Goal: Task Accomplishment & Management: Manage account settings

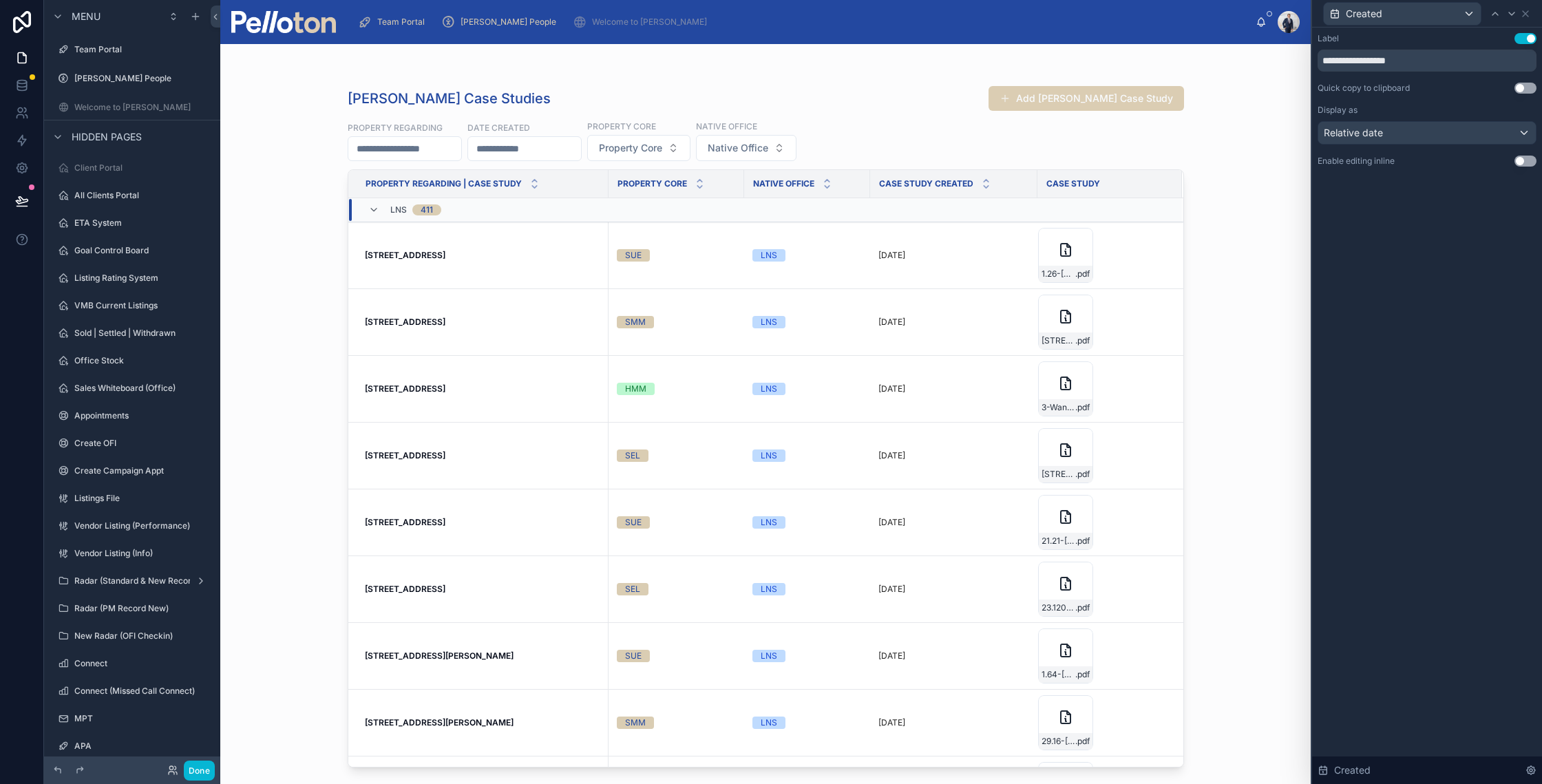
scroll to position [1697, 0]
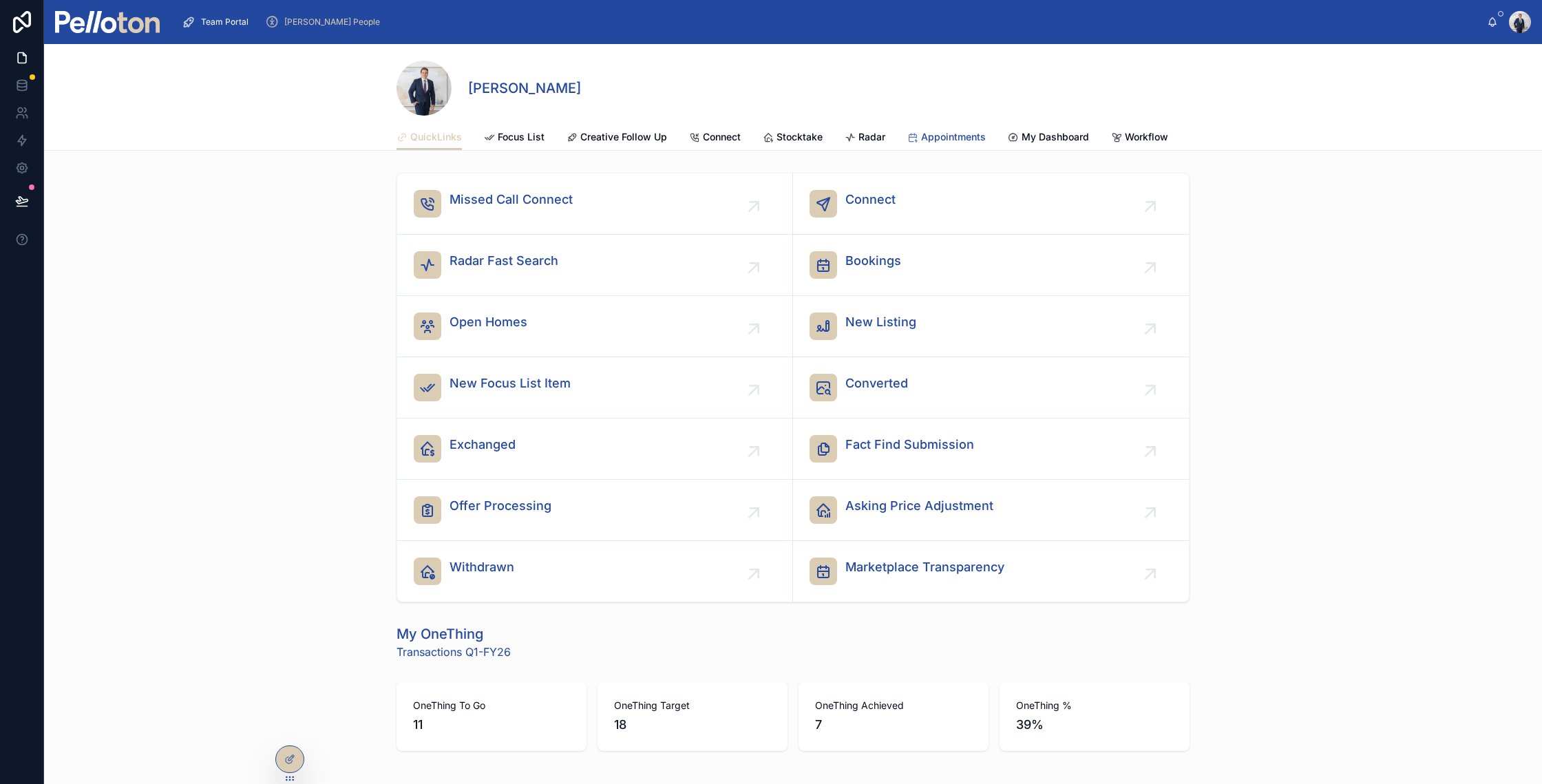
click at [956, 130] on span "Appointments" at bounding box center [954, 136] width 65 height 14
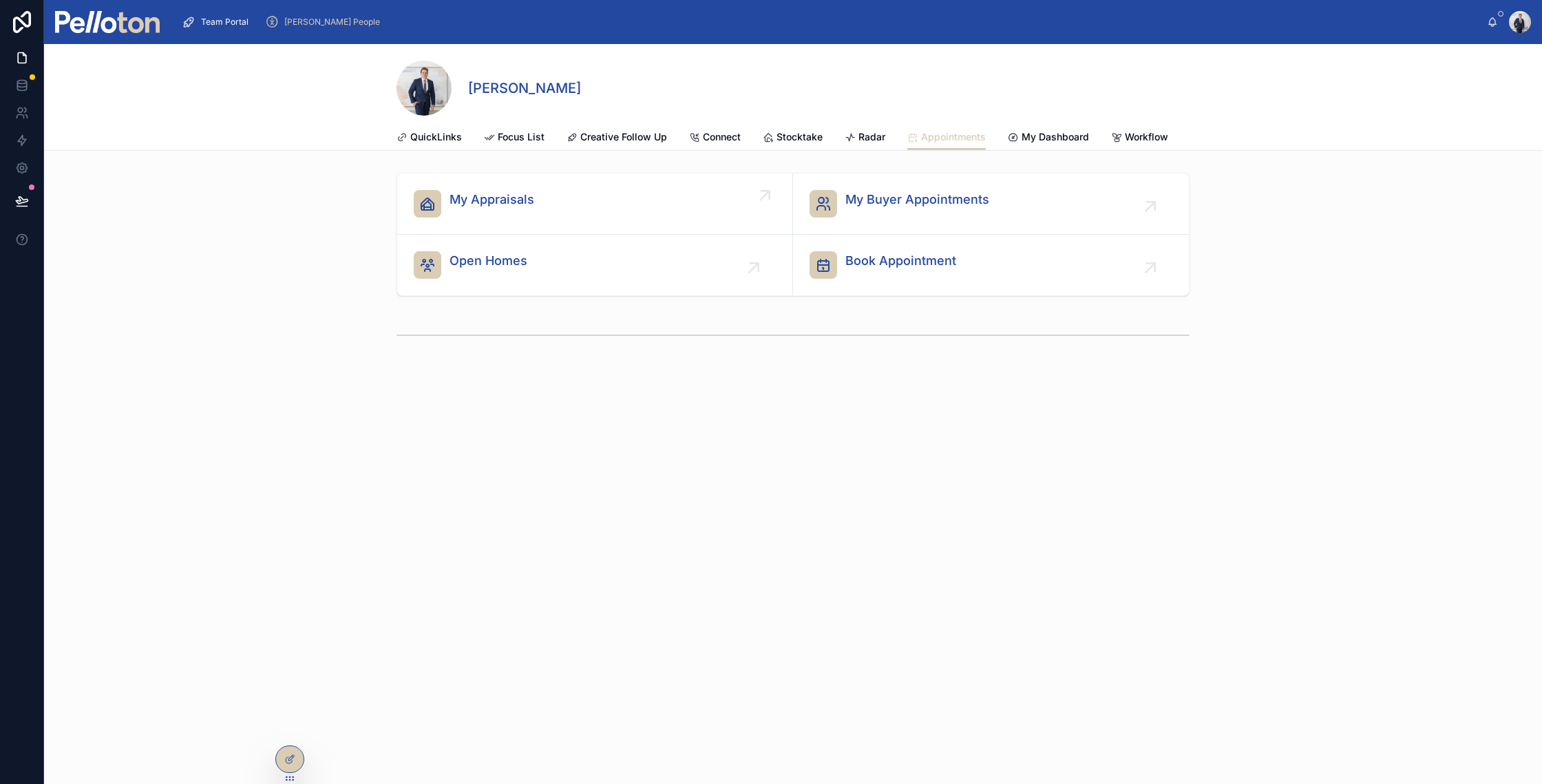
click at [617, 207] on div "My Appraisals" at bounding box center [595, 204] width 362 height 27
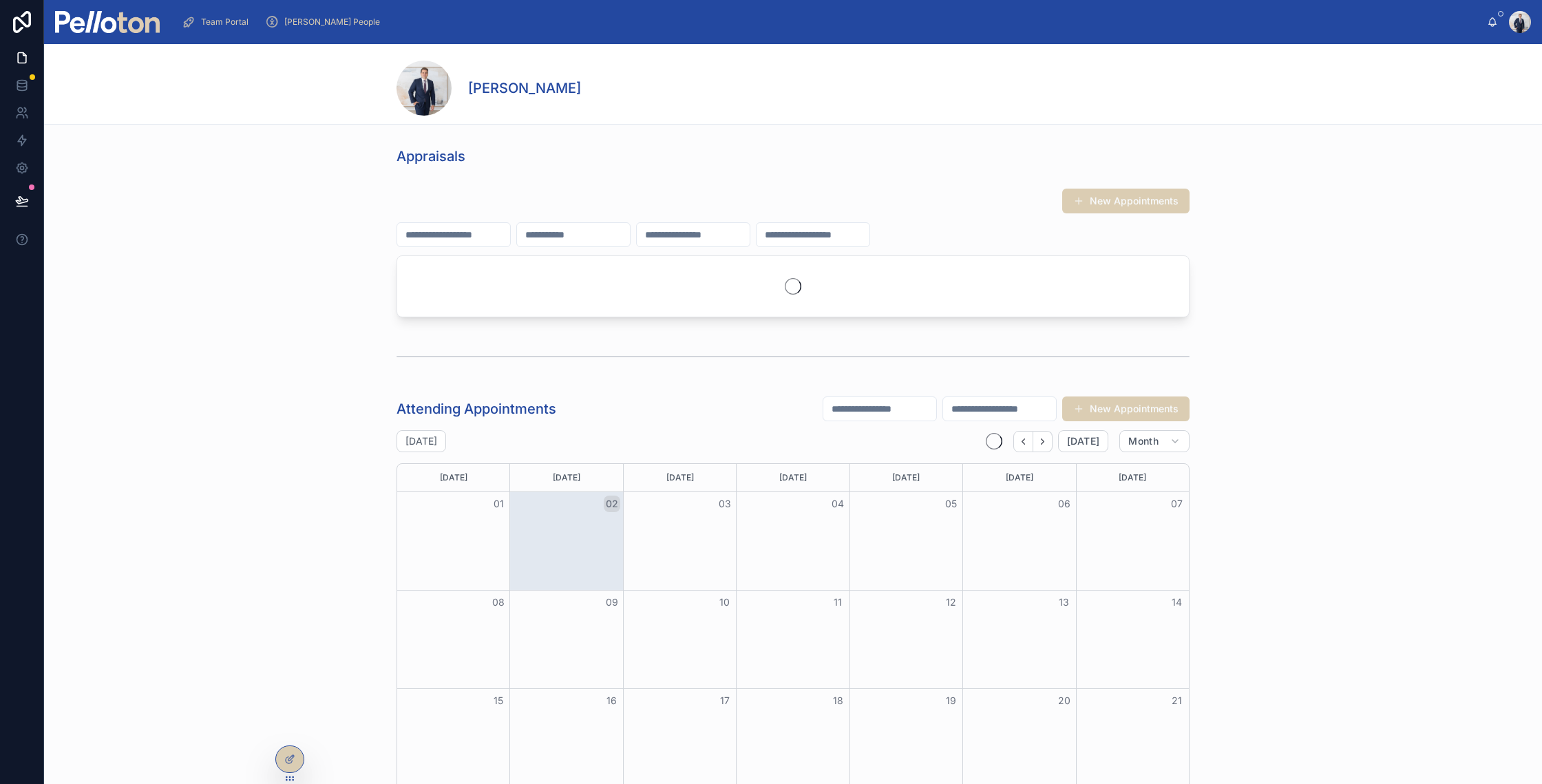
click at [451, 236] on input "text" at bounding box center [453, 234] width 113 height 19
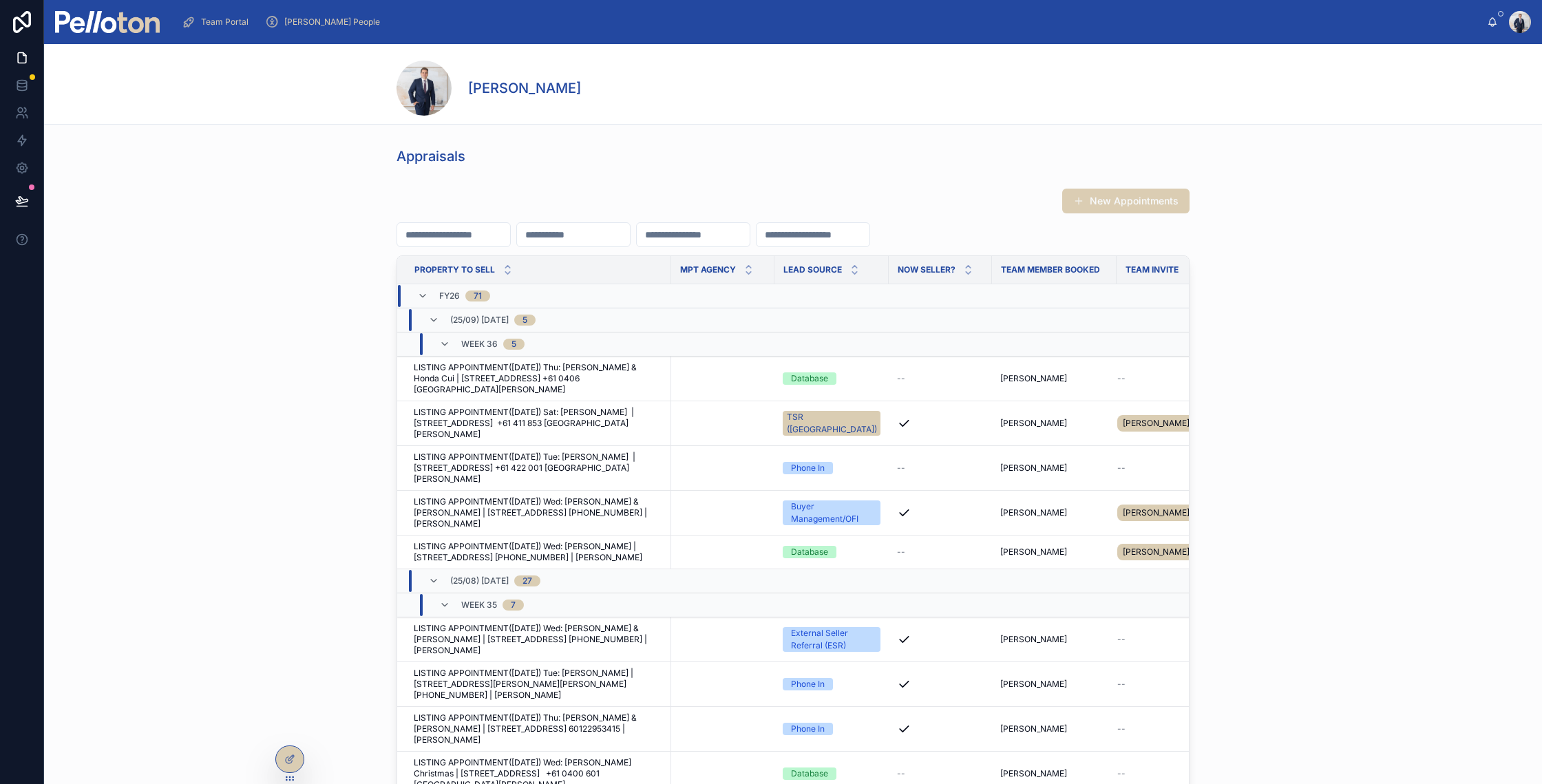
type input "*"
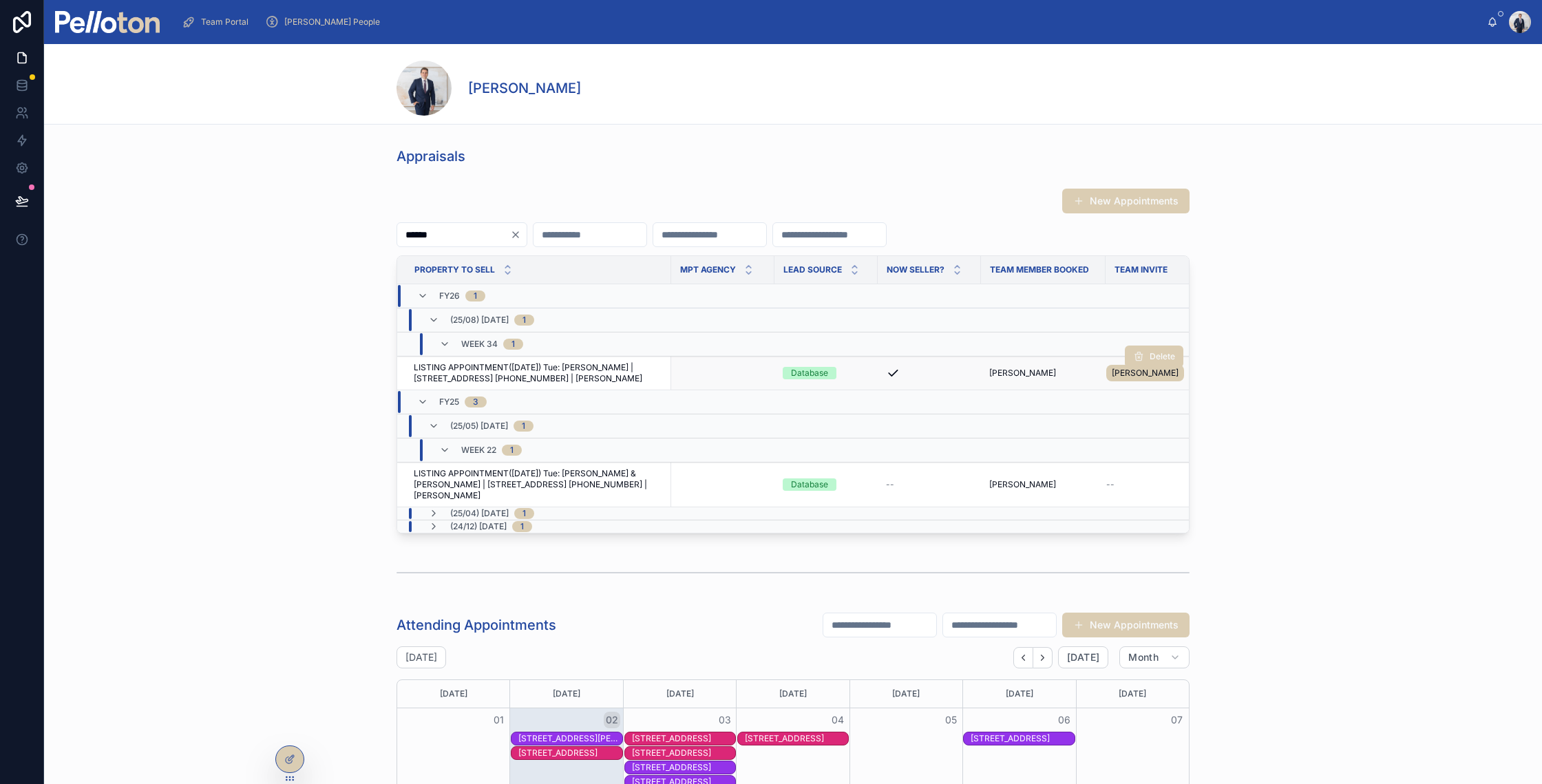
type input "******"
click at [484, 367] on span "LISTING APPOINTMENT(26/08/25) Tue: Daniel Pata | 4/107 Kurraba Road, Kurraba Po…" at bounding box center [539, 373] width 249 height 22
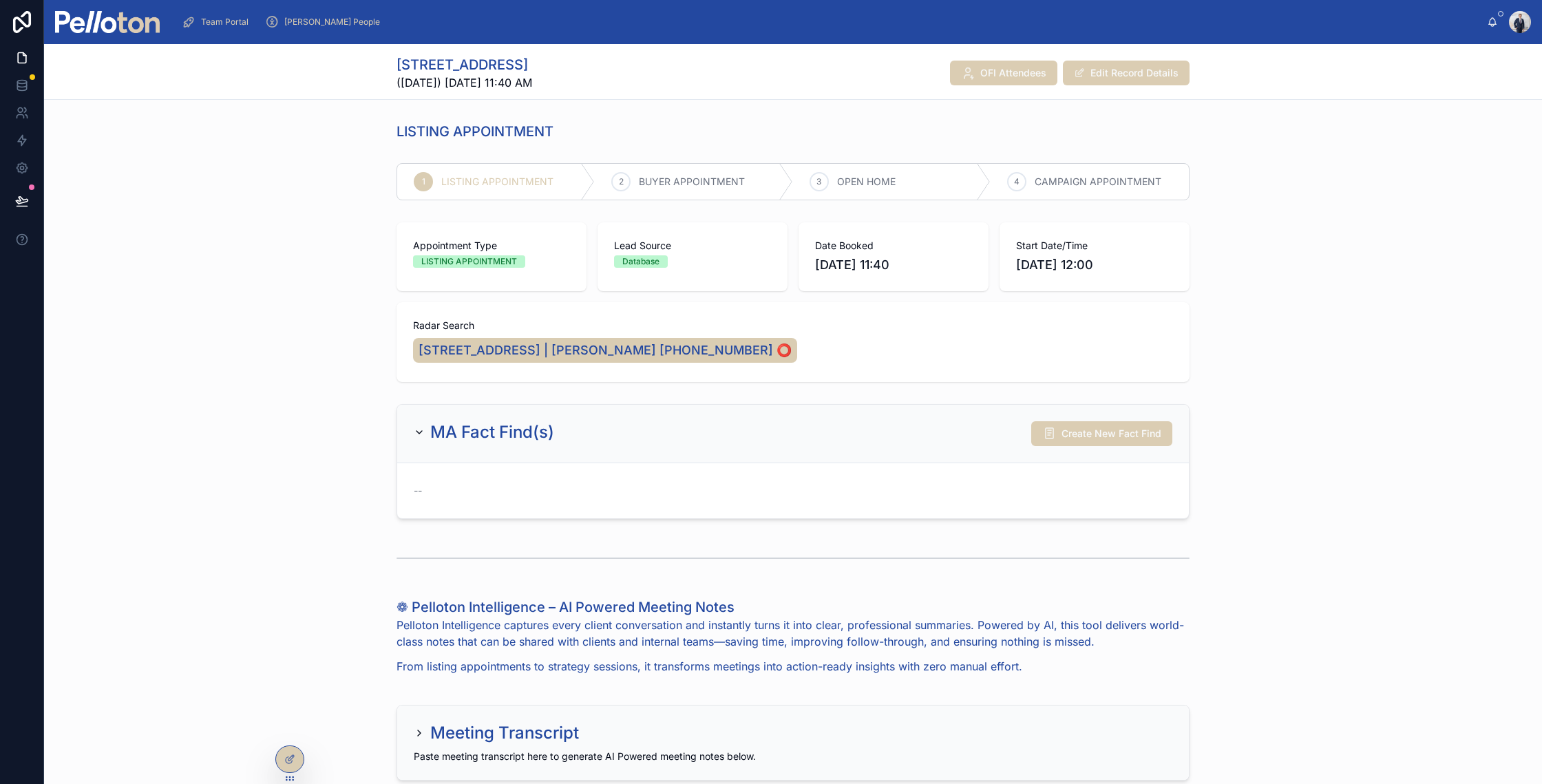
click at [335, 471] on div "MA Fact Find(s) Create New Fact Find --" at bounding box center [793, 461] width 1498 height 126
click at [649, 347] on span "[STREET_ADDRESS] | [PERSON_NAME] [PHONE_NUMBER] ⭕️" at bounding box center [606, 350] width 373 height 19
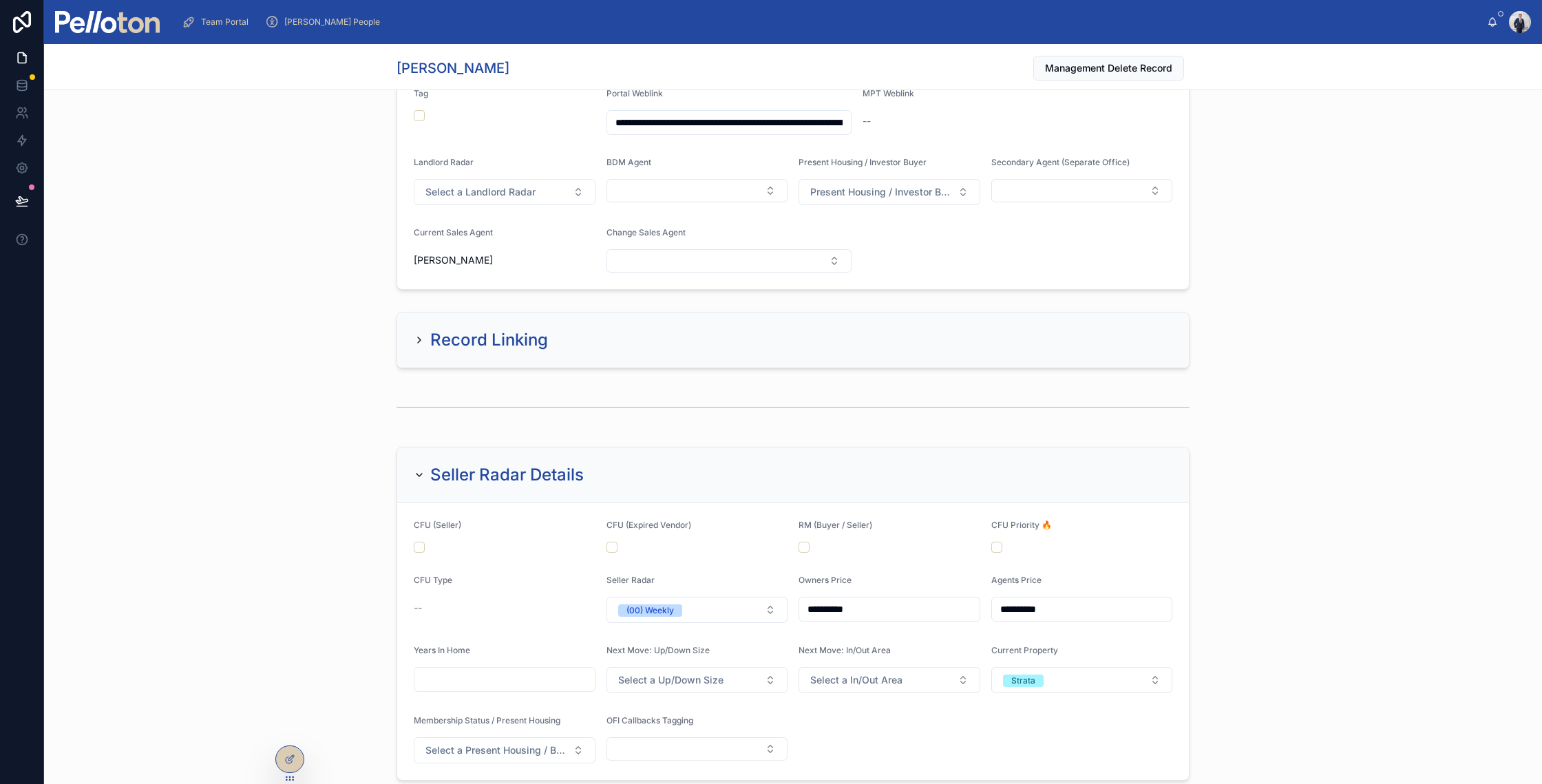
scroll to position [935, 0]
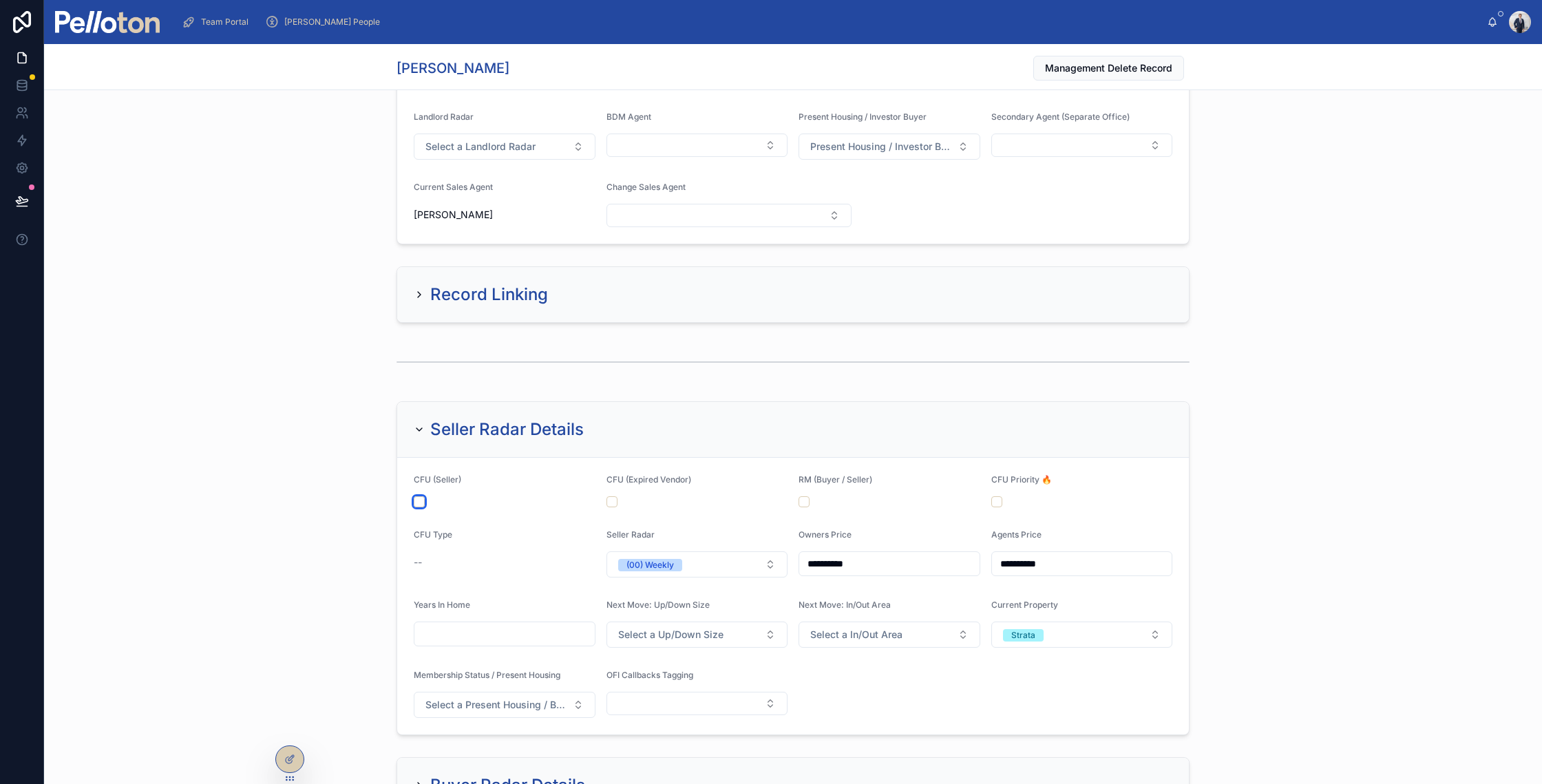
click at [414, 504] on button "button" at bounding box center [419, 502] width 11 height 11
click at [358, 484] on div "**********" at bounding box center [793, 568] width 1498 height 344
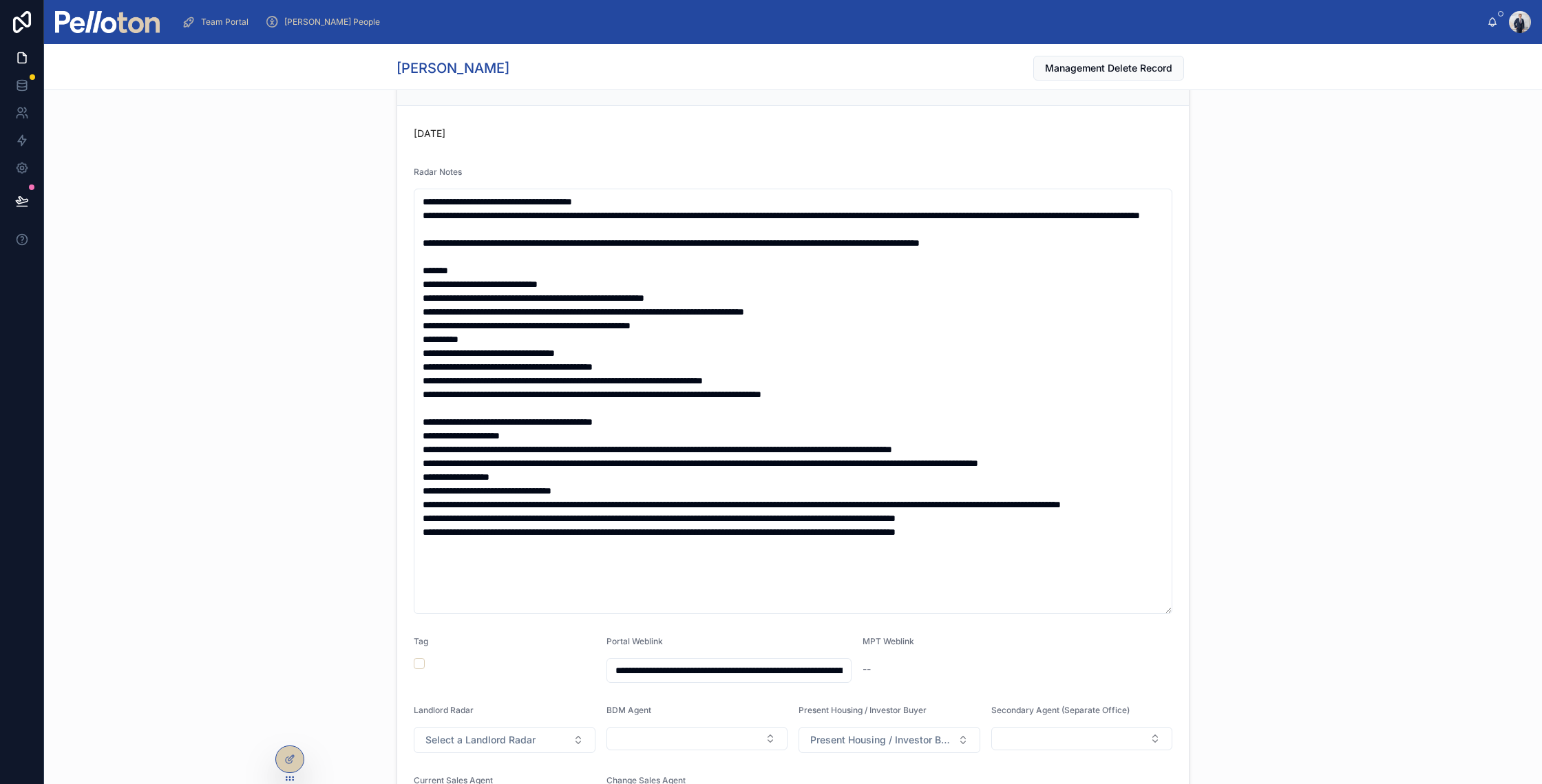
scroll to position [0, 0]
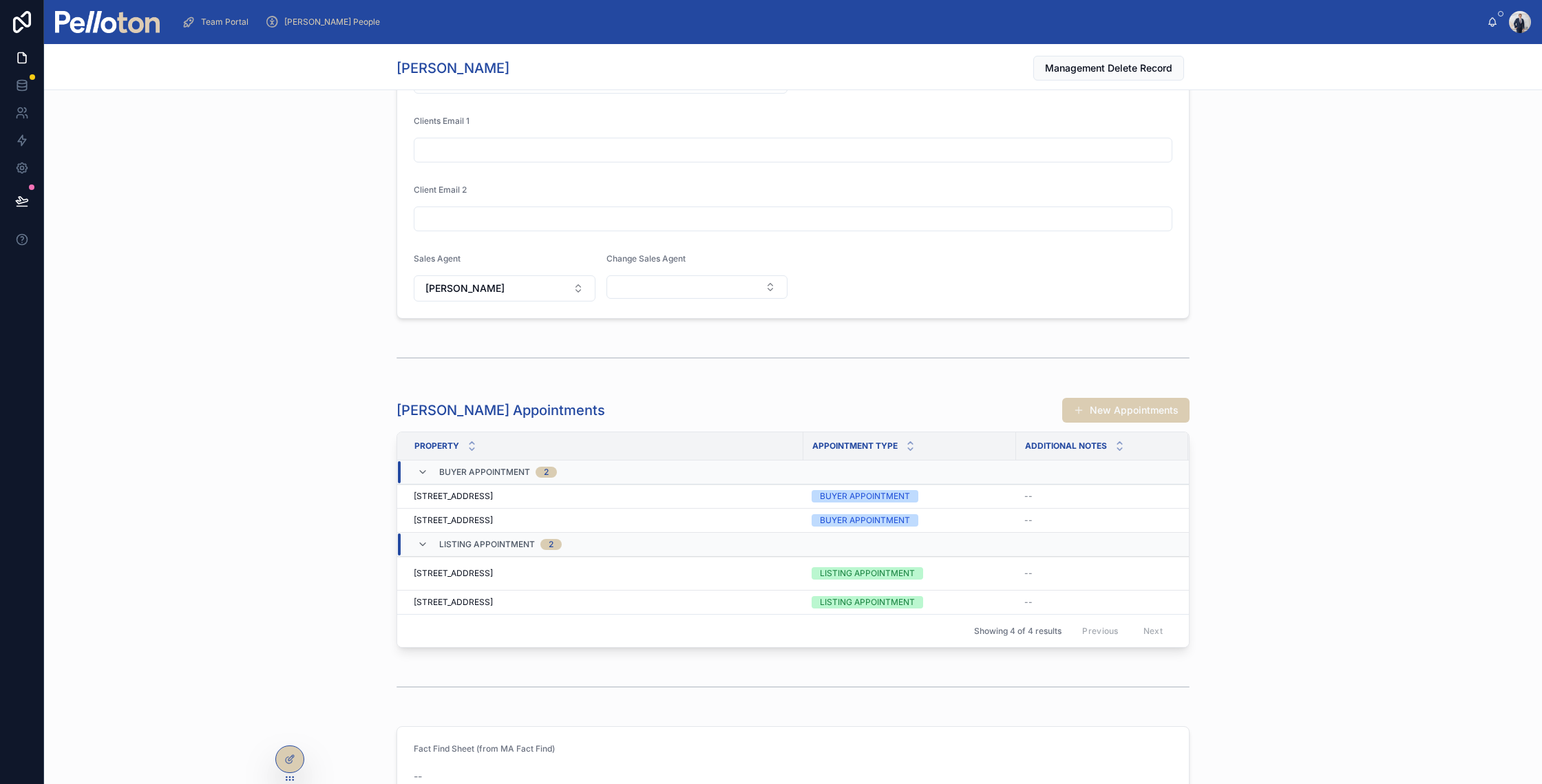
scroll to position [2076, 0]
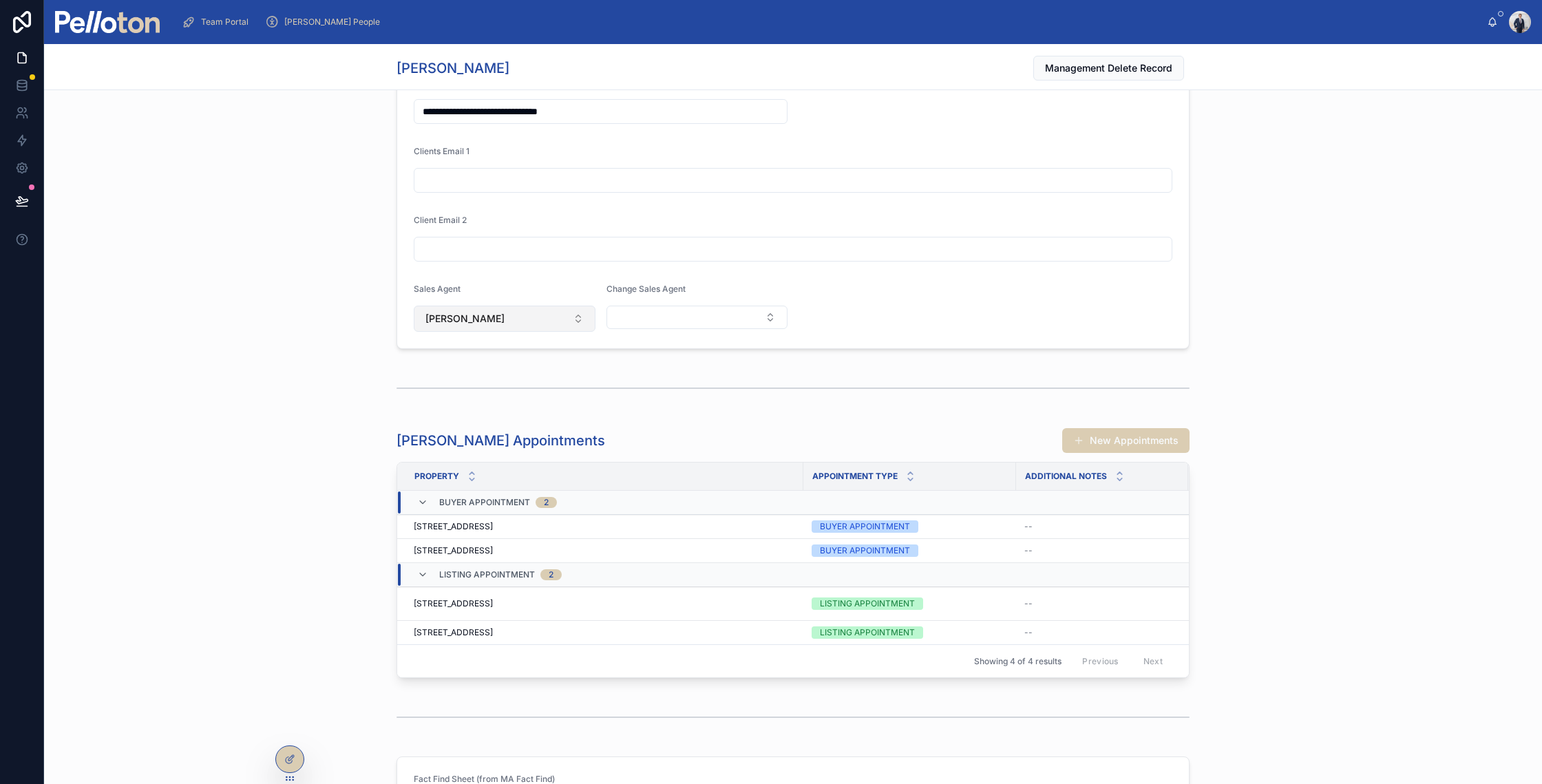
click at [526, 308] on button "[PERSON_NAME]" at bounding box center [505, 318] width 182 height 26
type input "****"
click at [493, 375] on div "[PERSON_NAME]" at bounding box center [500, 374] width 175 height 22
click at [326, 352] on div "**********" at bounding box center [793, 101] width 1498 height 507
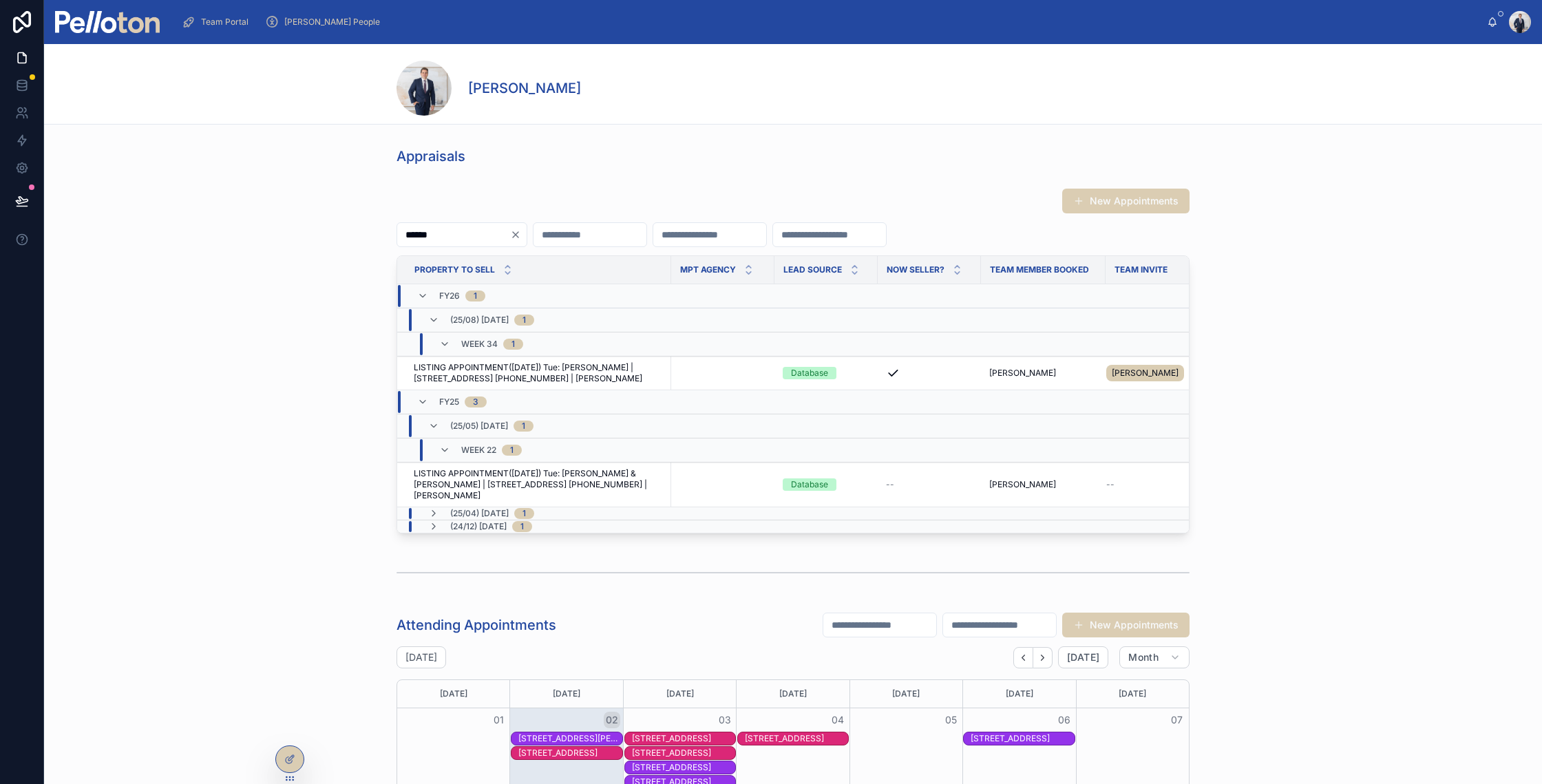
click at [464, 226] on input "******" at bounding box center [453, 234] width 113 height 19
click at [464, 222] on div "******" at bounding box center [461, 234] width 130 height 24
click at [464, 220] on div "New Appointments ****** Property to sell MPT Agency Lead Source Now Seller? Tea…" at bounding box center [793, 360] width 793 height 345
click at [459, 239] on input "******" at bounding box center [453, 234] width 113 height 19
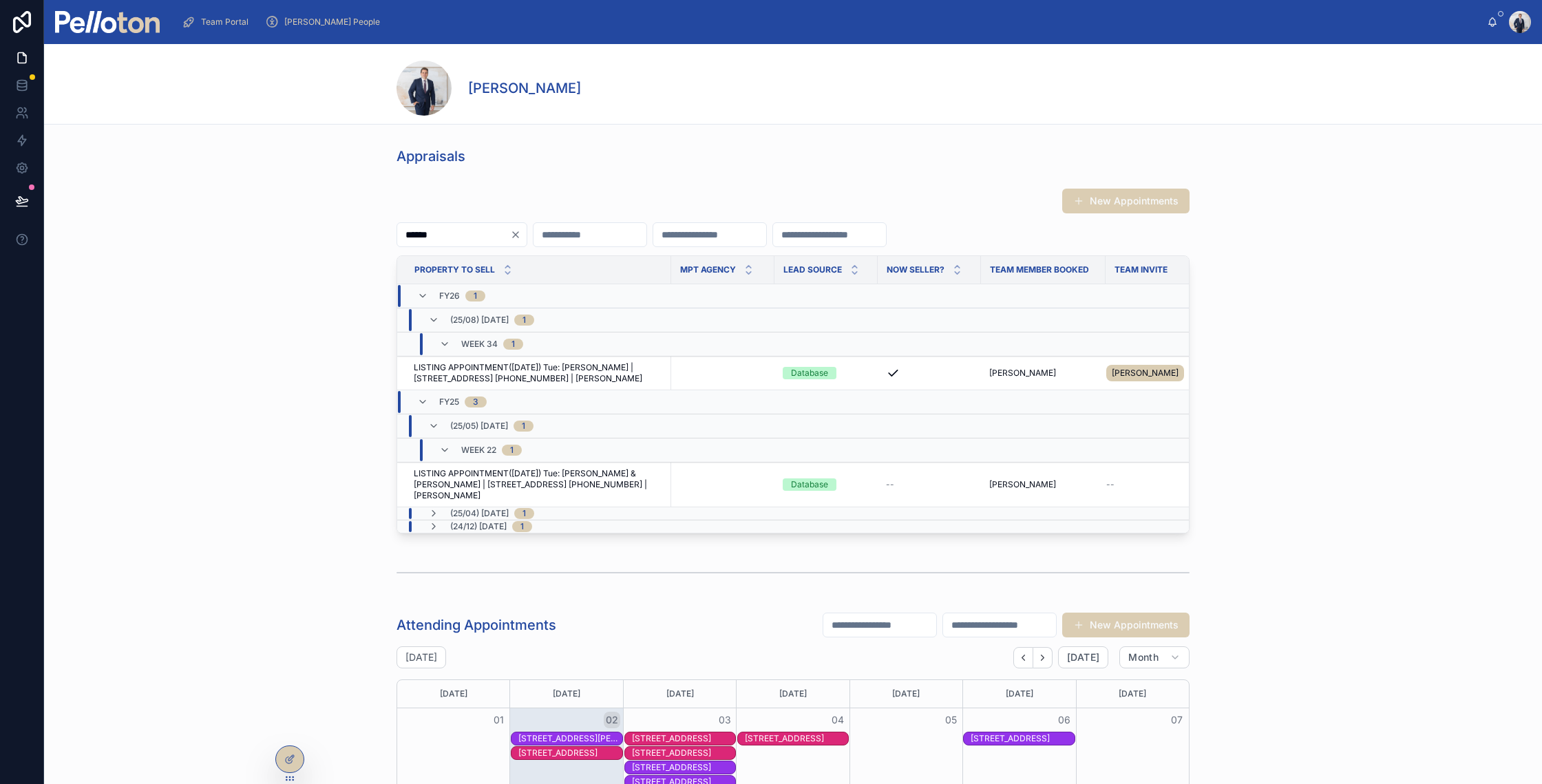
click at [459, 239] on input "******" at bounding box center [453, 234] width 113 height 19
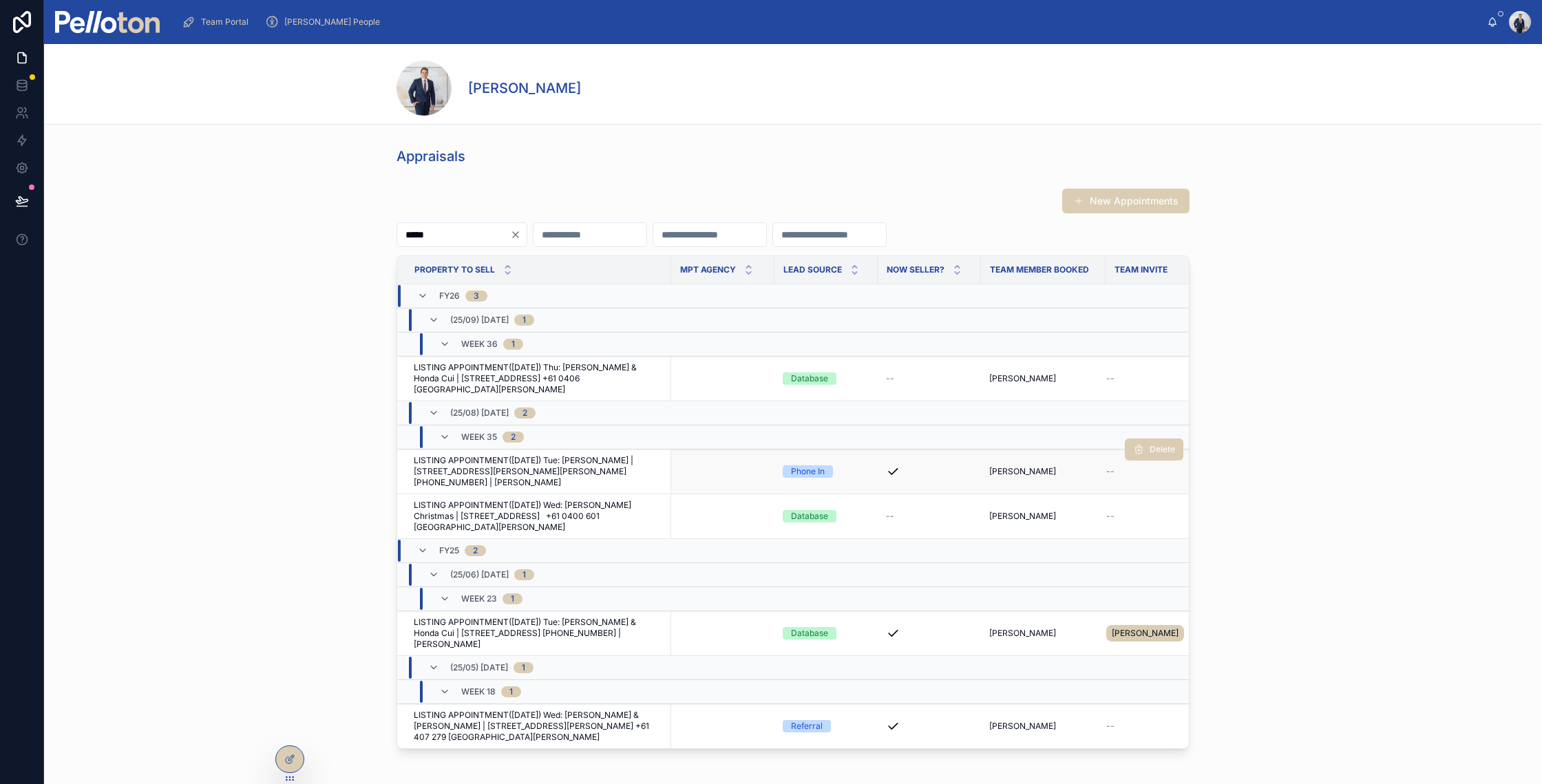
type input "*****"
click at [489, 466] on span "LISTING APPOINTMENT(02/09/25) Tue: Sally Bracks | 38 Ben Boyd Lane, Cremorne +6…" at bounding box center [539, 471] width 249 height 33
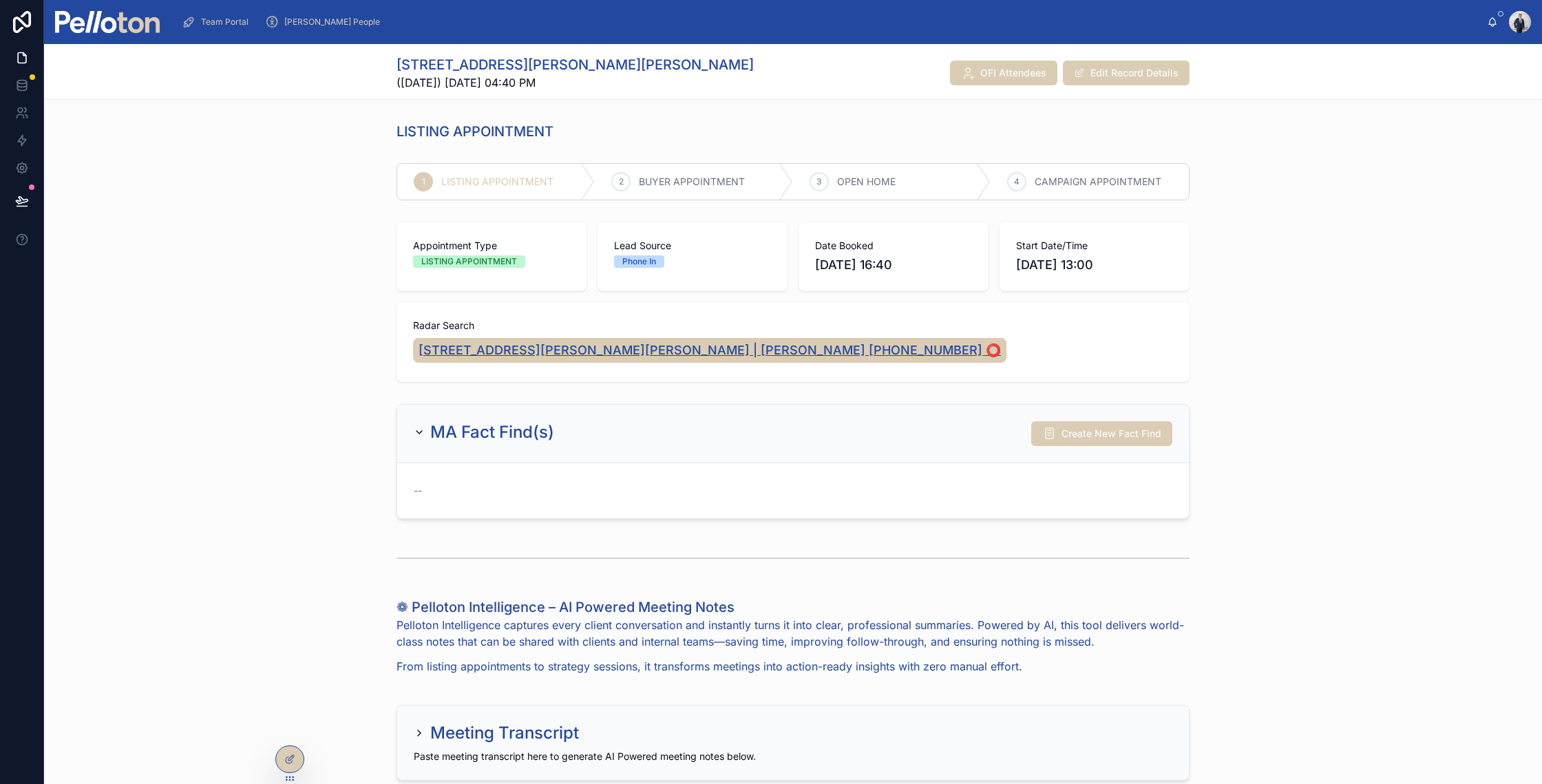
click at [471, 344] on span "[STREET_ADDRESS][PERSON_NAME][PERSON_NAME] | [PERSON_NAME] [PHONE_NUMBER] ⭕️" at bounding box center [710, 350] width 582 height 19
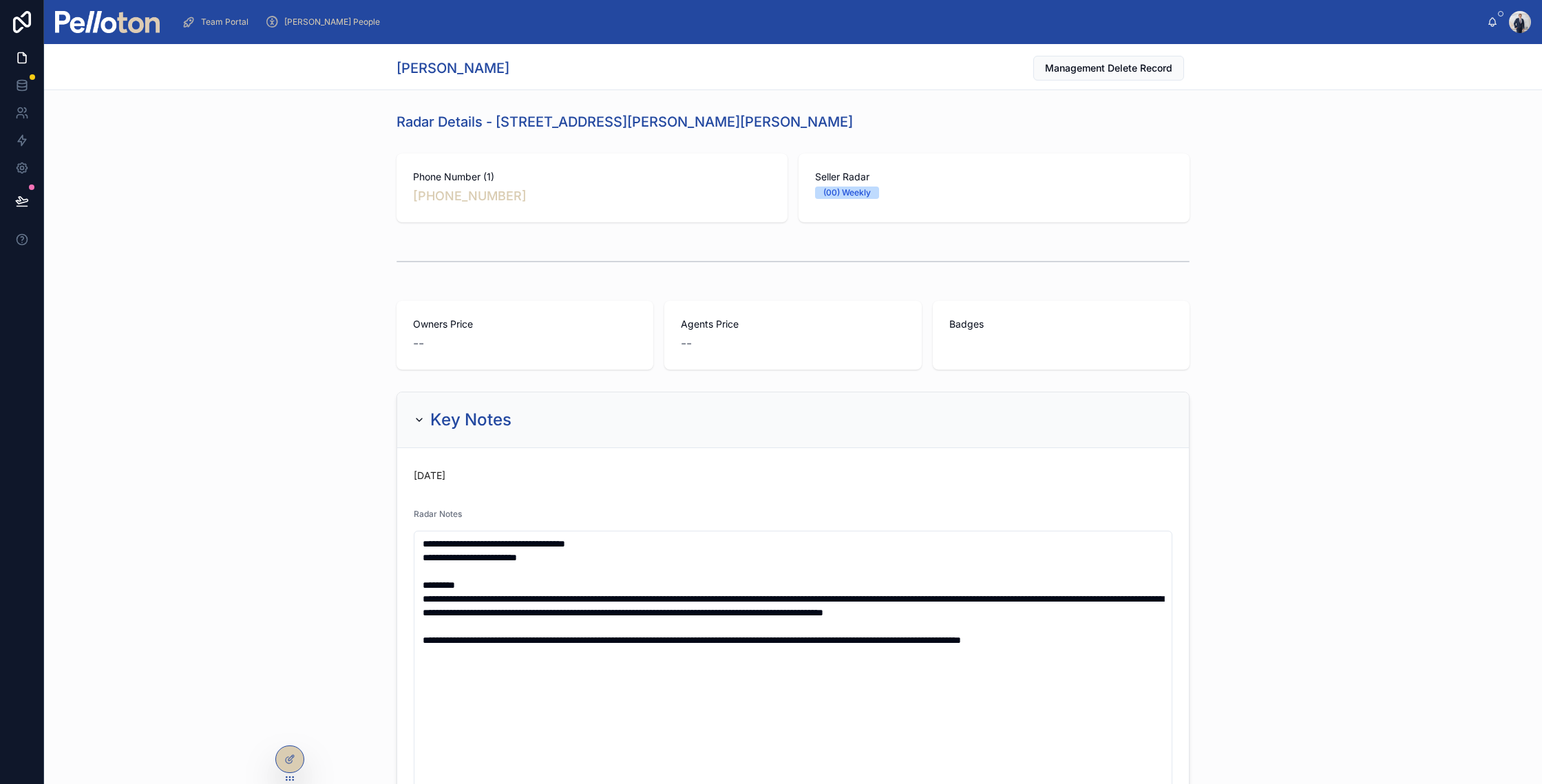
click at [372, 550] on div "**********" at bounding box center [793, 785] width 1498 height 799
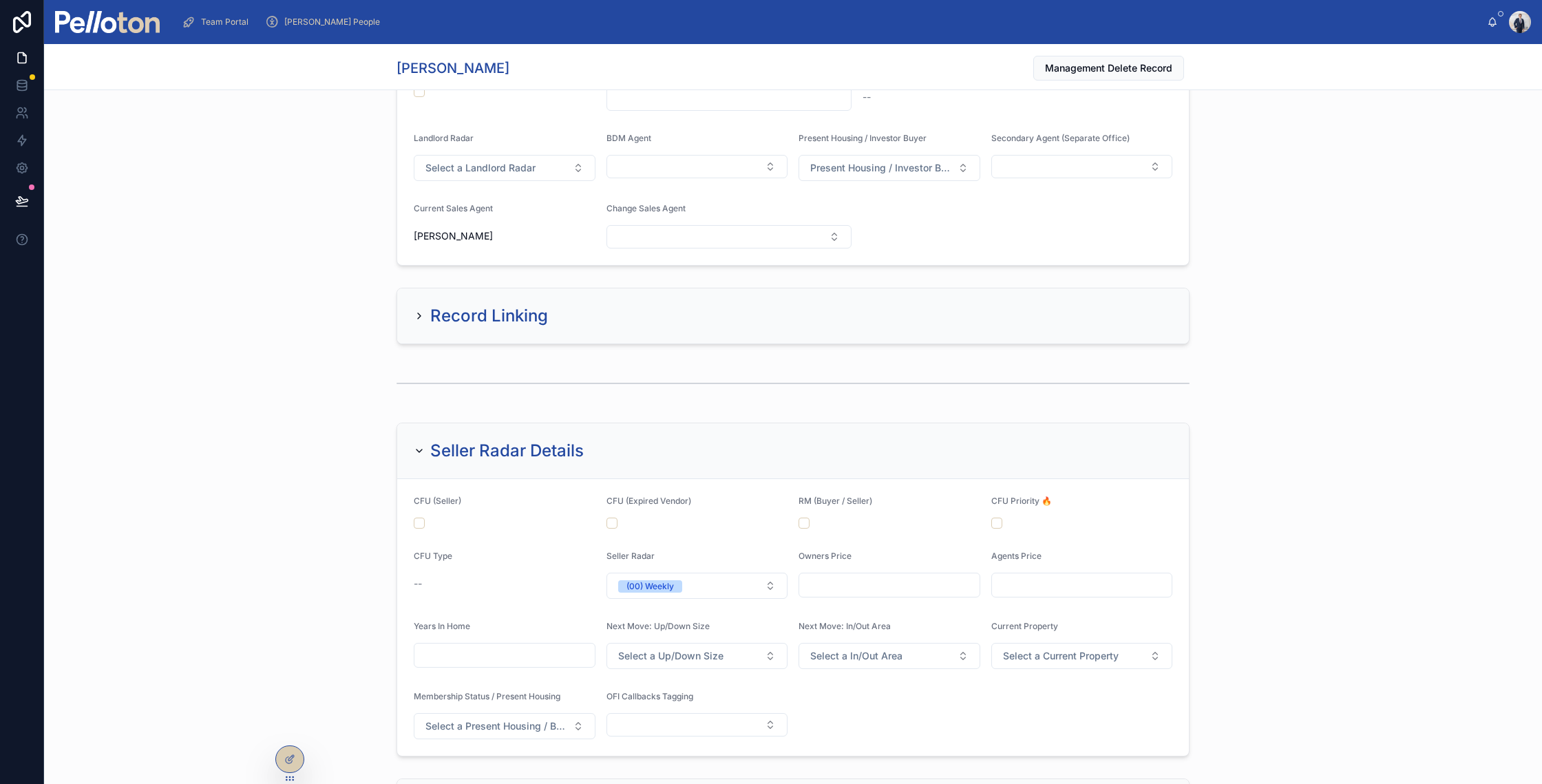
scroll to position [931, 0]
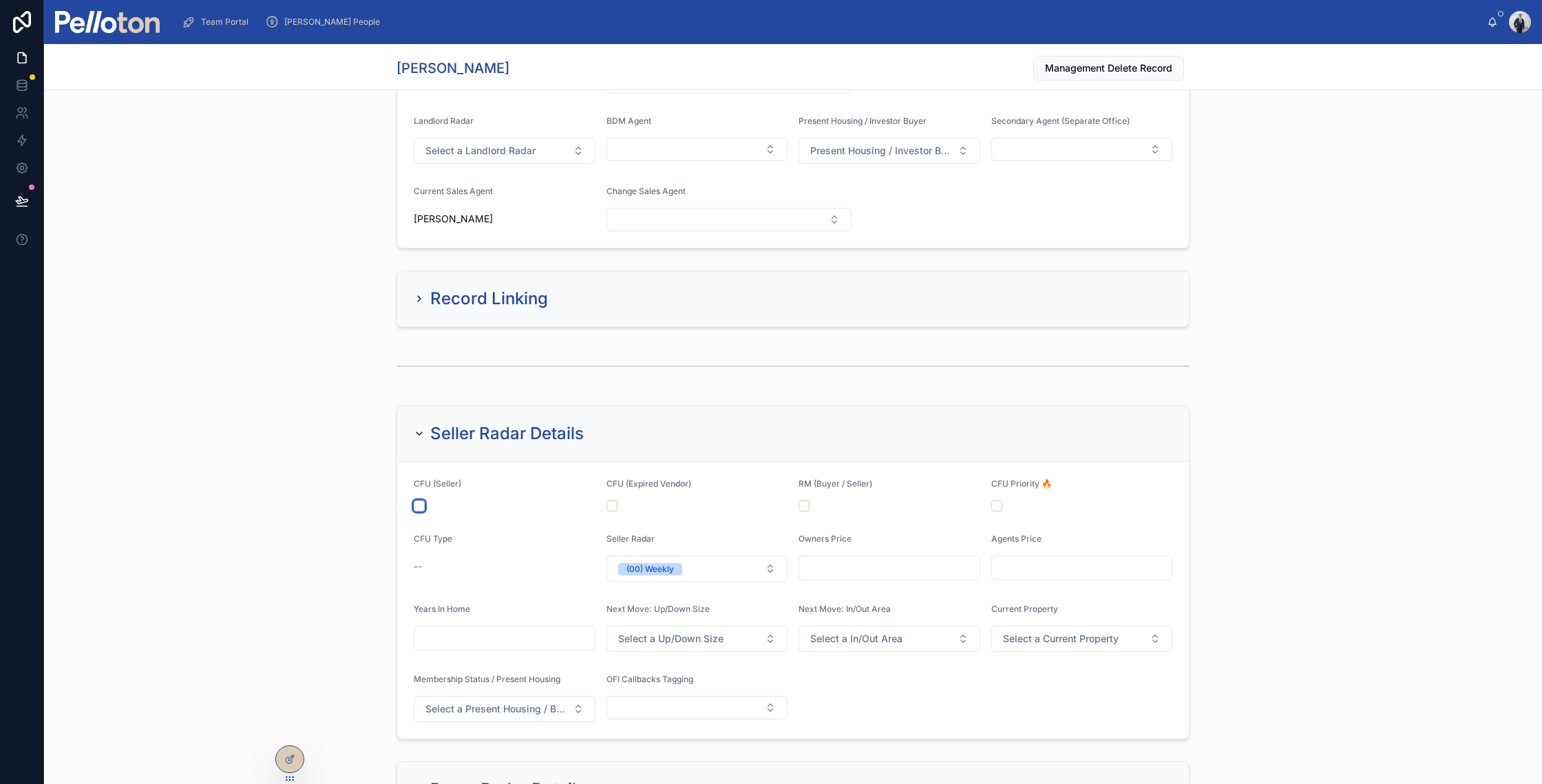
click at [414, 502] on button "button" at bounding box center [419, 505] width 11 height 11
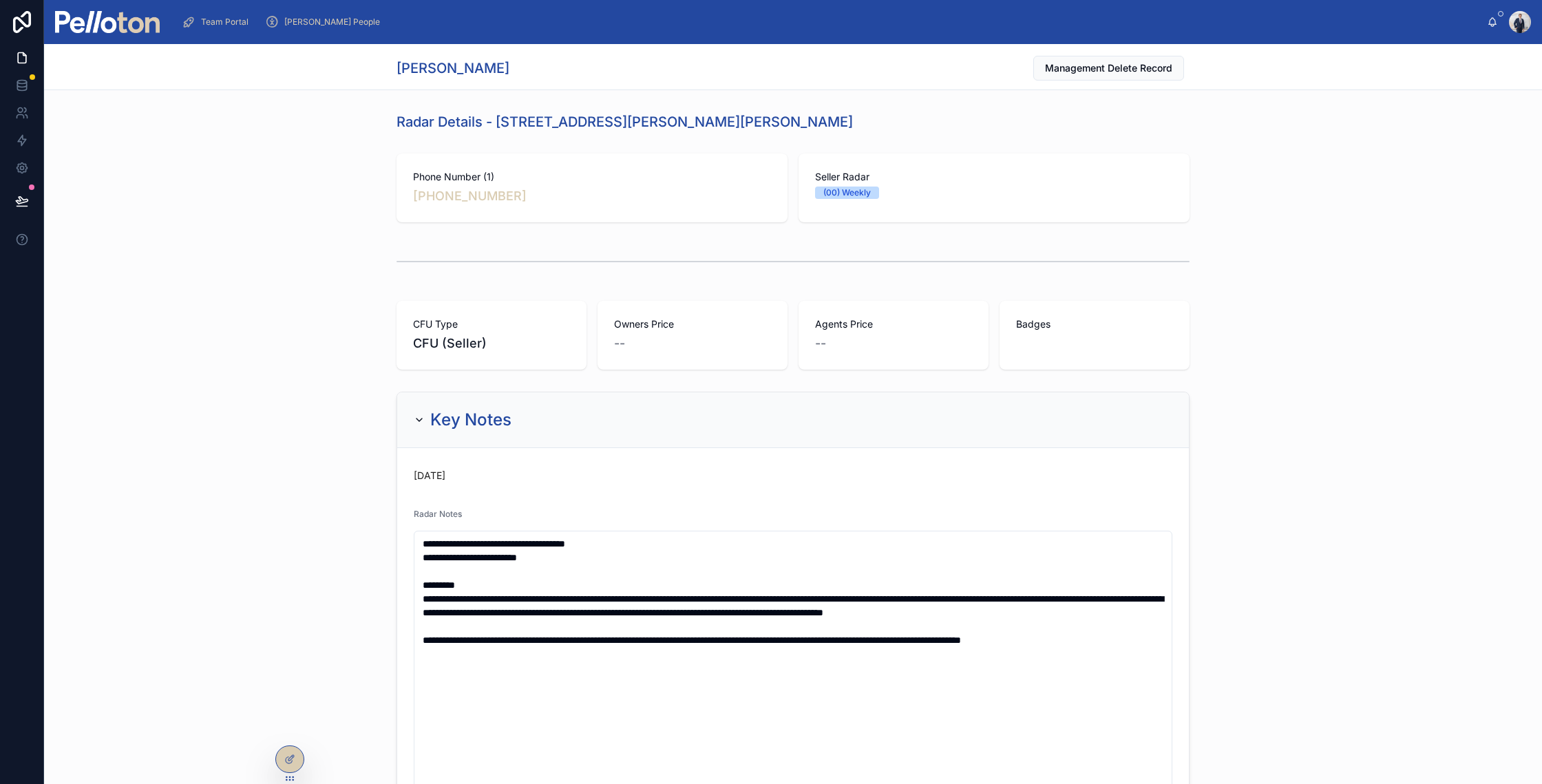
click at [146, 32] on img at bounding box center [107, 22] width 105 height 22
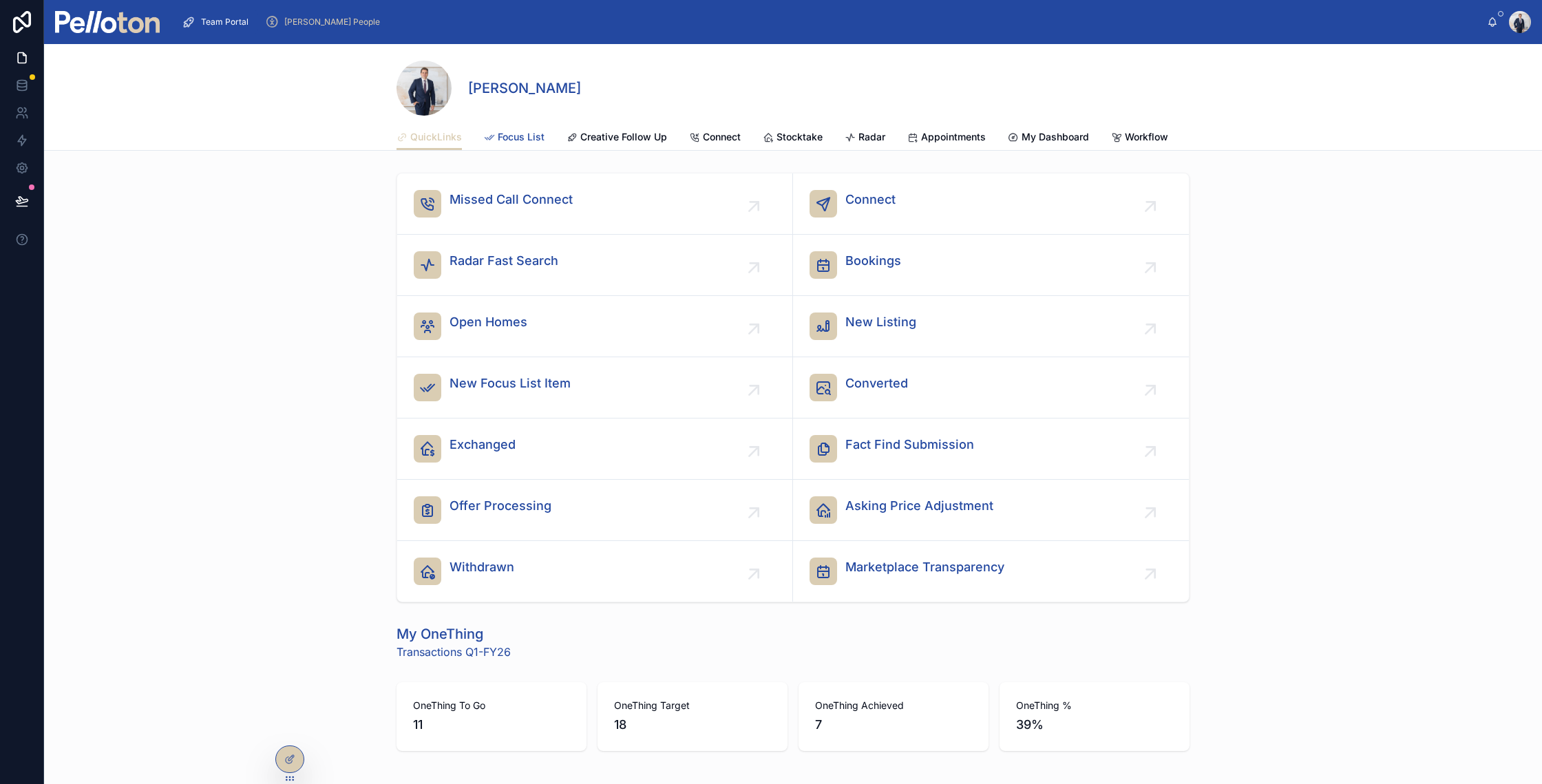
click at [511, 141] on span "Focus List" at bounding box center [520, 136] width 47 height 14
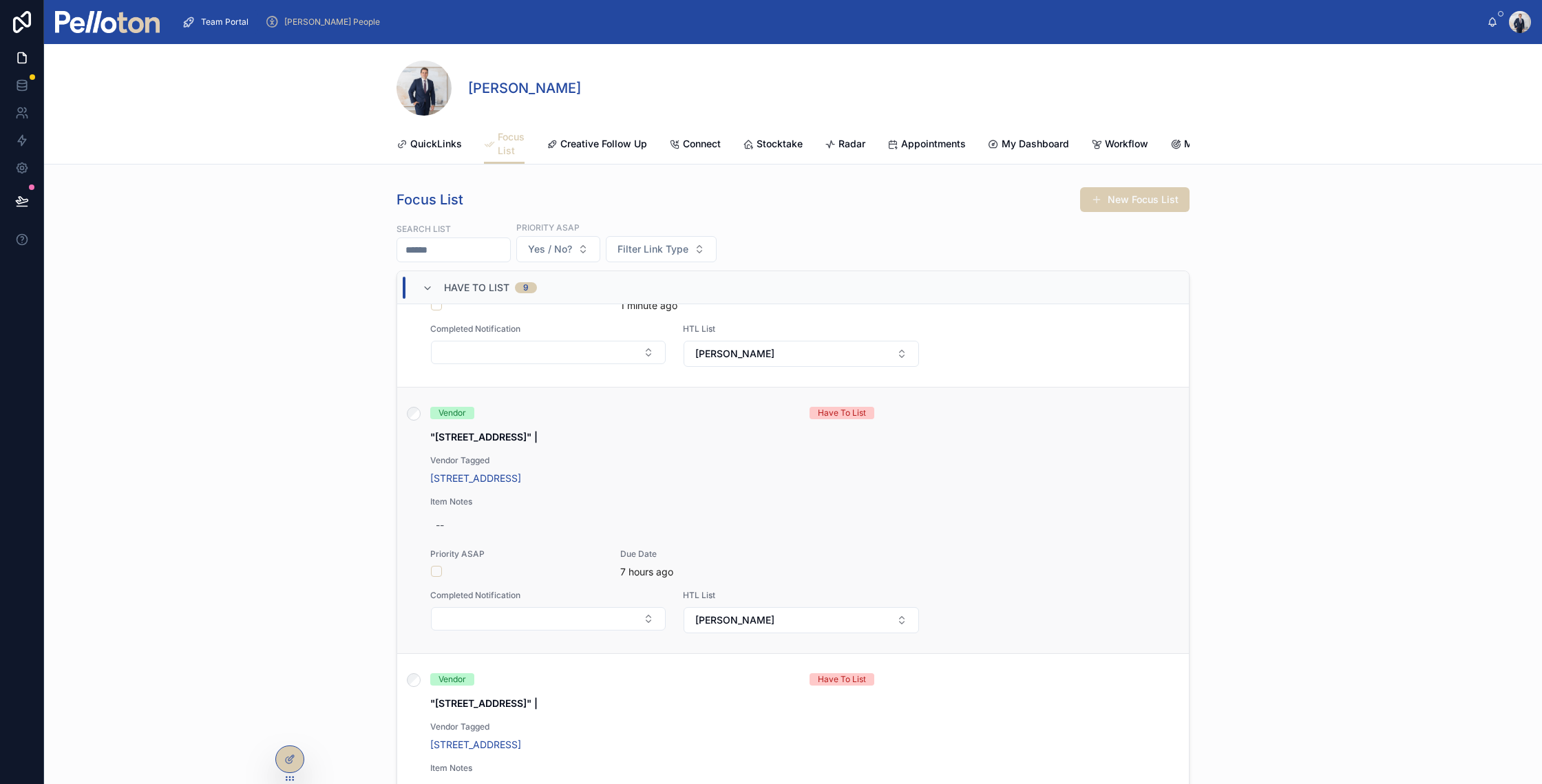
scroll to position [916, 0]
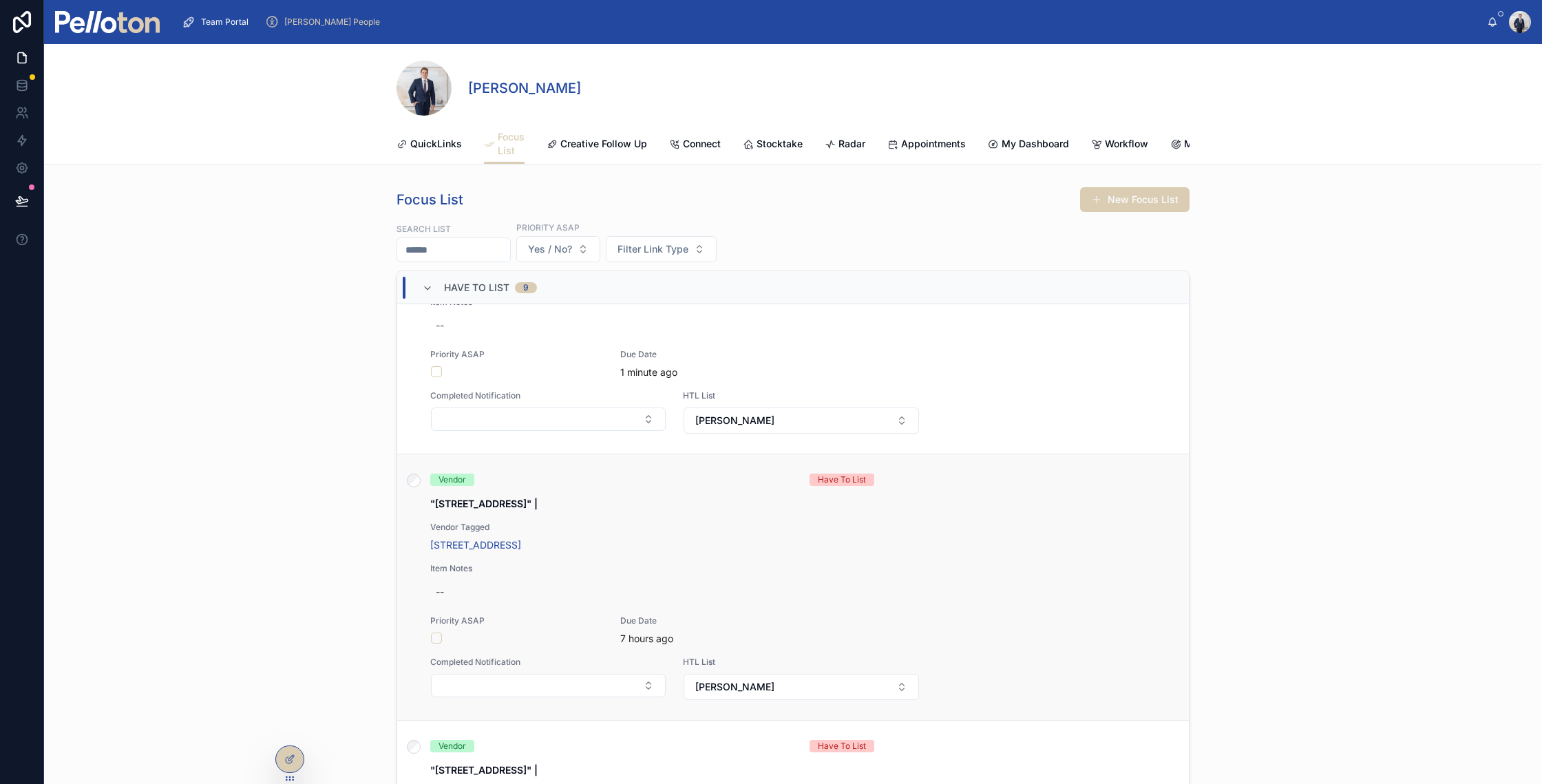
click at [675, 486] on div "Vendor" at bounding box center [611, 479] width 363 height 12
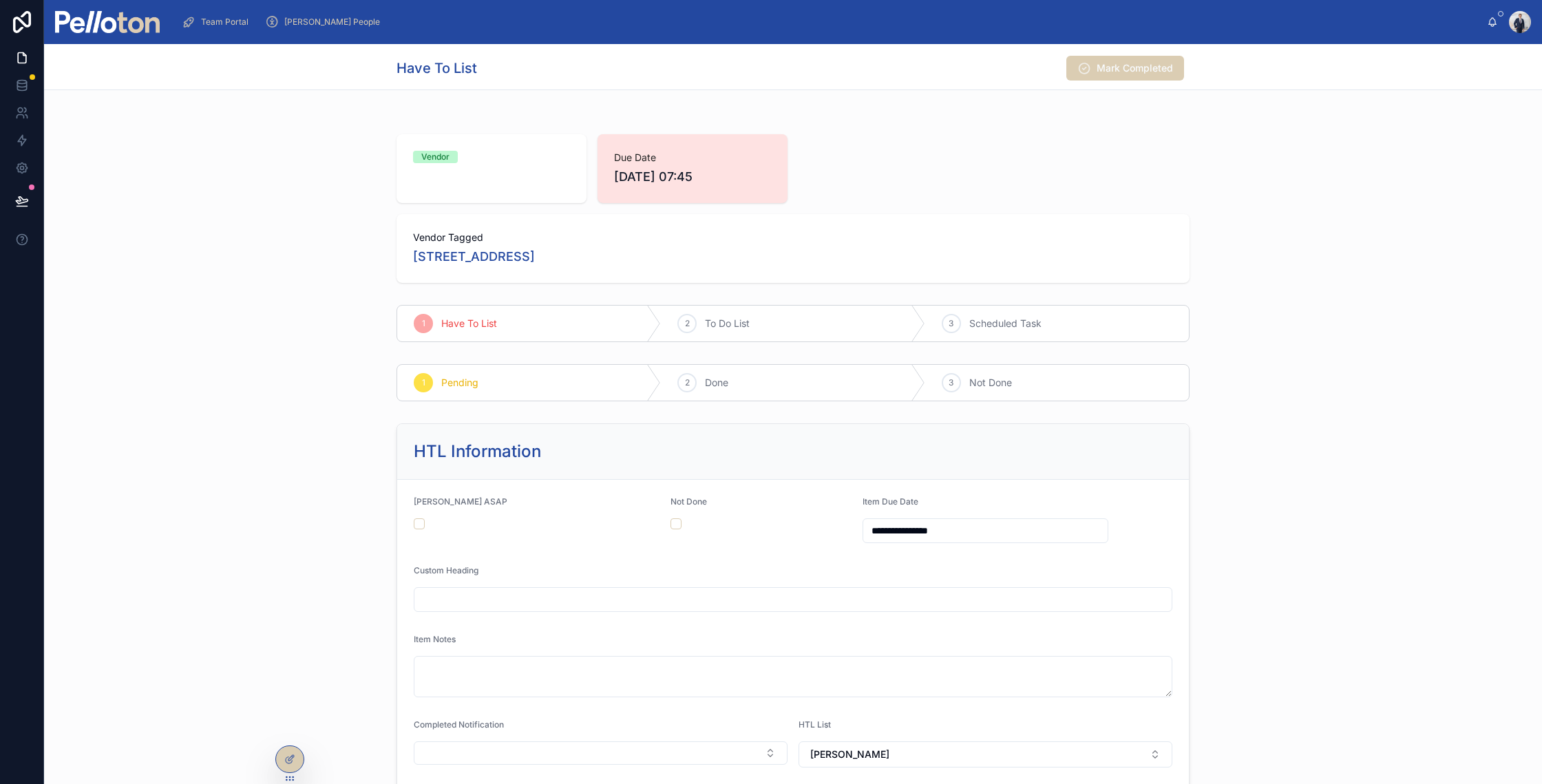
click at [309, 377] on div "1 Pending 2 Done 3 Not Done" at bounding box center [793, 383] width 1498 height 48
click at [696, 328] on div "2 To Do List" at bounding box center [793, 324] width 264 height 36
click at [231, 317] on div "Have To List 2 To Do List 3 Scheduled Task" at bounding box center [793, 323] width 1498 height 48
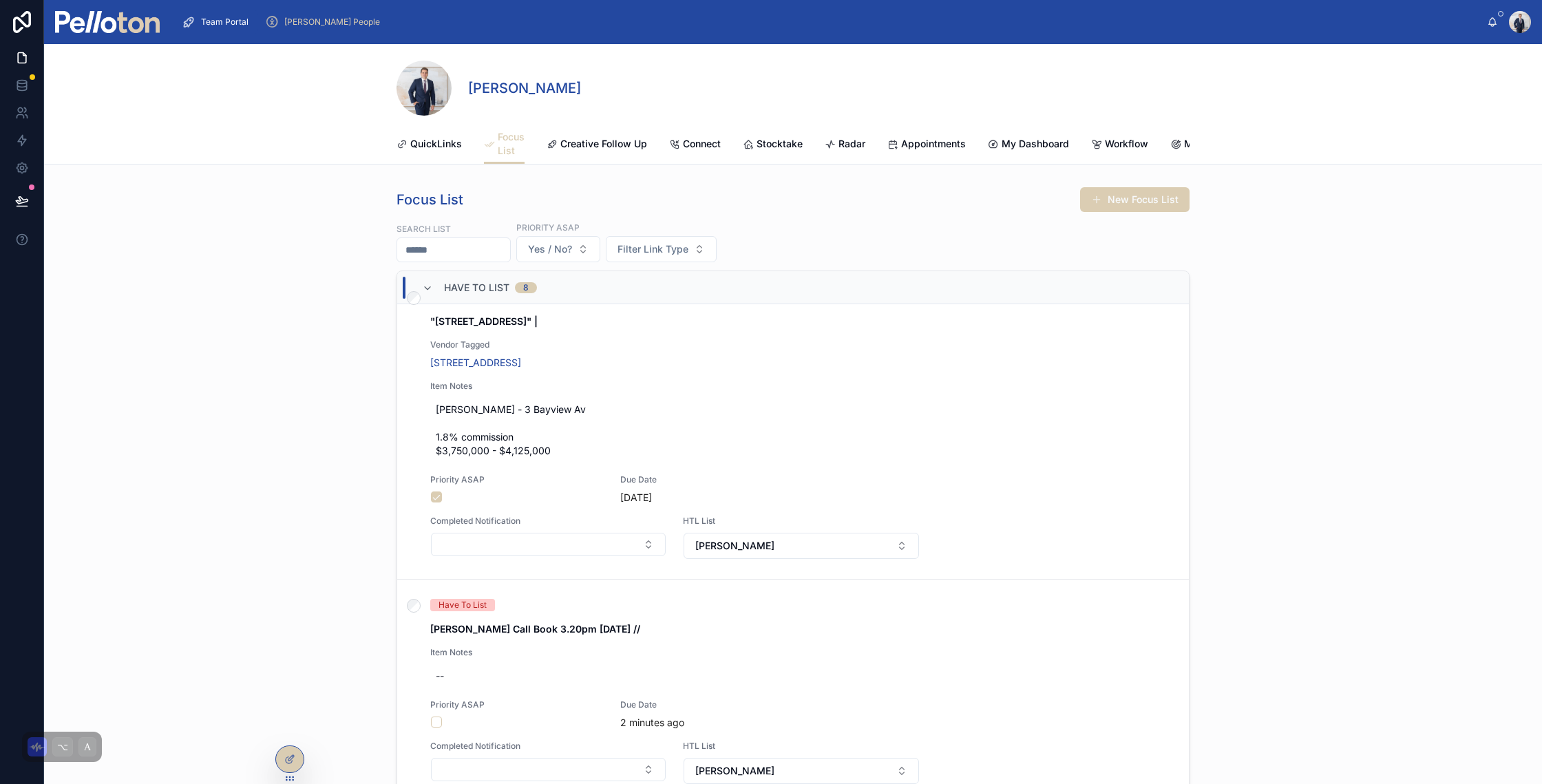
scroll to position [797, 0]
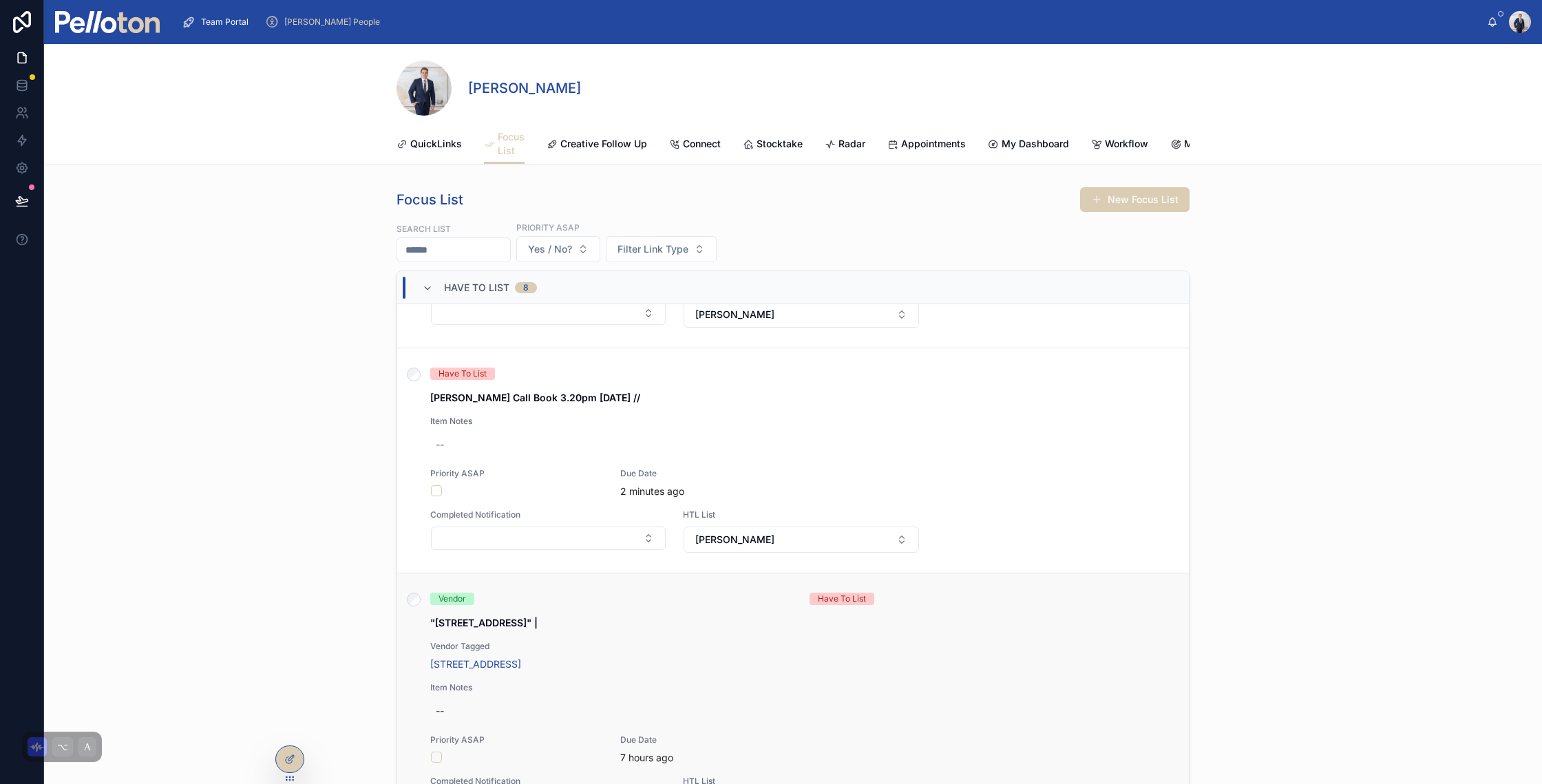
click at [490, 605] on div "Vendor" at bounding box center [611, 598] width 363 height 12
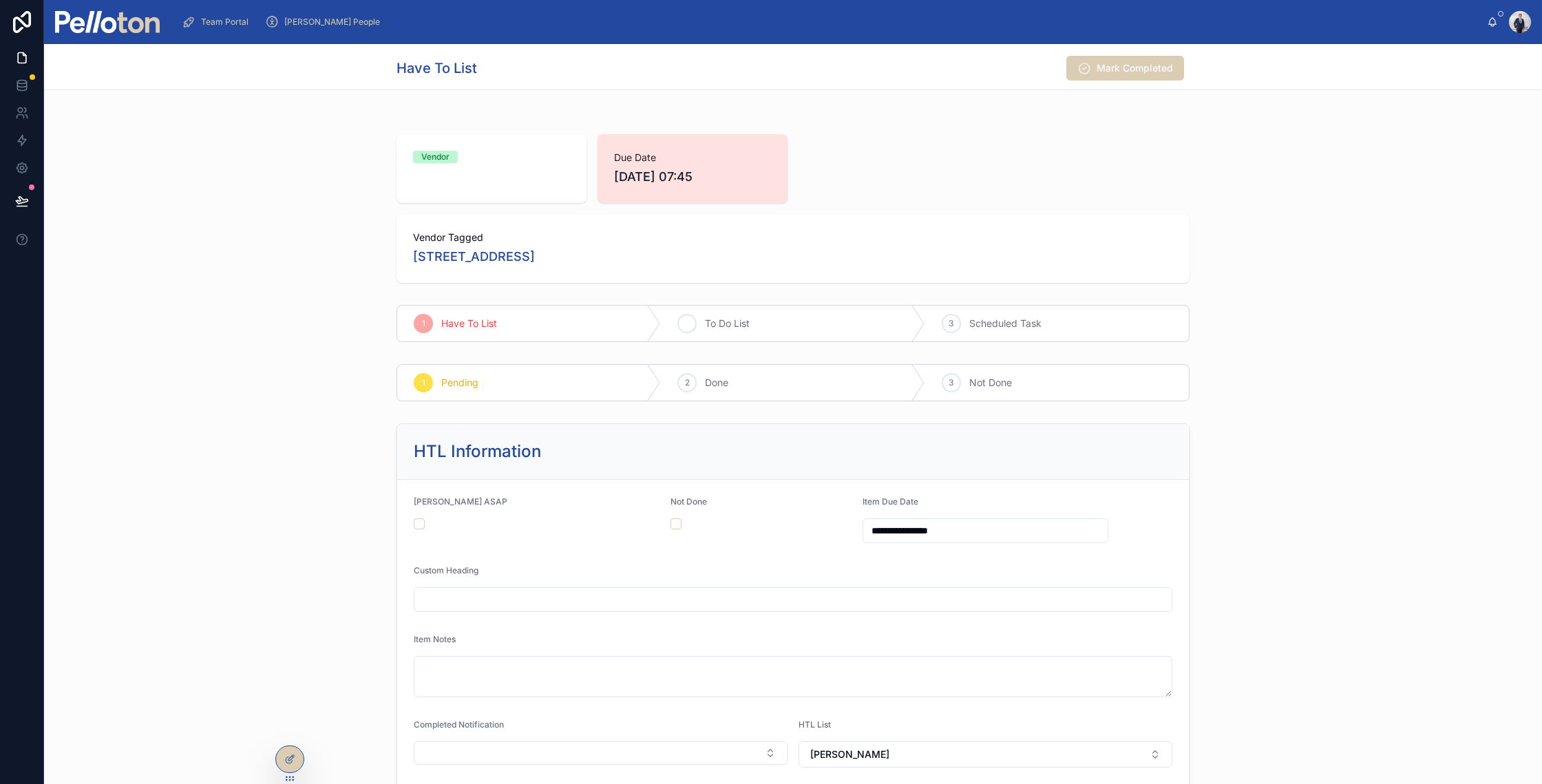
click at [681, 328] on icon at bounding box center [686, 323] width 11 height 11
click at [299, 313] on div "Have To List 2 To Do List 3 Scheduled Task" at bounding box center [793, 323] width 1498 height 48
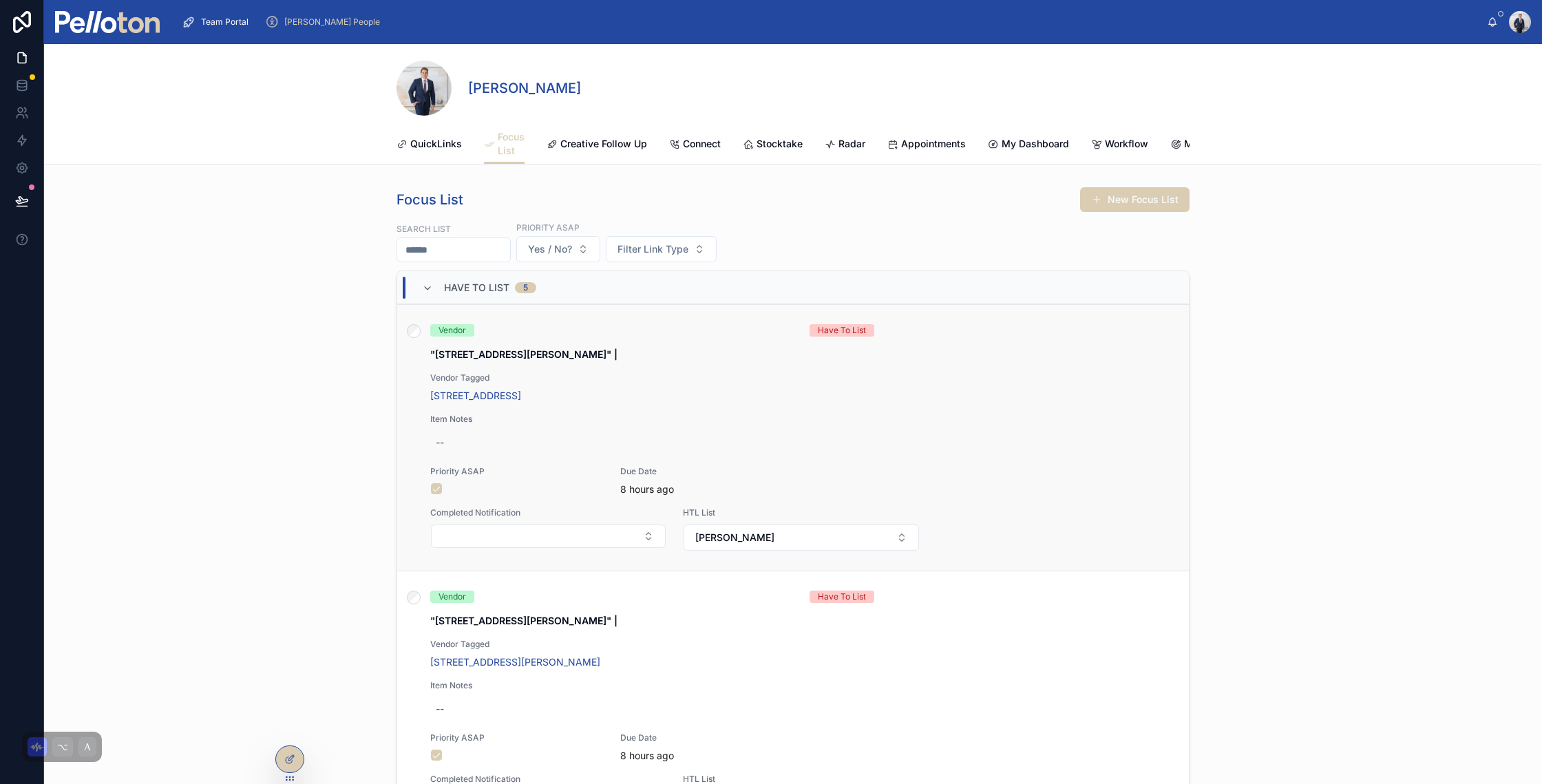
click at [727, 383] on span "Vendor Tagged" at bounding box center [675, 378] width 489 height 11
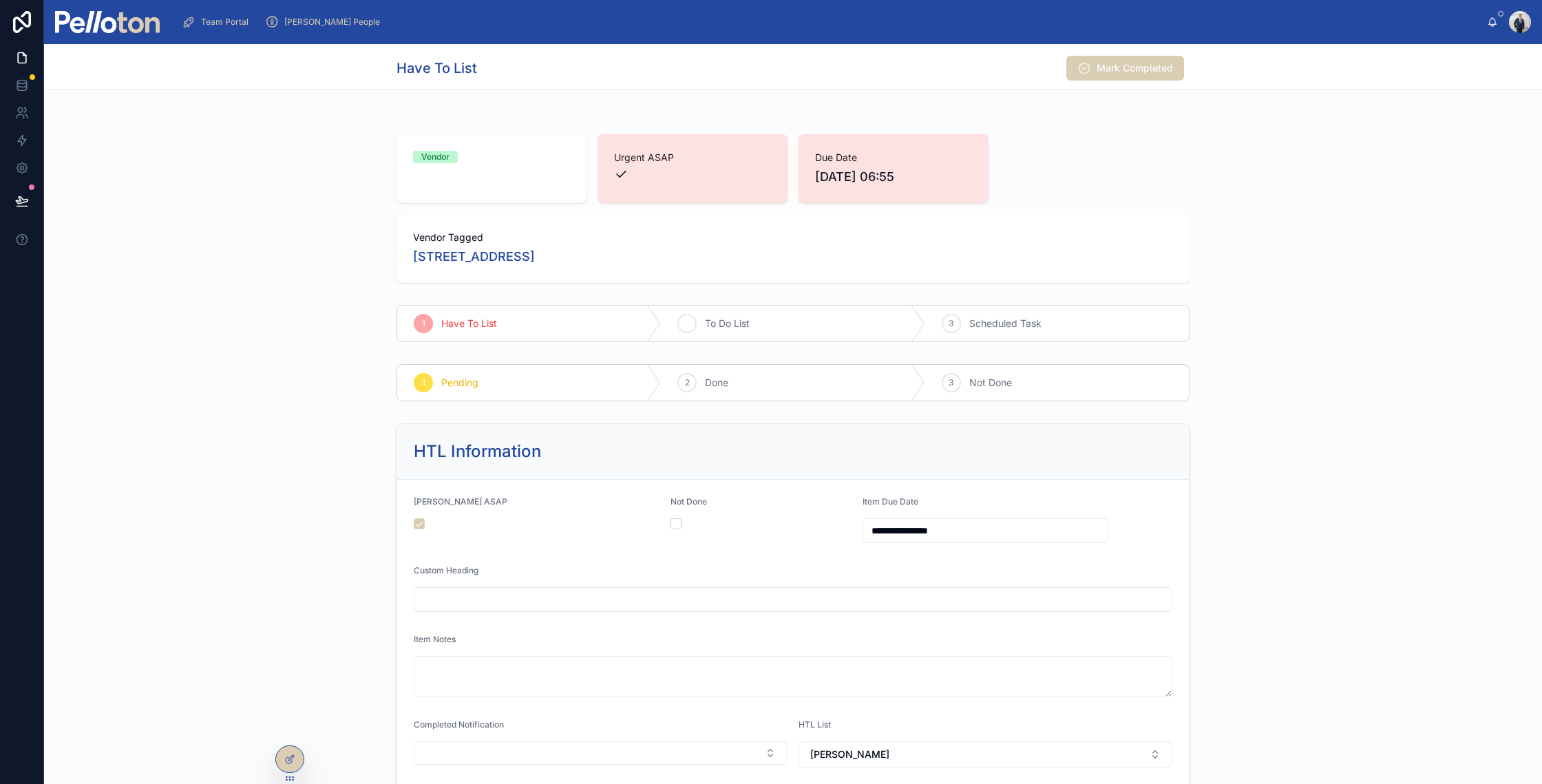
click at [686, 318] on icon at bounding box center [686, 323] width 11 height 11
click at [158, 236] on div "Vendor Urgent ASAP Due Date 02/09/2025 06:55 Vendor Tagged 4/22 Parriwi Rd, Mos…" at bounding box center [793, 209] width 1498 height 160
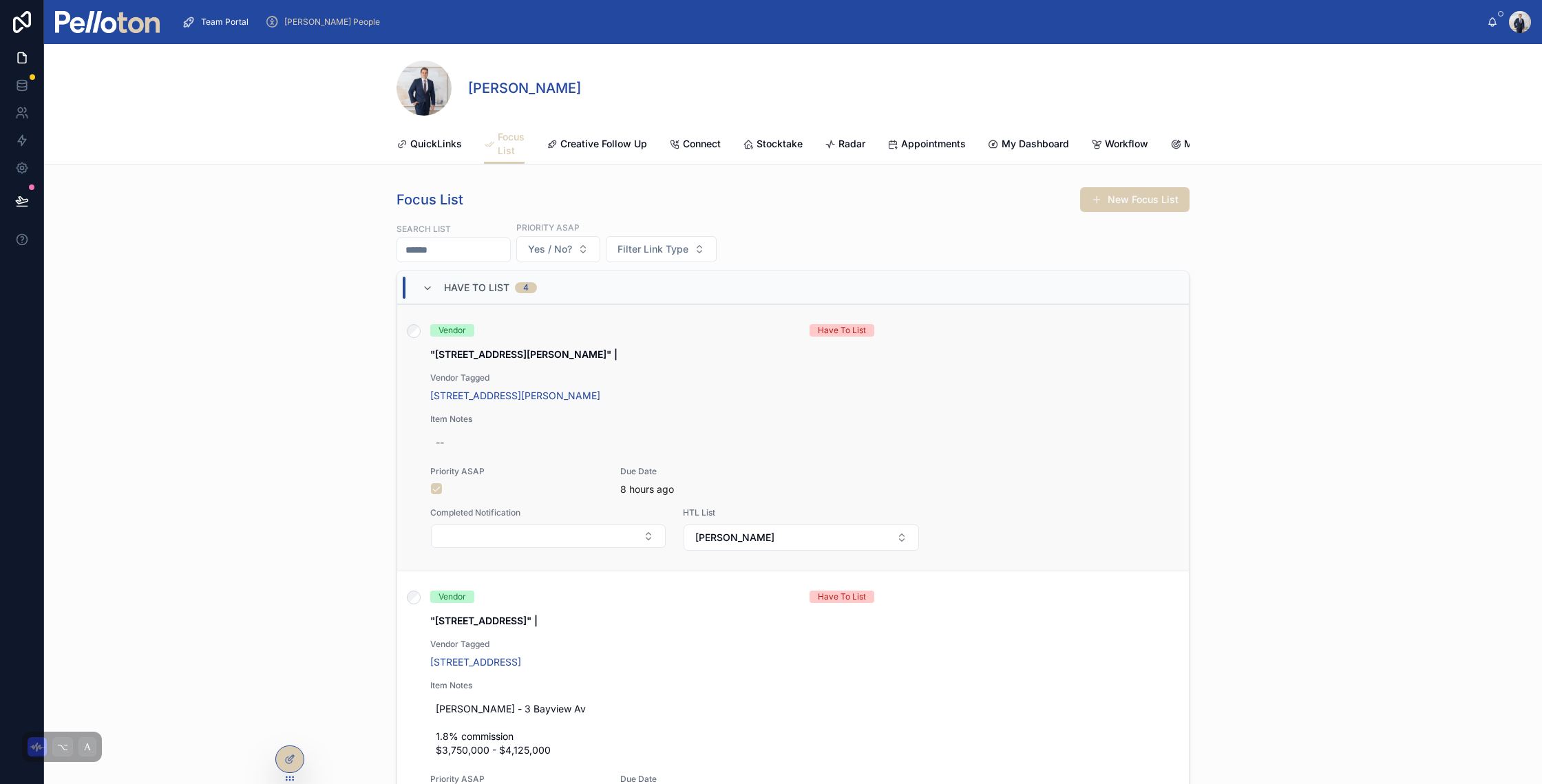
click at [673, 359] on span ""33 Kendall Road, Castle Cove" |" at bounding box center [801, 354] width 742 height 14
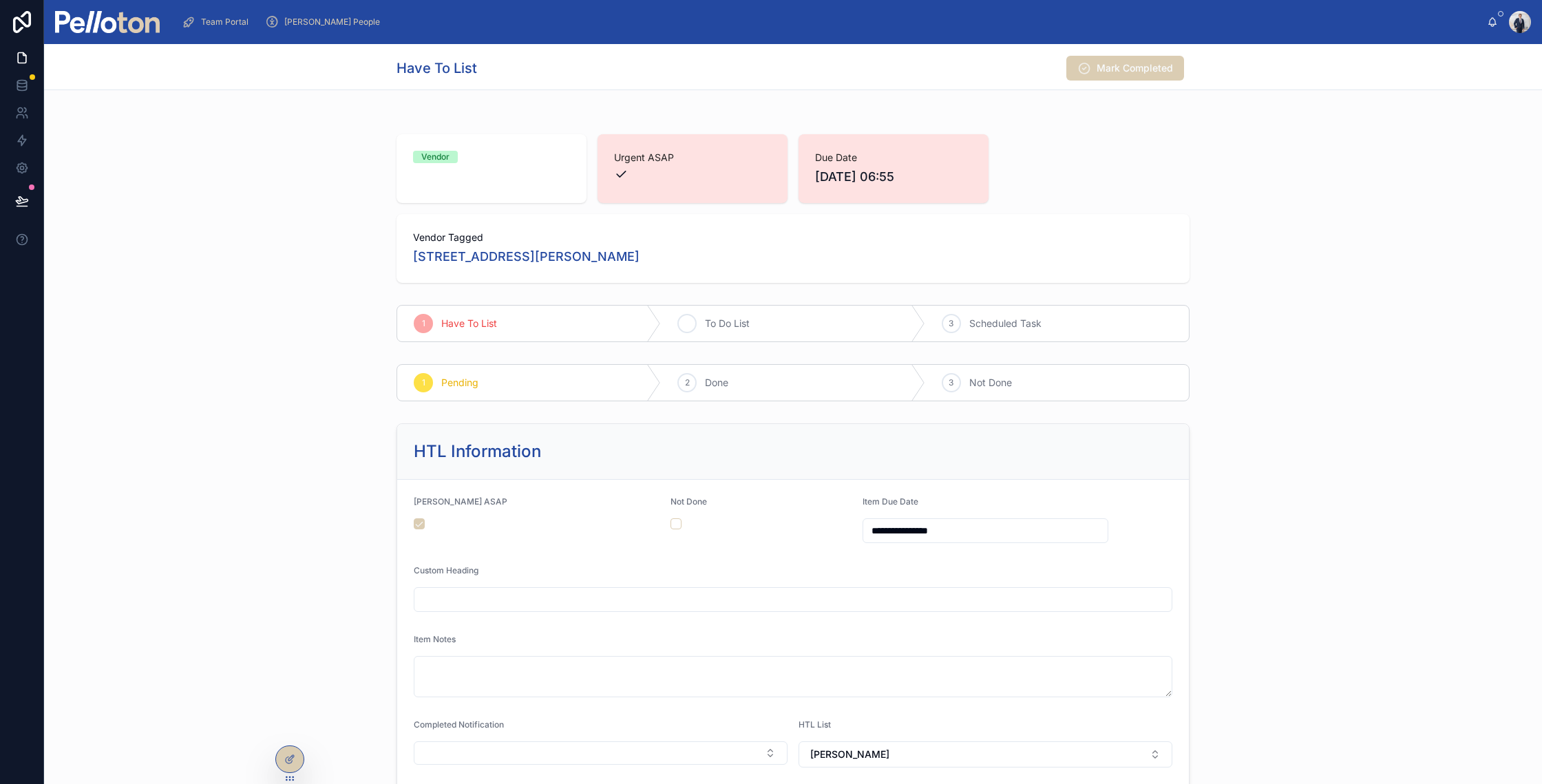
click at [690, 321] on div "2" at bounding box center [687, 323] width 19 height 19
click at [307, 252] on div "Vendor Urgent ASAP Due Date 02/09/2025 06:55 Vendor Tagged 33 Kendall Road, Cas…" at bounding box center [793, 209] width 1498 height 160
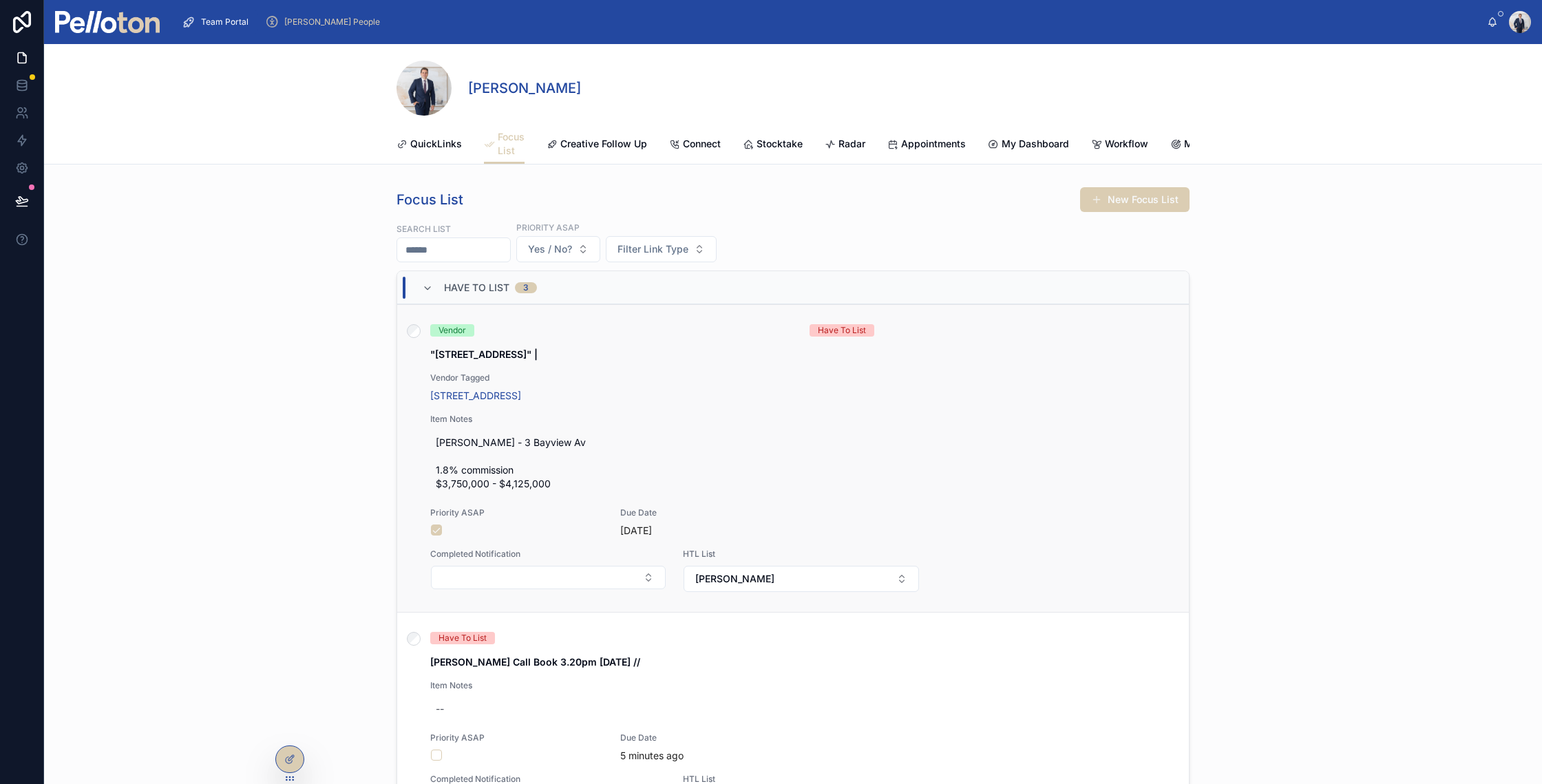
click at [665, 355] on div "Vendor Have To List "3 Bayview Av, Mosman" | Vendor Tagged 3 Bayview Av, Mosman…" at bounding box center [793, 458] width 758 height 268
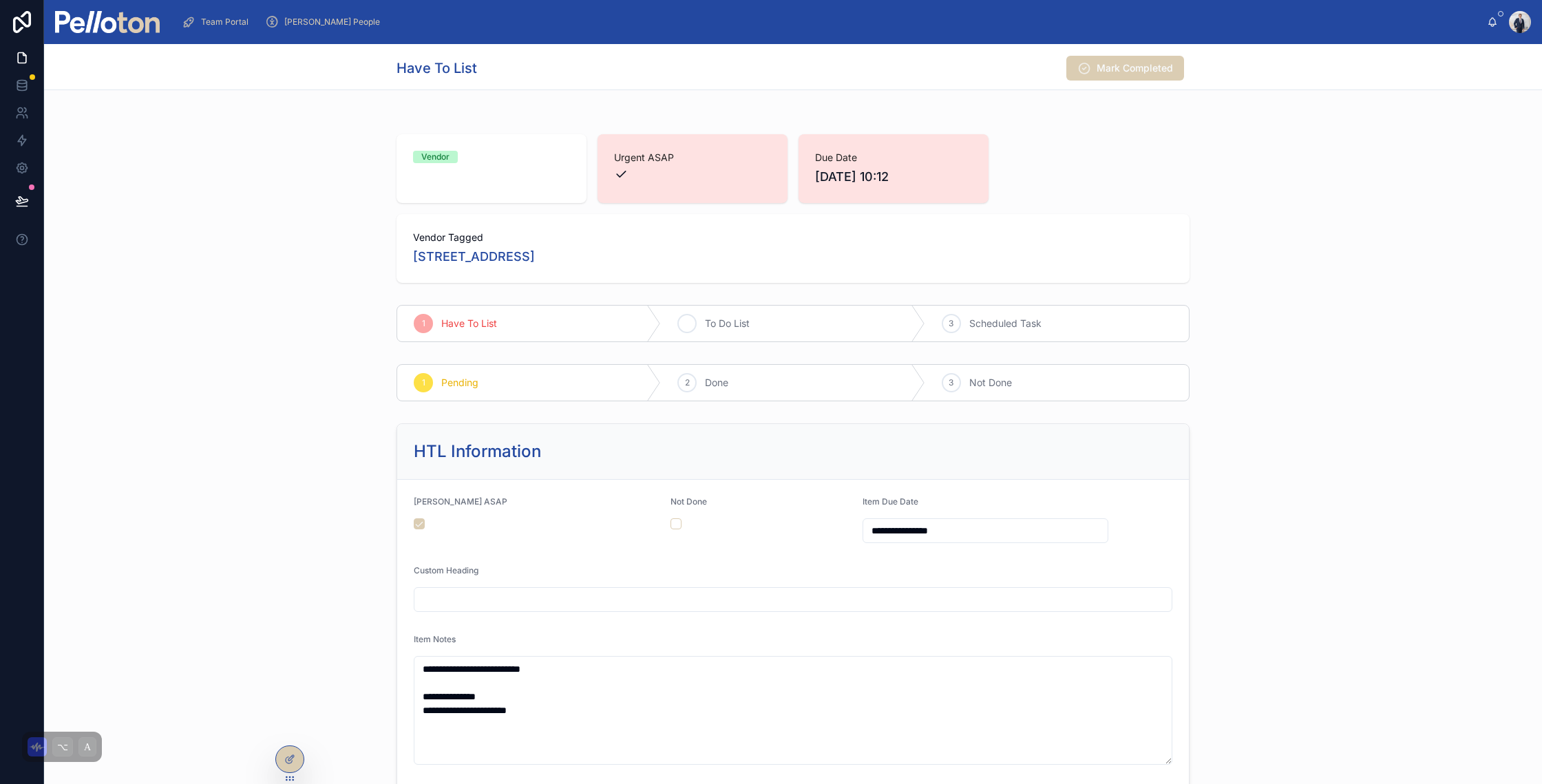
click at [686, 329] on icon at bounding box center [686, 323] width 11 height 11
click at [292, 264] on div "Vendor Urgent ASAP Due Date 29/08/2025 10:12 Vendor Tagged 3 Bayview Av, Mosman" at bounding box center [793, 209] width 1498 height 160
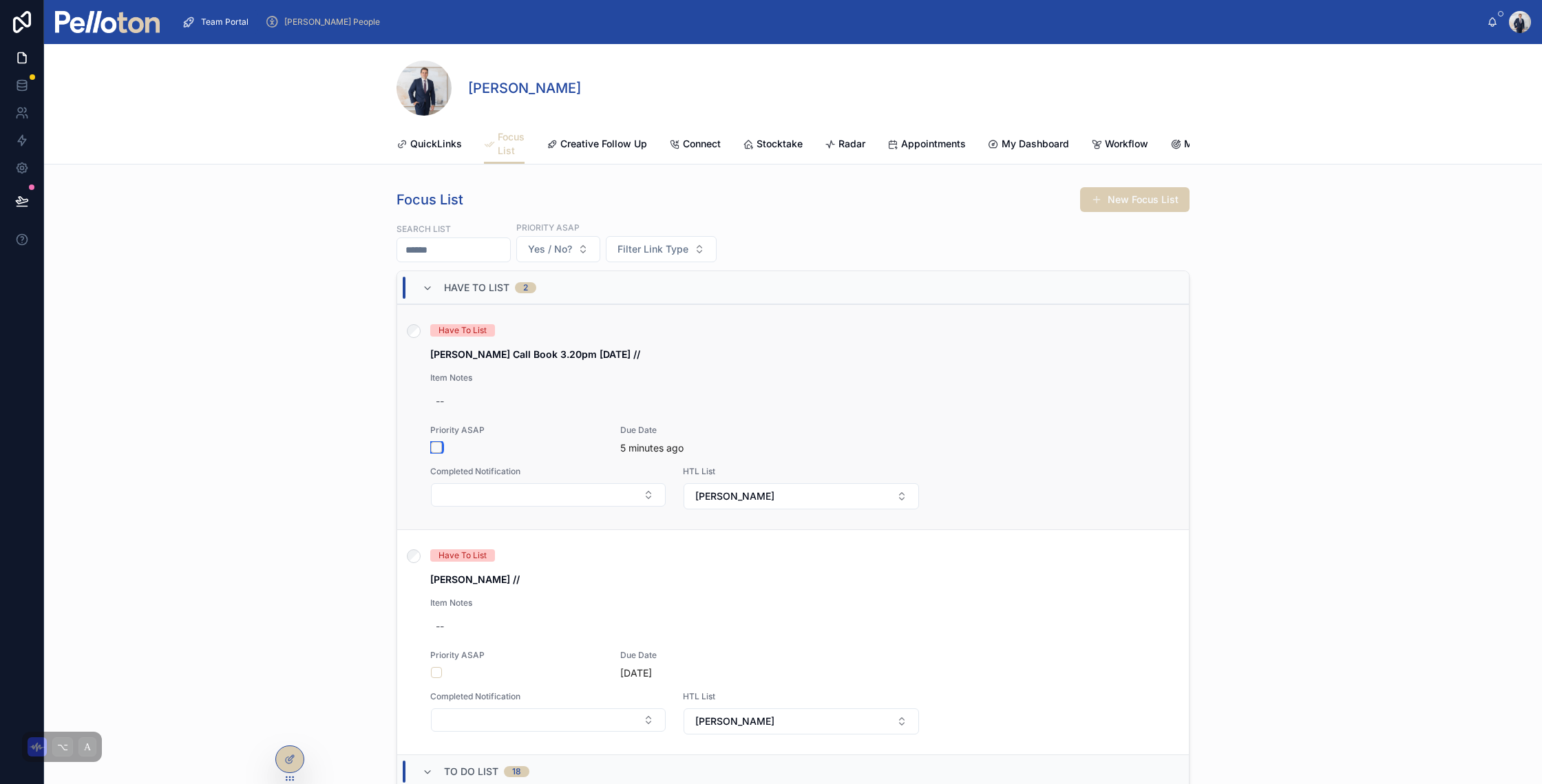
click at [433, 453] on button "button" at bounding box center [436, 447] width 11 height 11
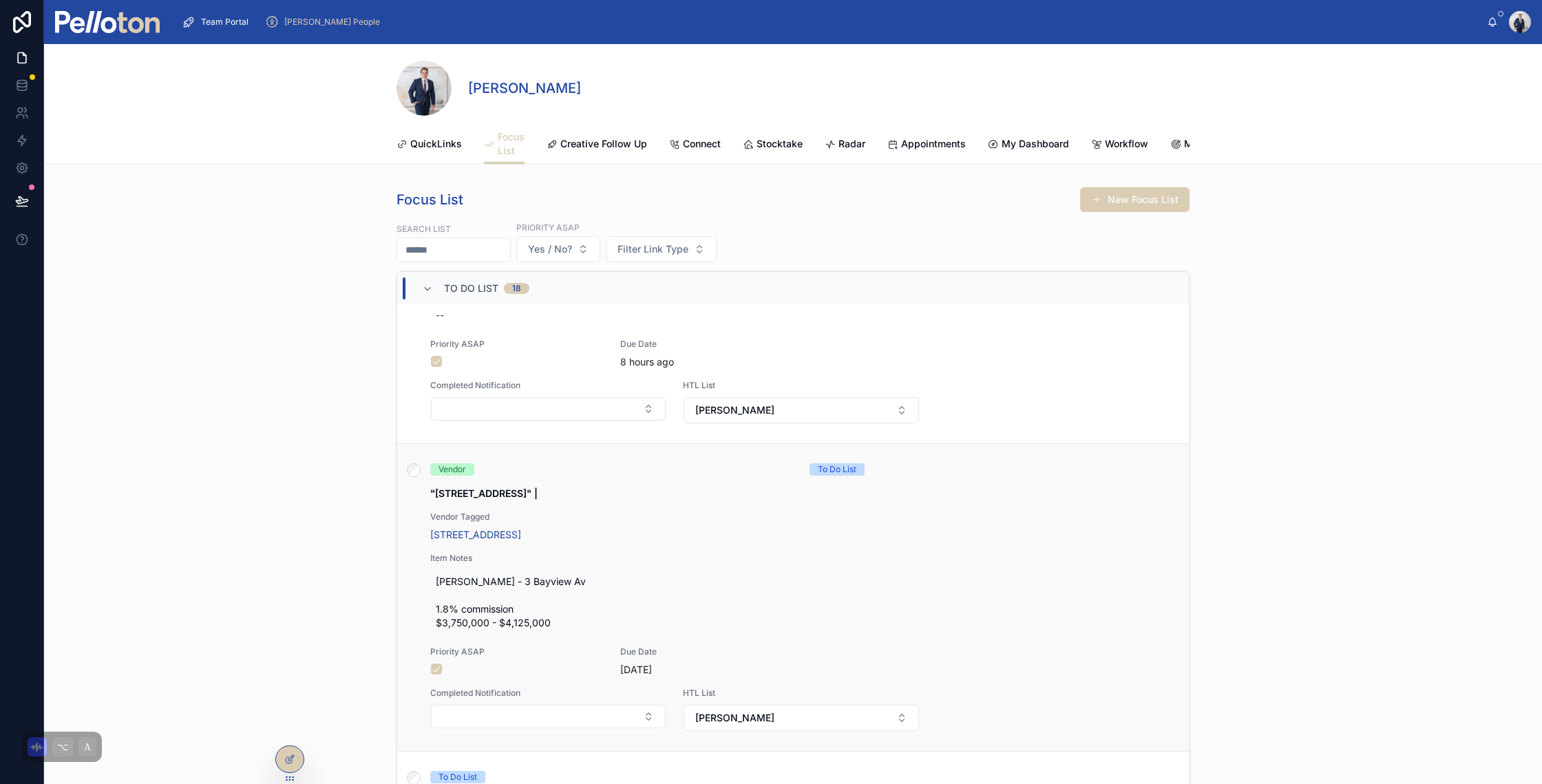
scroll to position [838, 0]
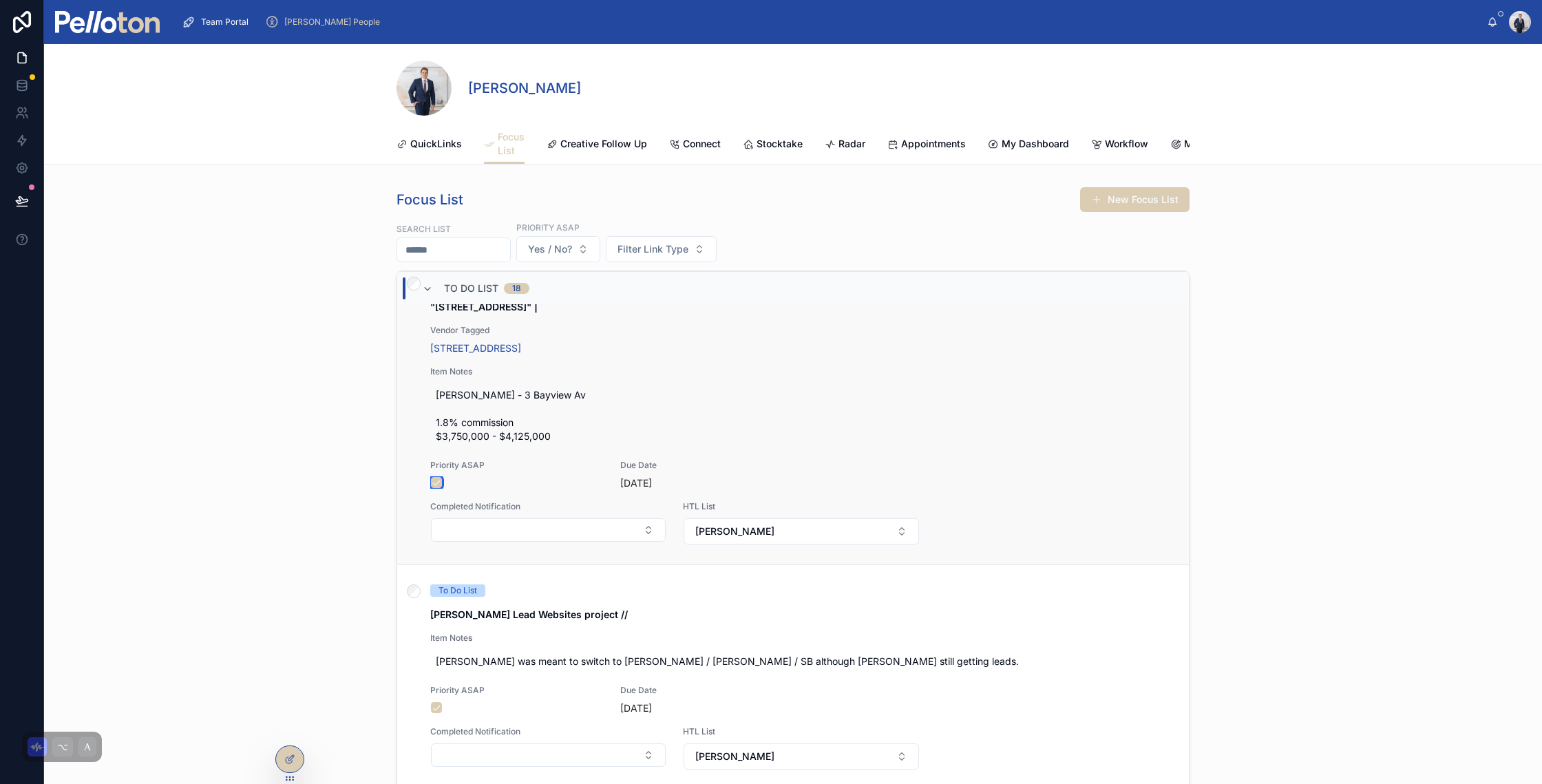
click at [434, 488] on button "button" at bounding box center [436, 482] width 11 height 11
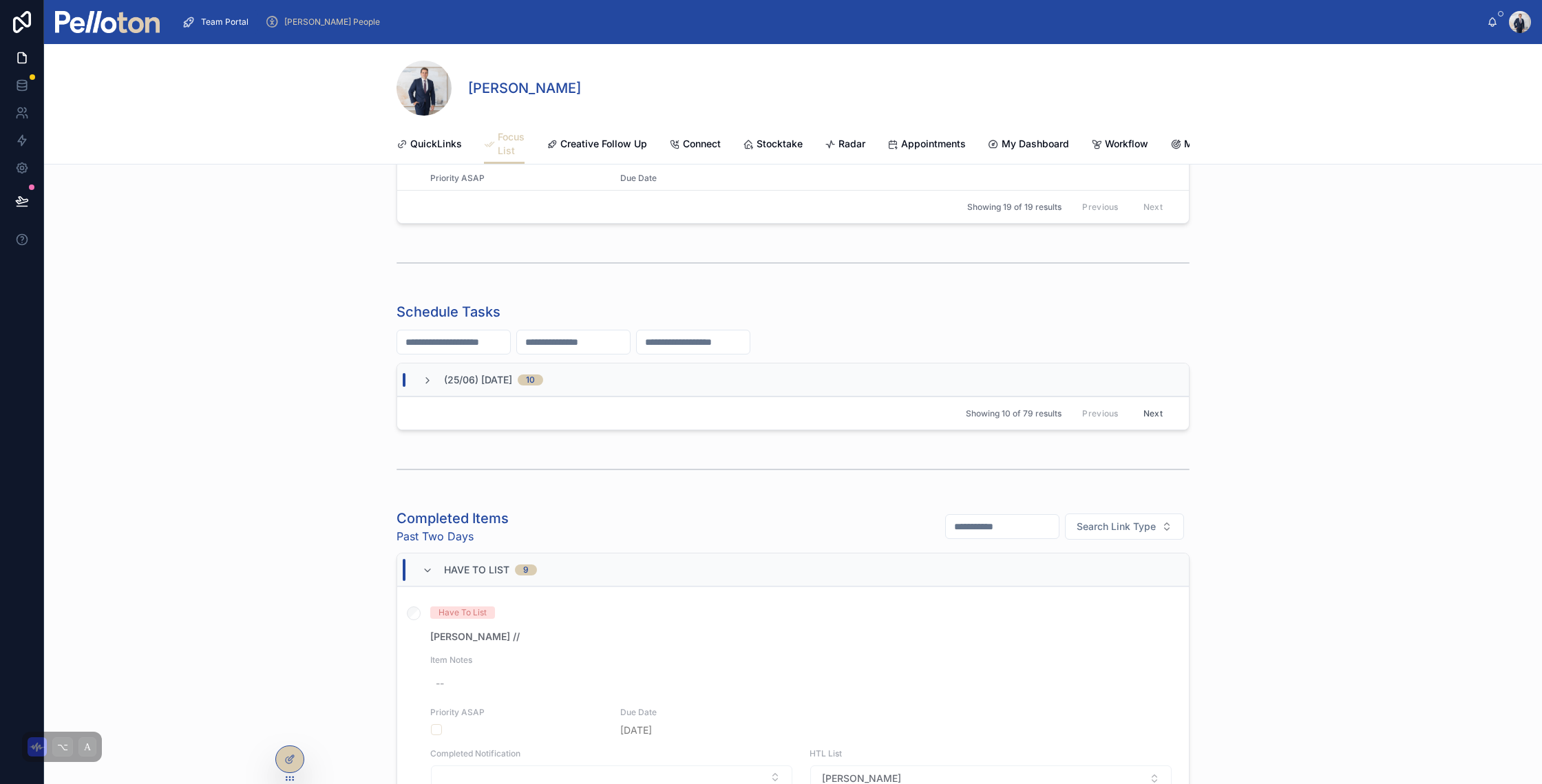
scroll to position [0, 0]
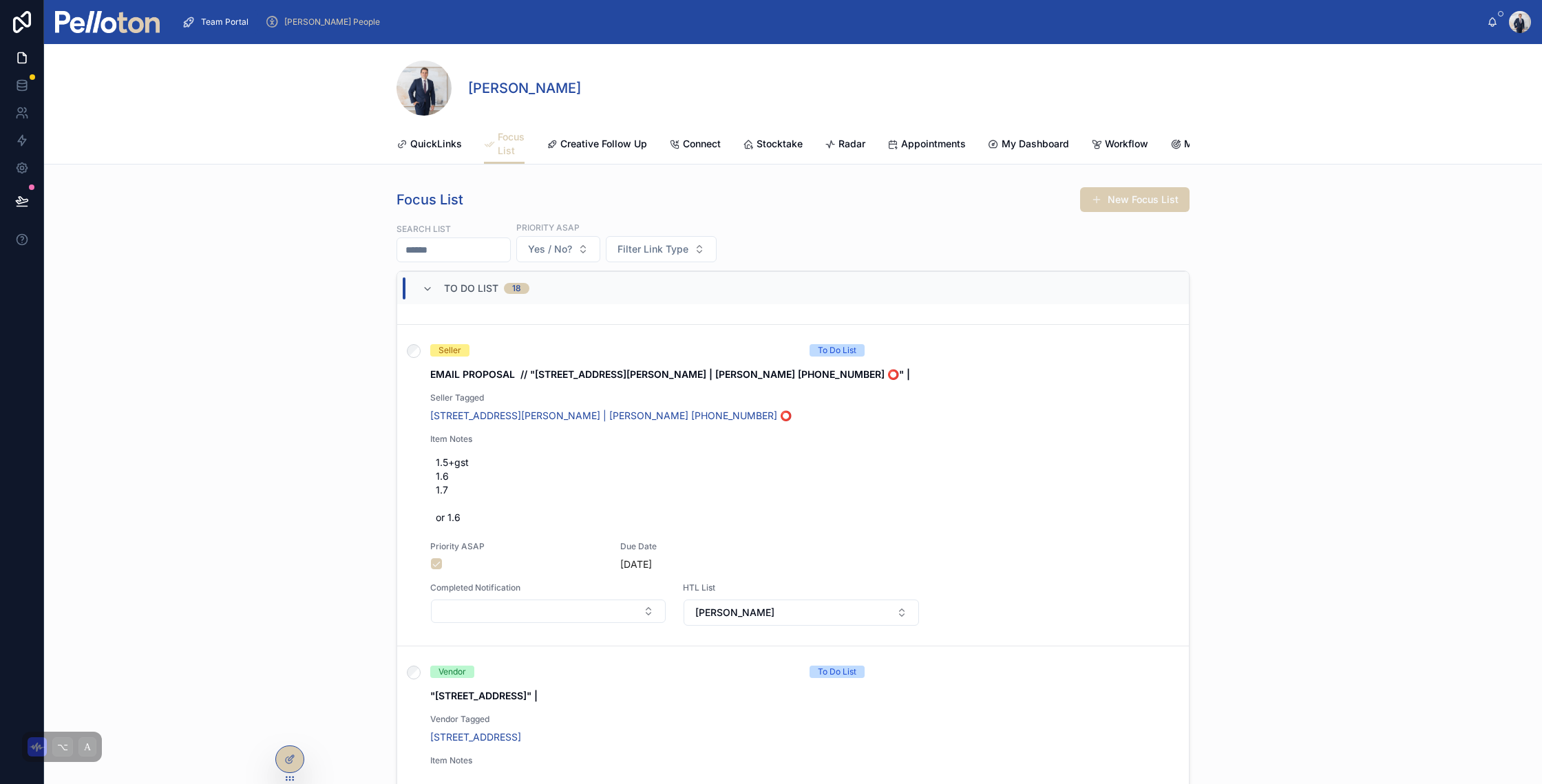
click at [1106, 227] on div "Focus List New Focus List Search List Priority ASAP Yes / No? Filter Link Type …" at bounding box center [793, 522] width 793 height 672
click at [1106, 212] on button "New Focus List" at bounding box center [1135, 200] width 110 height 24
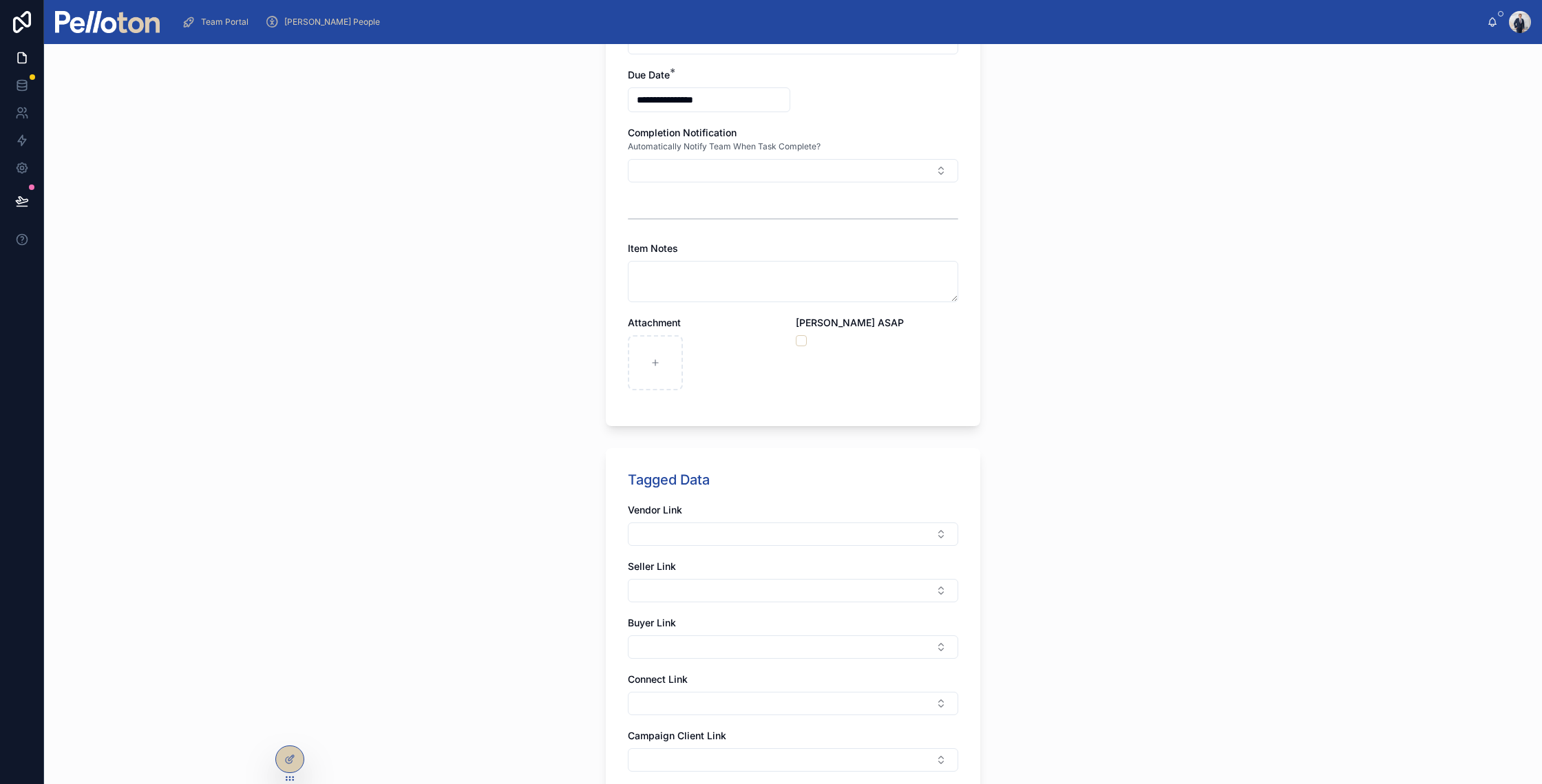
scroll to position [466, 0]
click at [640, 649] on button "Select Button" at bounding box center [793, 647] width 330 height 23
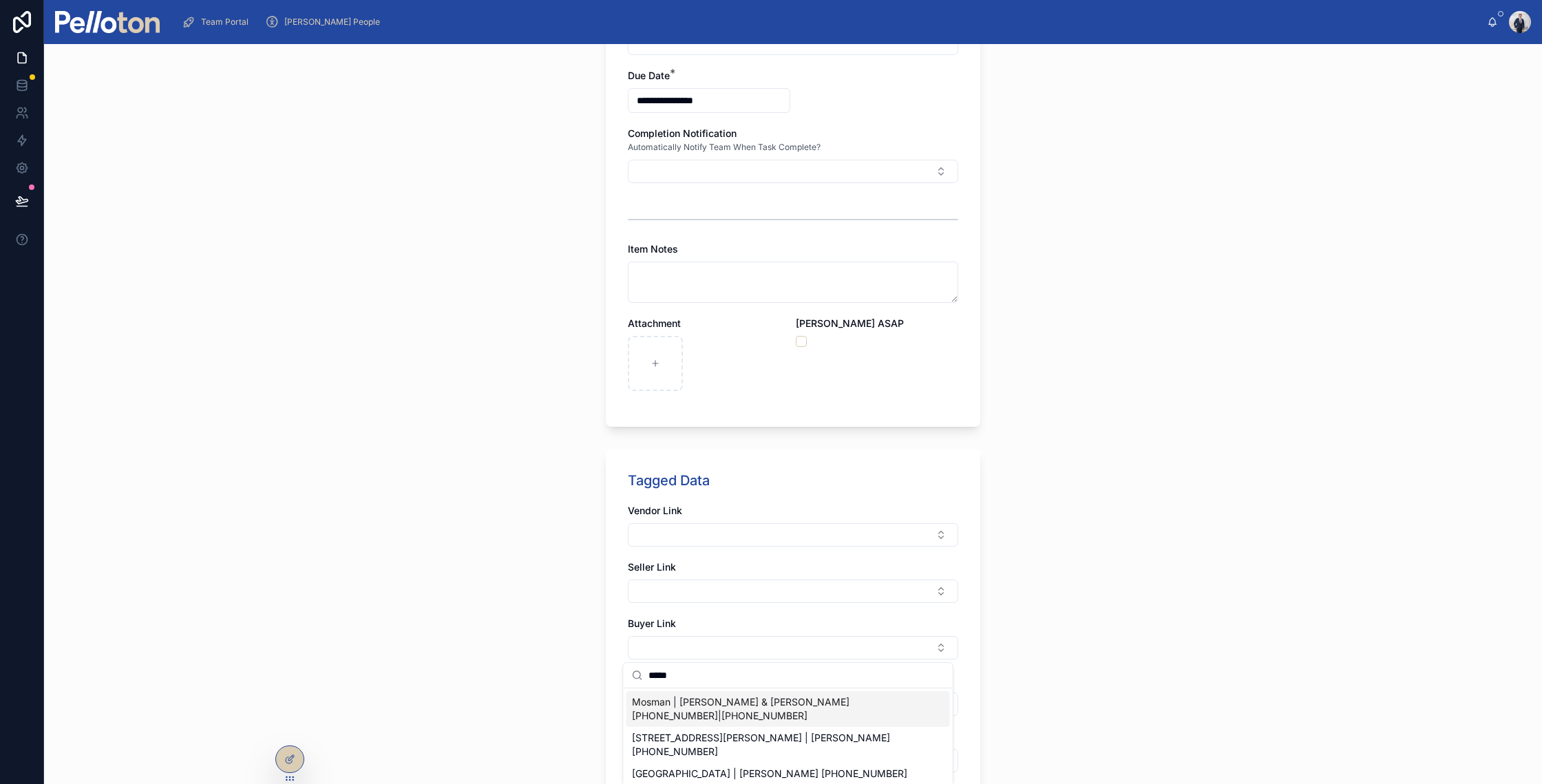
type input "*****"
click at [684, 710] on span "Mosman | Julia Mitchell & Ron Pidcock +61434424506|+61479135290" at bounding box center [780, 708] width 296 height 27
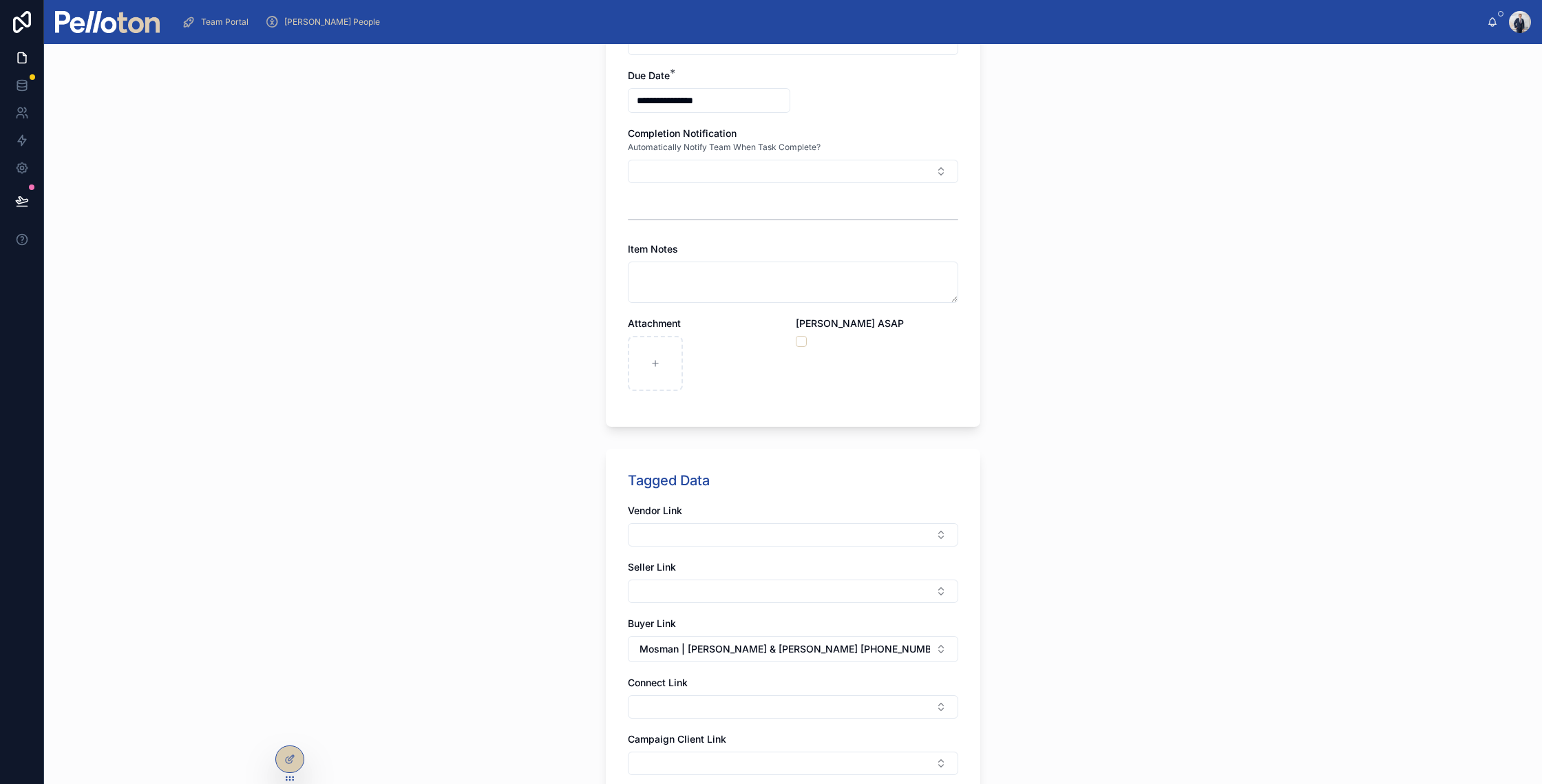
click at [569, 660] on div "**********" at bounding box center [793, 414] width 1498 height 740
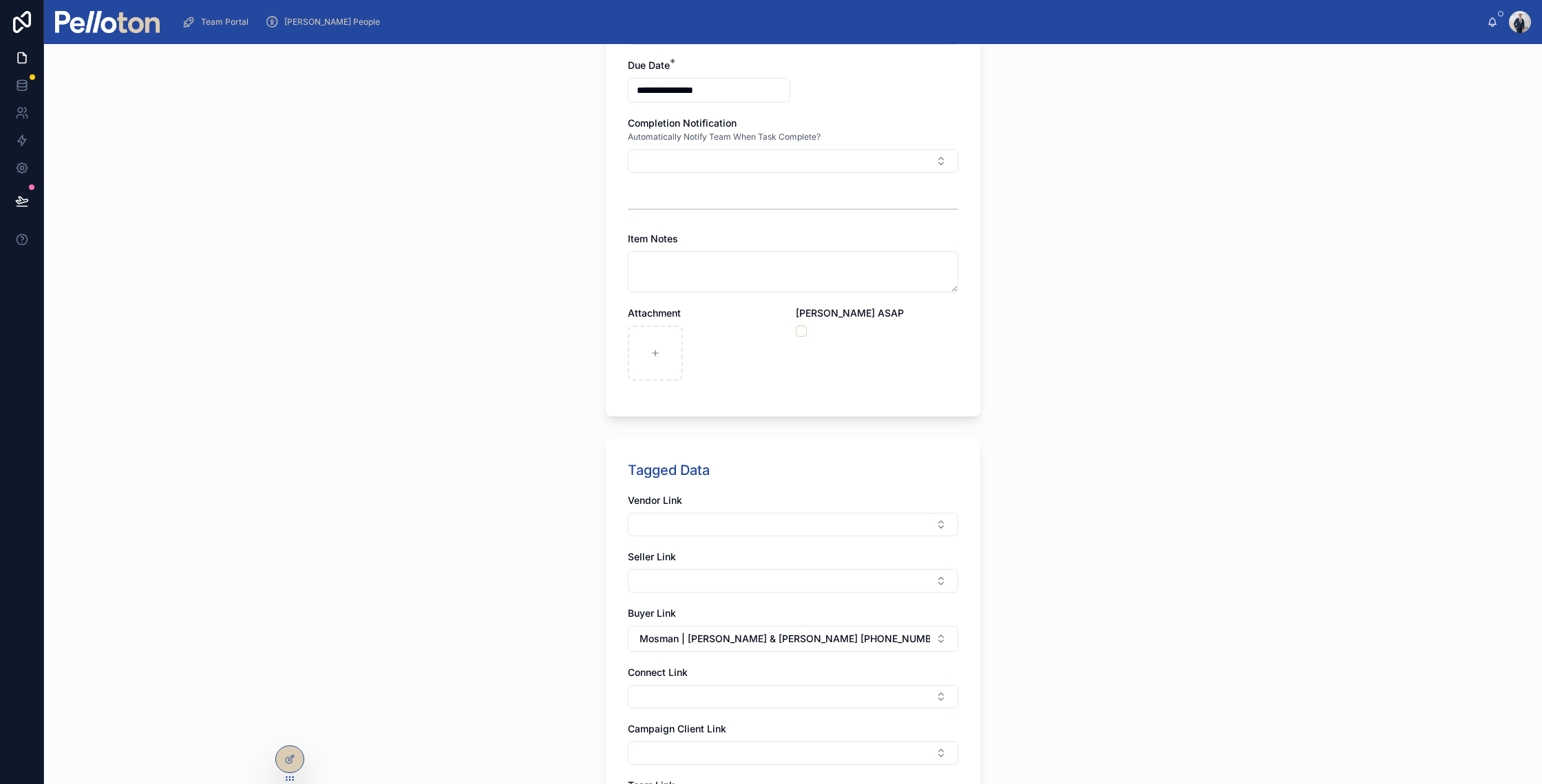
scroll to position [358, 0]
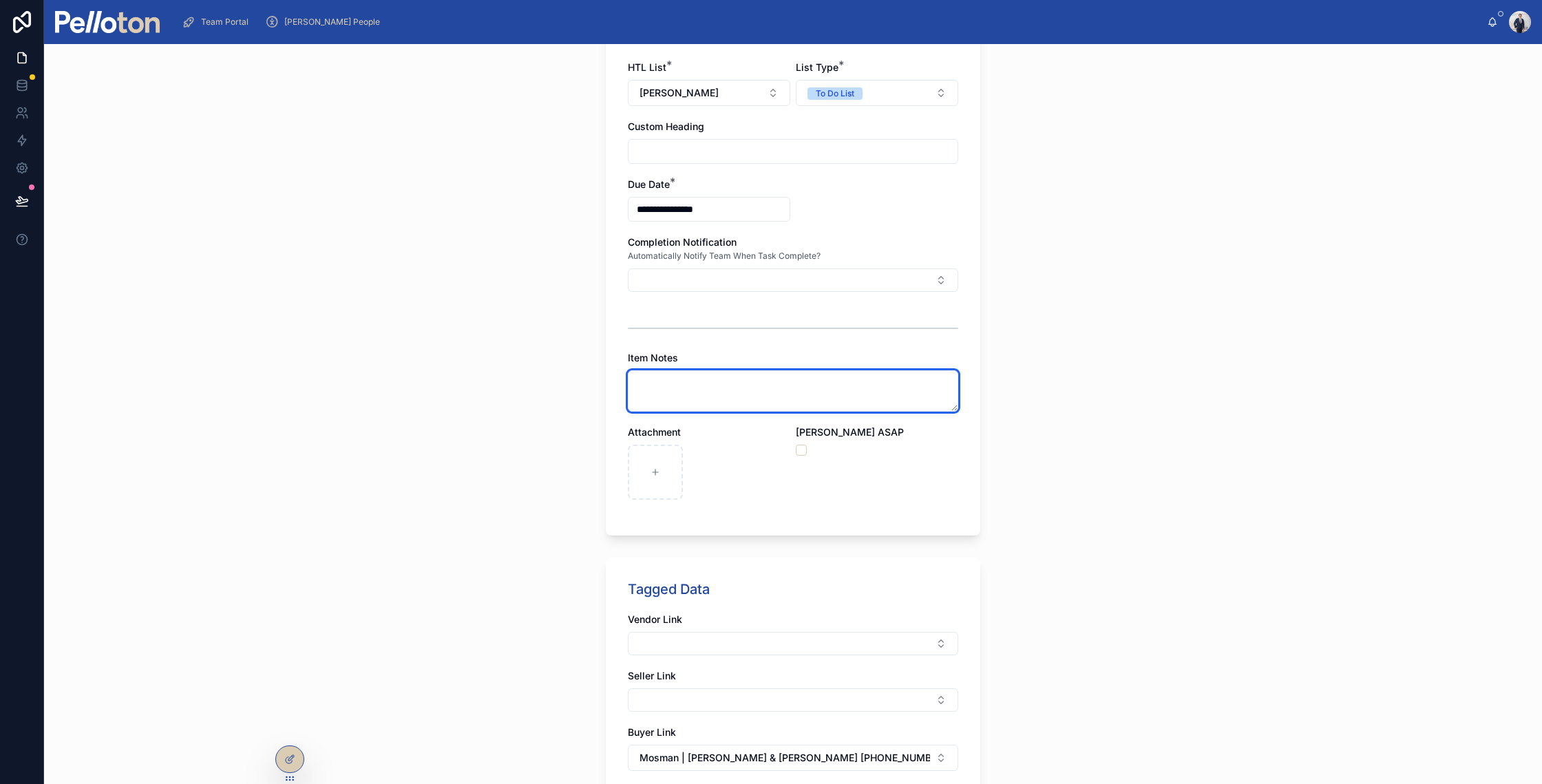
click at [691, 371] on textarea at bounding box center [793, 391] width 330 height 41
paste textarea "**********"
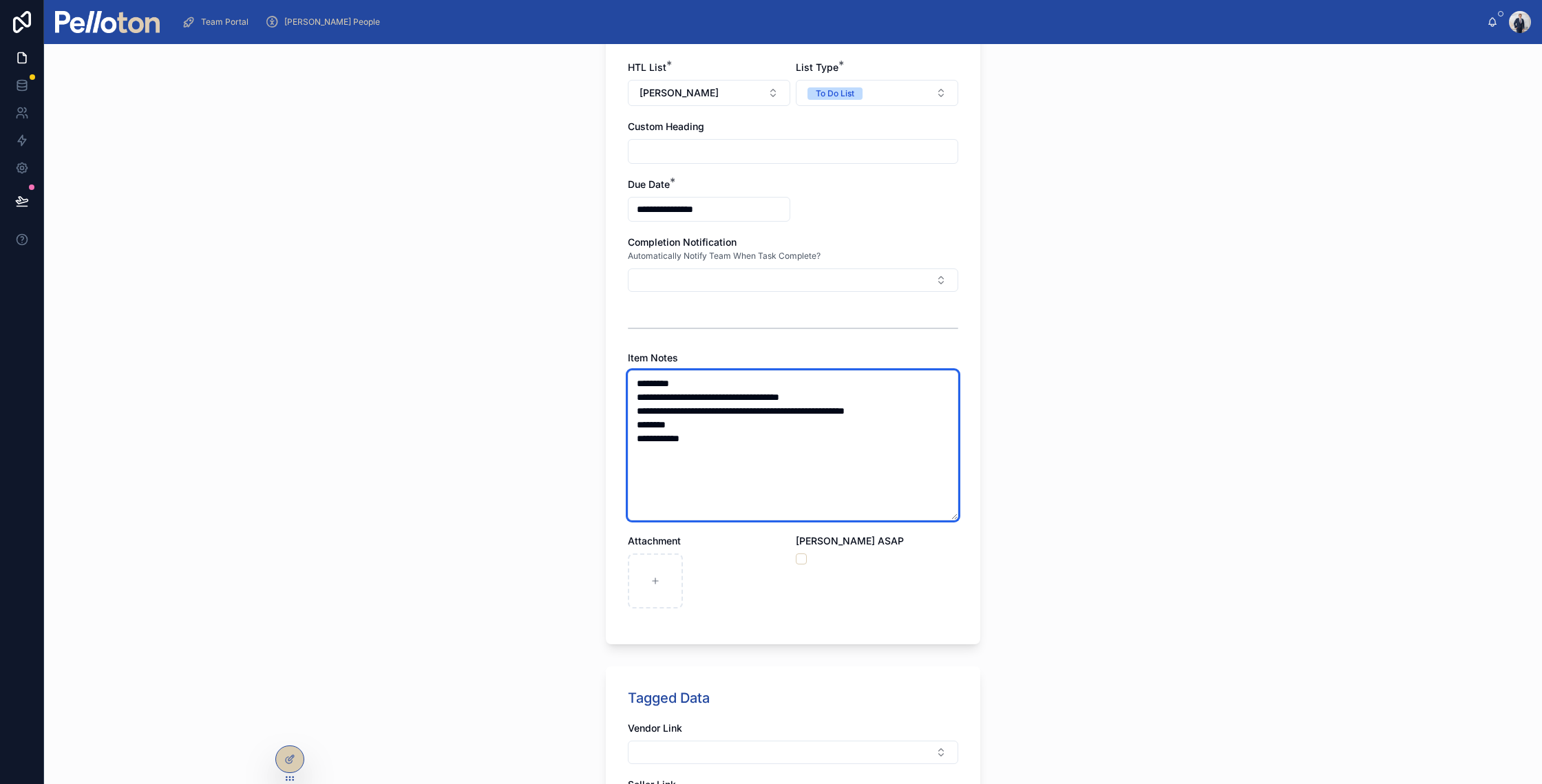
type textarea "**********"
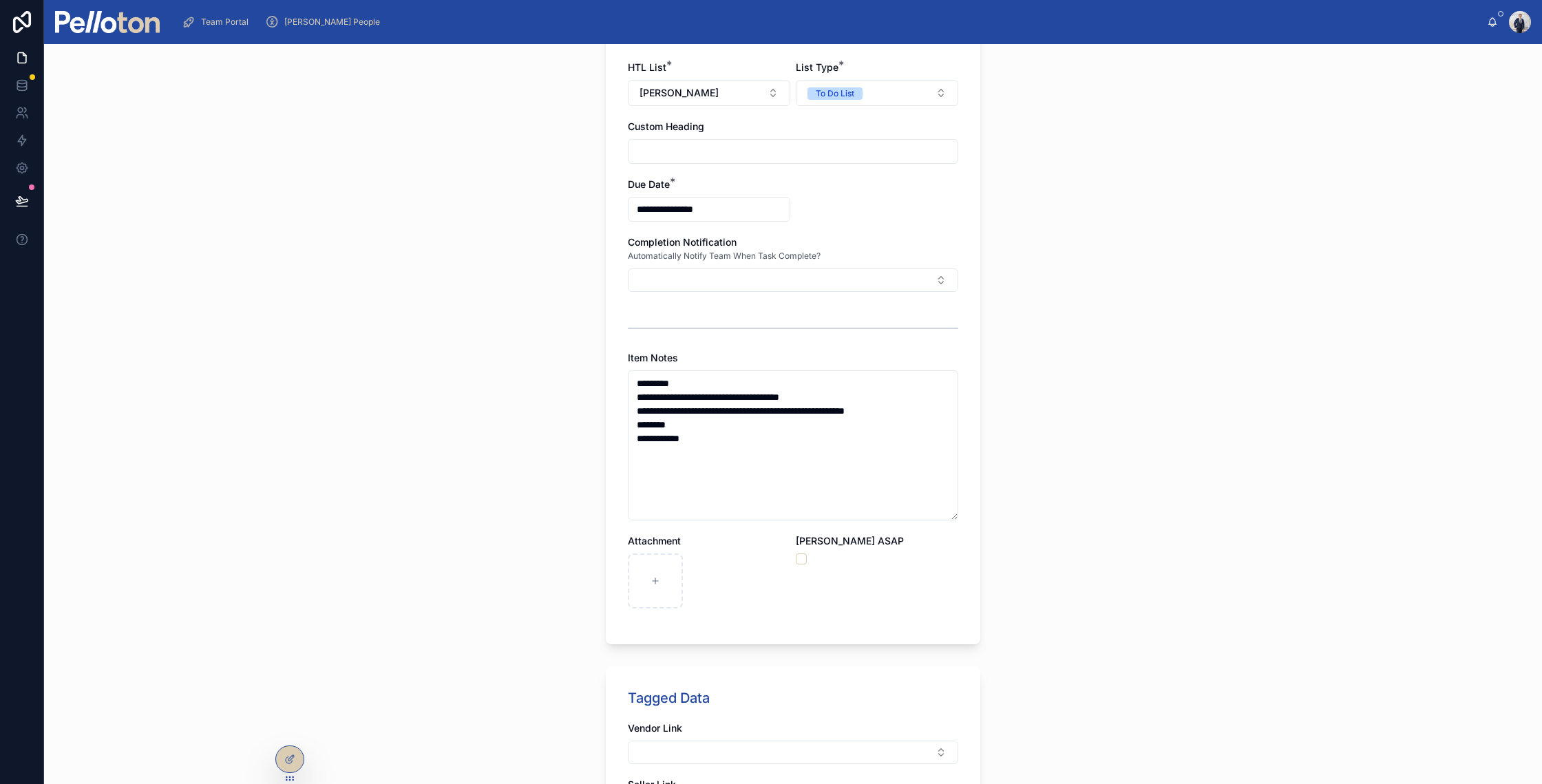
click at [536, 435] on div "**********" at bounding box center [793, 414] width 1498 height 740
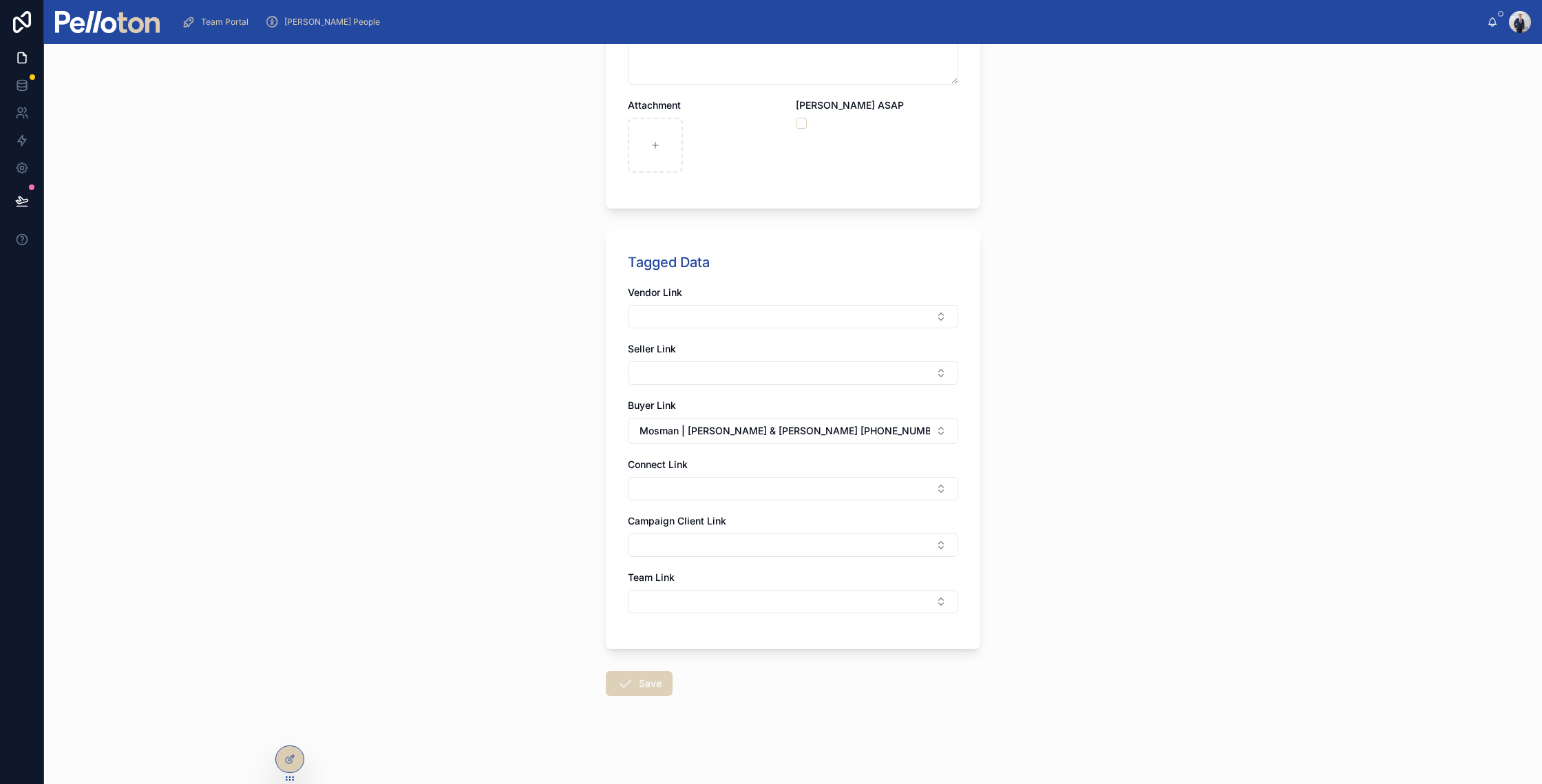
click at [629, 684] on button "Save" at bounding box center [639, 683] width 67 height 24
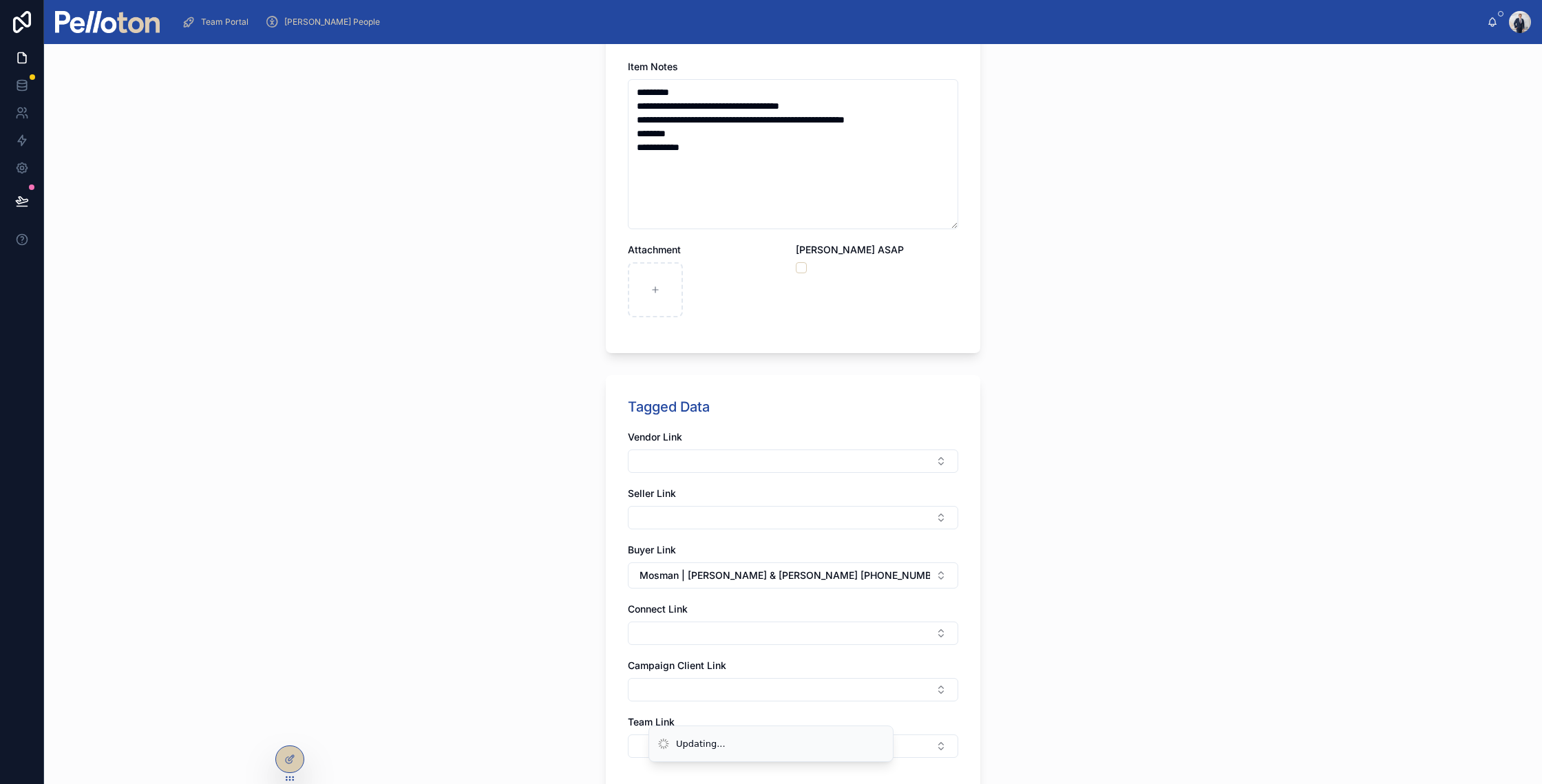
scroll to position [295, 0]
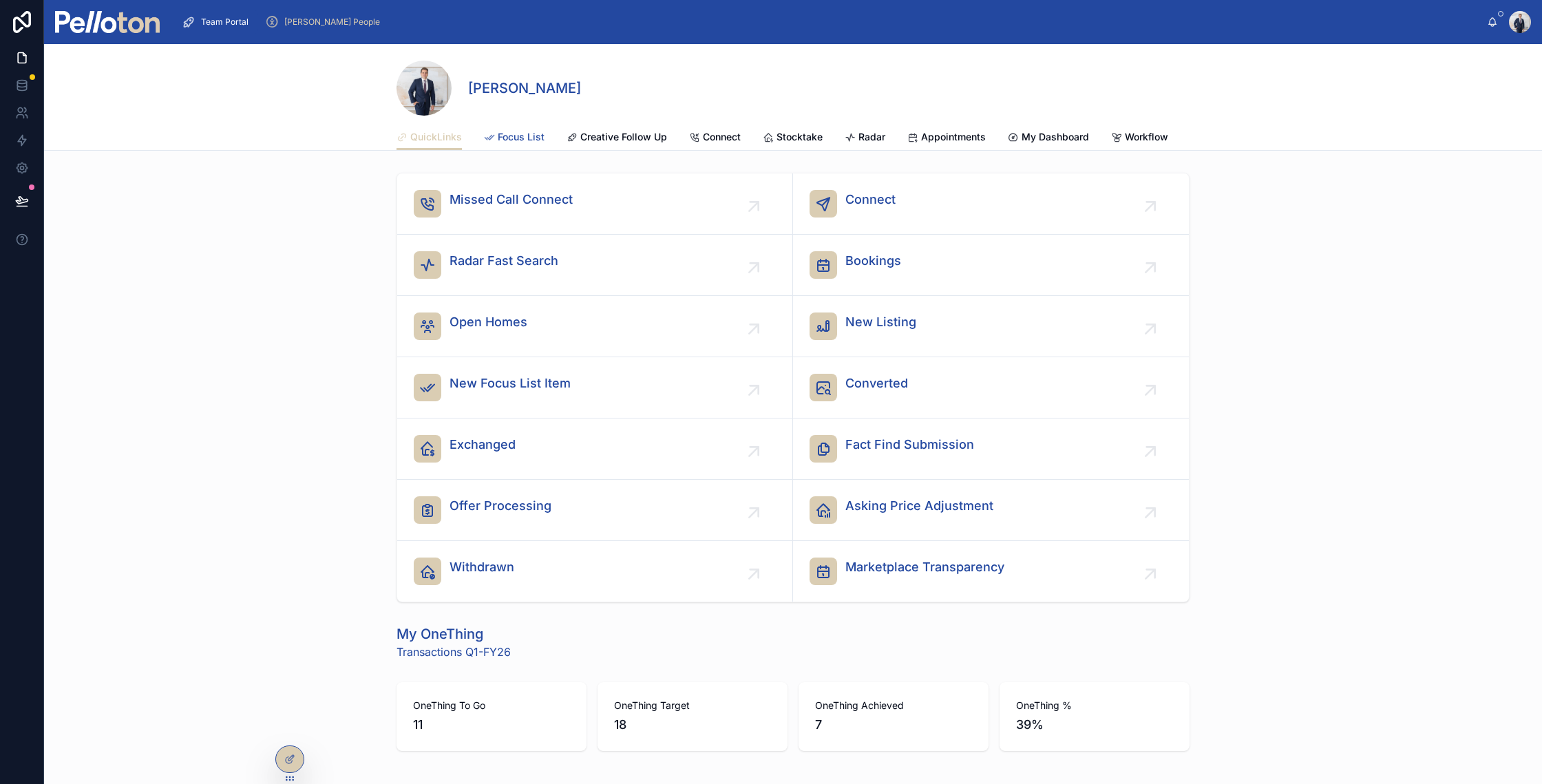
click at [517, 147] on link "Focus List" at bounding box center [514, 138] width 61 height 27
click at [518, 135] on span "Focus List" at bounding box center [520, 136] width 47 height 14
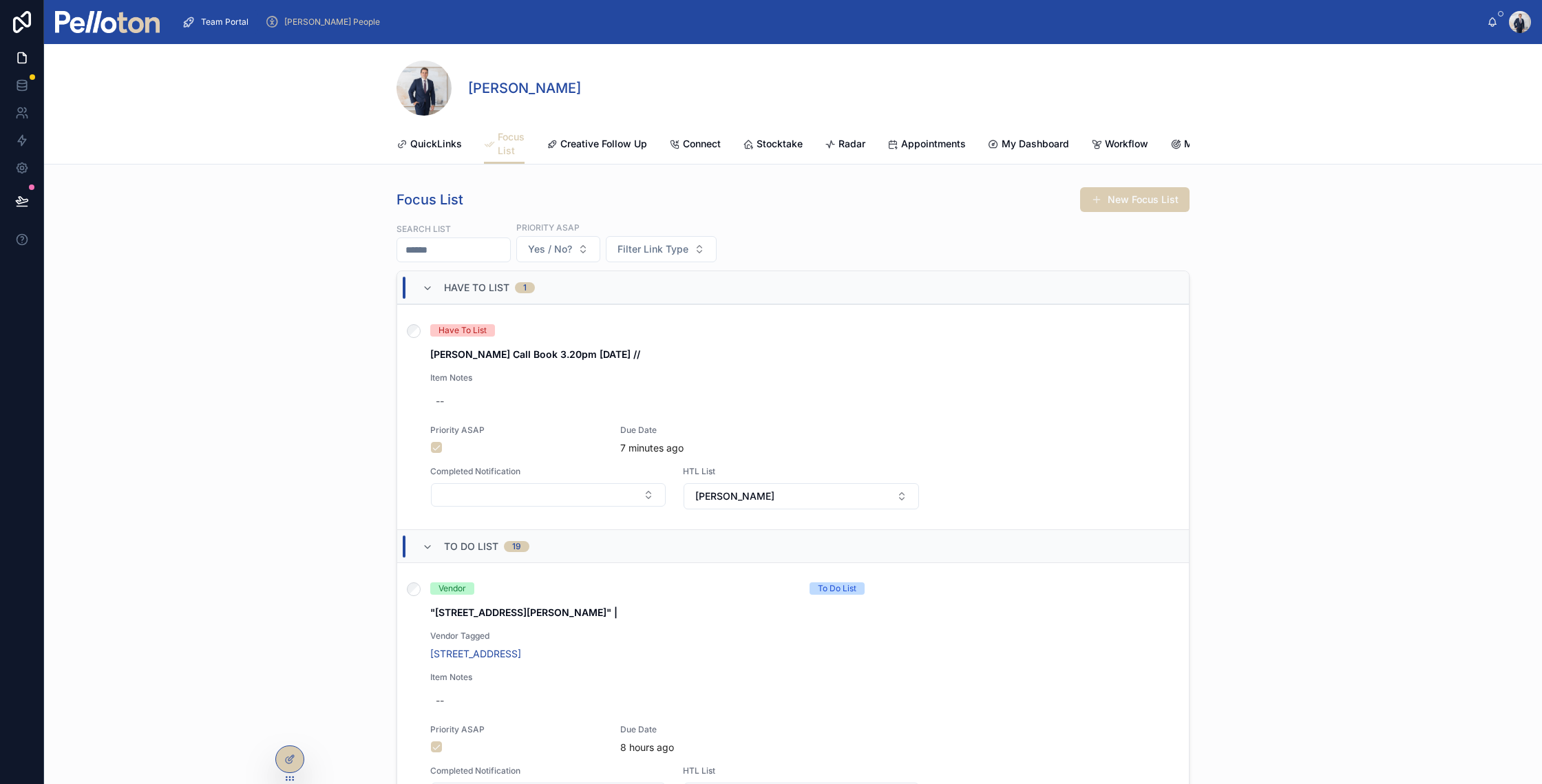
click at [328, 517] on div "Focus List New Focus List Search List Priority ASAP Yes / No? Filter Link Type …" at bounding box center [793, 522] width 1498 height 682
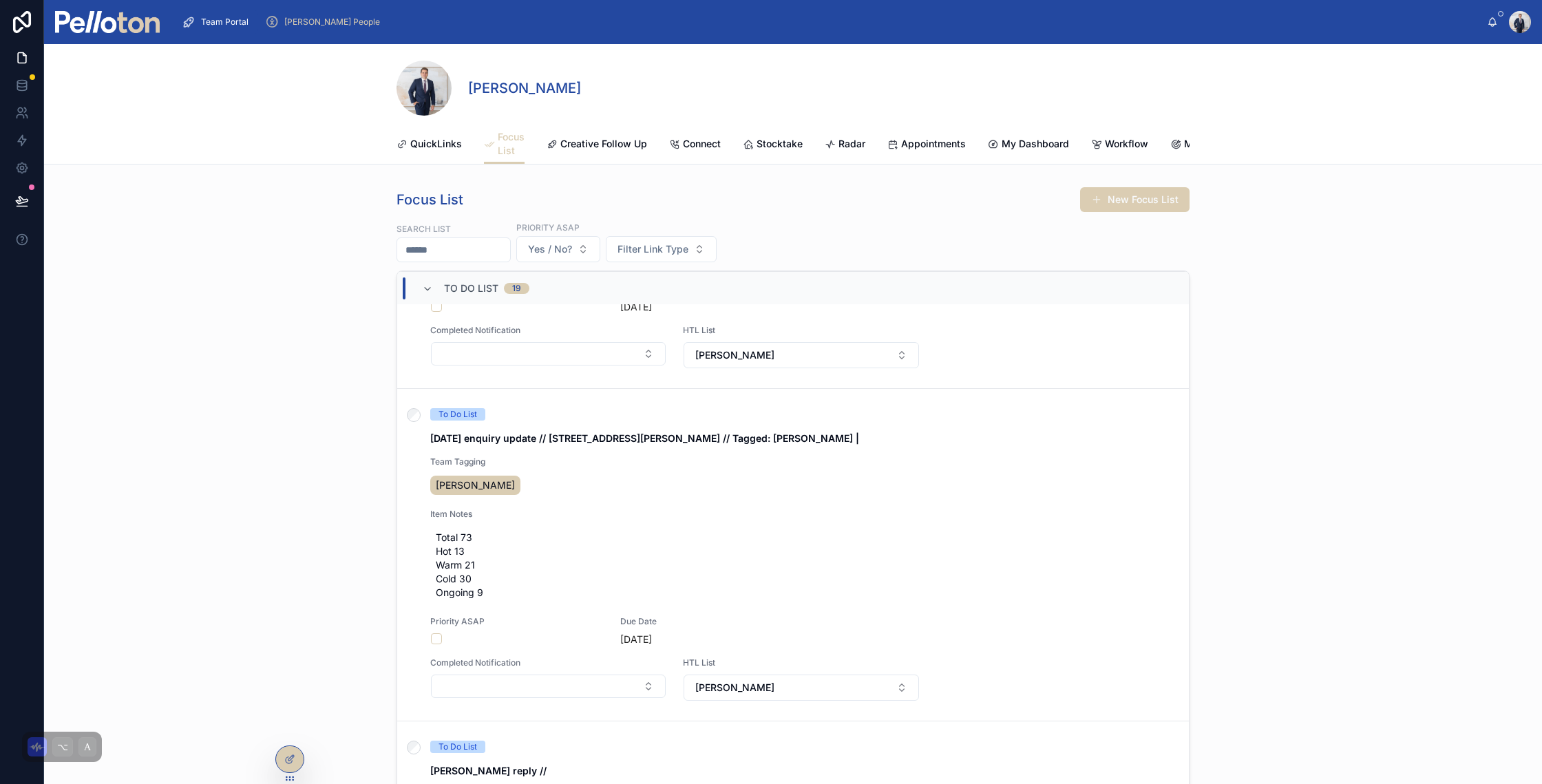
scroll to position [6654, 0]
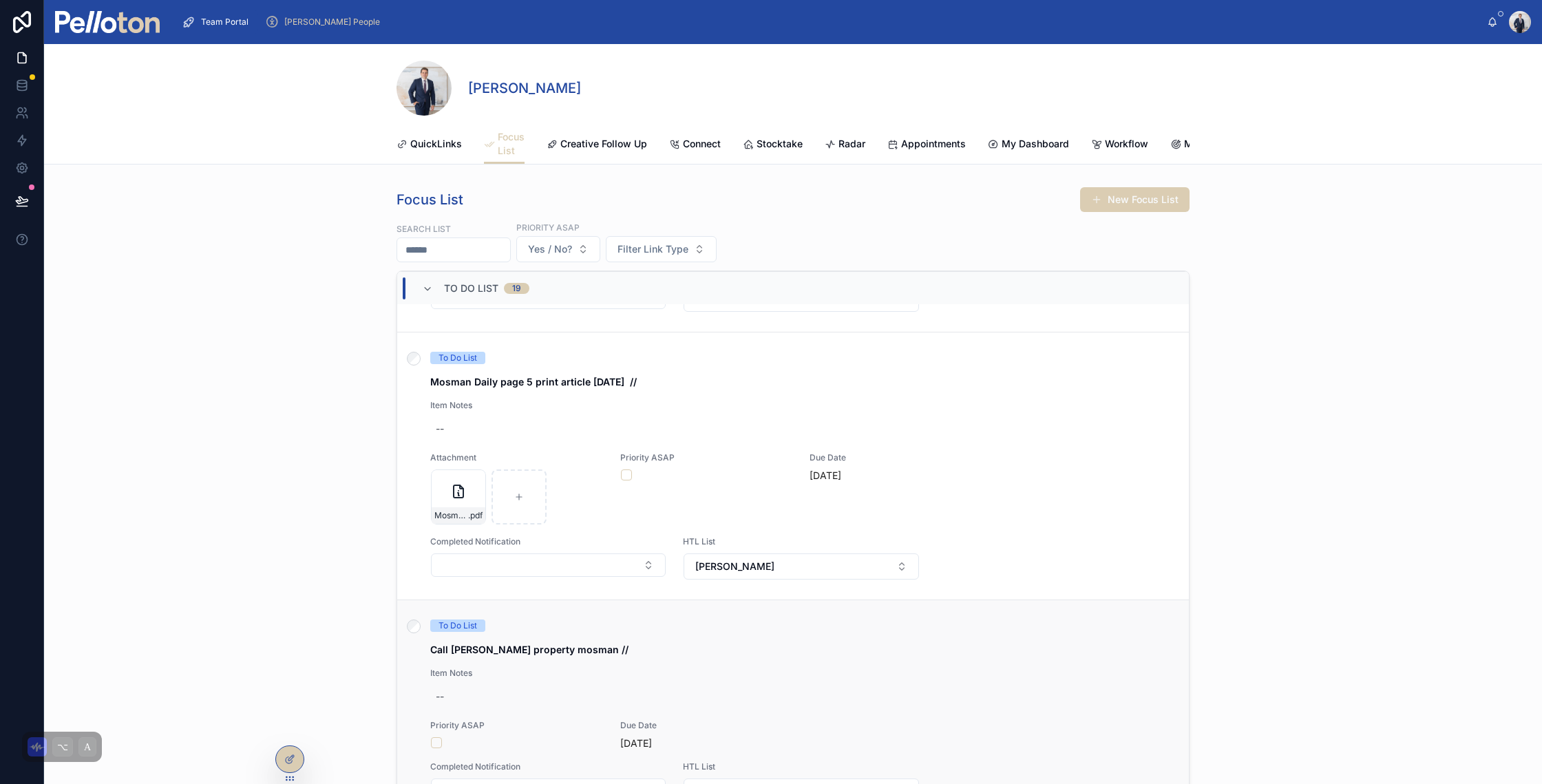
click at [634, 632] on div "To Do List" at bounding box center [611, 625] width 363 height 12
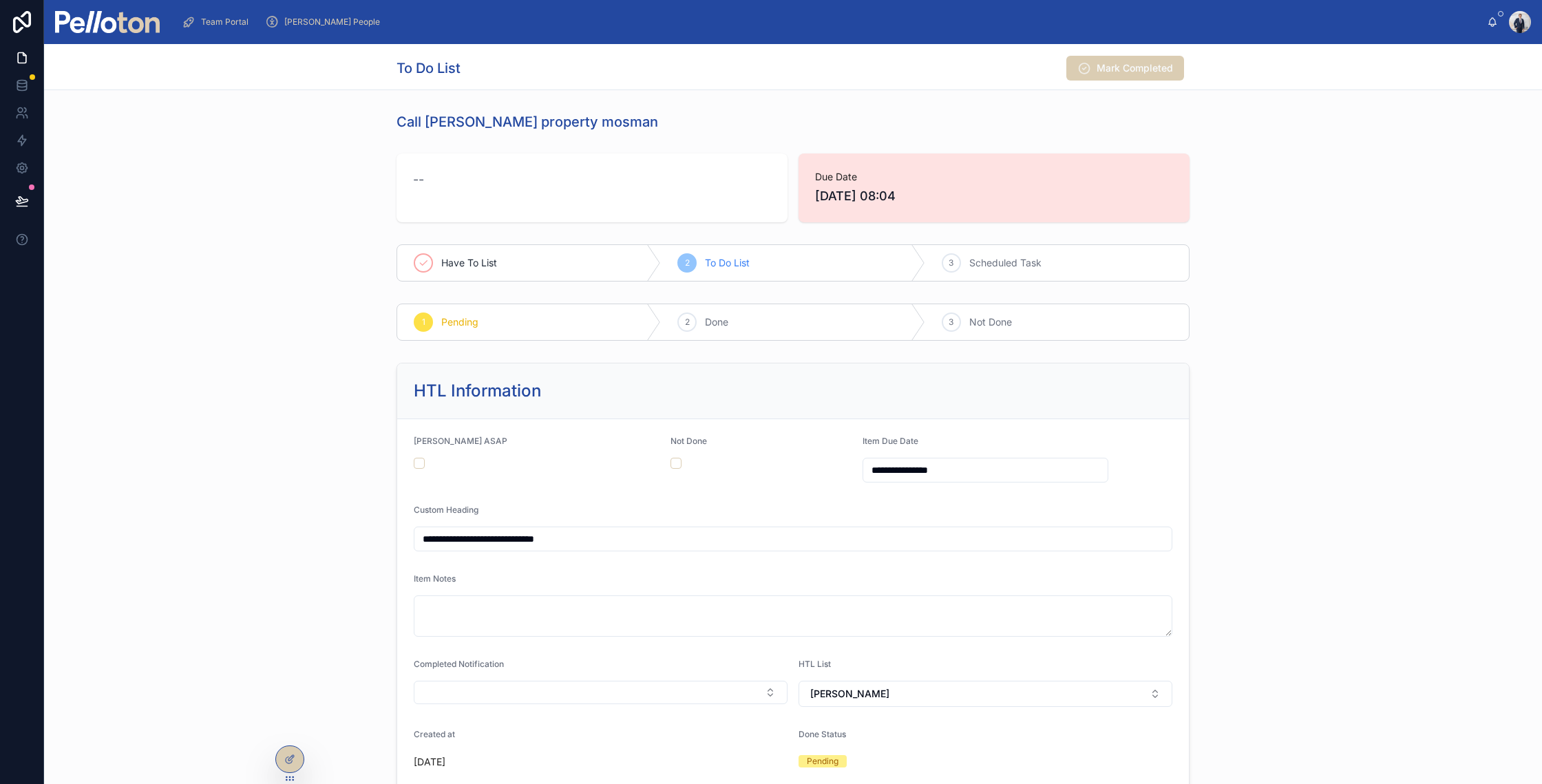
click at [886, 481] on div "**********" at bounding box center [985, 470] width 246 height 24
click at [887, 467] on input "**********" at bounding box center [985, 470] width 244 height 19
click at [1047, 505] on button at bounding box center [1055, 504] width 25 height 24
click at [981, 612] on button "9" at bounding box center [980, 615] width 25 height 24
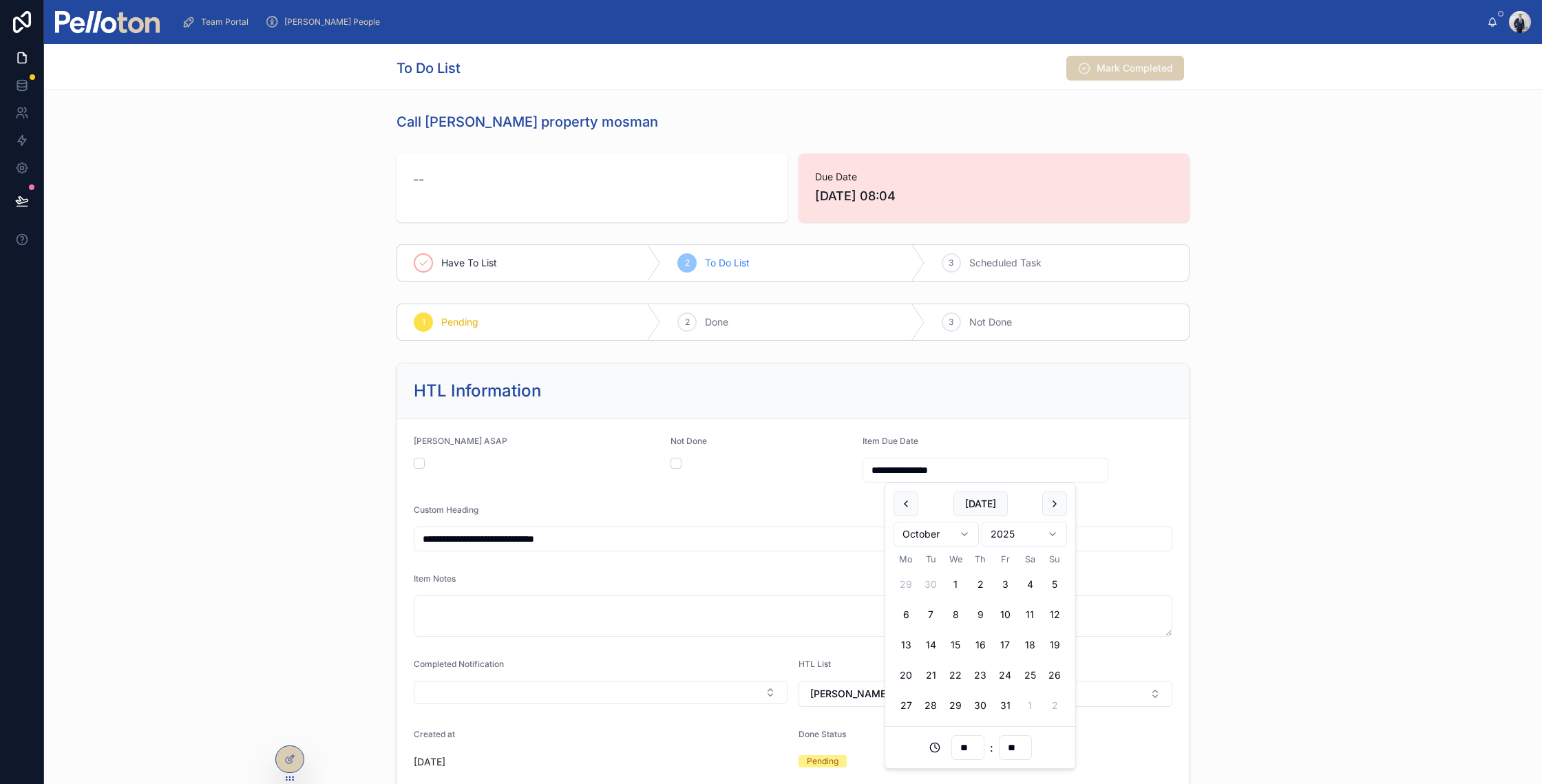
type input "**********"
click at [833, 529] on input "**********" at bounding box center [793, 538] width 757 height 19
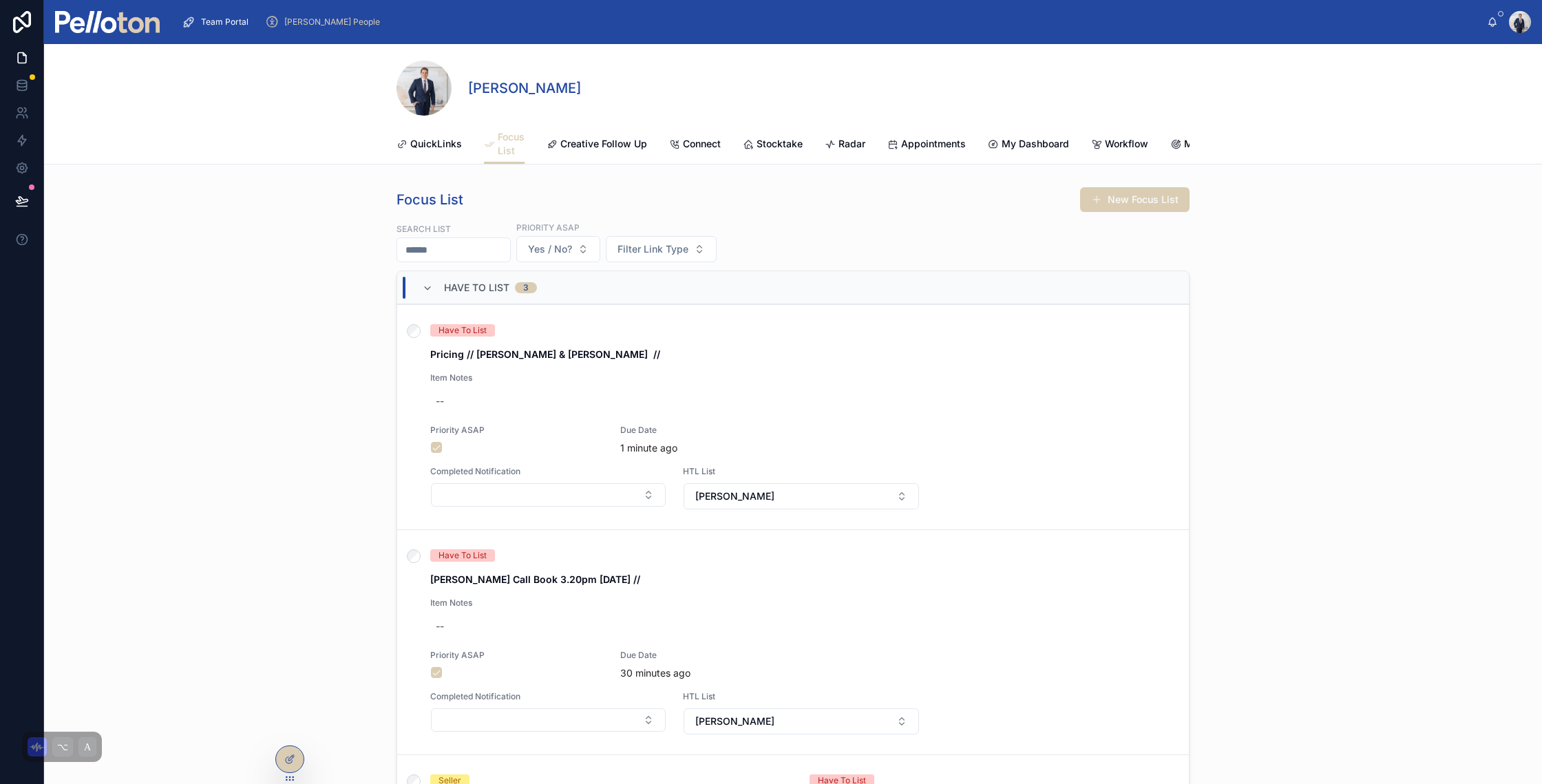
click at [444, 295] on span "Have To List" at bounding box center [477, 288] width 66 height 14
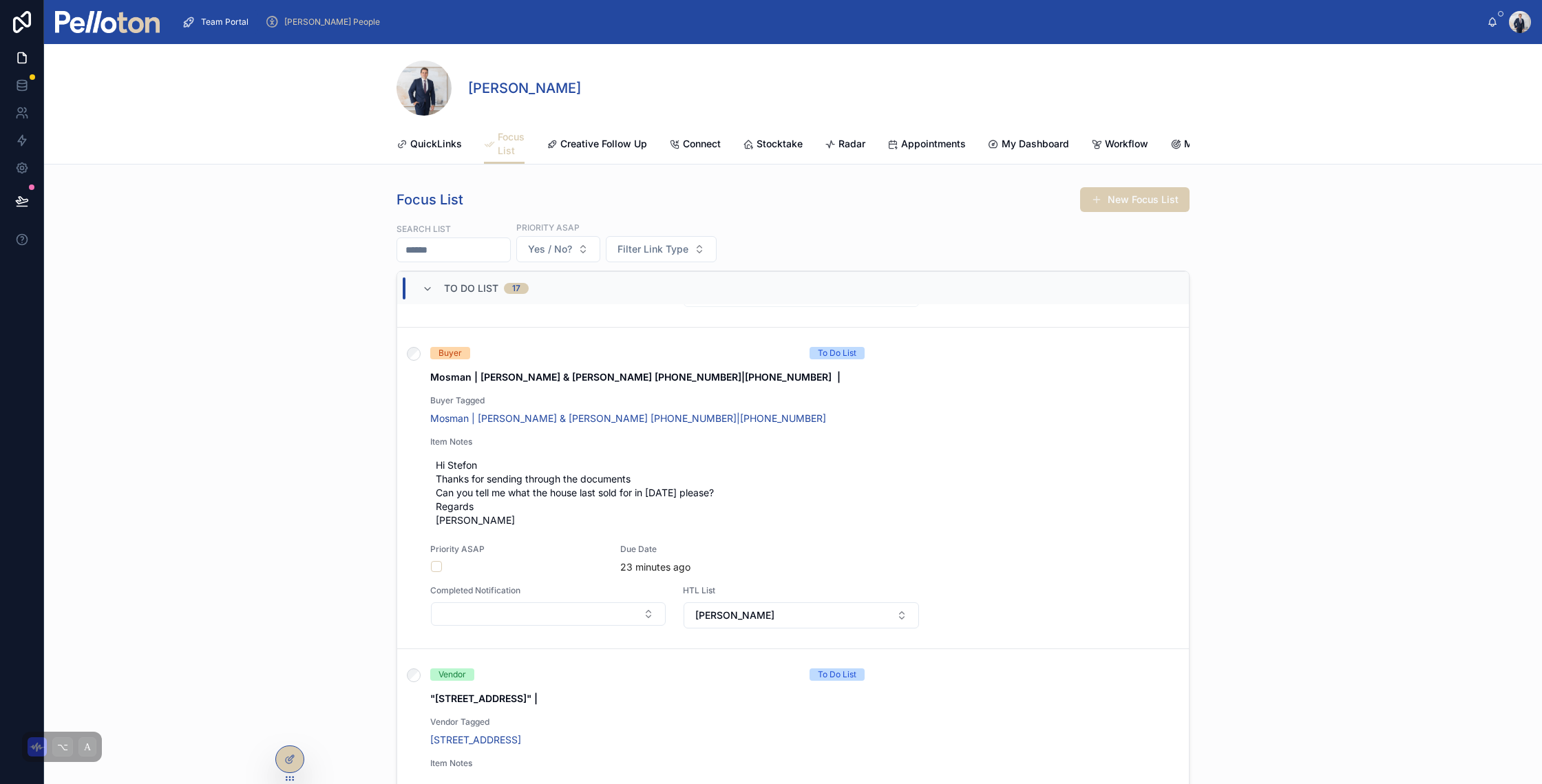
scroll to position [850, 0]
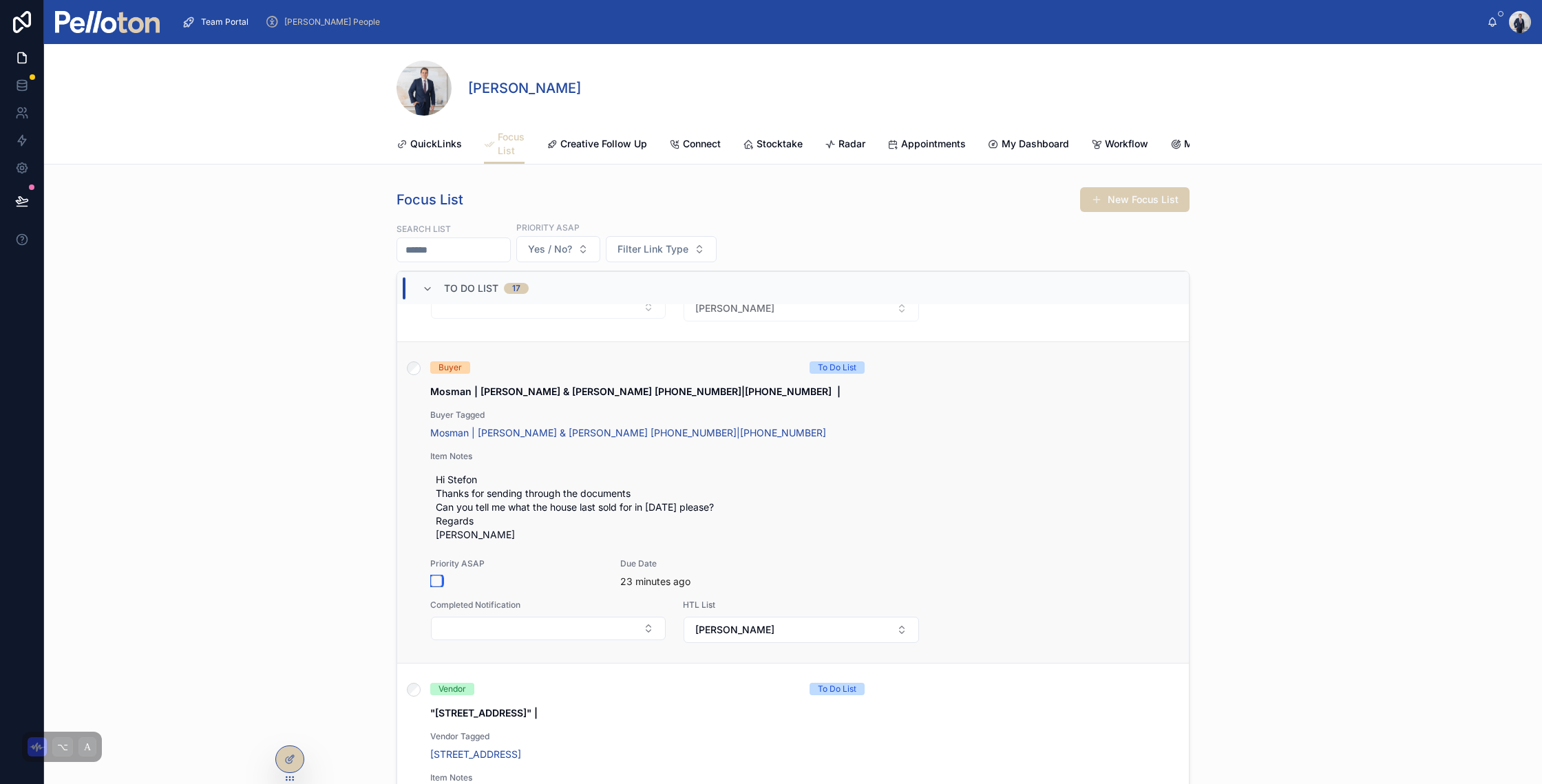
click at [431, 587] on button "button" at bounding box center [436, 580] width 11 height 11
click at [888, 458] on div "Buyer To Do List Mosman | Julia Mitchell & Ron Pidcock +61434424506|+6147913529…" at bounding box center [793, 502] width 758 height 282
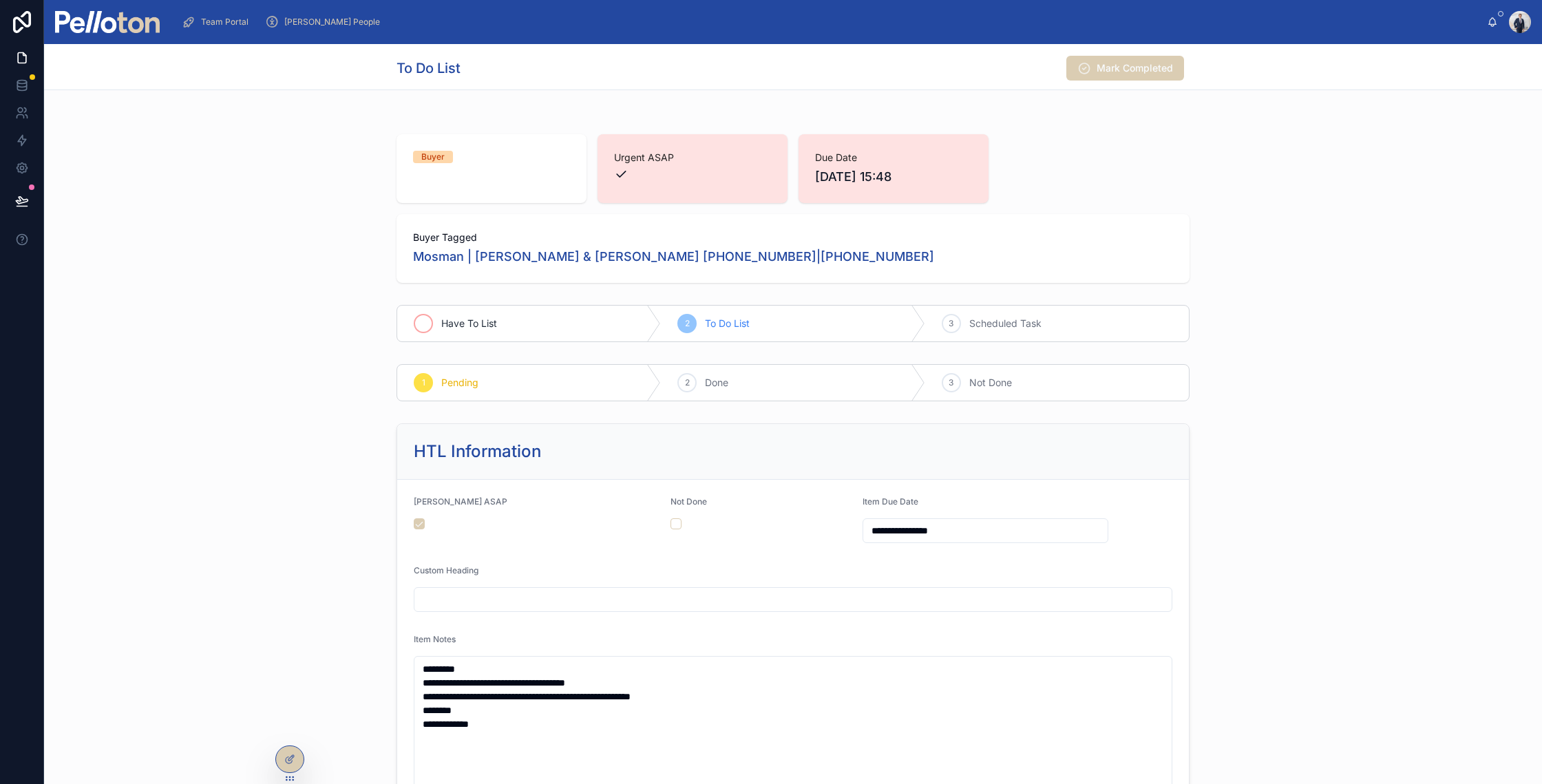
click at [537, 318] on div "Have To List" at bounding box center [529, 324] width 264 height 36
click at [262, 342] on div "1 Have To List 2 To Do List 3 Scheduled Task" at bounding box center [793, 323] width 1498 height 48
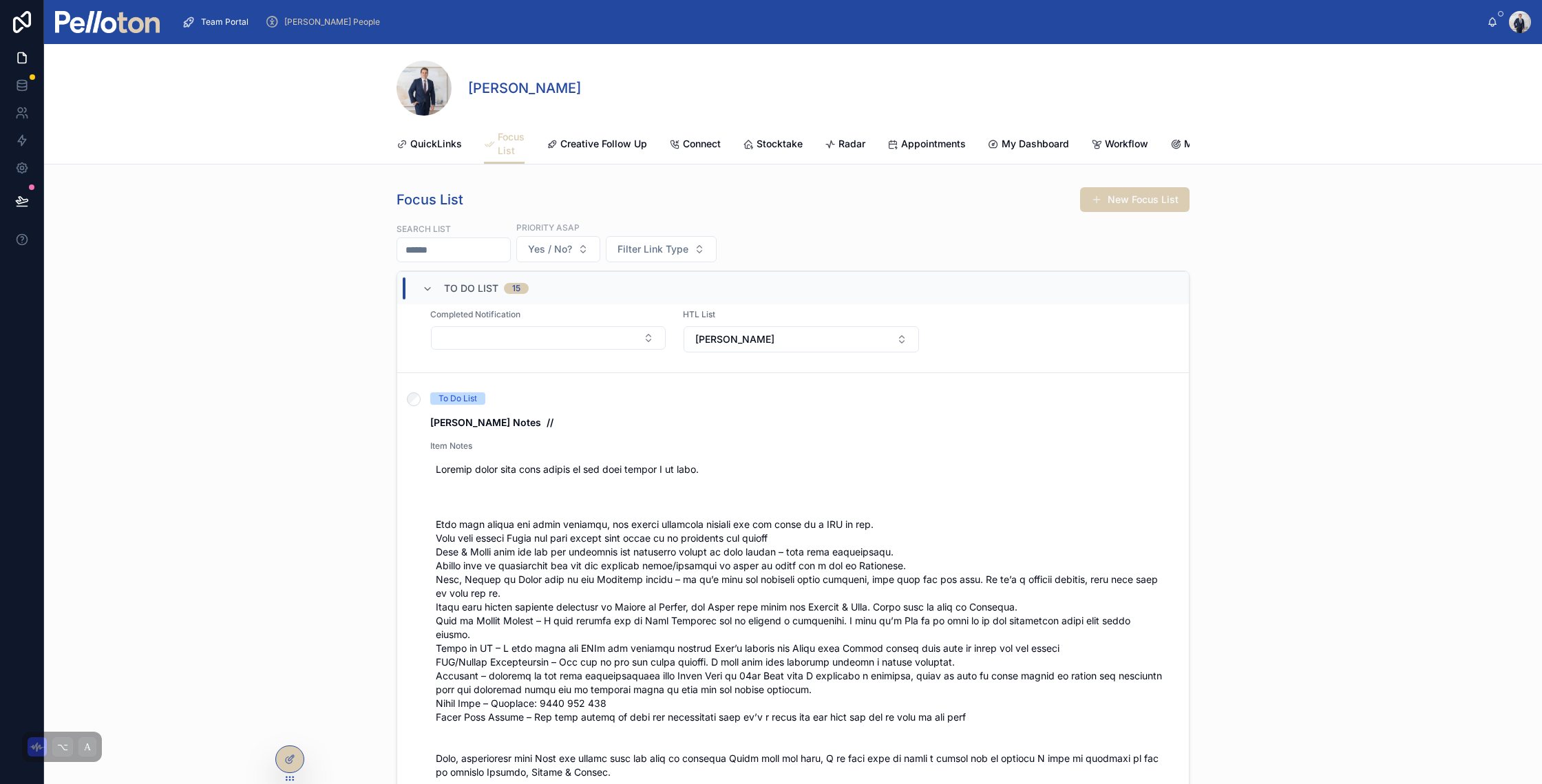
scroll to position [1034, 0]
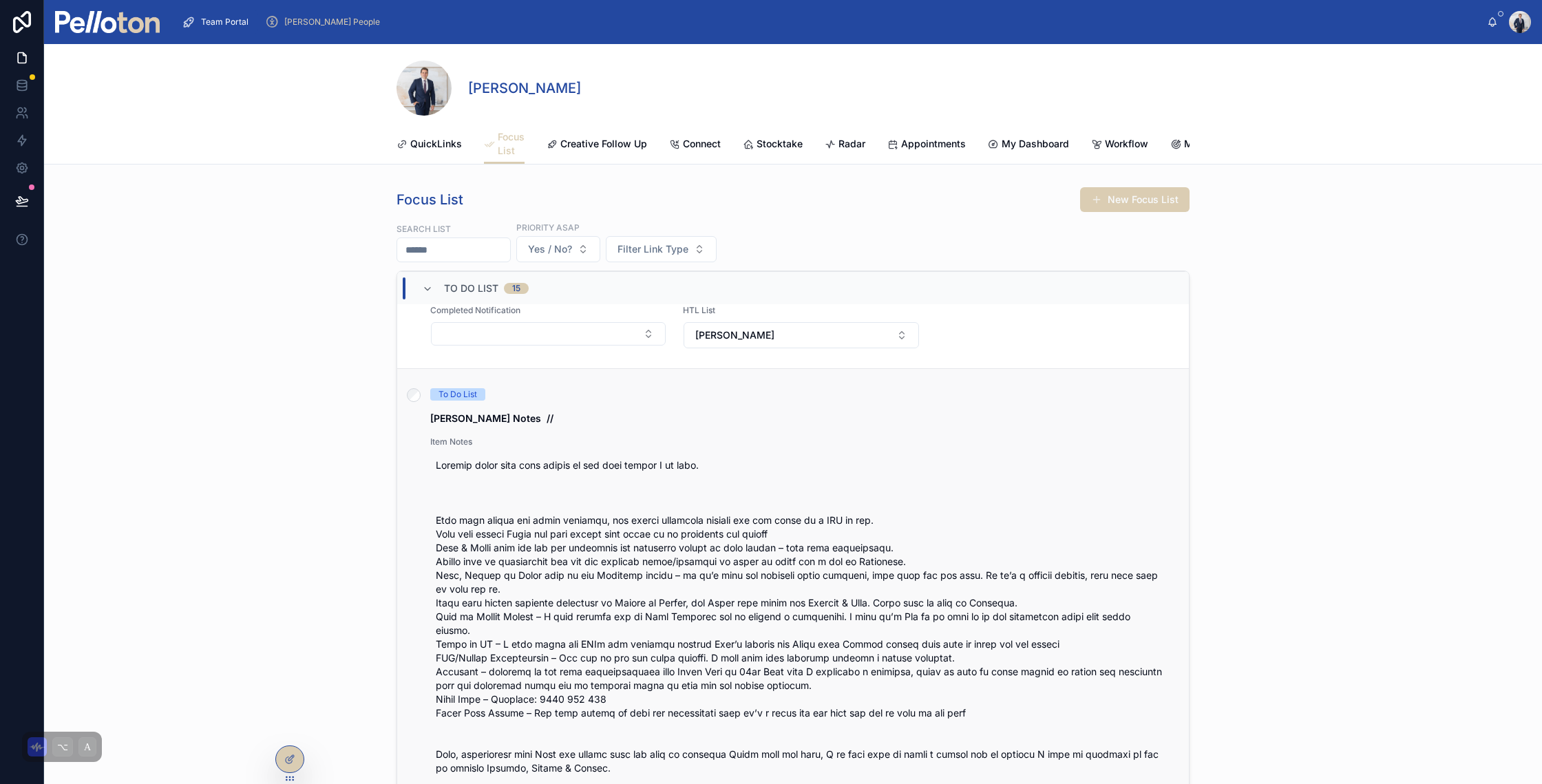
click at [709, 401] on div "To Do List" at bounding box center [611, 394] width 363 height 12
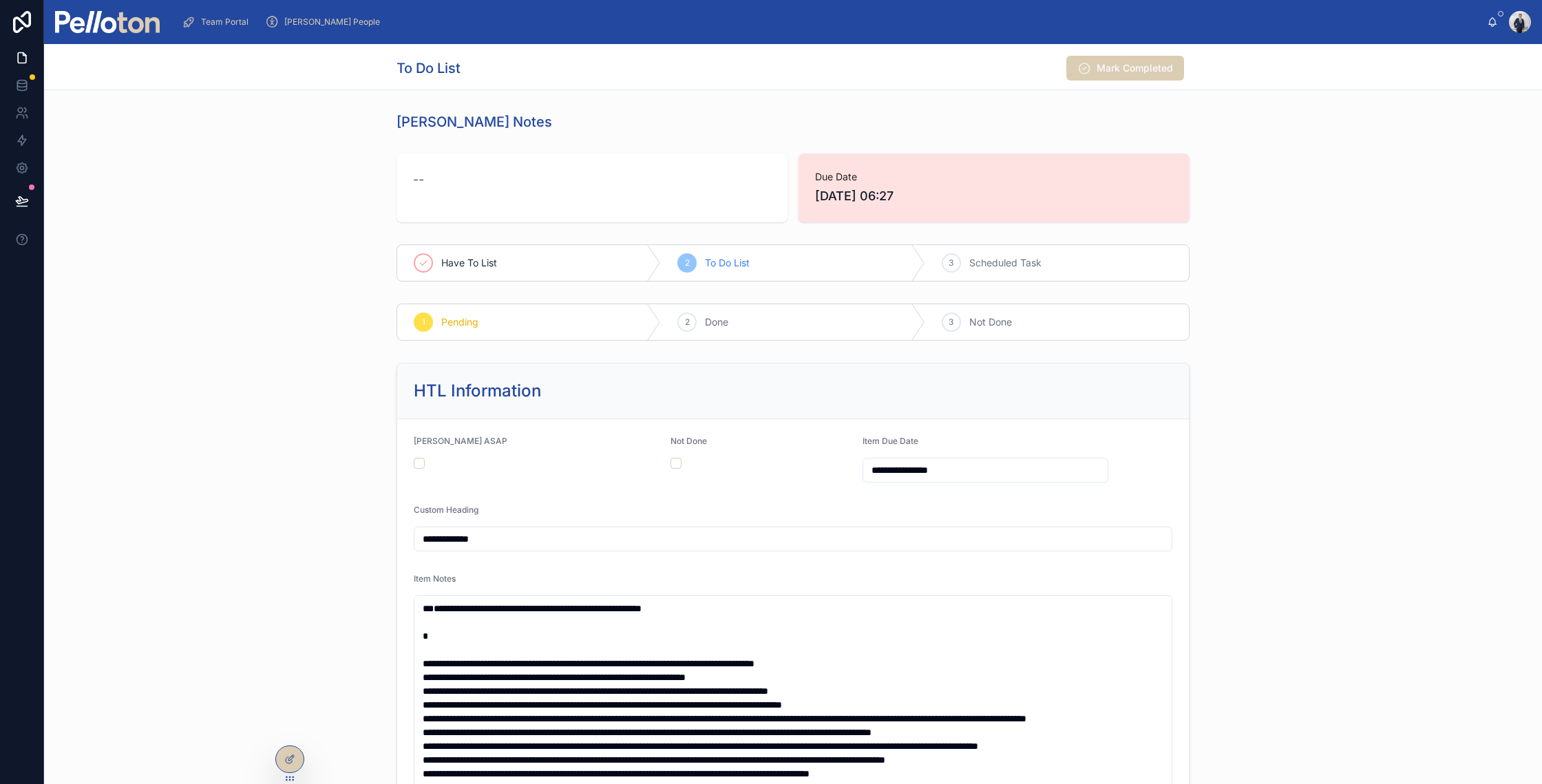
click at [864, 461] on input "**********" at bounding box center [985, 470] width 244 height 19
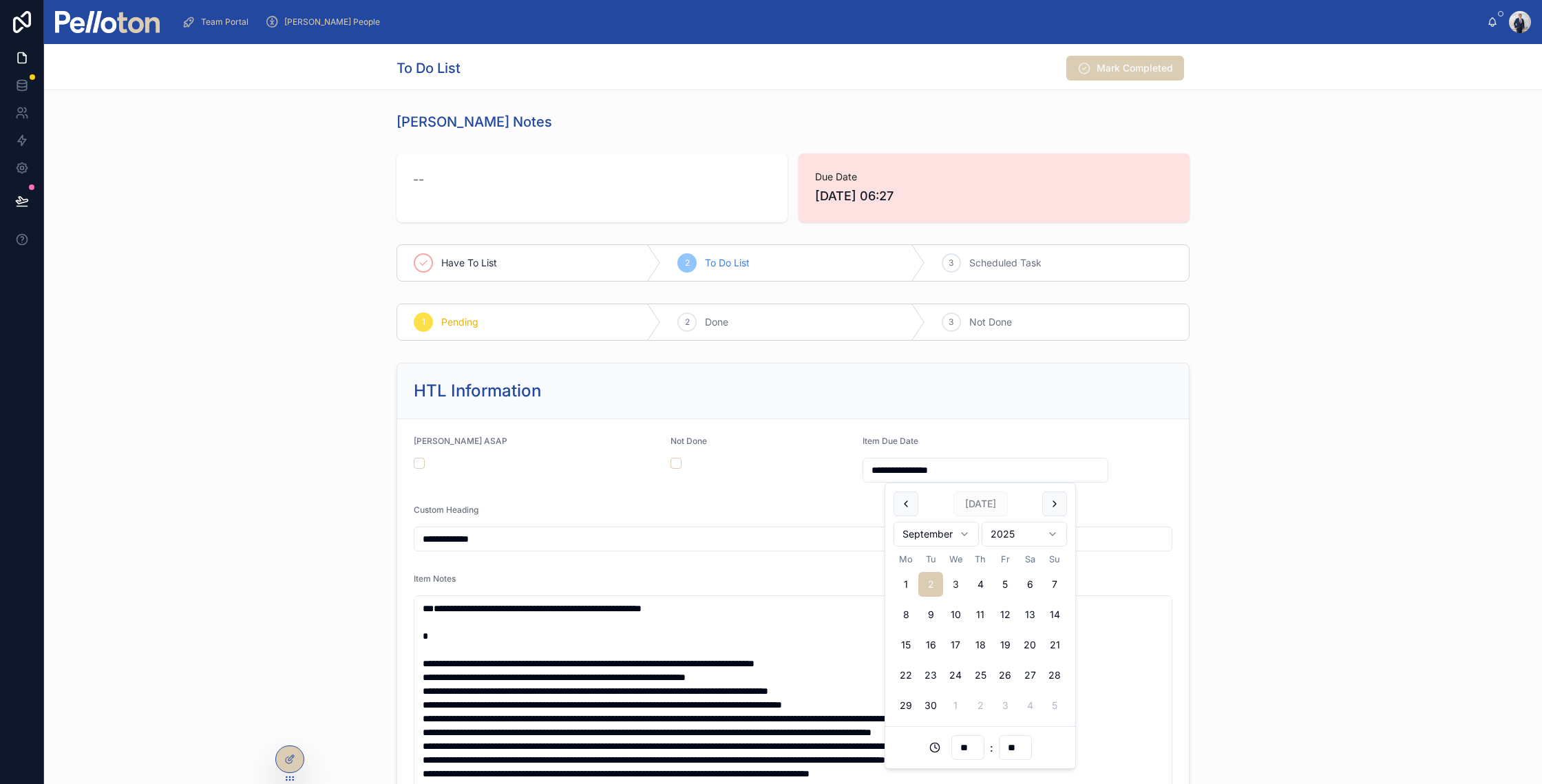
click at [960, 587] on button "3" at bounding box center [955, 584] width 25 height 24
type input "**********"
click at [333, 386] on div "**********" at bounding box center [793, 768] width 1498 height 822
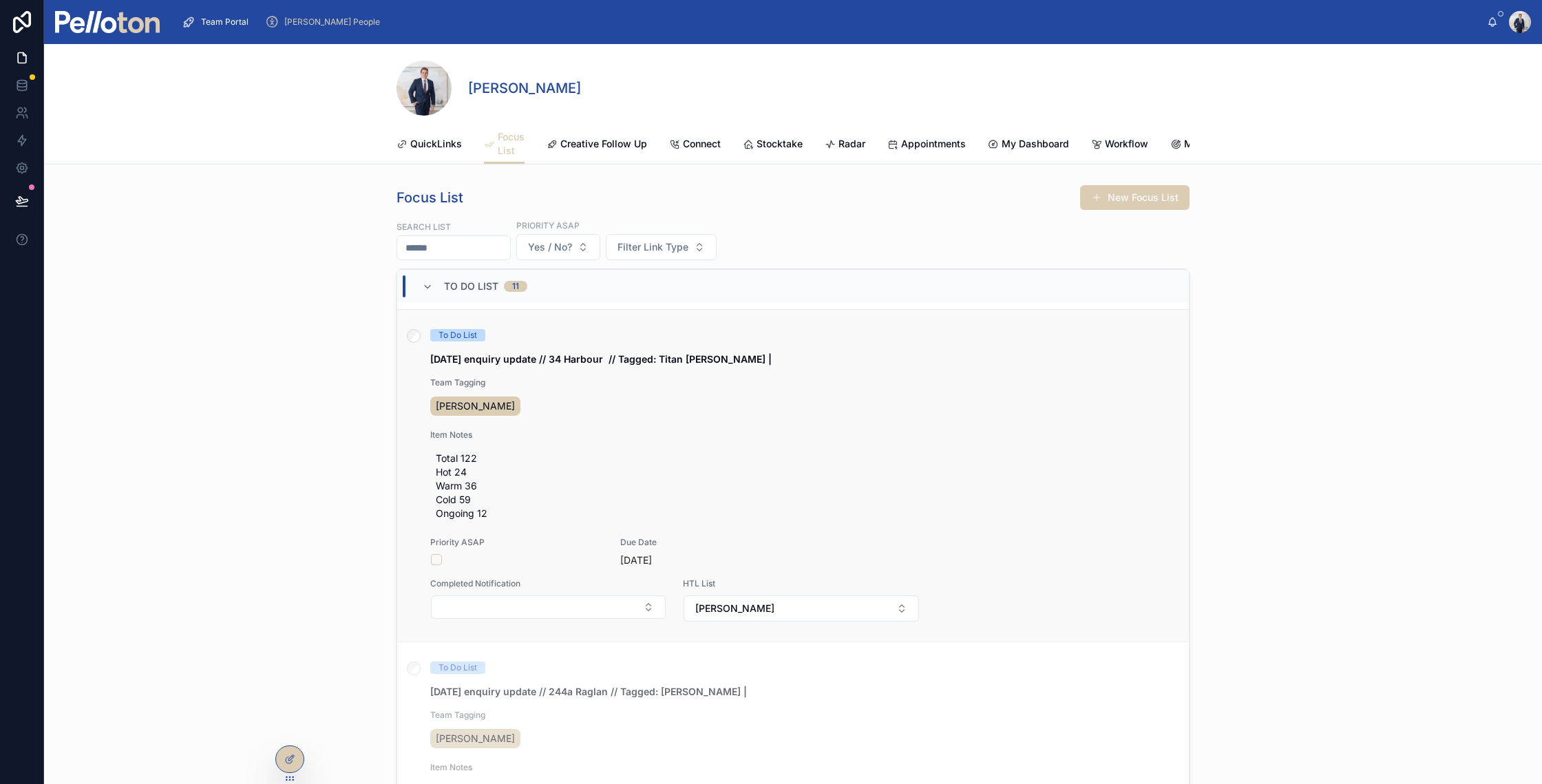
scroll to position [1726, 0]
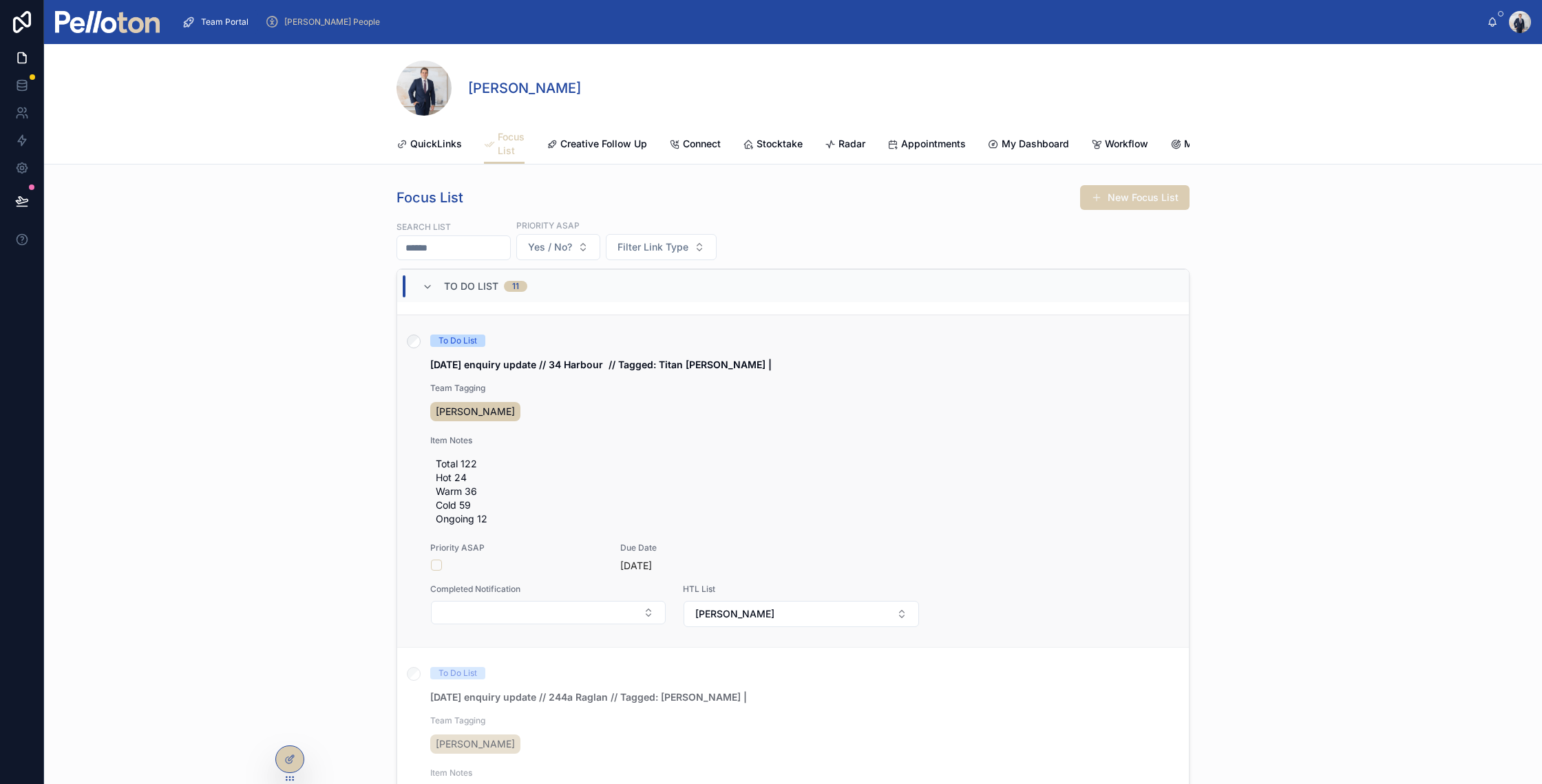
click at [407, 352] on label at bounding box center [413, 343] width 14 height 17
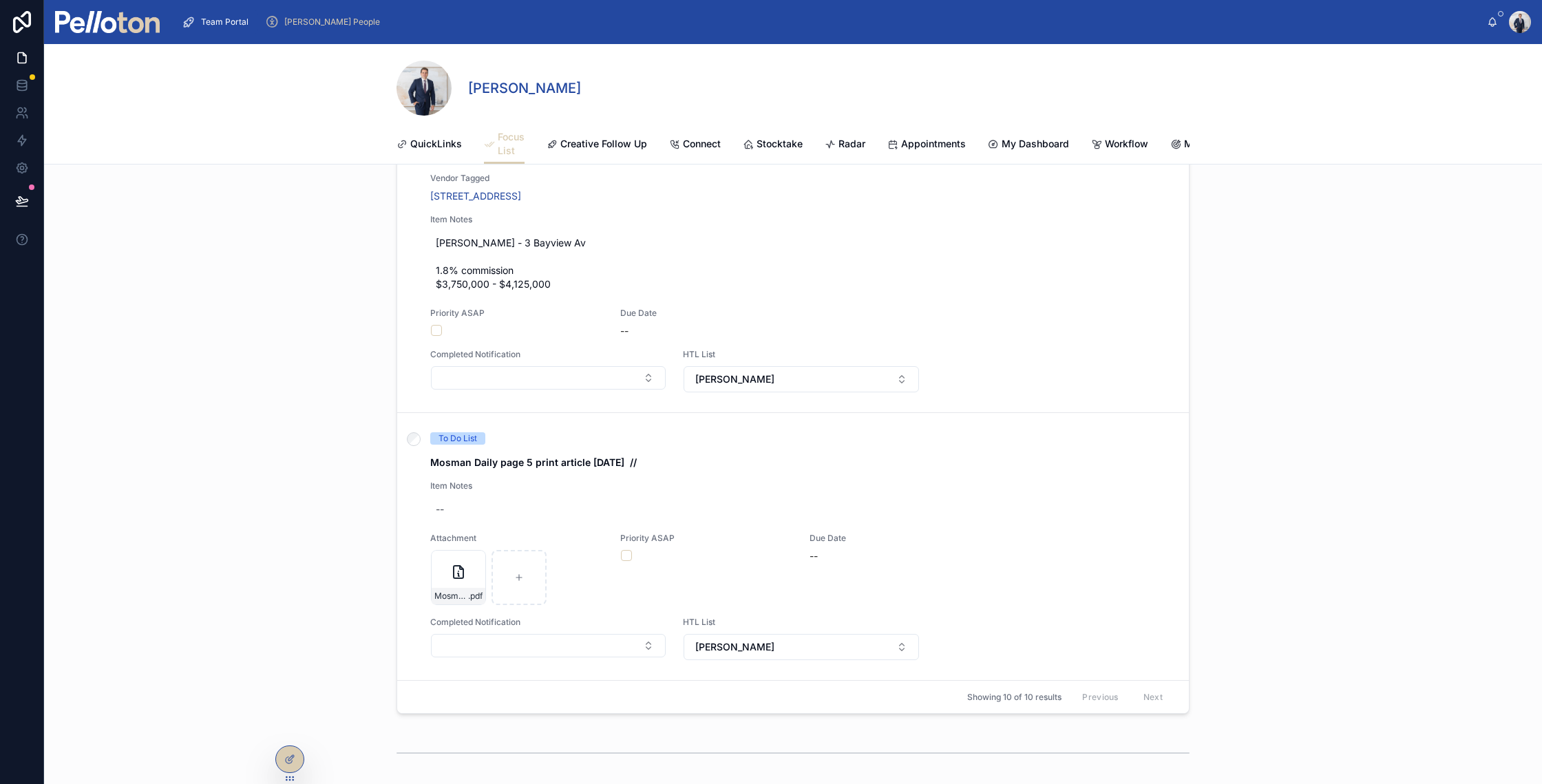
scroll to position [1153, 0]
click at [497, 141] on span "Focus List" at bounding box center [510, 143] width 27 height 27
click at [435, 143] on span "QuickLinks" at bounding box center [436, 143] width 52 height 14
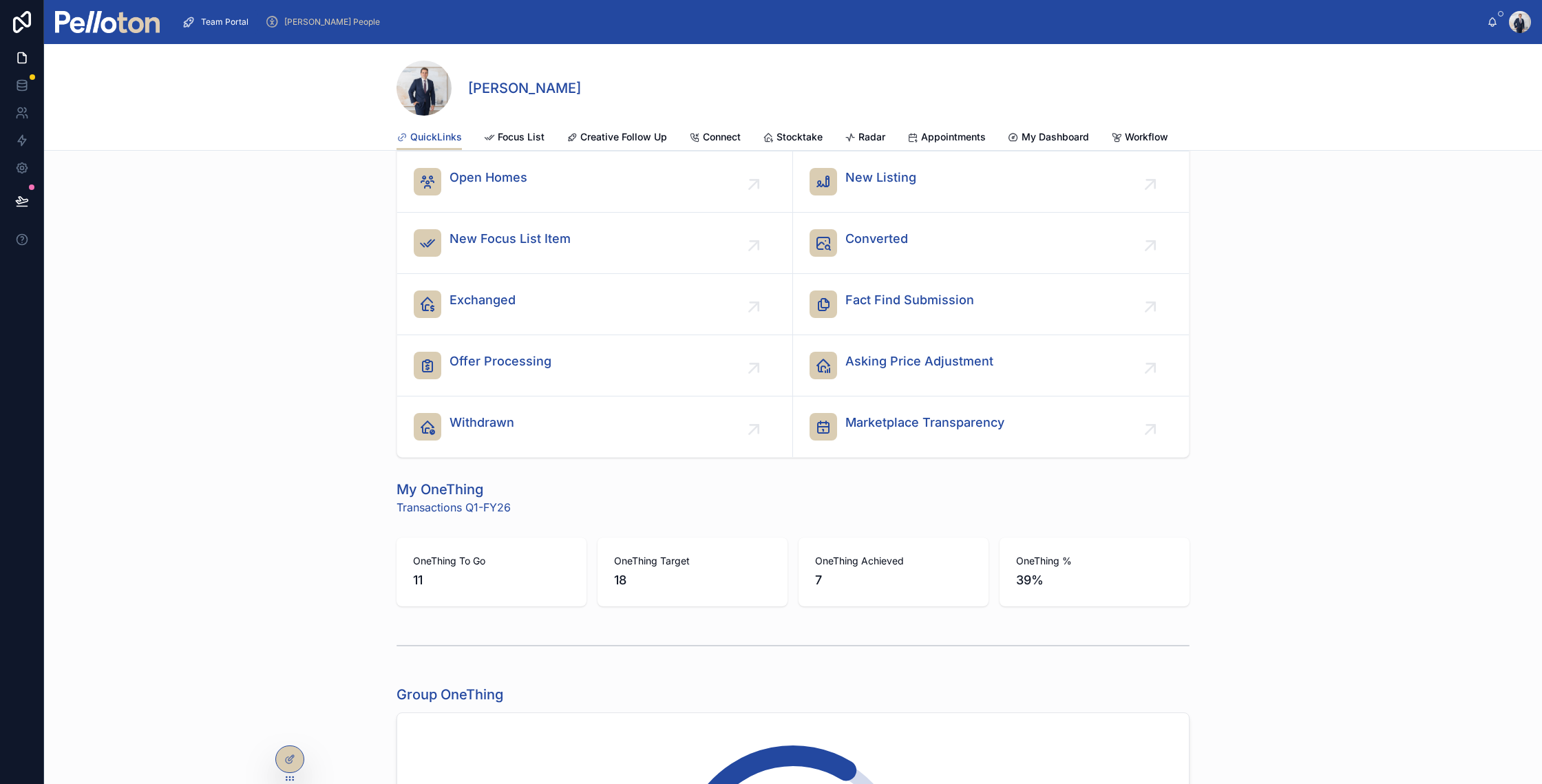
scroll to position [130, 0]
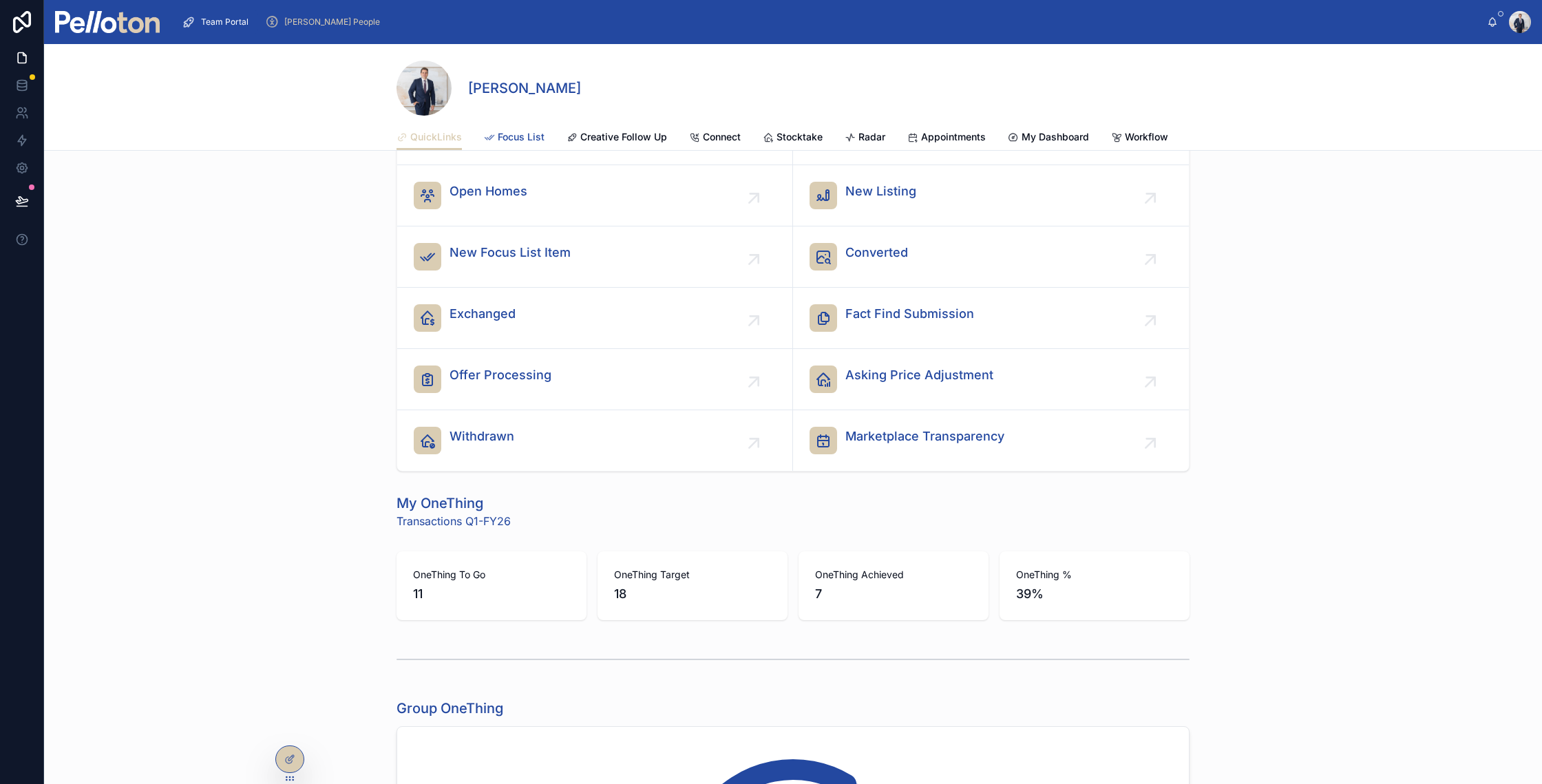
click at [521, 141] on span "Focus List" at bounding box center [520, 136] width 47 height 14
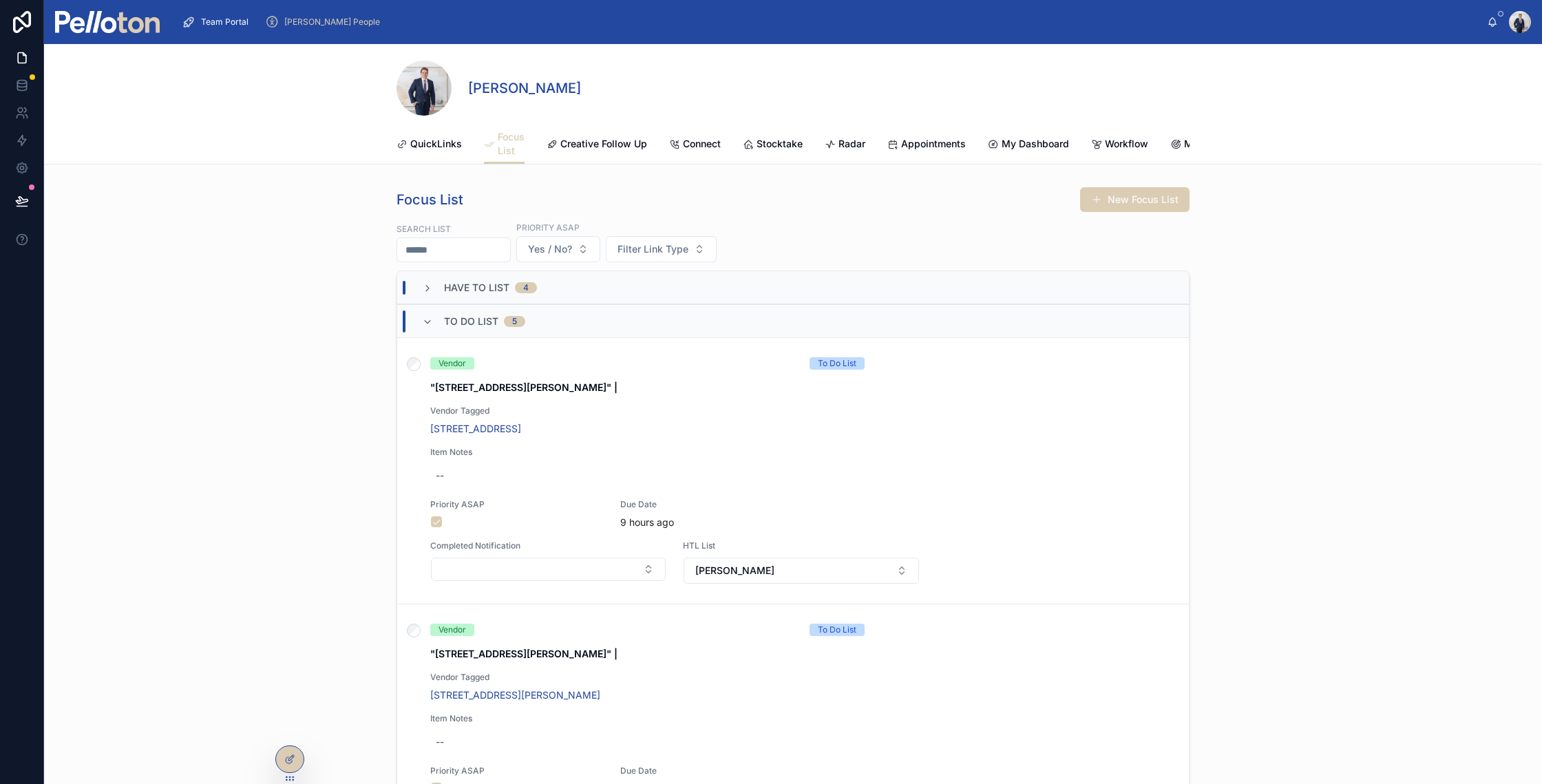
click at [430, 331] on div "To Do List 5" at bounding box center [473, 321] width 103 height 22
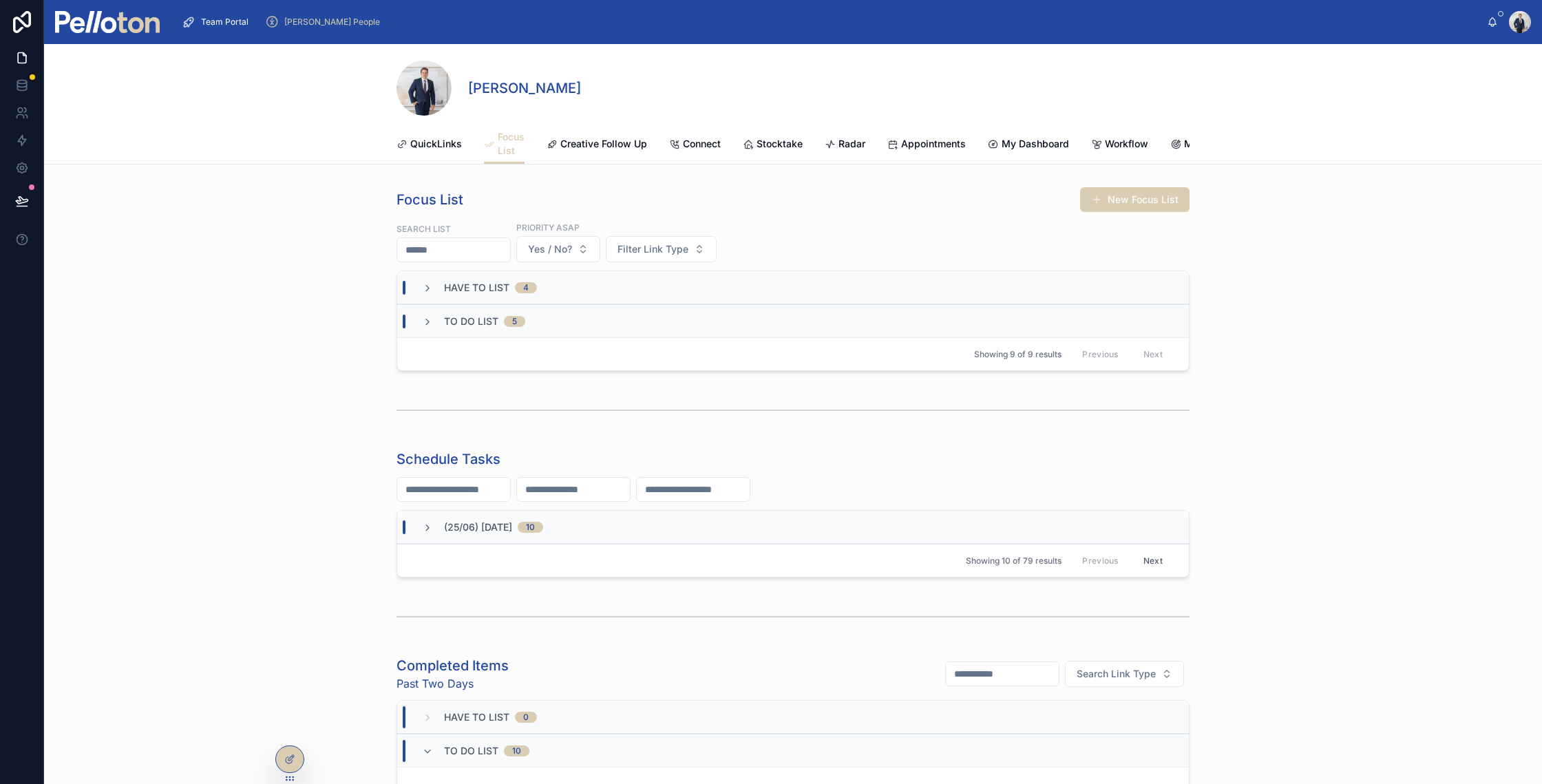
click at [435, 294] on div "Have To List 4" at bounding box center [479, 288] width 115 height 14
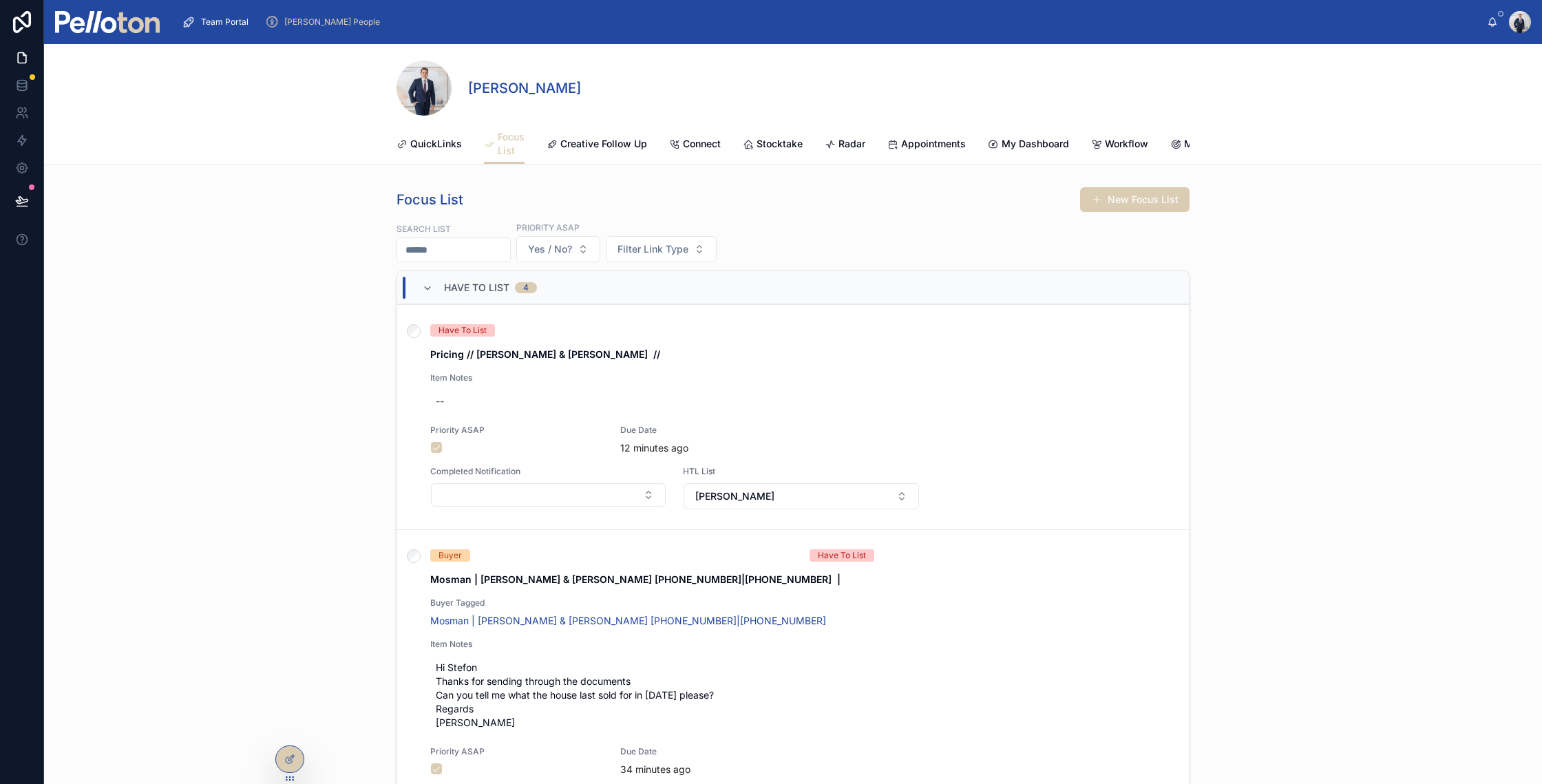
click at [435, 294] on div "Have To List 4" at bounding box center [479, 288] width 115 height 22
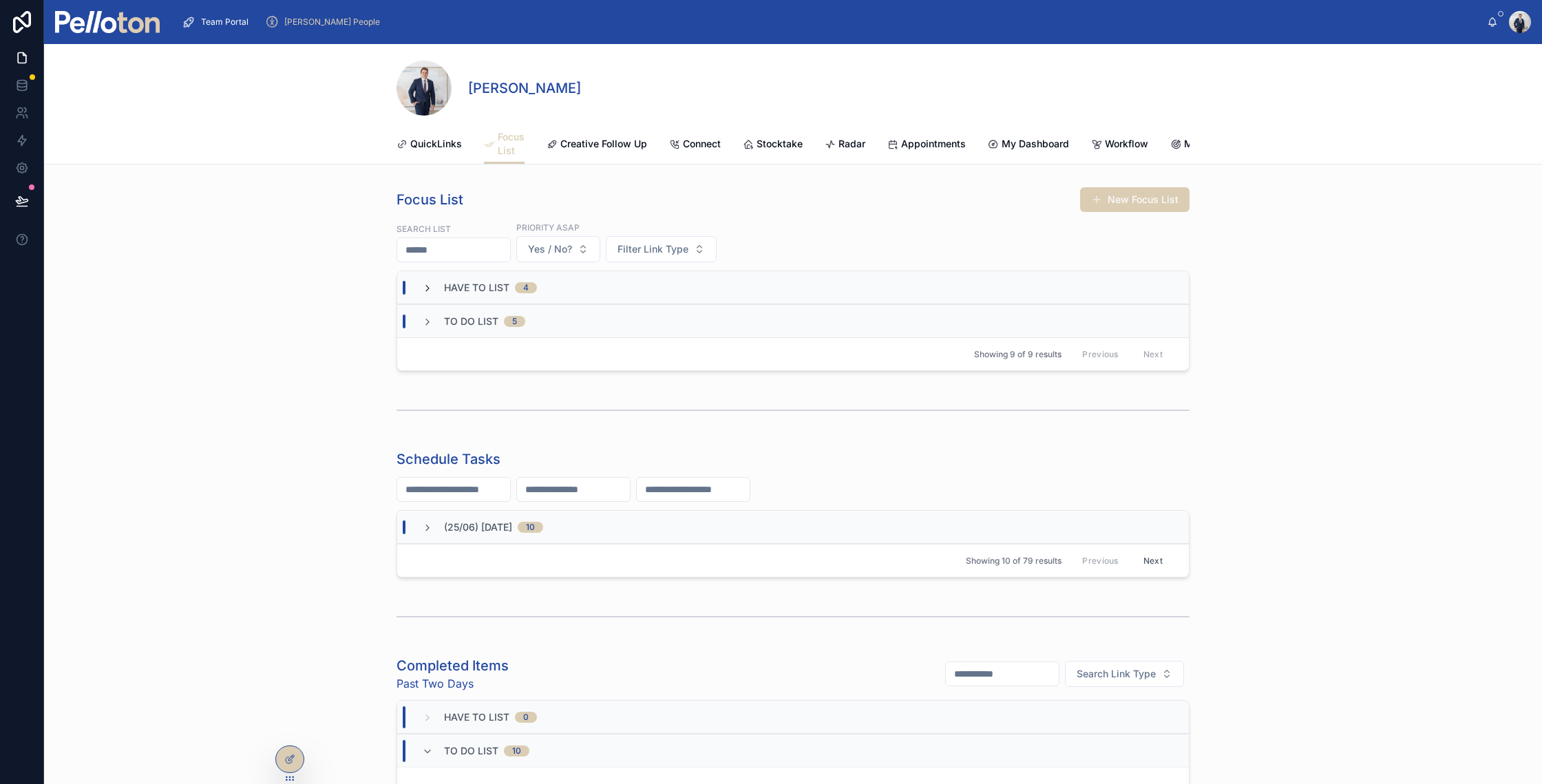
click at [422, 294] on icon at bounding box center [427, 288] width 11 height 11
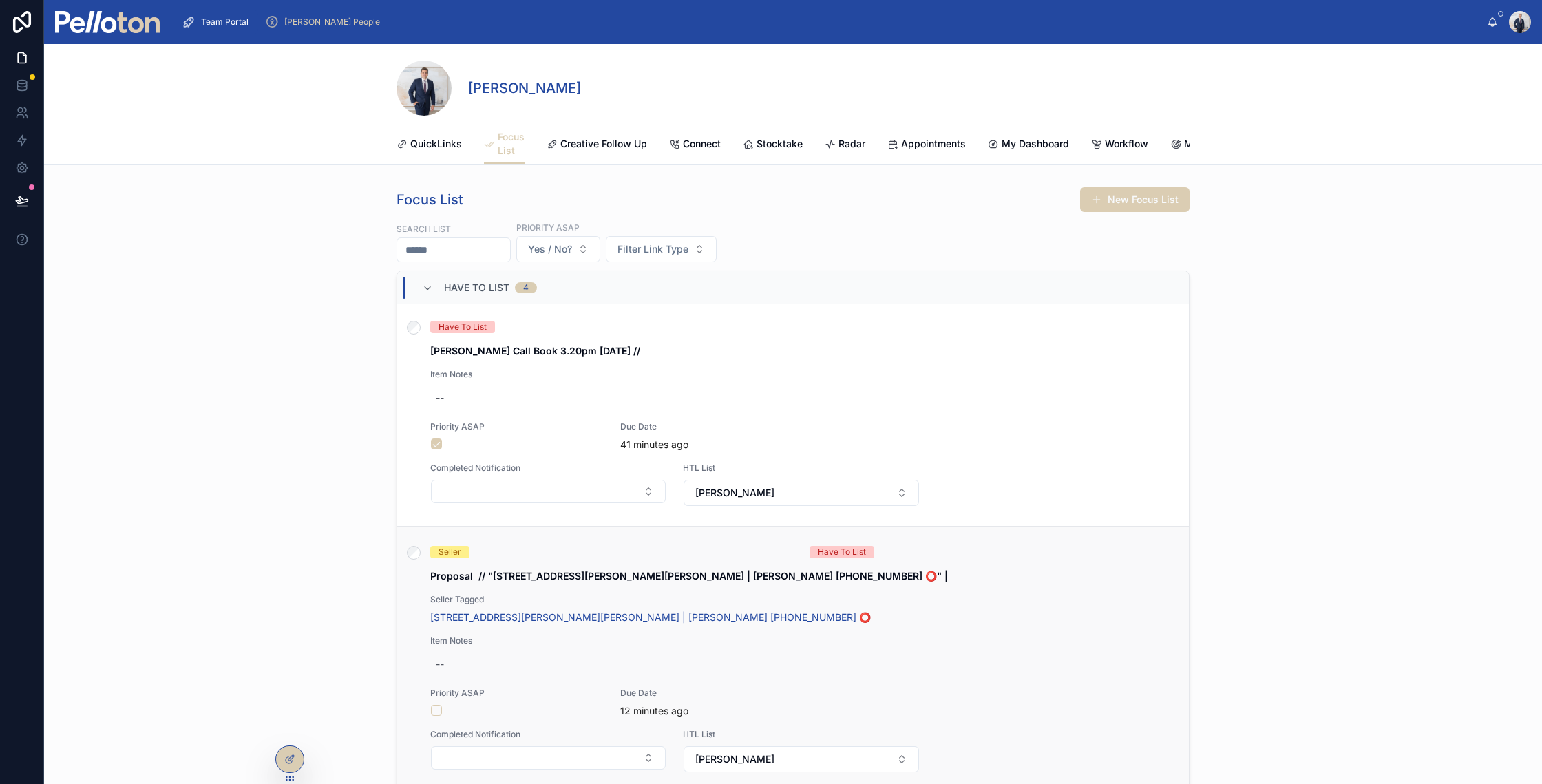
scroll to position [91, 0]
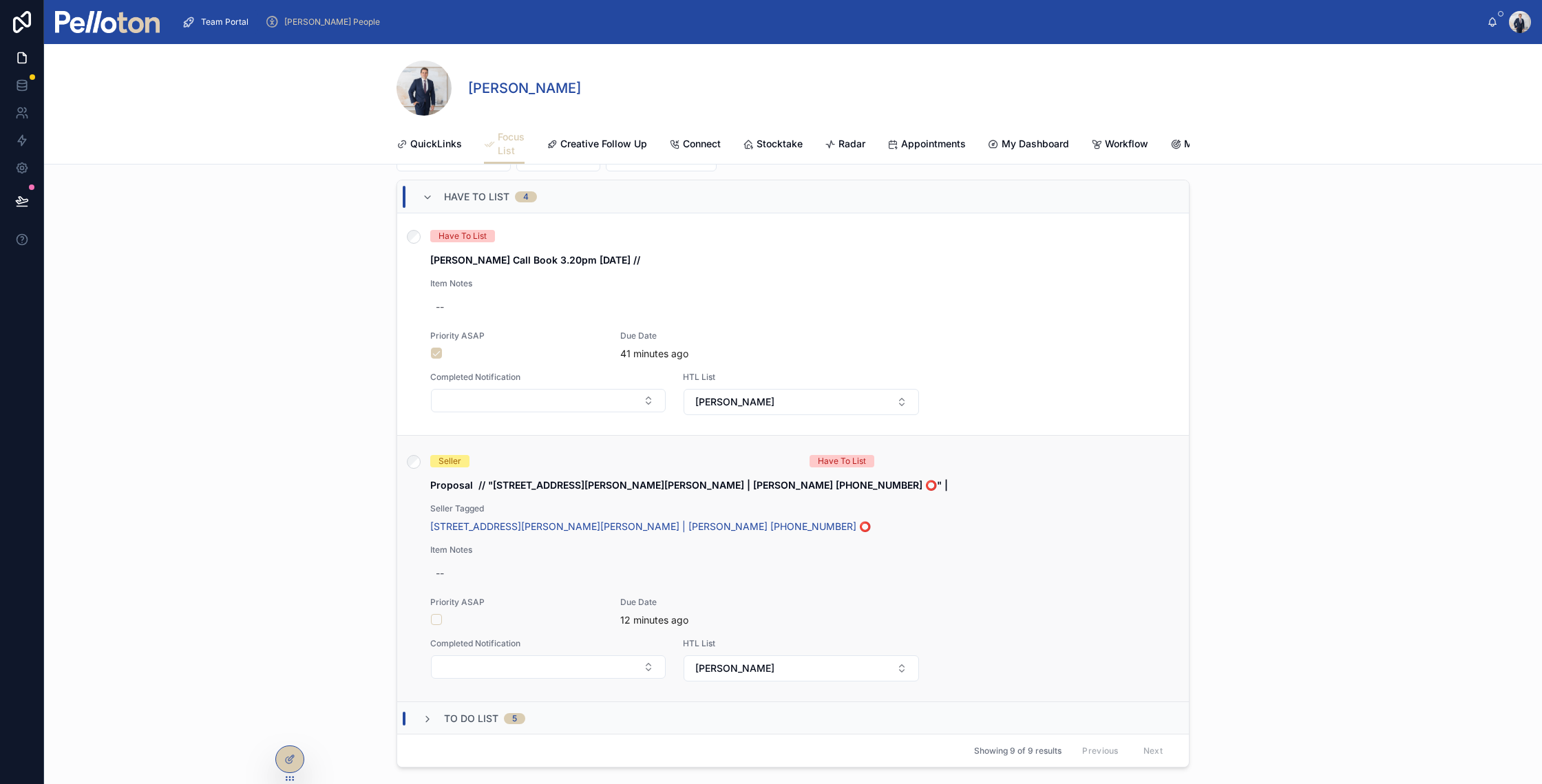
click at [897, 505] on div "Seller Have To List Proposal // "38 Ben Boyd Lane, Cremorne | Sally Bracks +614…" at bounding box center [793, 568] width 758 height 227
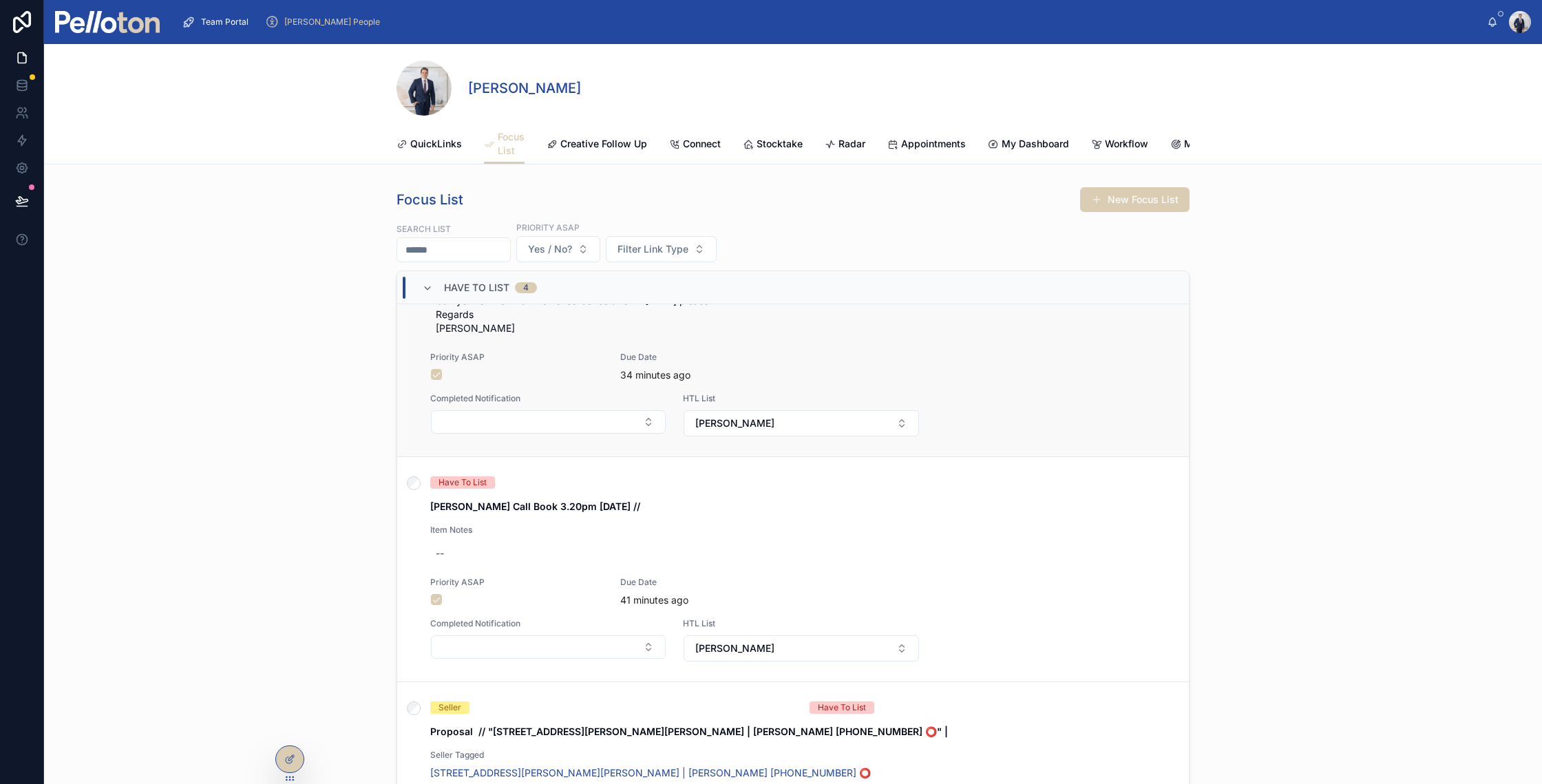
scroll to position [550, 0]
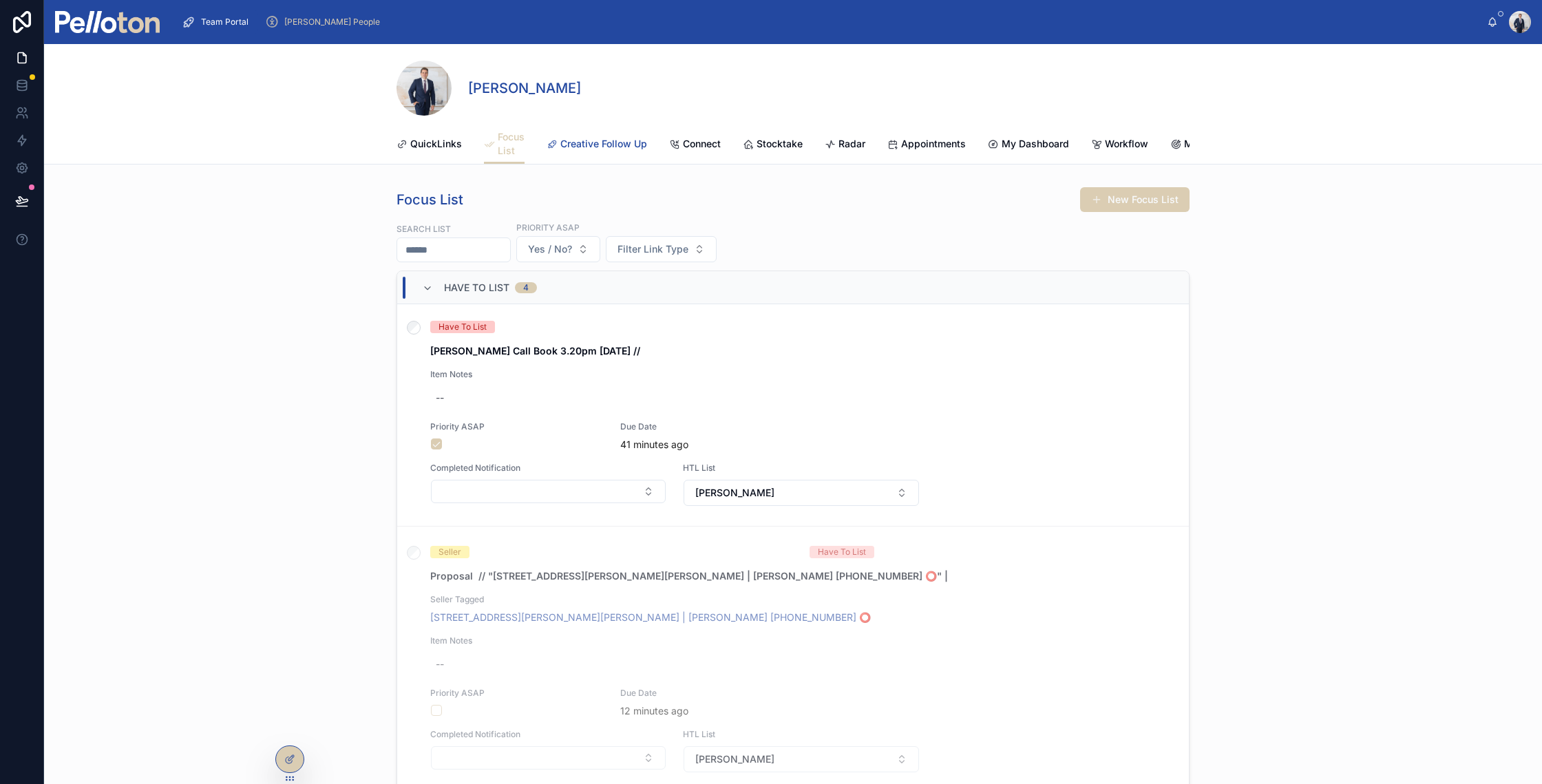
click at [627, 142] on span "Creative Follow Up" at bounding box center [603, 143] width 87 height 14
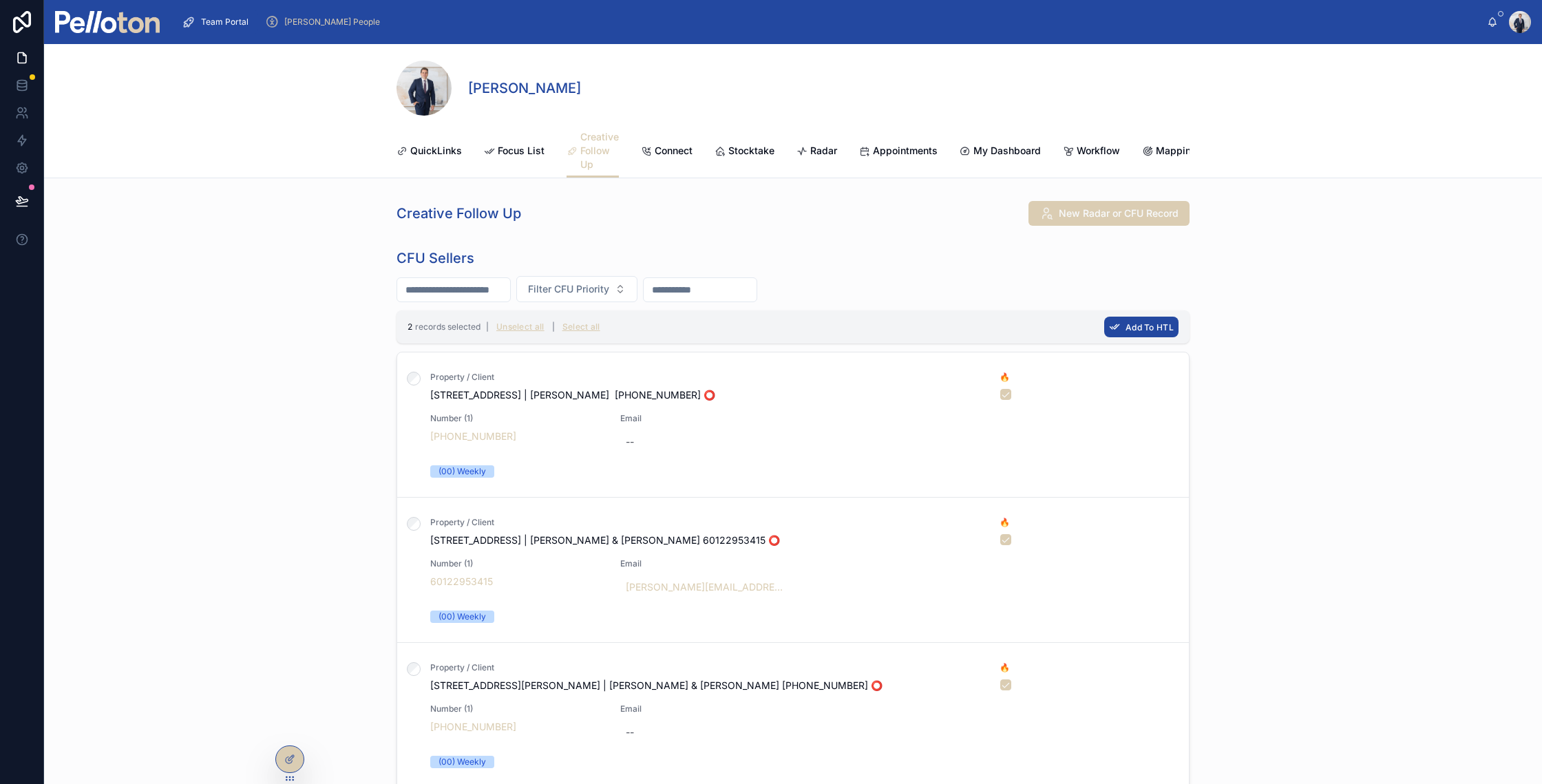
click at [1146, 329] on button "Add To HTL" at bounding box center [1141, 326] width 74 height 21
click at [1200, 311] on icon at bounding box center [1203, 311] width 7 height 5
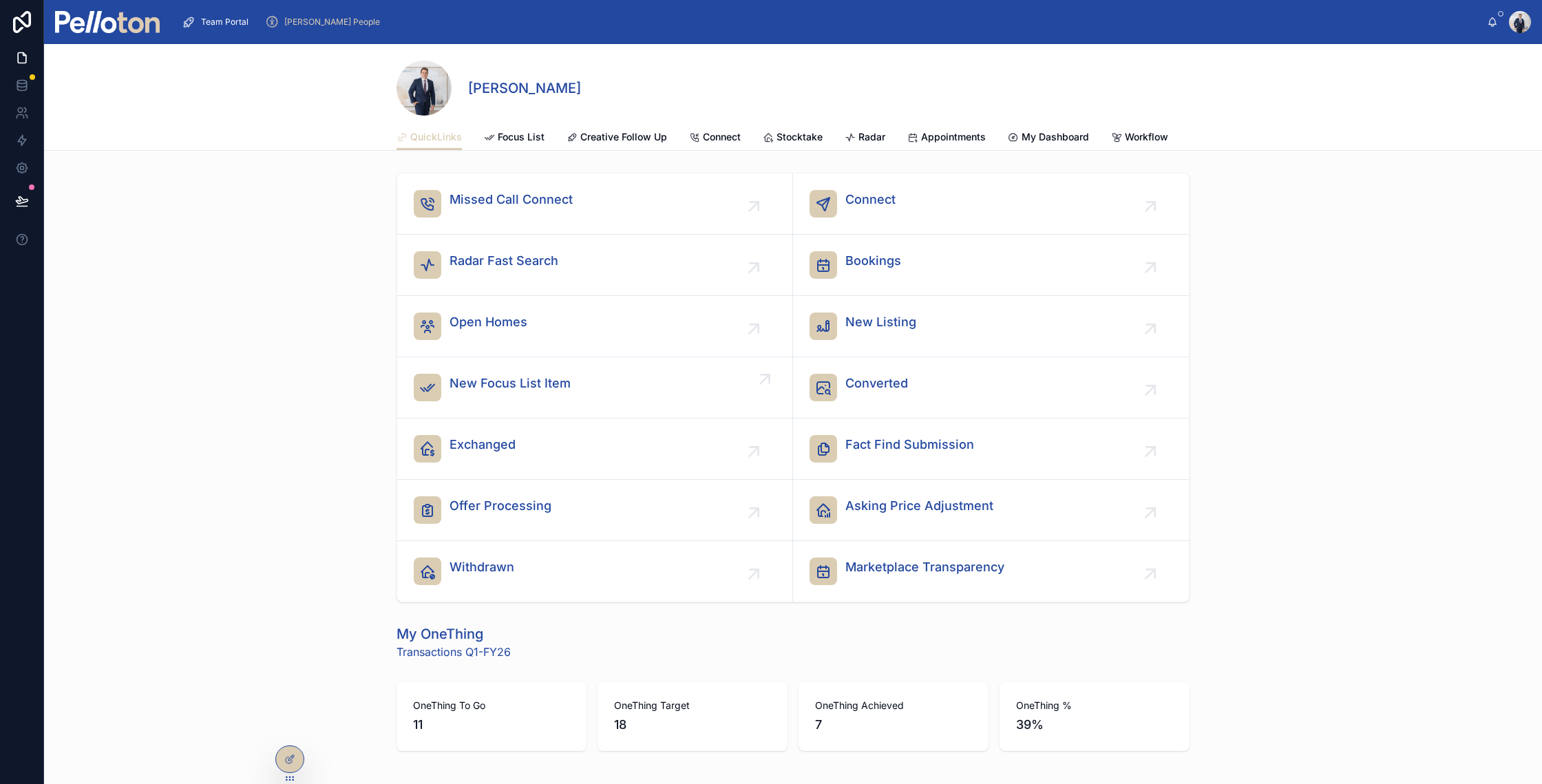
click at [493, 393] on span "New Focus List Item" at bounding box center [510, 383] width 121 height 19
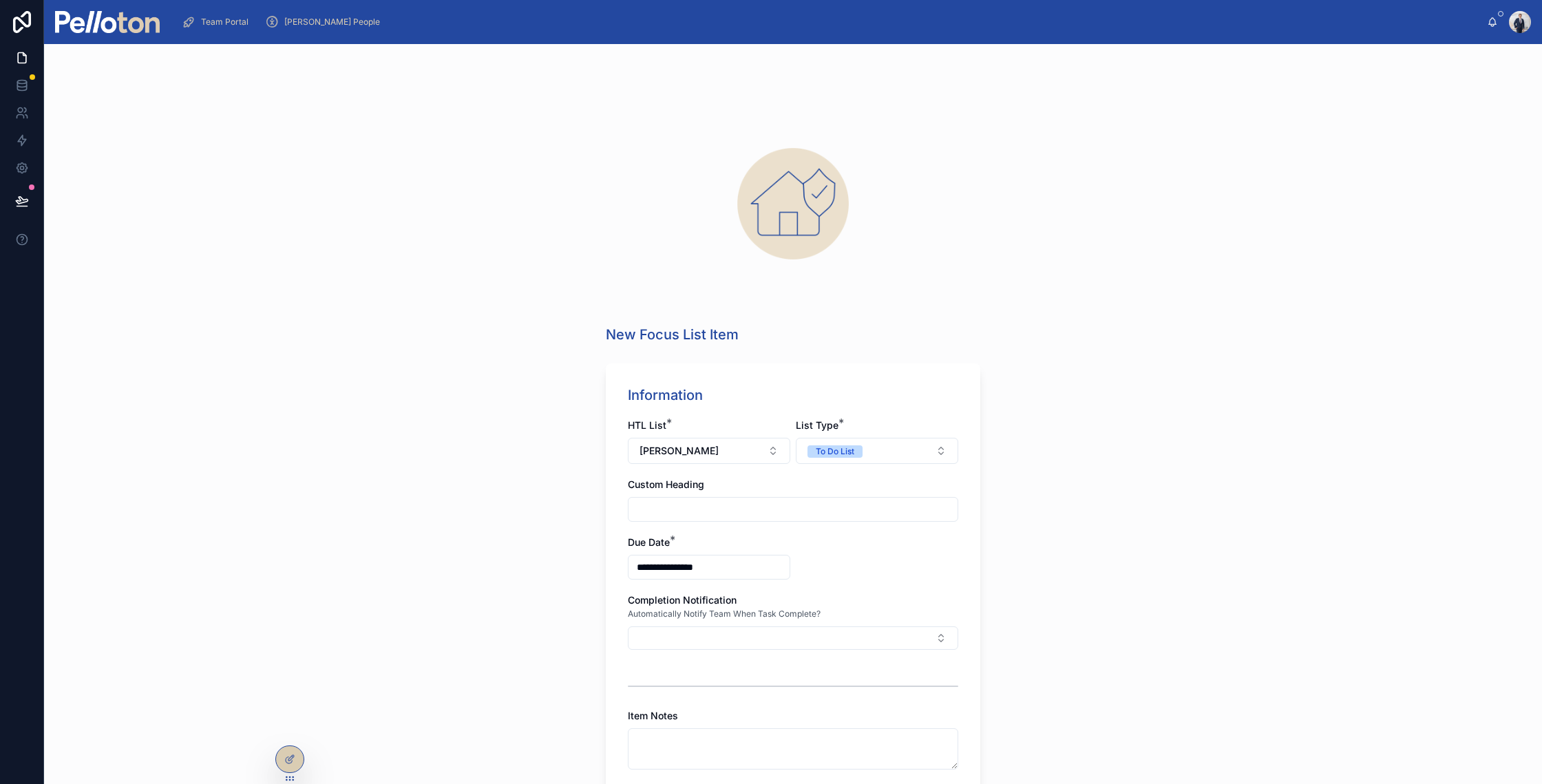
click at [699, 503] on input "text" at bounding box center [793, 509] width 329 height 19
click at [817, 455] on div "To Do List" at bounding box center [835, 451] width 38 height 12
click at [817, 499] on div "Have To List" at bounding box center [872, 506] width 165 height 21
click at [794, 505] on input "text" at bounding box center [793, 509] width 329 height 19
type input "**********"
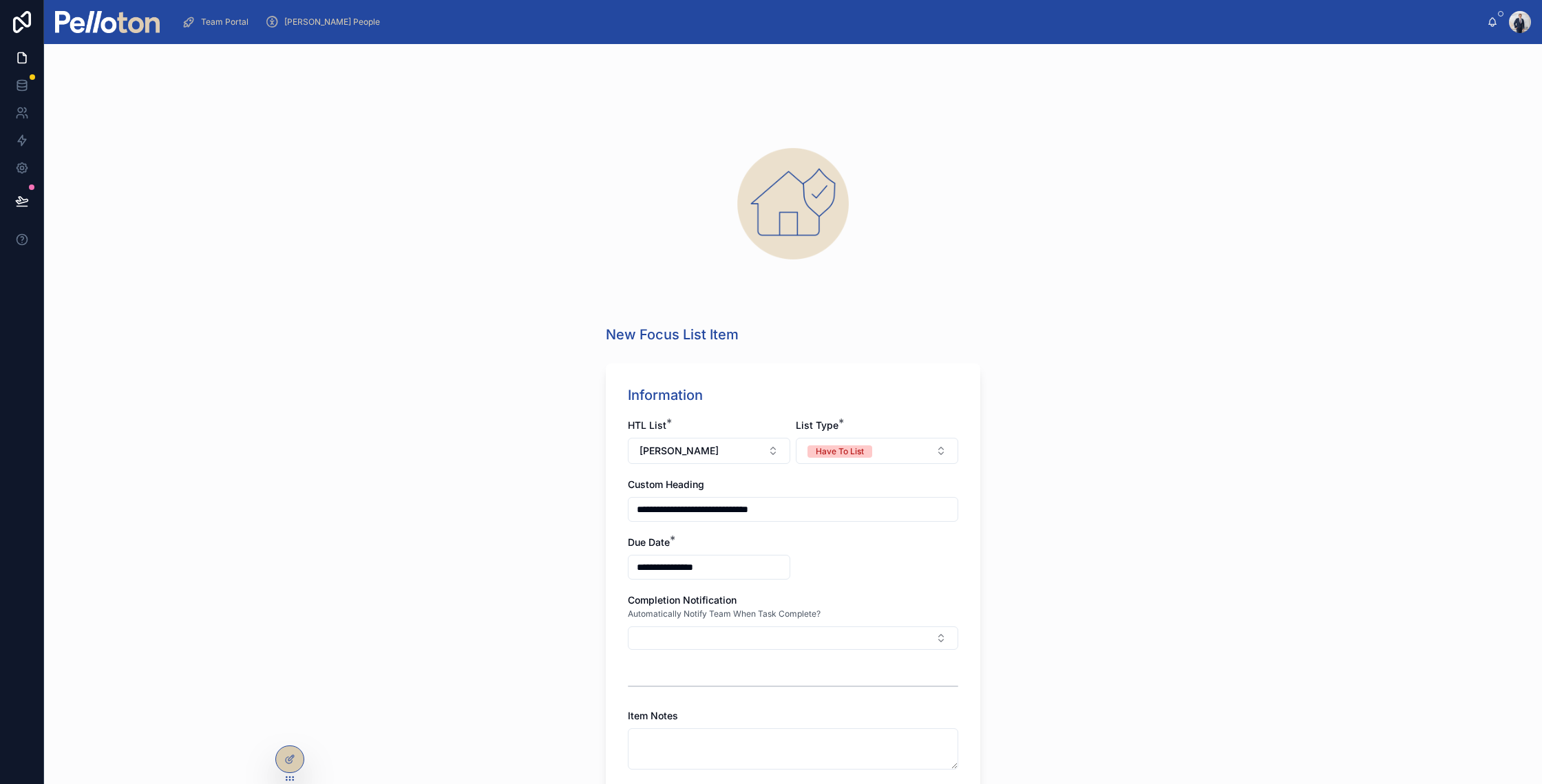
click at [862, 585] on div "**********" at bounding box center [793, 645] width 330 height 453
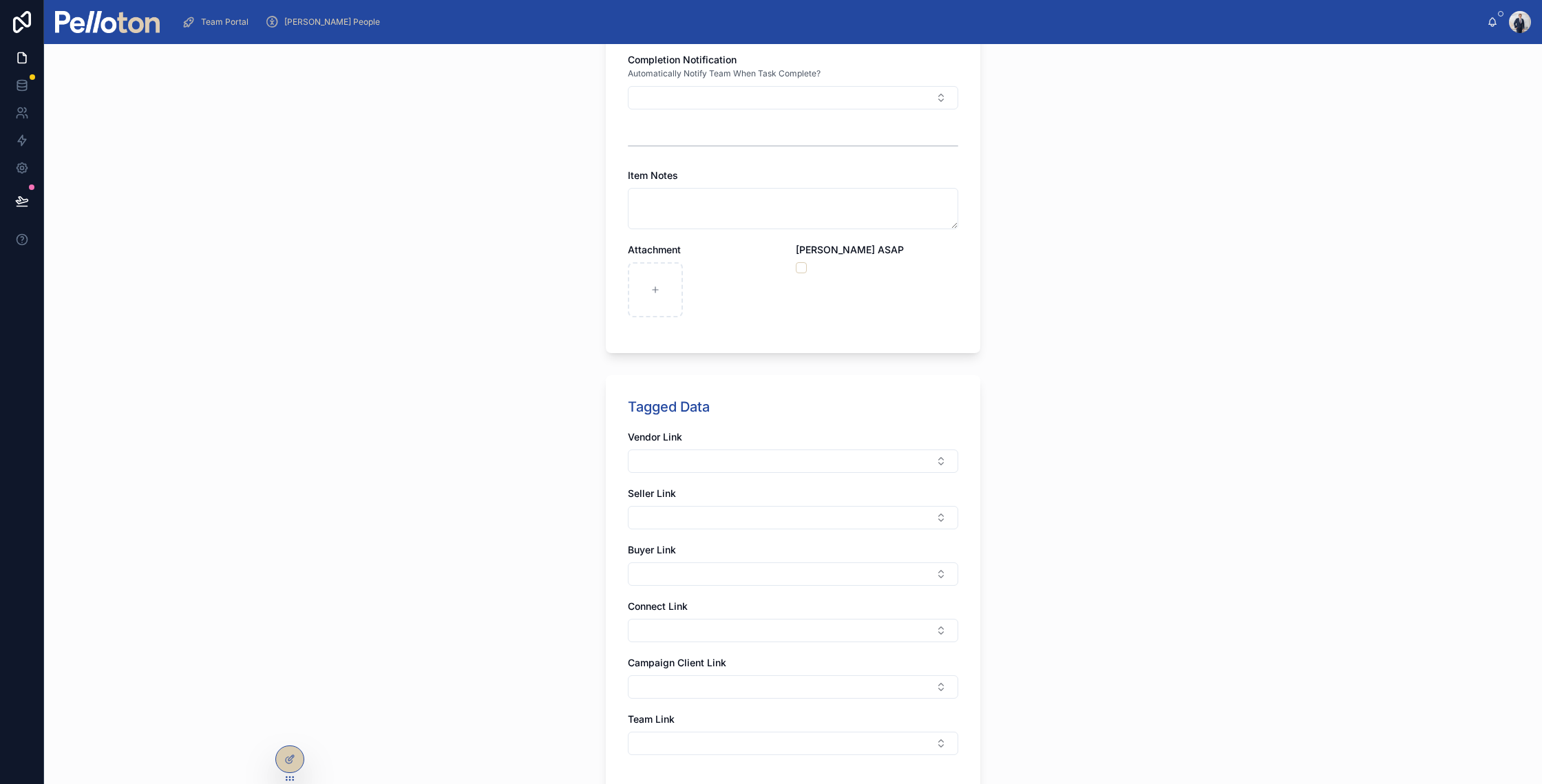
scroll to position [682, 0]
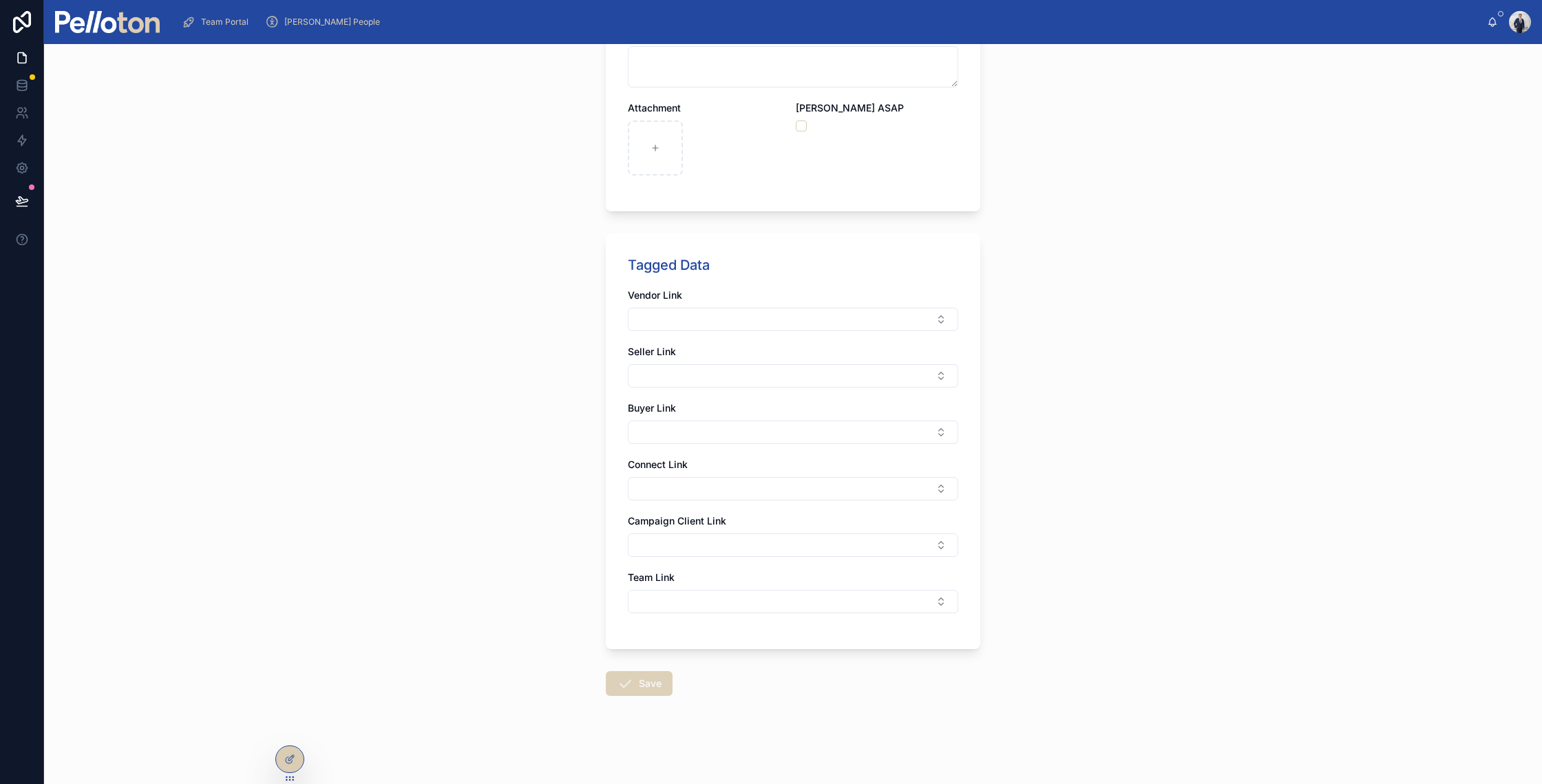
click at [631, 683] on button "Save" at bounding box center [639, 683] width 67 height 24
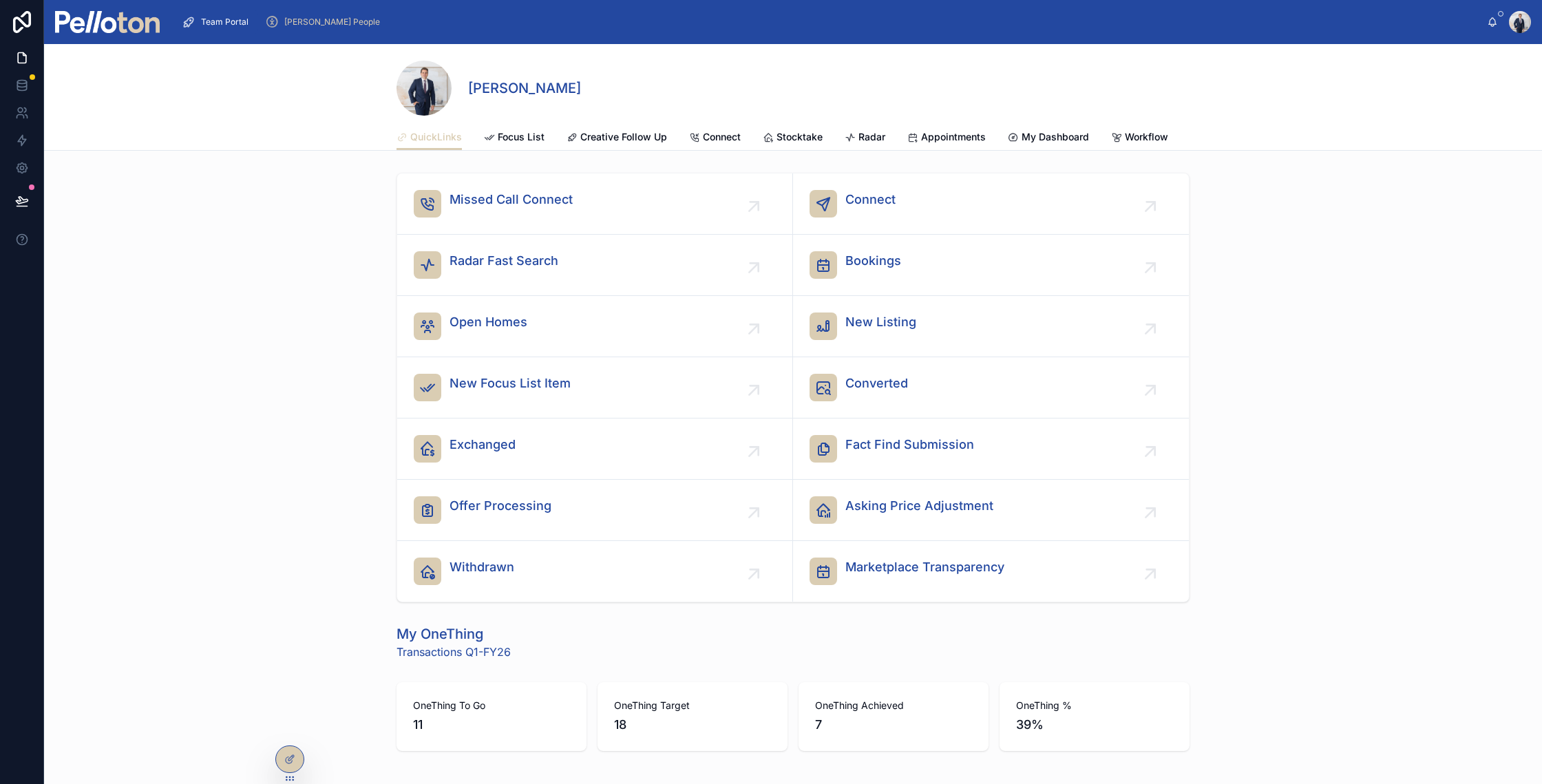
click at [570, 640] on div "My OneThing Transactions Q1-FY26" at bounding box center [793, 642] width 793 height 36
click at [492, 389] on span "New Focus List Item" at bounding box center [510, 383] width 121 height 19
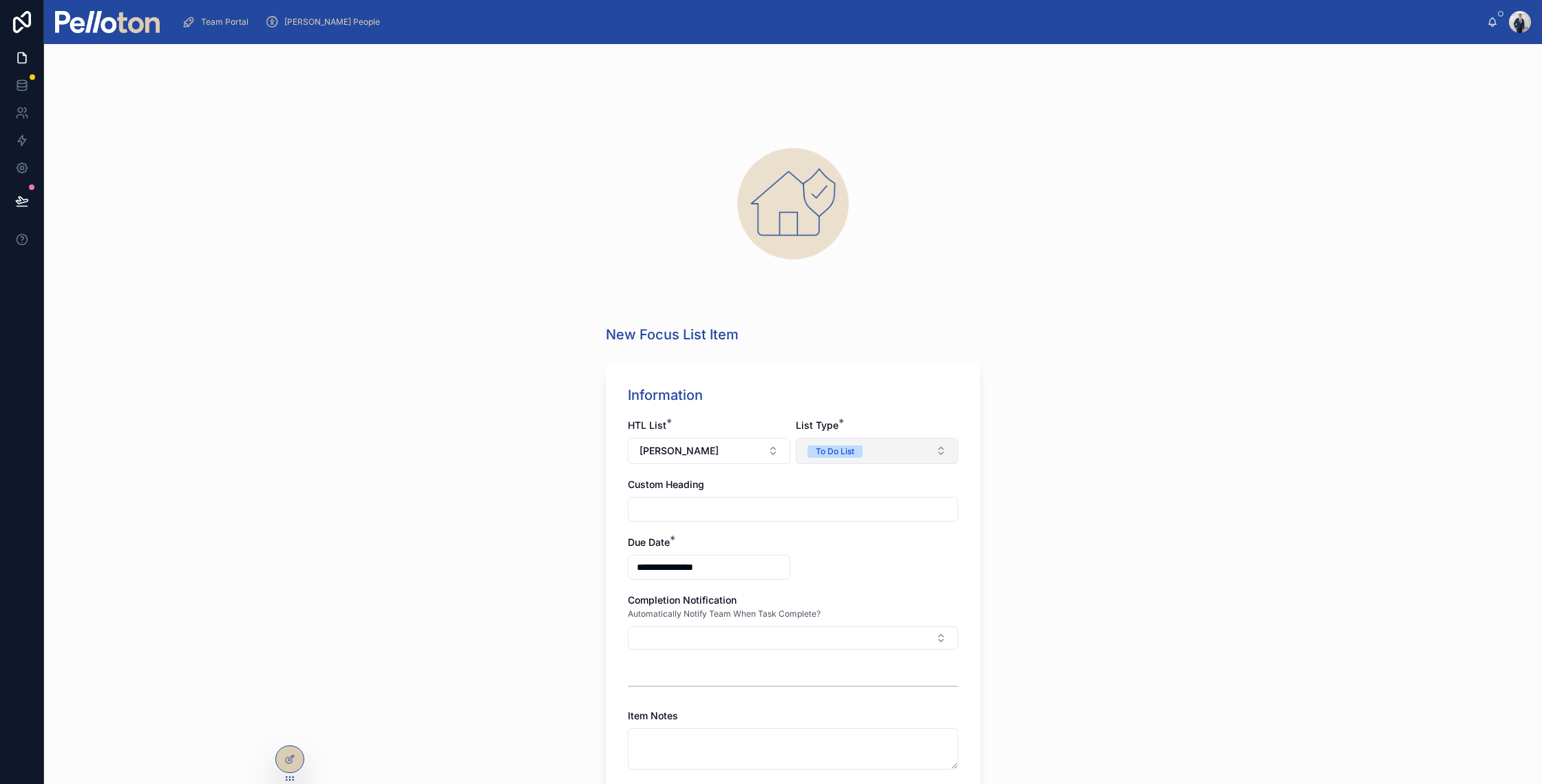
click at [850, 447] on span "To Do List" at bounding box center [835, 451] width 55 height 12
click at [810, 507] on div "Have To List" at bounding box center [827, 505] width 48 height 12
click at [782, 507] on input "text" at bounding box center [793, 509] width 329 height 19
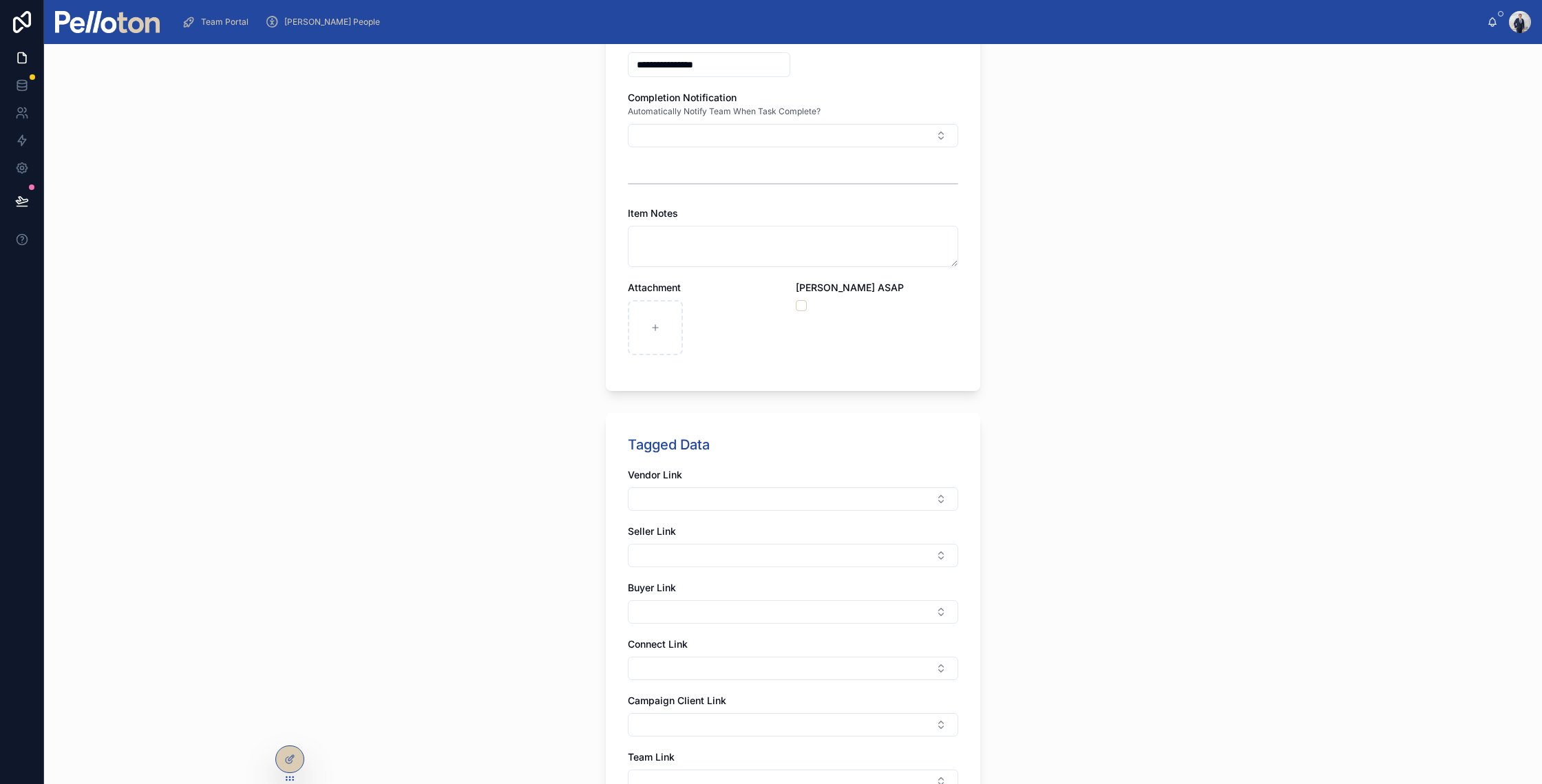
scroll to position [559, 0]
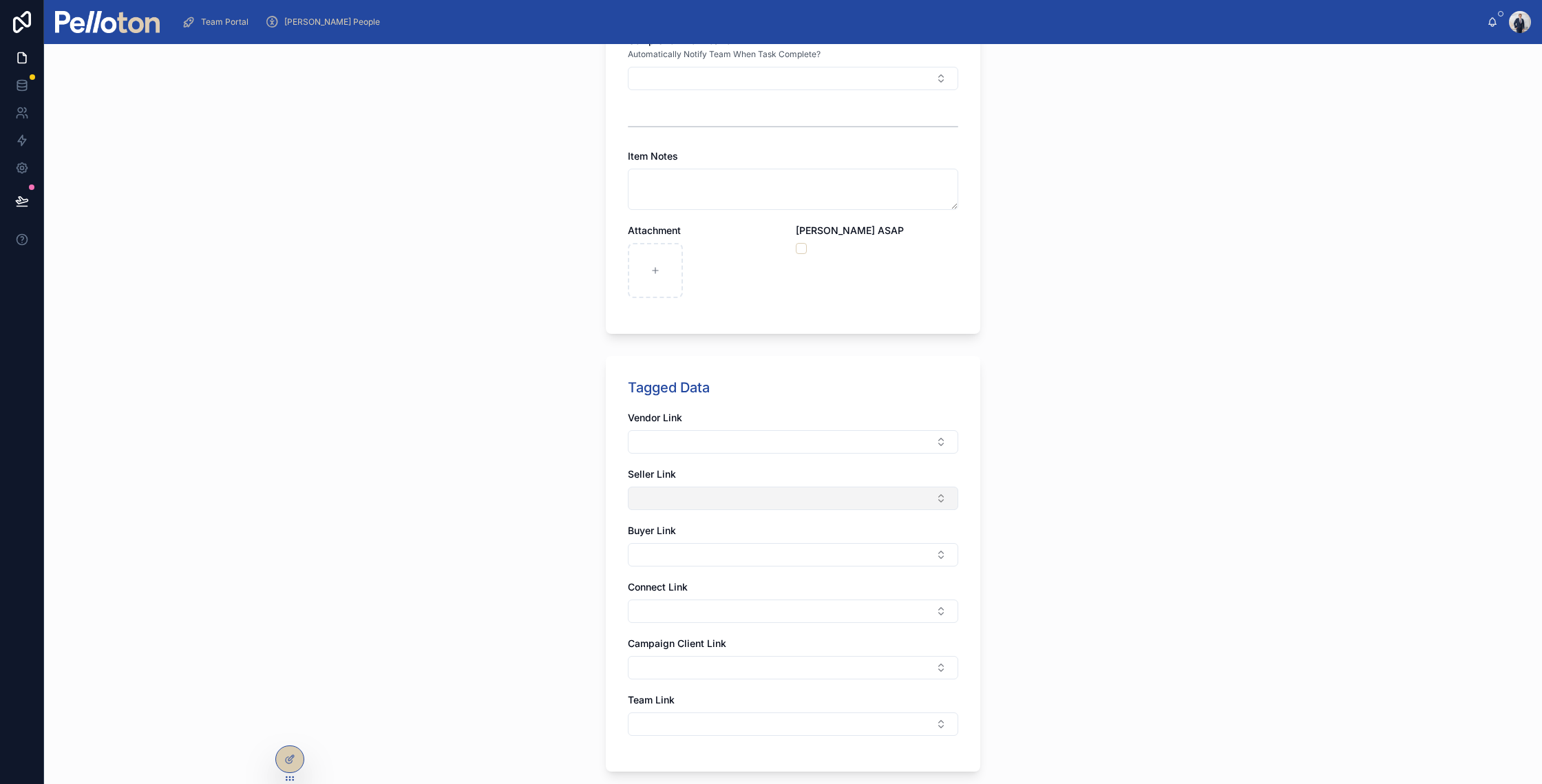
type input "********"
click at [652, 495] on button "Select Button" at bounding box center [793, 498] width 330 height 23
type input "*"
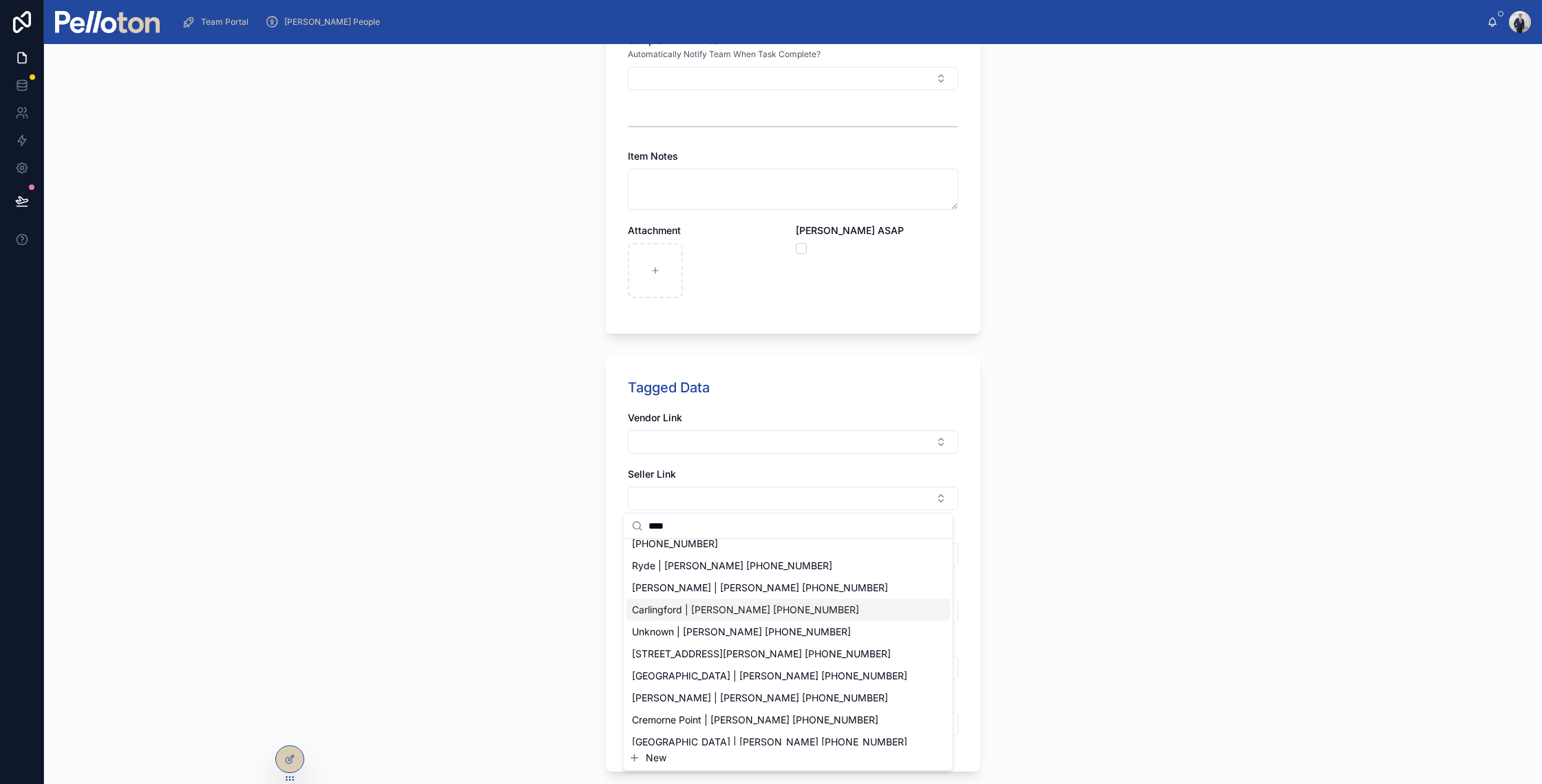
scroll to position [0, 0]
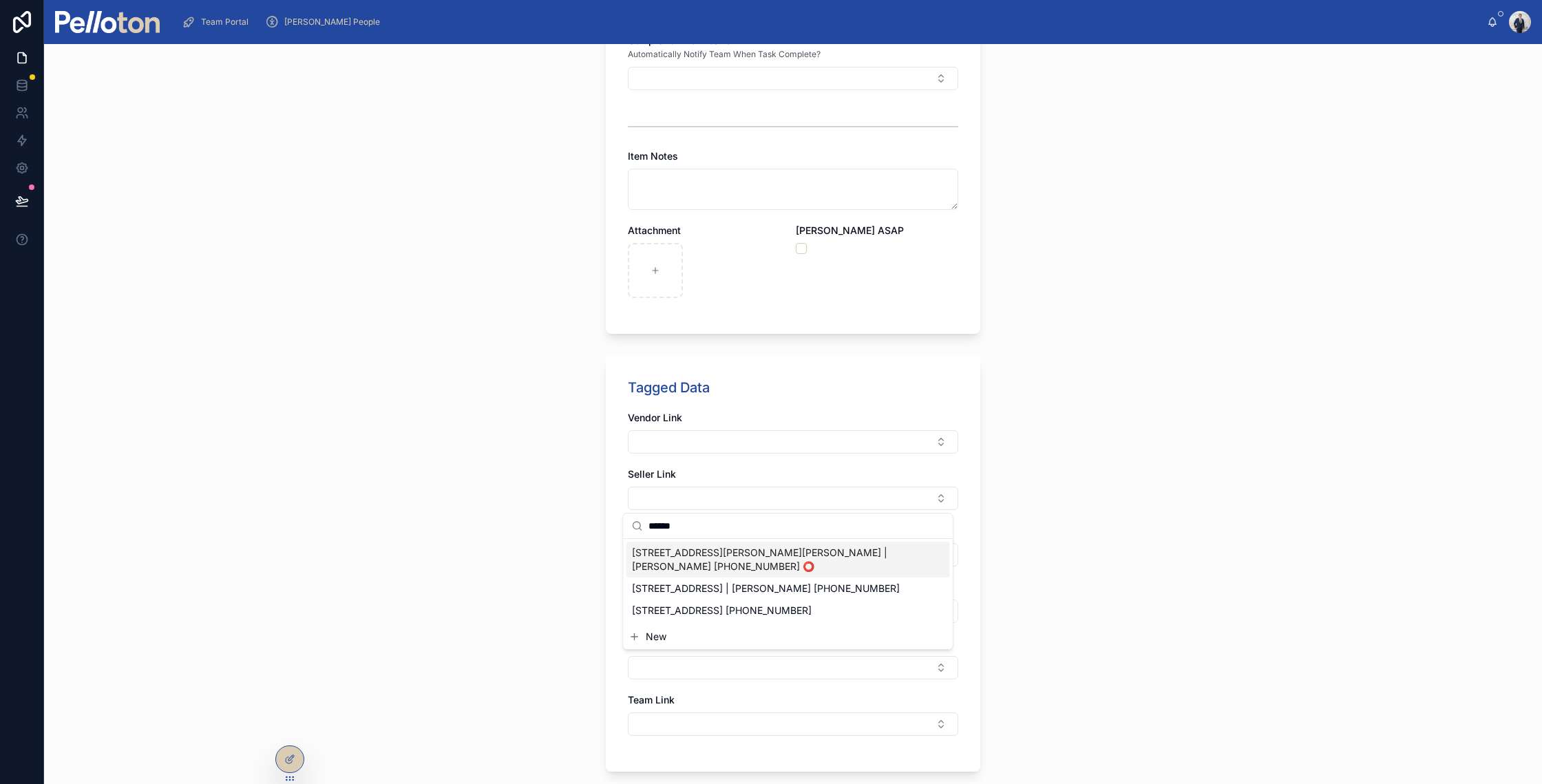
type input "******"
click at [689, 558] on span "[STREET_ADDRESS][PERSON_NAME][PERSON_NAME] | [PERSON_NAME] [PHONE_NUMBER] ⭕️" at bounding box center [780, 559] width 296 height 27
type input "**********"
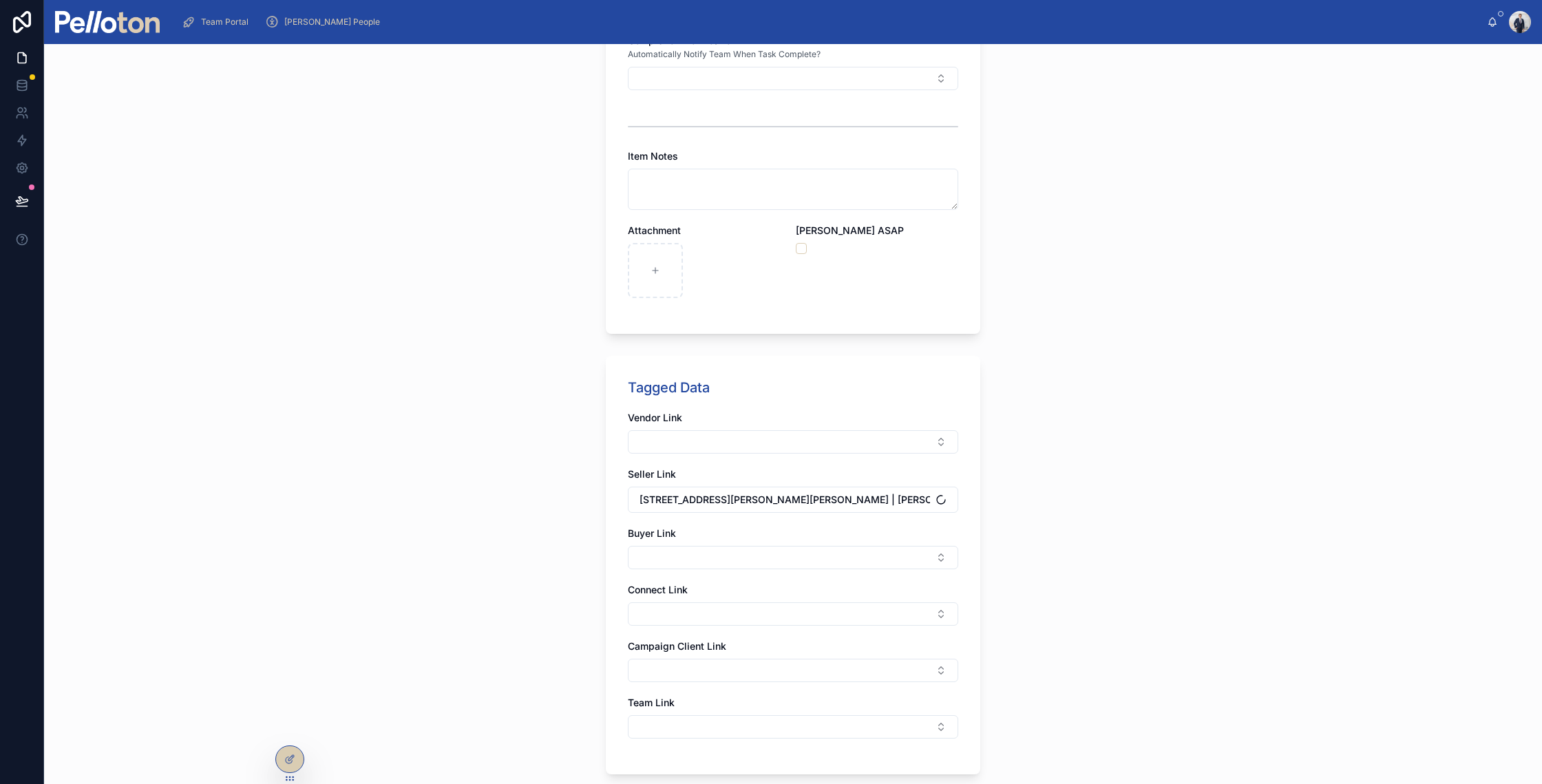
click at [528, 573] on div "**********" at bounding box center [793, 414] width 1498 height 740
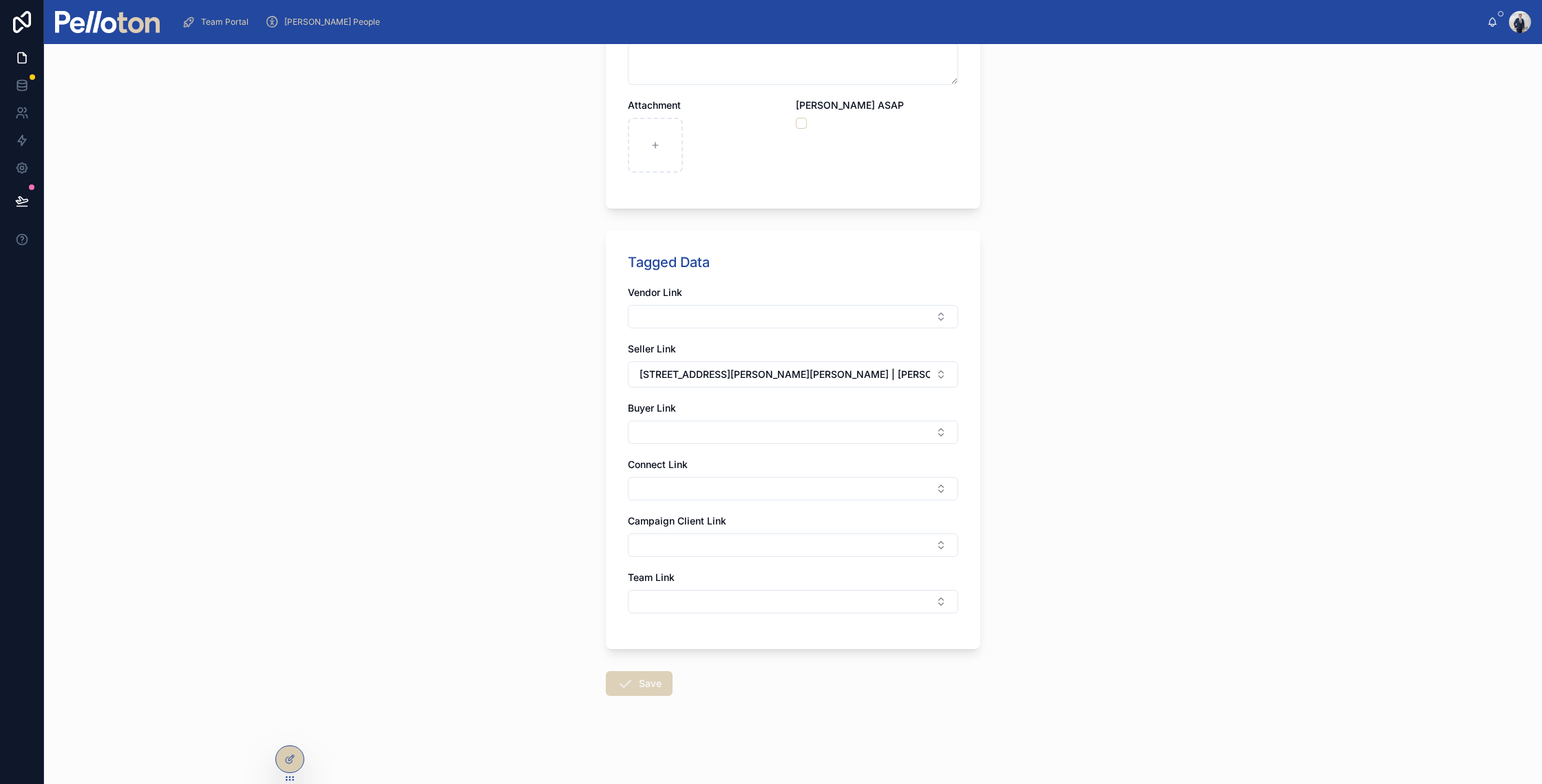
click at [619, 682] on icon at bounding box center [625, 683] width 17 height 17
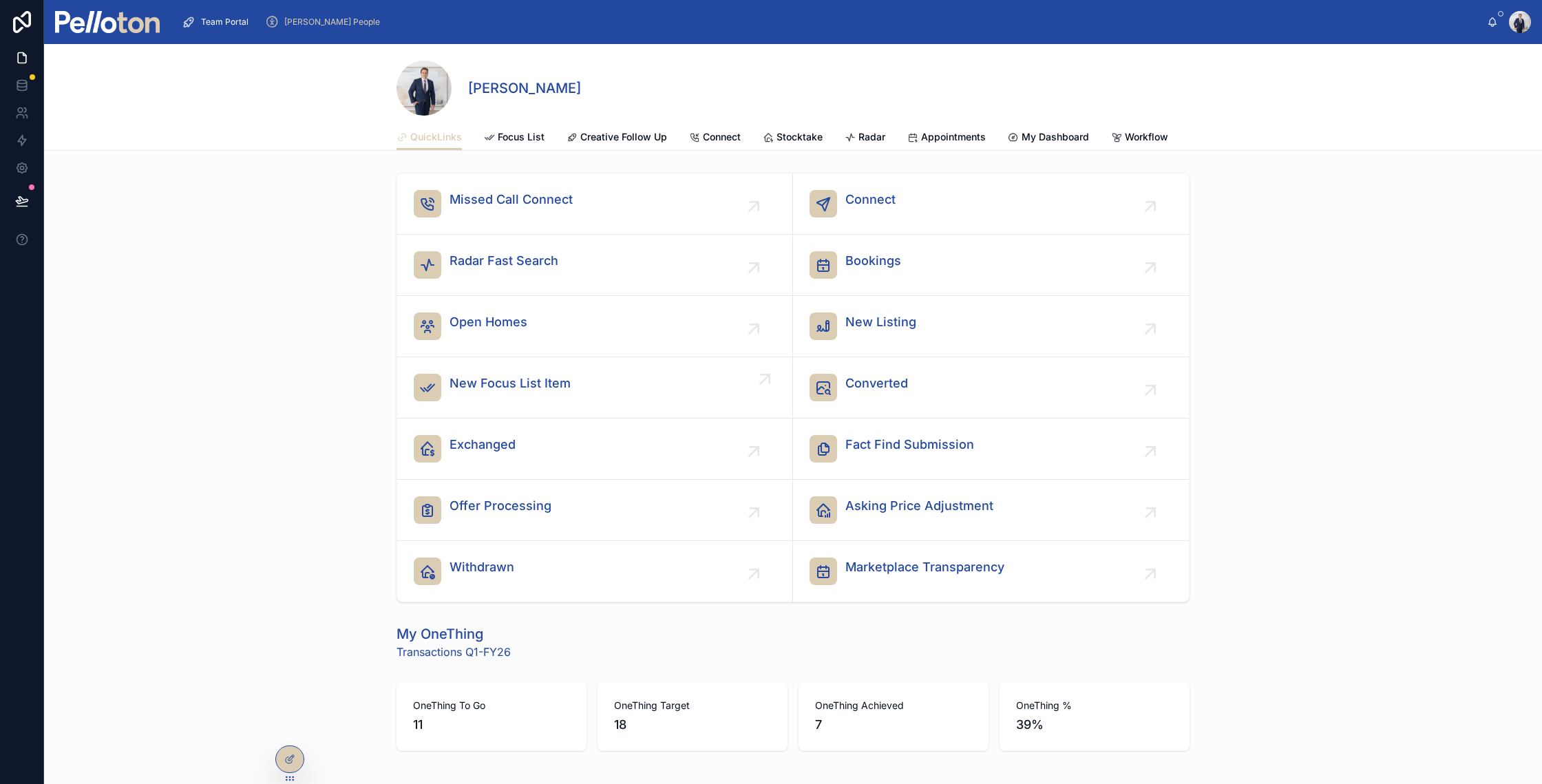
click at [512, 388] on span "New Focus List Item" at bounding box center [510, 383] width 121 height 19
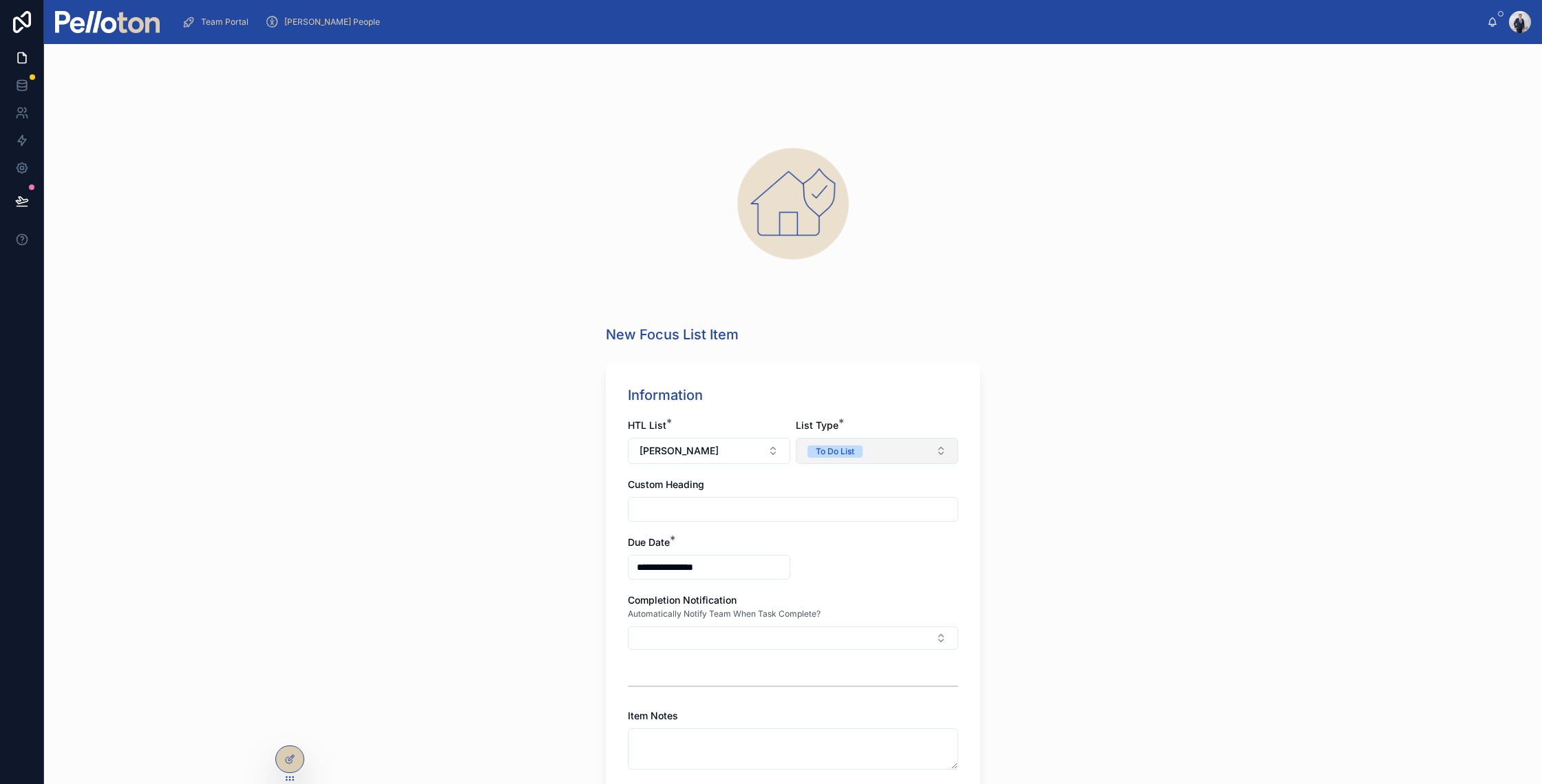
click at [834, 441] on button "To Do List" at bounding box center [877, 450] width 162 height 26
click at [823, 505] on div "Have To List" at bounding box center [827, 505] width 48 height 12
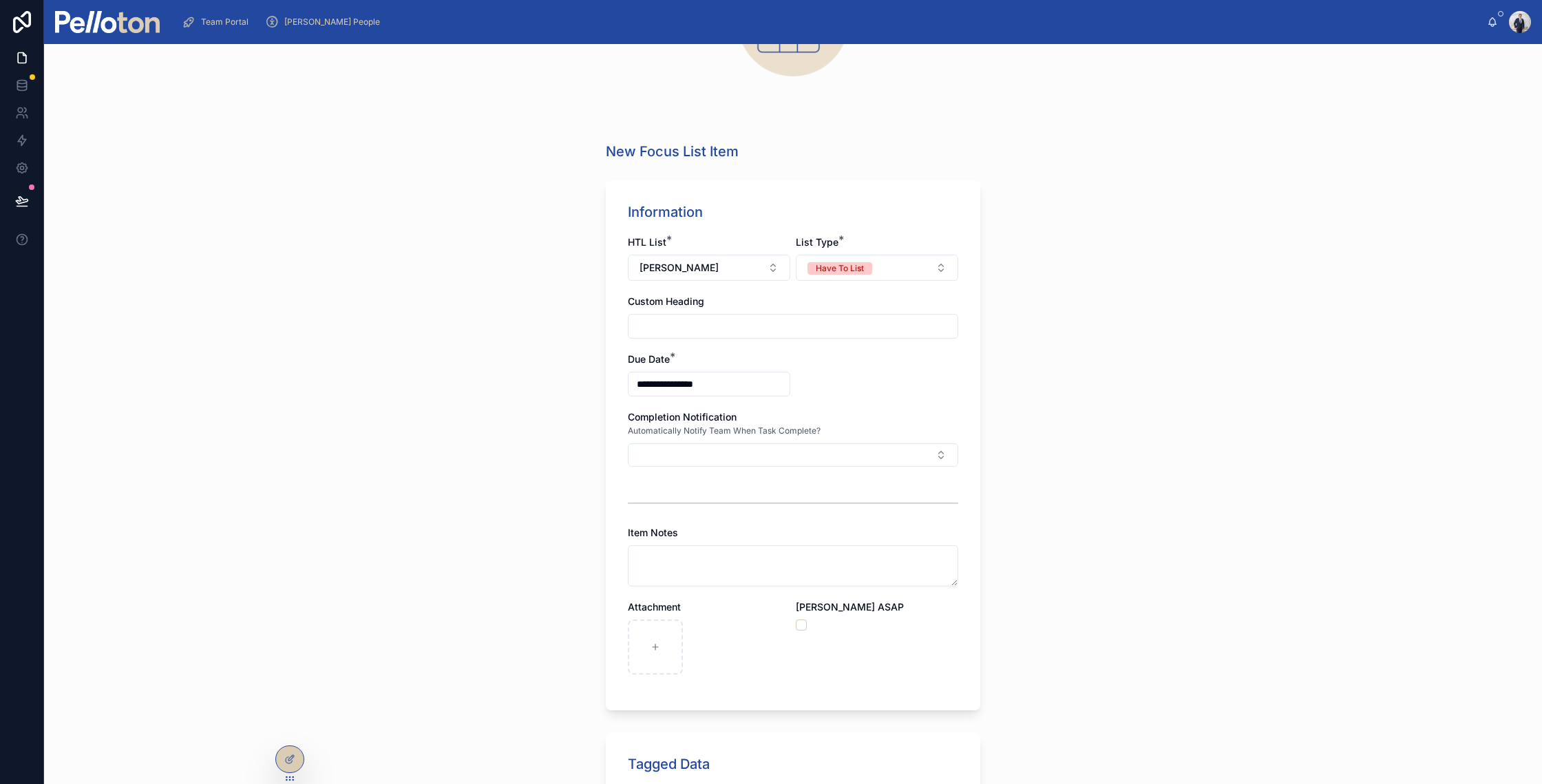
scroll to position [185, 0]
click at [796, 620] on button "button" at bounding box center [801, 623] width 11 height 11
click at [635, 325] on input "text" at bounding box center [793, 324] width 329 height 19
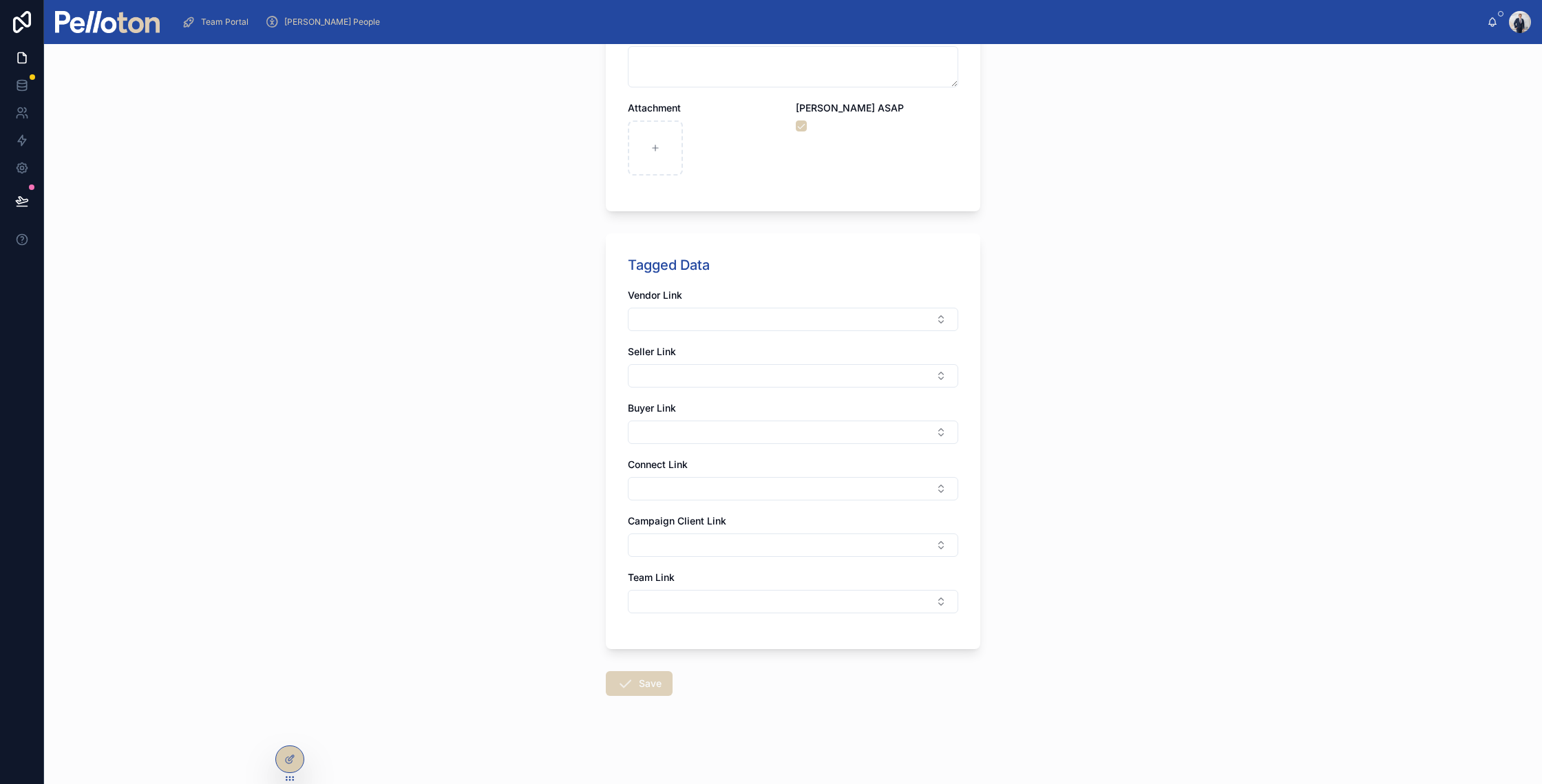
type input "**********"
click at [624, 681] on icon at bounding box center [625, 683] width 17 height 17
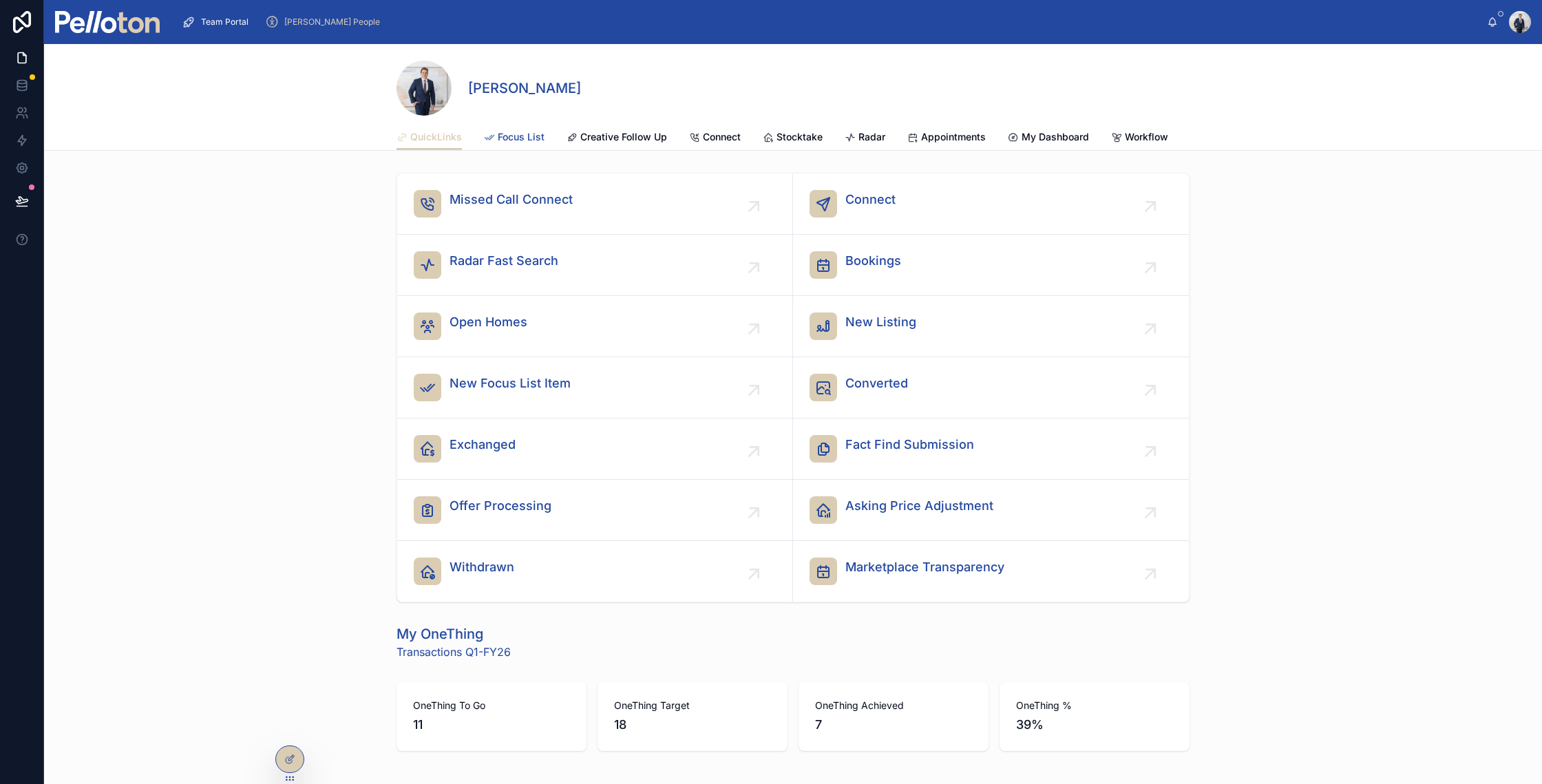
click at [516, 144] on link "Focus List" at bounding box center [514, 138] width 61 height 27
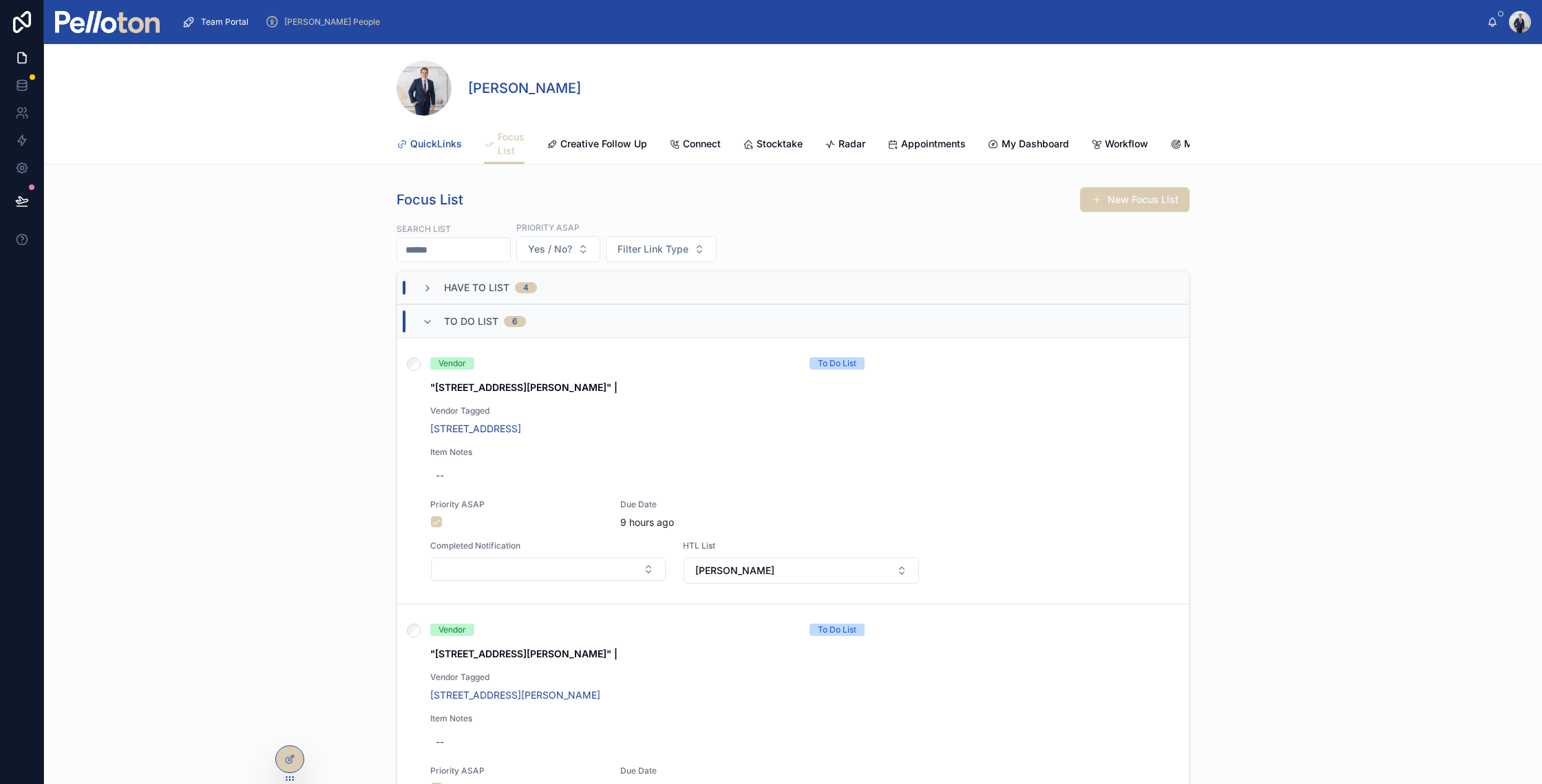
click at [420, 145] on span "QuickLinks" at bounding box center [436, 143] width 52 height 14
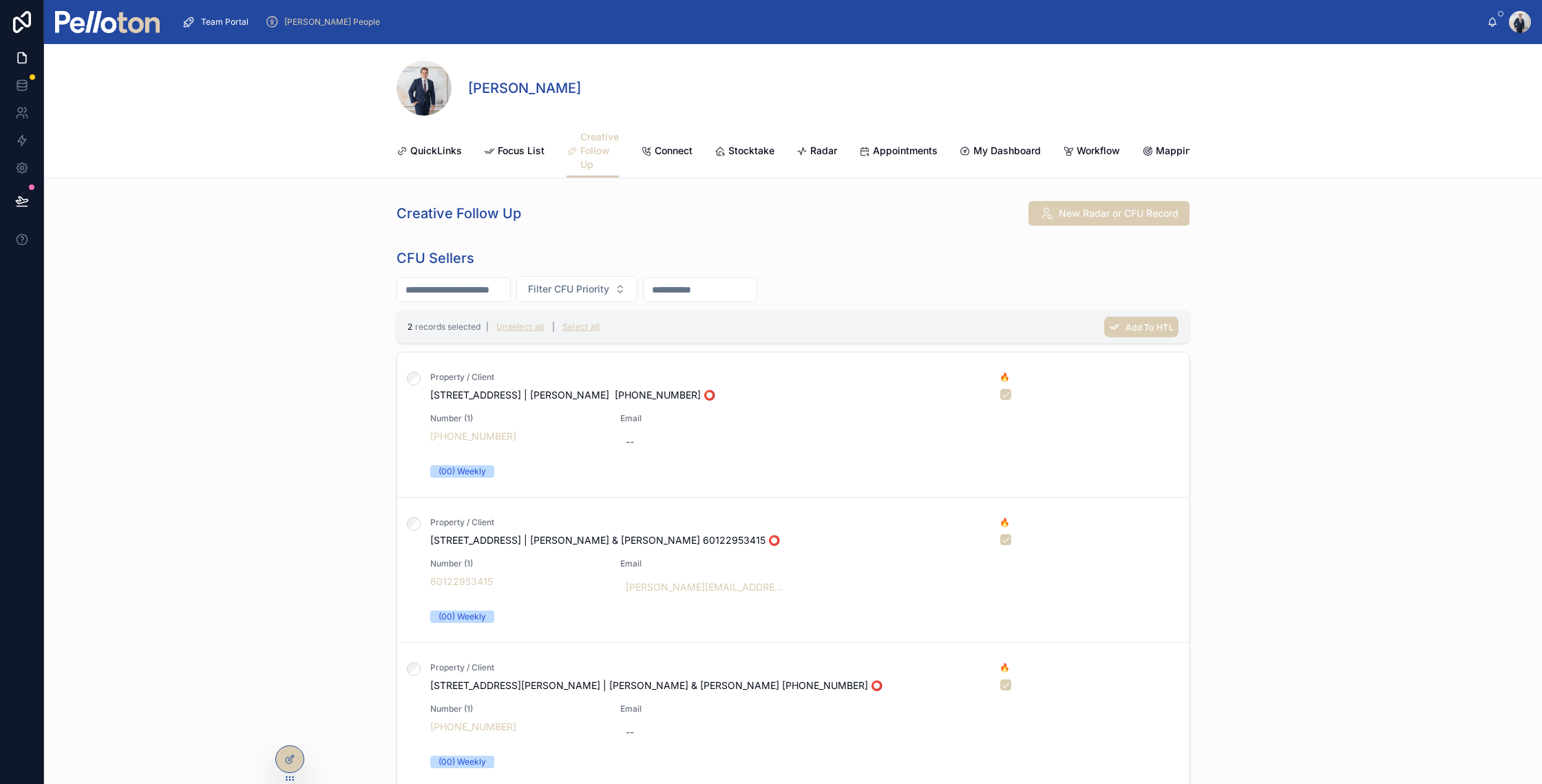
click at [144, 33] on div at bounding box center [107, 22] width 105 height 44
click at [144, 30] on img at bounding box center [107, 22] width 105 height 22
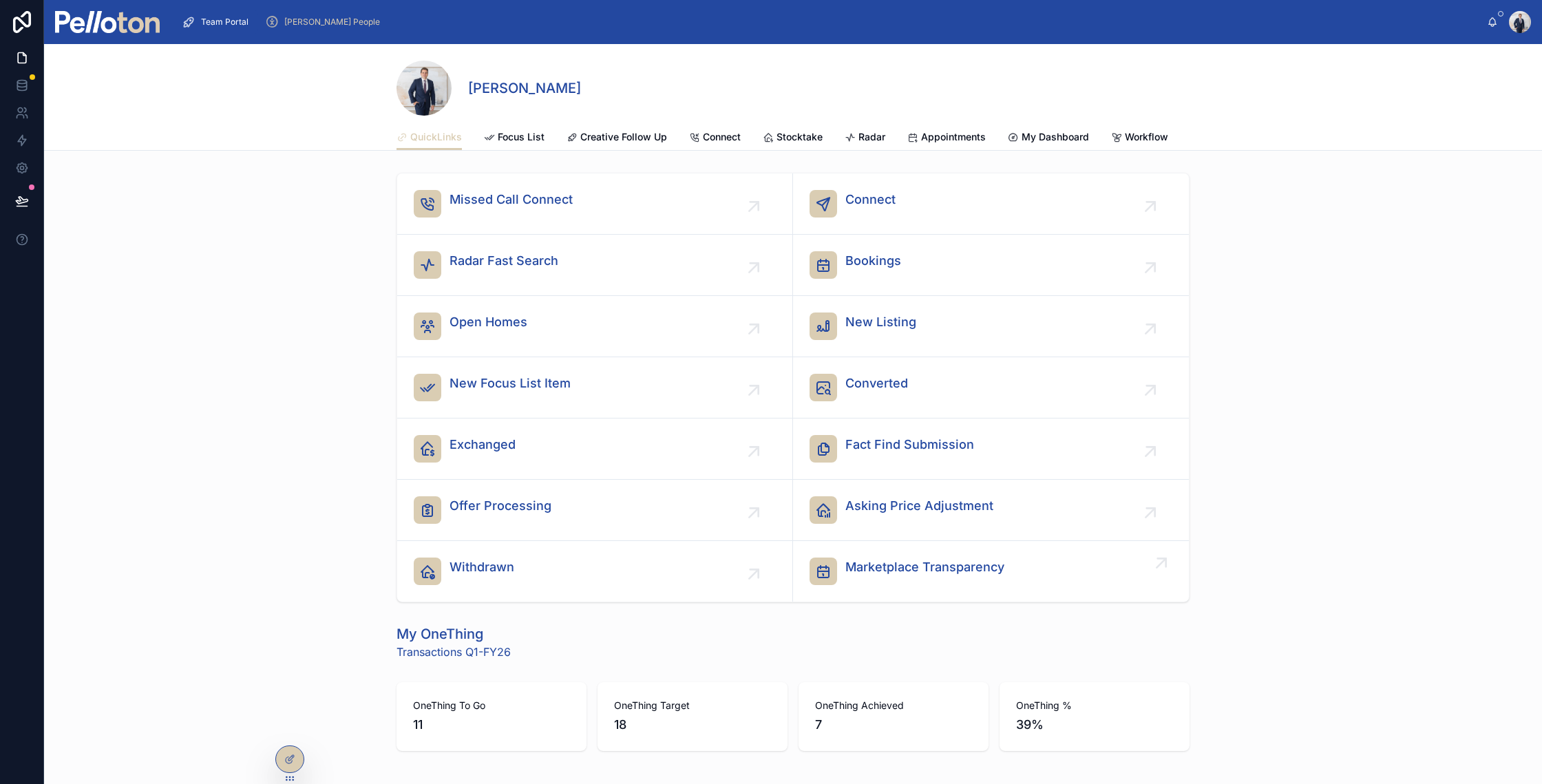
click at [918, 585] on div "Marketplace Transparency" at bounding box center [925, 571] width 159 height 27
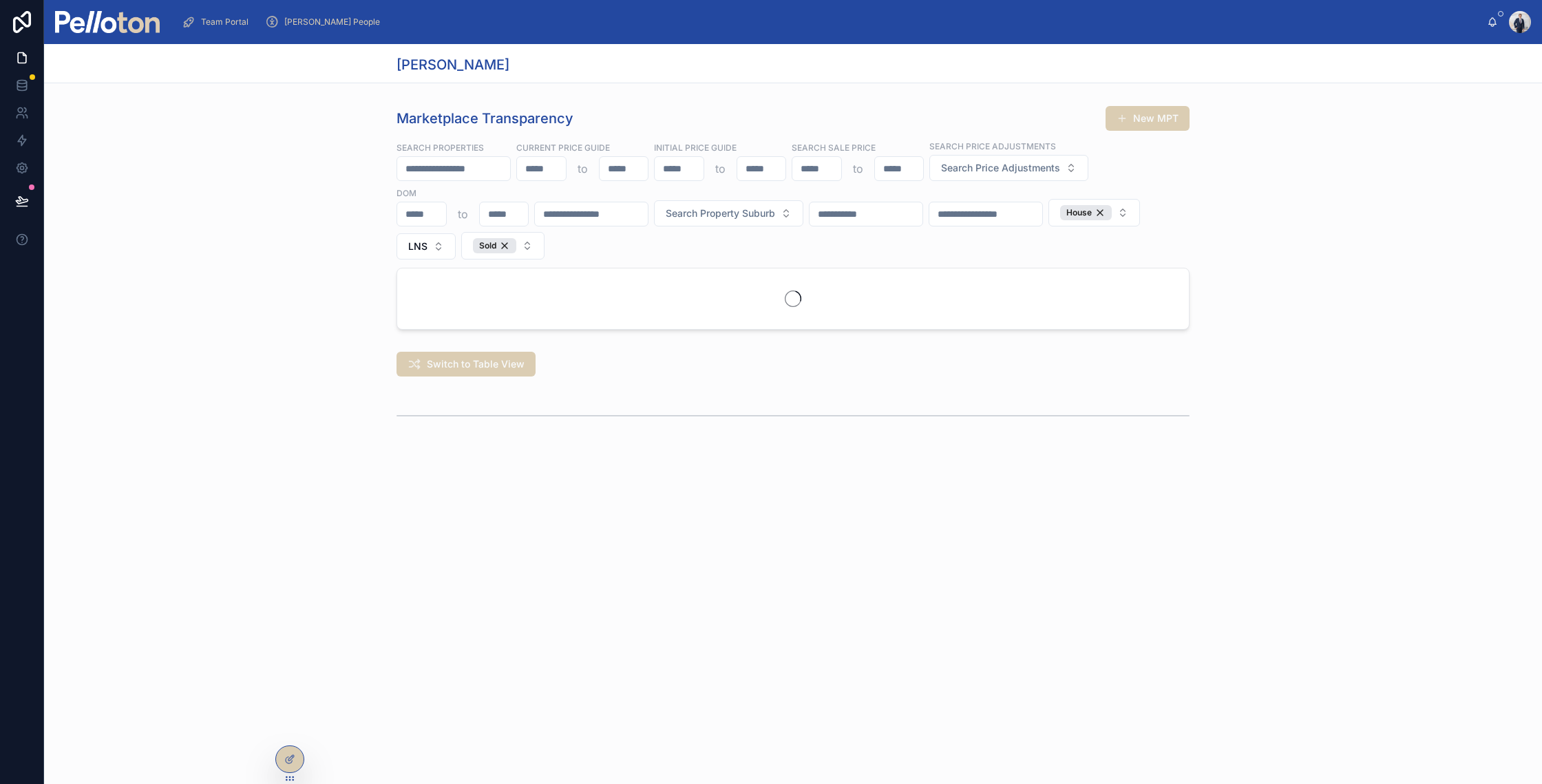
click at [415, 166] on input "text" at bounding box center [453, 169] width 113 height 19
type input "*******"
click at [497, 244] on div "Sold" at bounding box center [495, 245] width 43 height 15
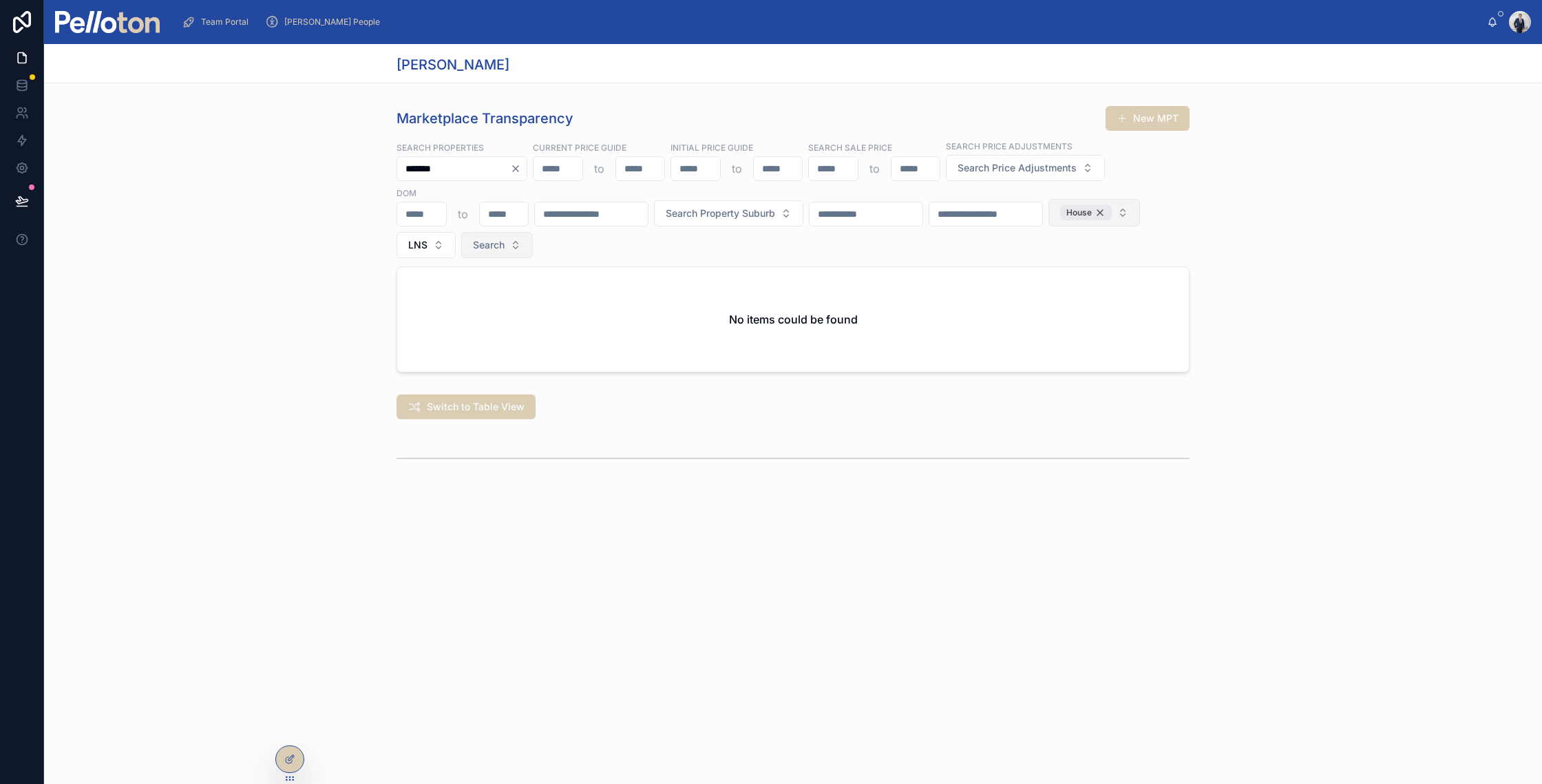
click at [1112, 213] on div "House" at bounding box center [1086, 213] width 52 height 15
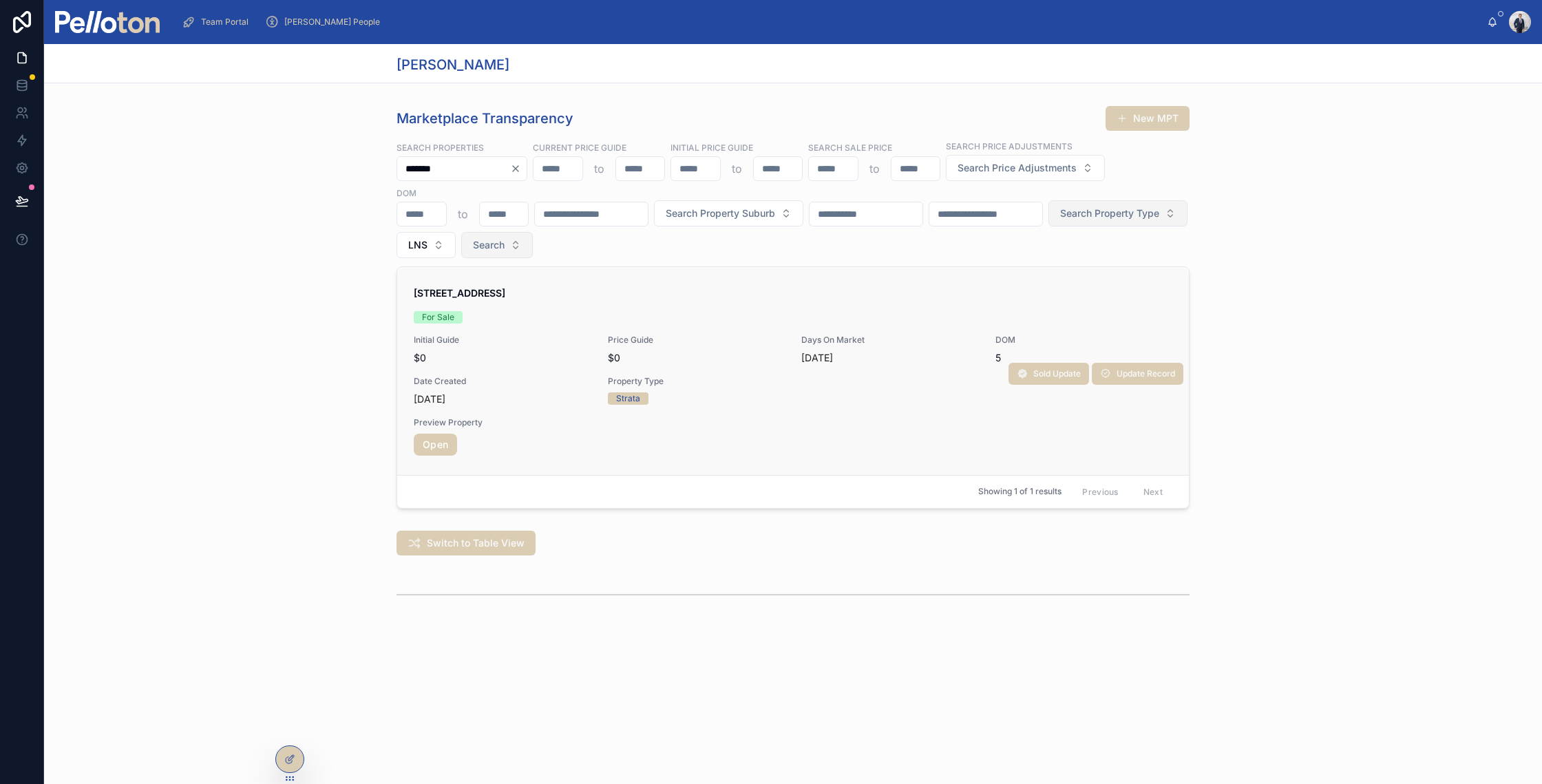
click at [552, 385] on span "Date Created" at bounding box center [502, 380] width 177 height 11
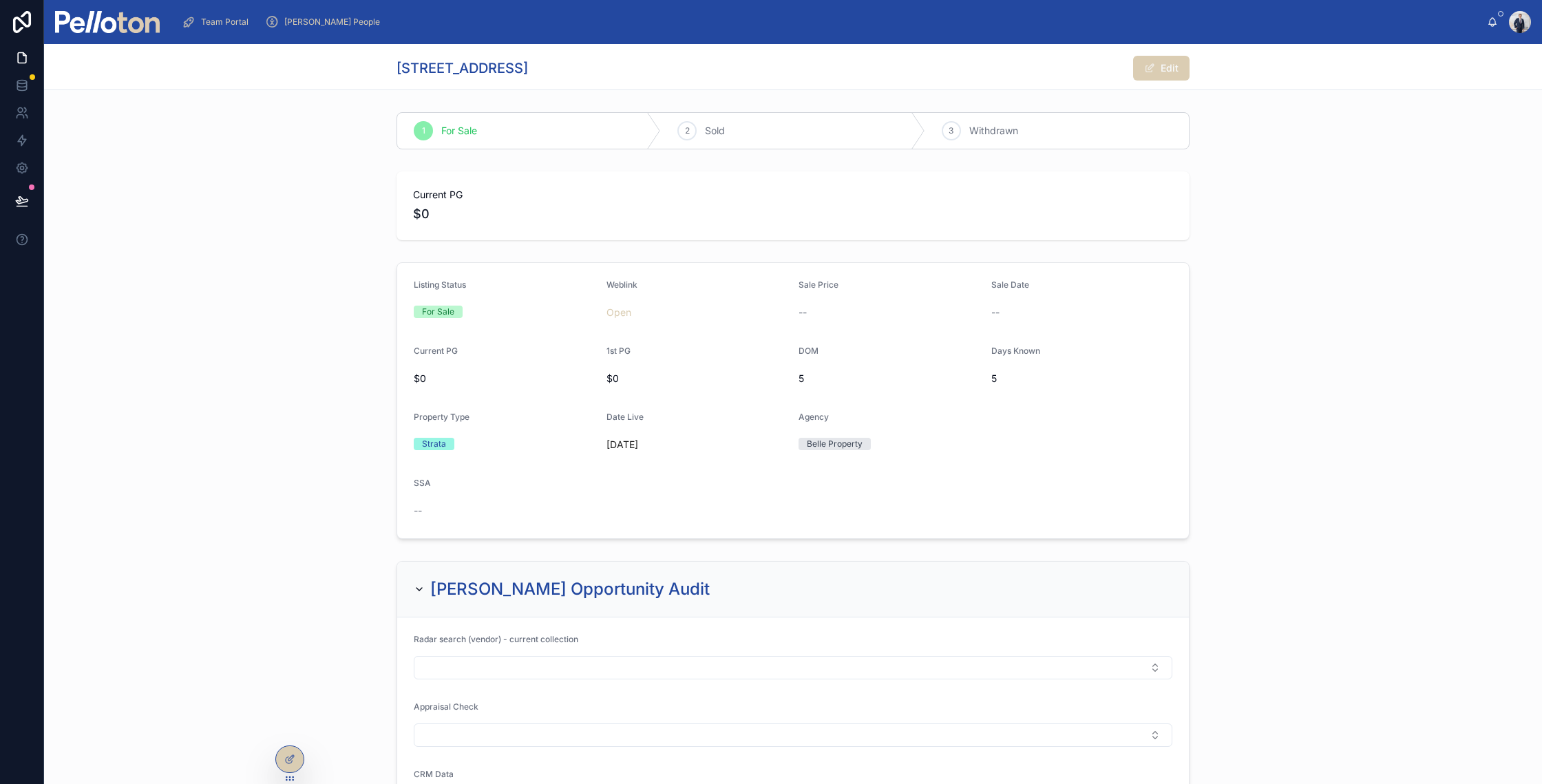
click at [317, 185] on div "Current PG $0" at bounding box center [793, 205] width 1498 height 80
click at [135, 19] on img at bounding box center [107, 22] width 105 height 22
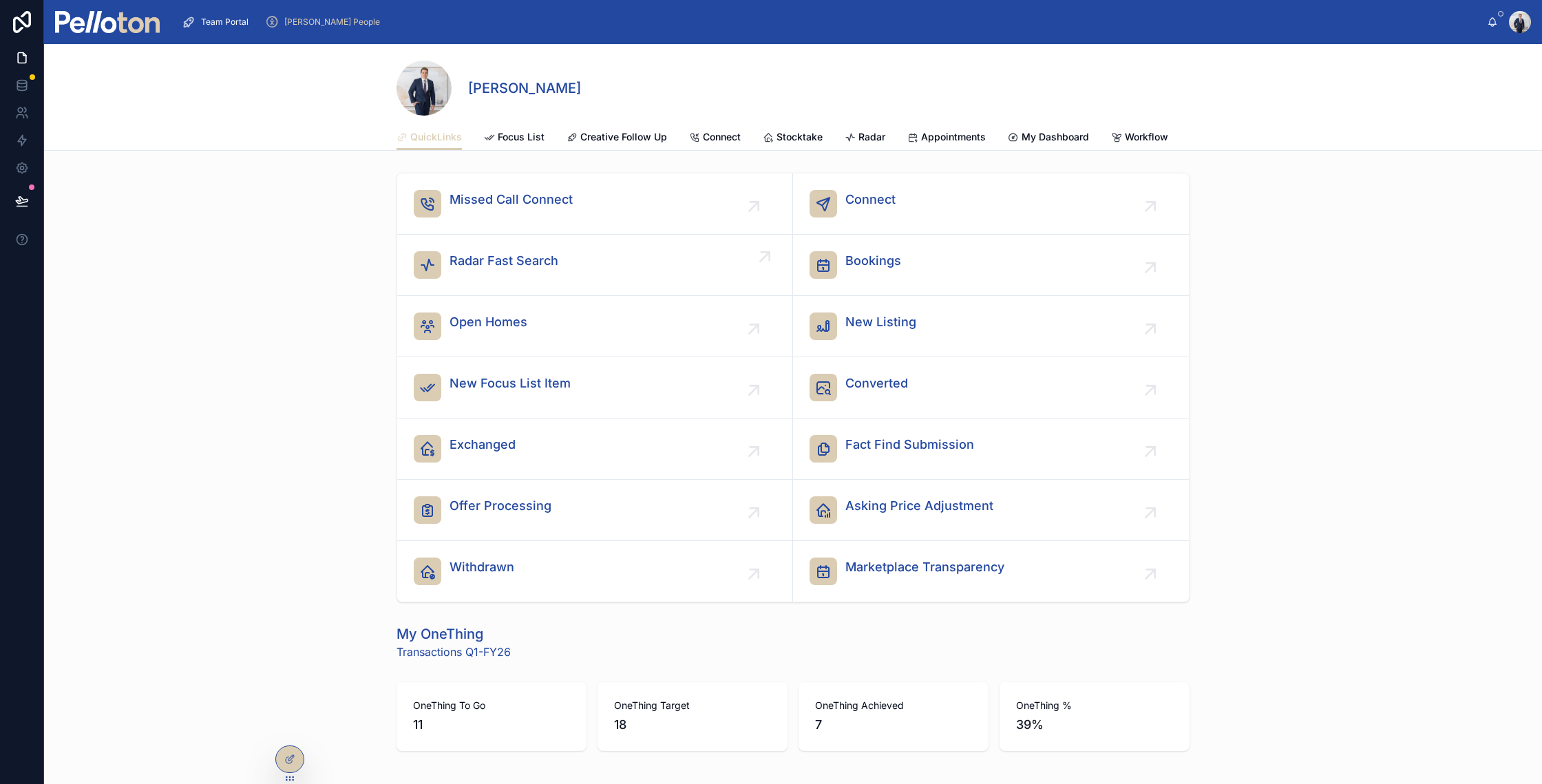
click at [495, 260] on link "Radar Fast Search" at bounding box center [595, 265] width 396 height 61
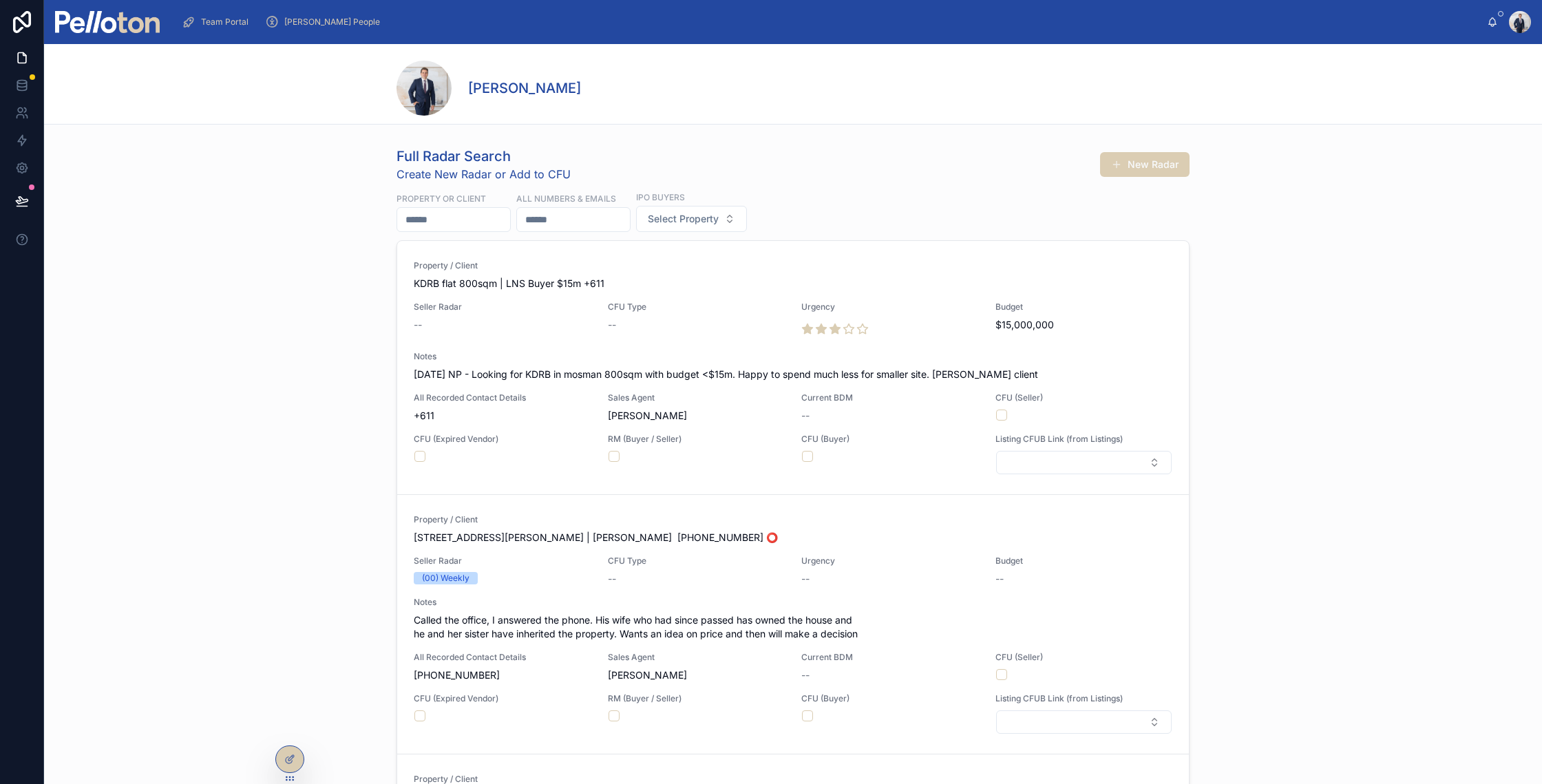
click at [464, 218] on input "text" at bounding box center [453, 219] width 113 height 19
type input "*"
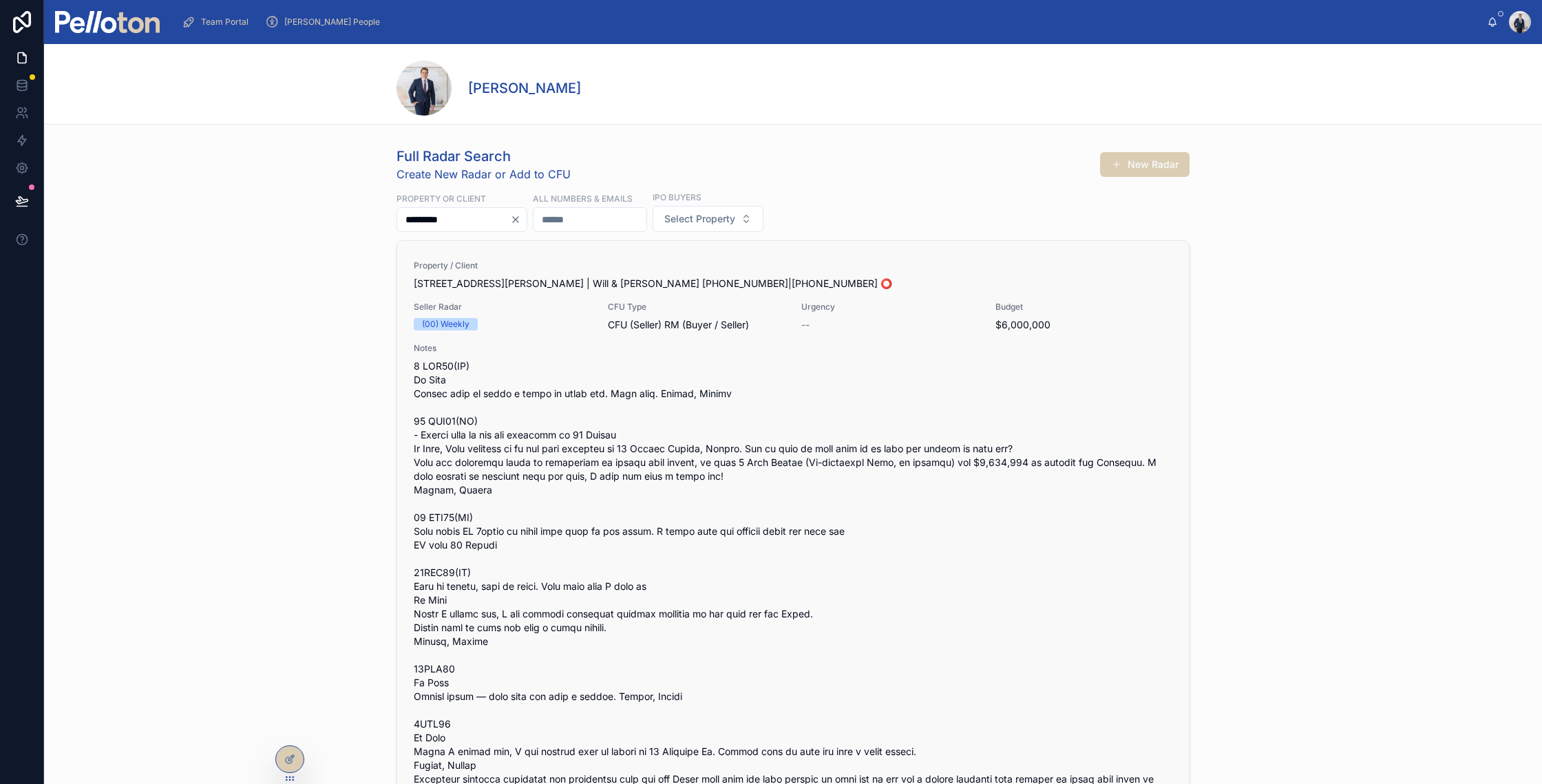
type input "*********"
click at [457, 275] on div "Property / Client 15 The Crescent, Mosman | Will & Emily Nolasco +610413050045|…" at bounding box center [793, 275] width 758 height 30
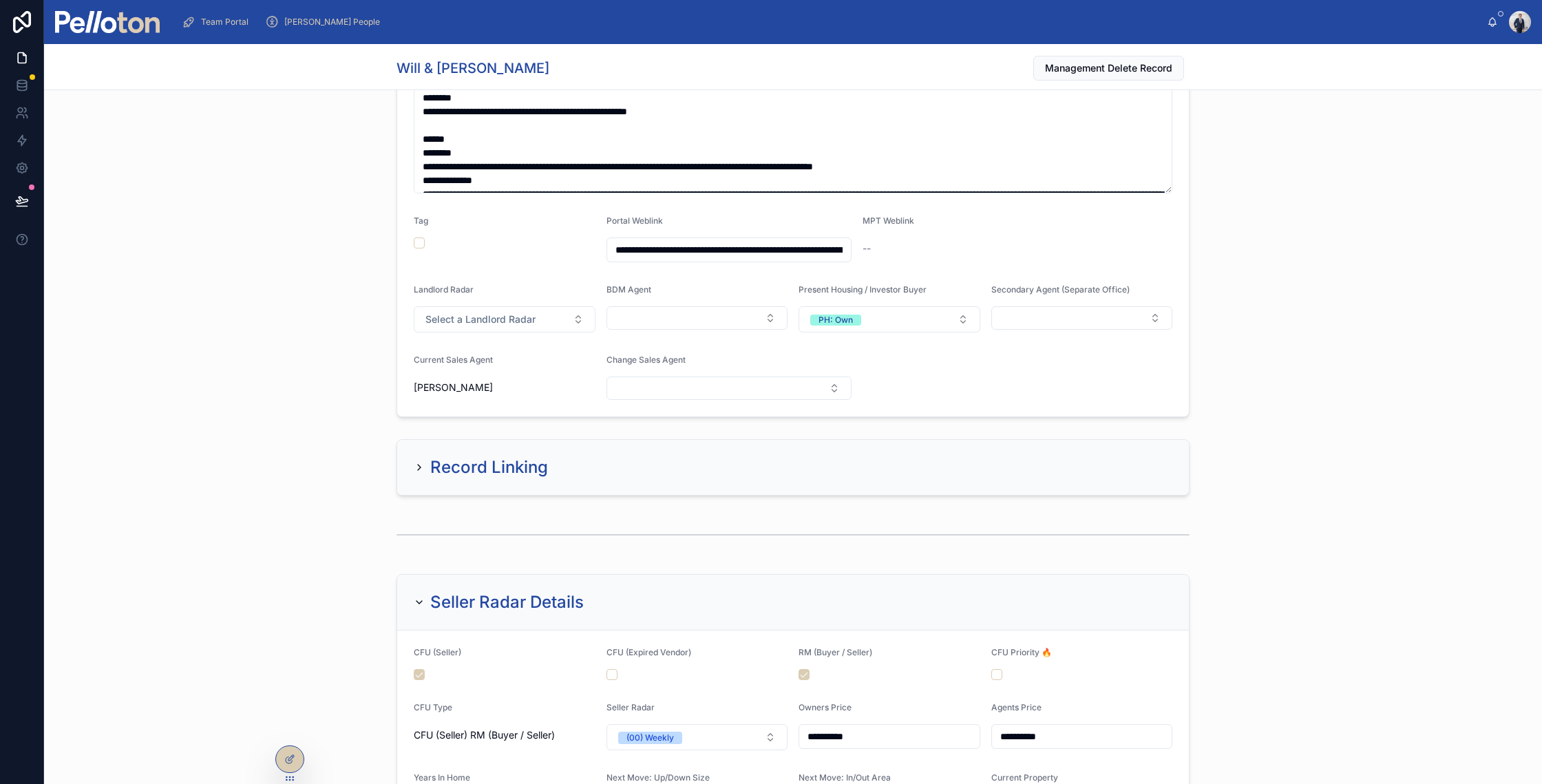
scroll to position [1105, 0]
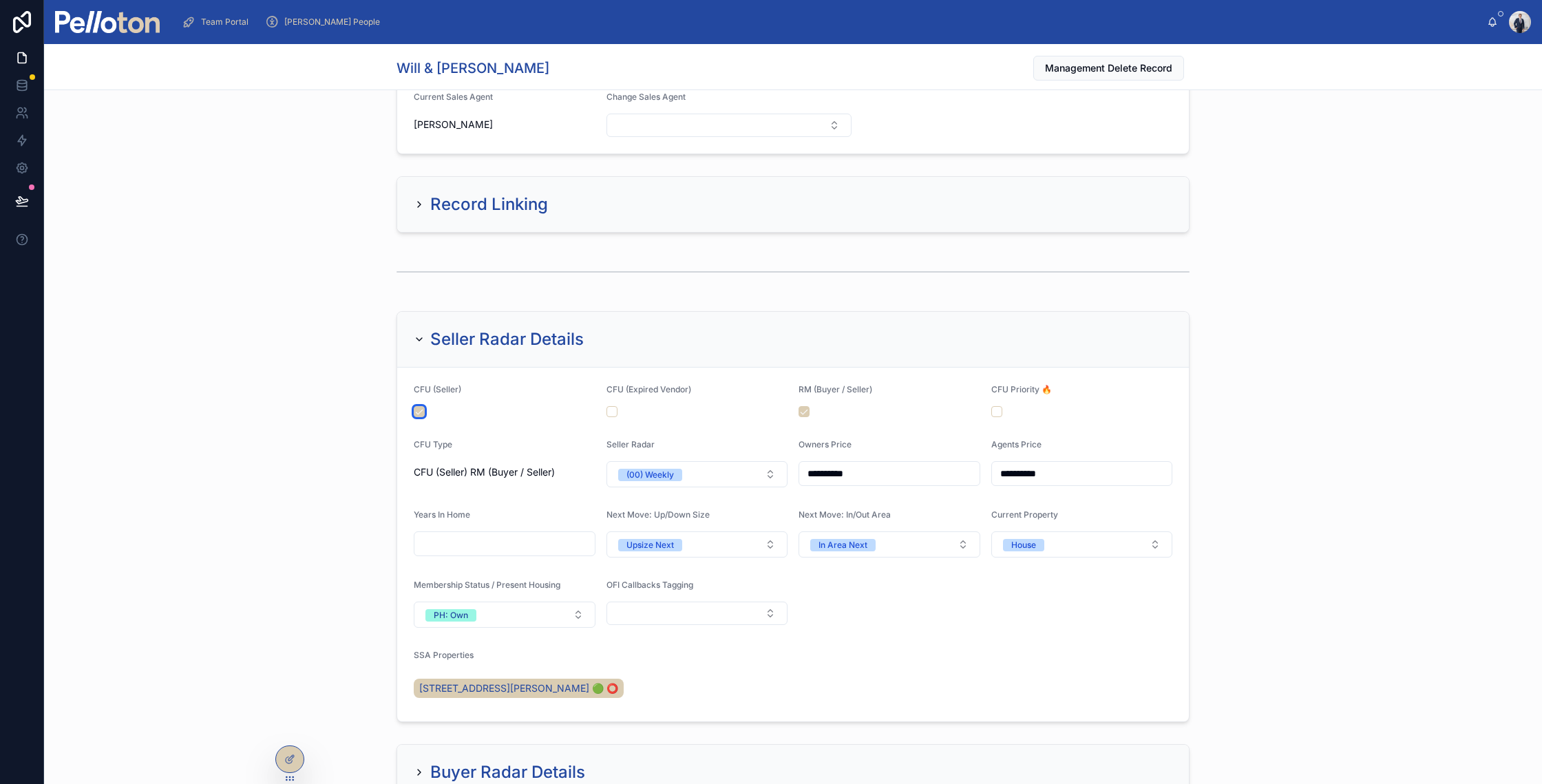
click at [414, 406] on button "button" at bounding box center [419, 411] width 11 height 11
click at [676, 479] on span "(00) Weekly" at bounding box center [650, 474] width 64 height 12
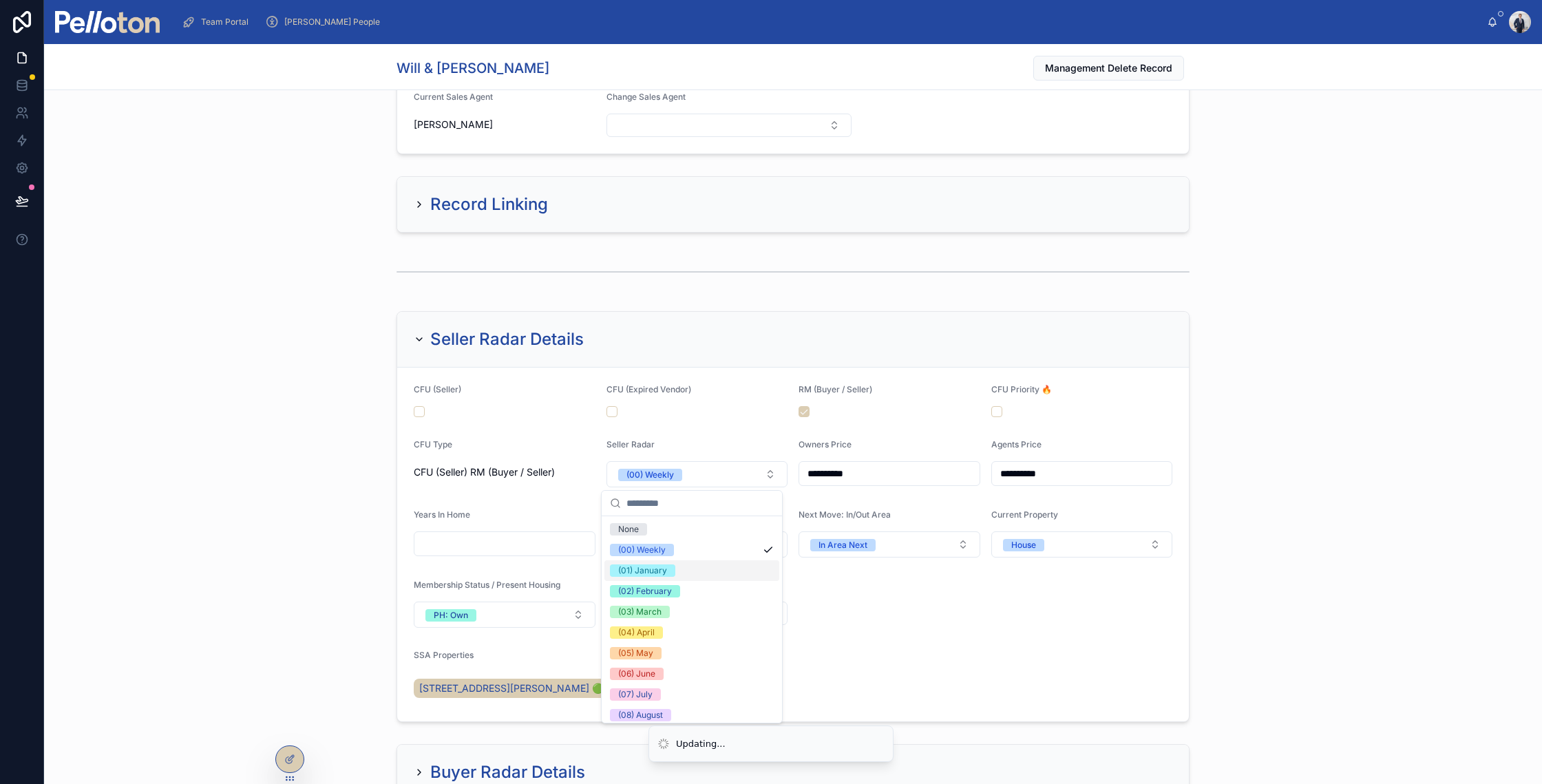
scroll to position [130, 0]
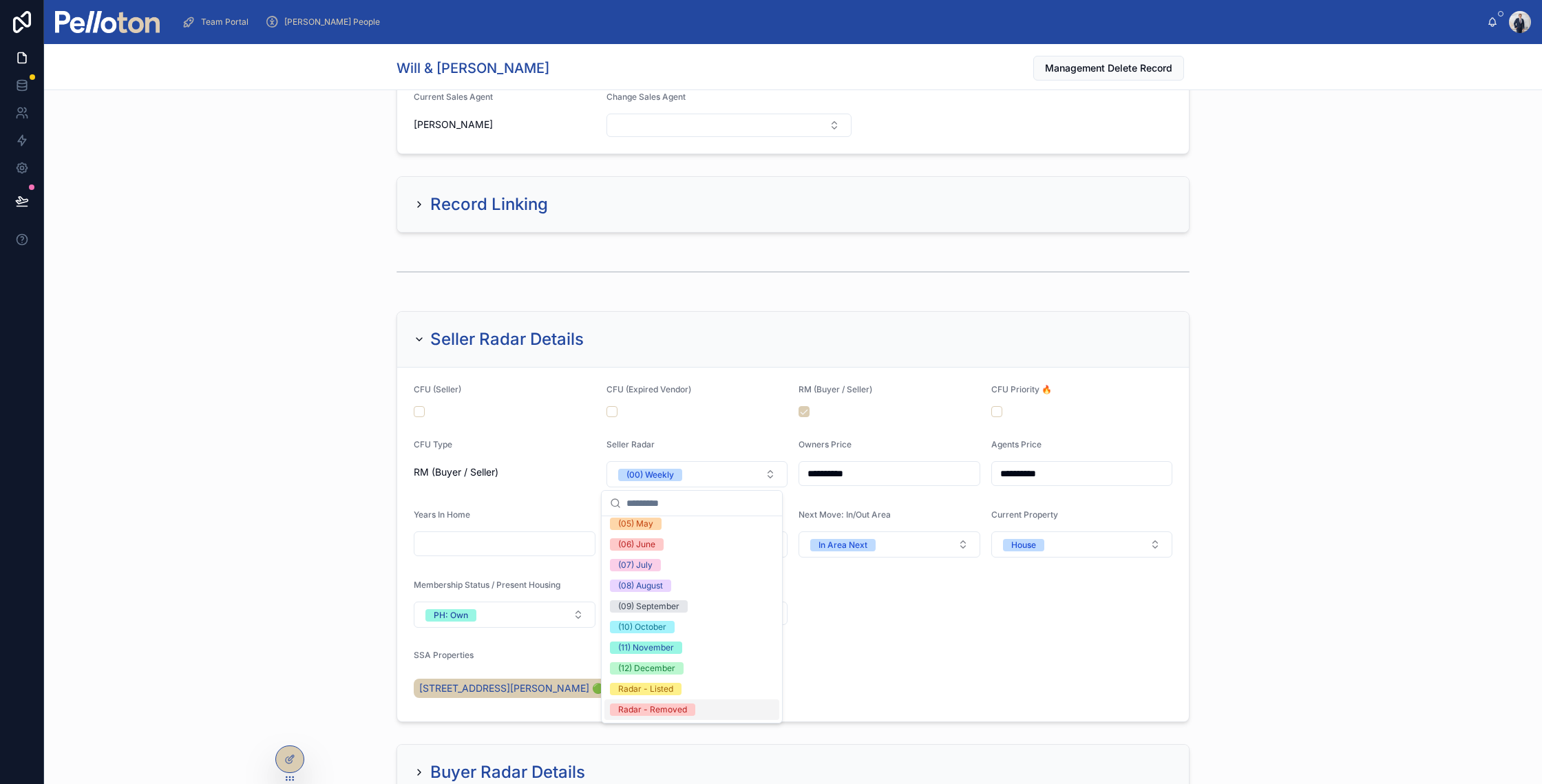
click at [658, 720] on div "None (00) Weekly (01) January (02) February (03) March (04) April (05) May (06)…" at bounding box center [692, 555] width 180 height 336
click at [658, 718] on div "Radar - Removed" at bounding box center [691, 709] width 175 height 21
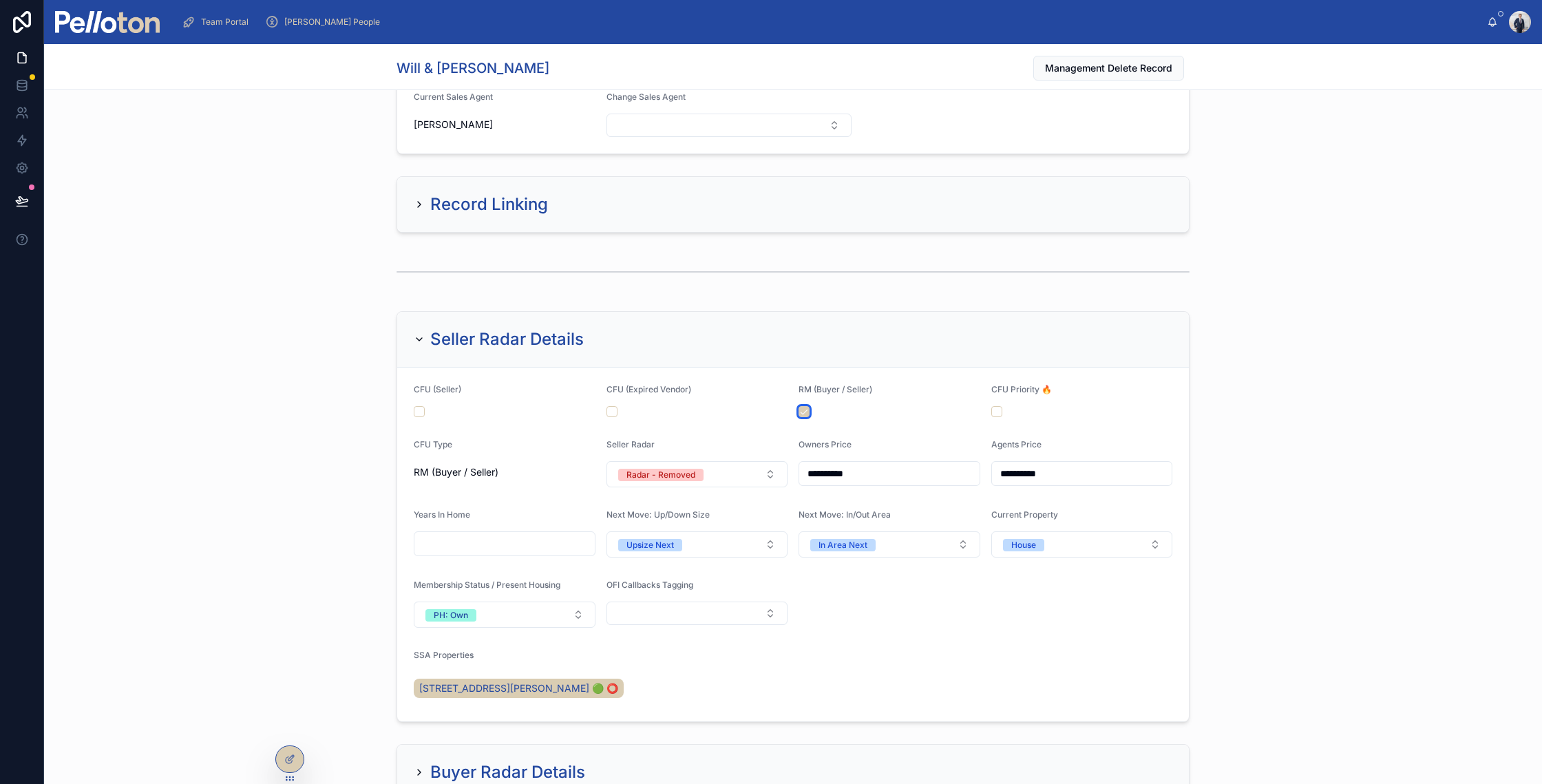
click at [800, 413] on button "button" at bounding box center [804, 411] width 11 height 11
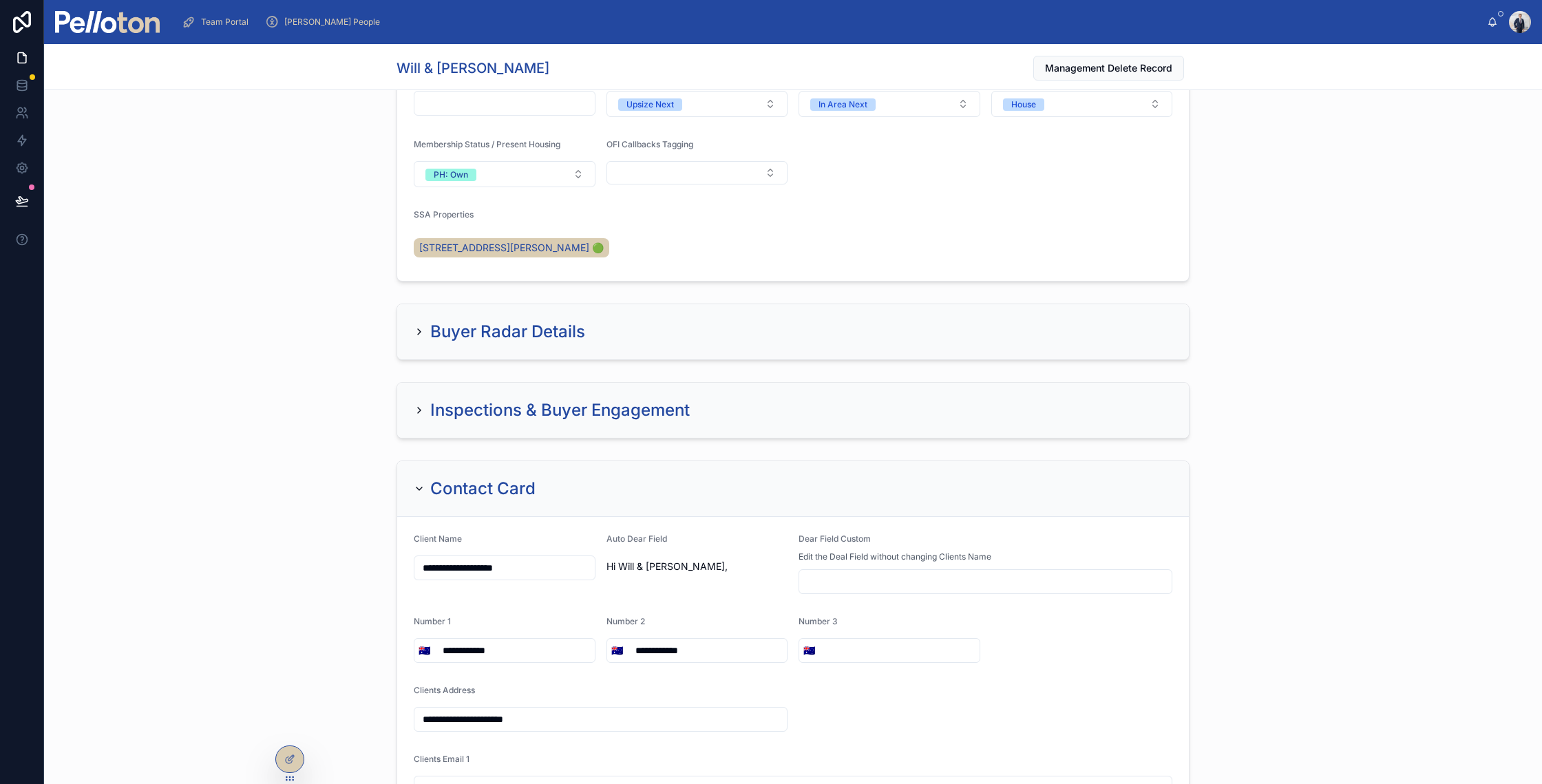
scroll to position [1386, 0]
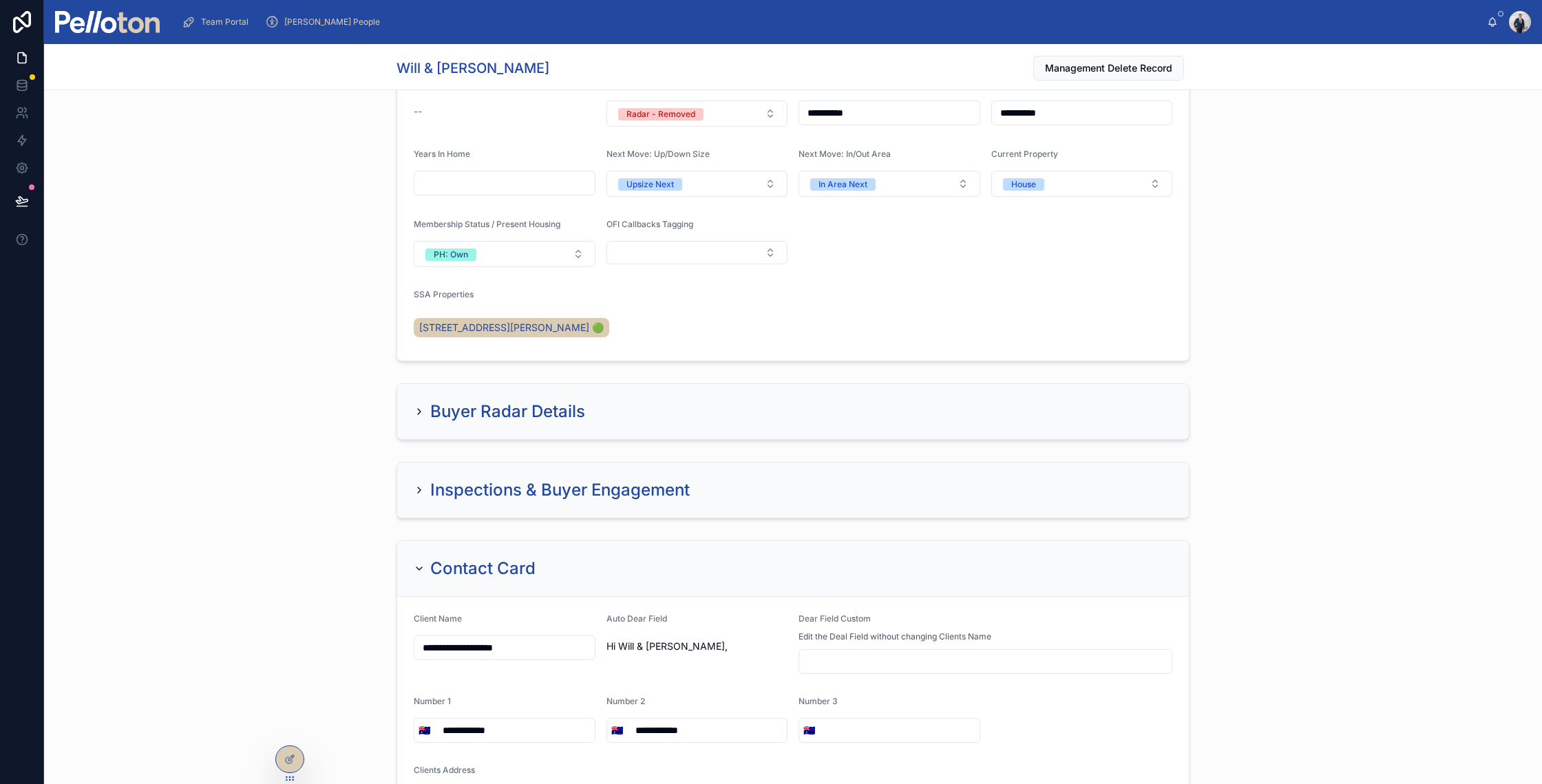
click at [637, 396] on div "Buyer Radar Details" at bounding box center [793, 411] width 792 height 55
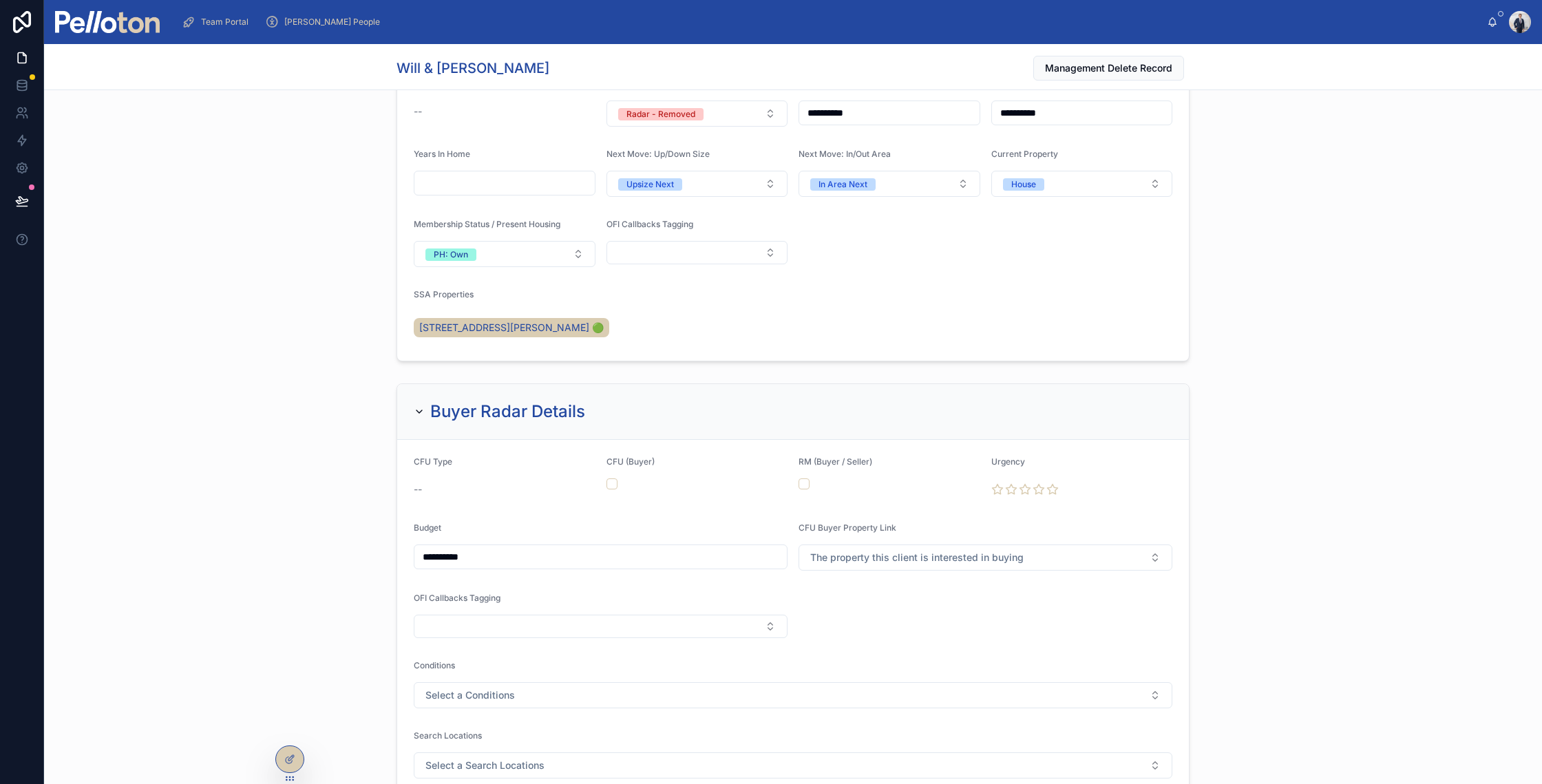
click at [367, 527] on div "**********" at bounding box center [793, 729] width 1498 height 703
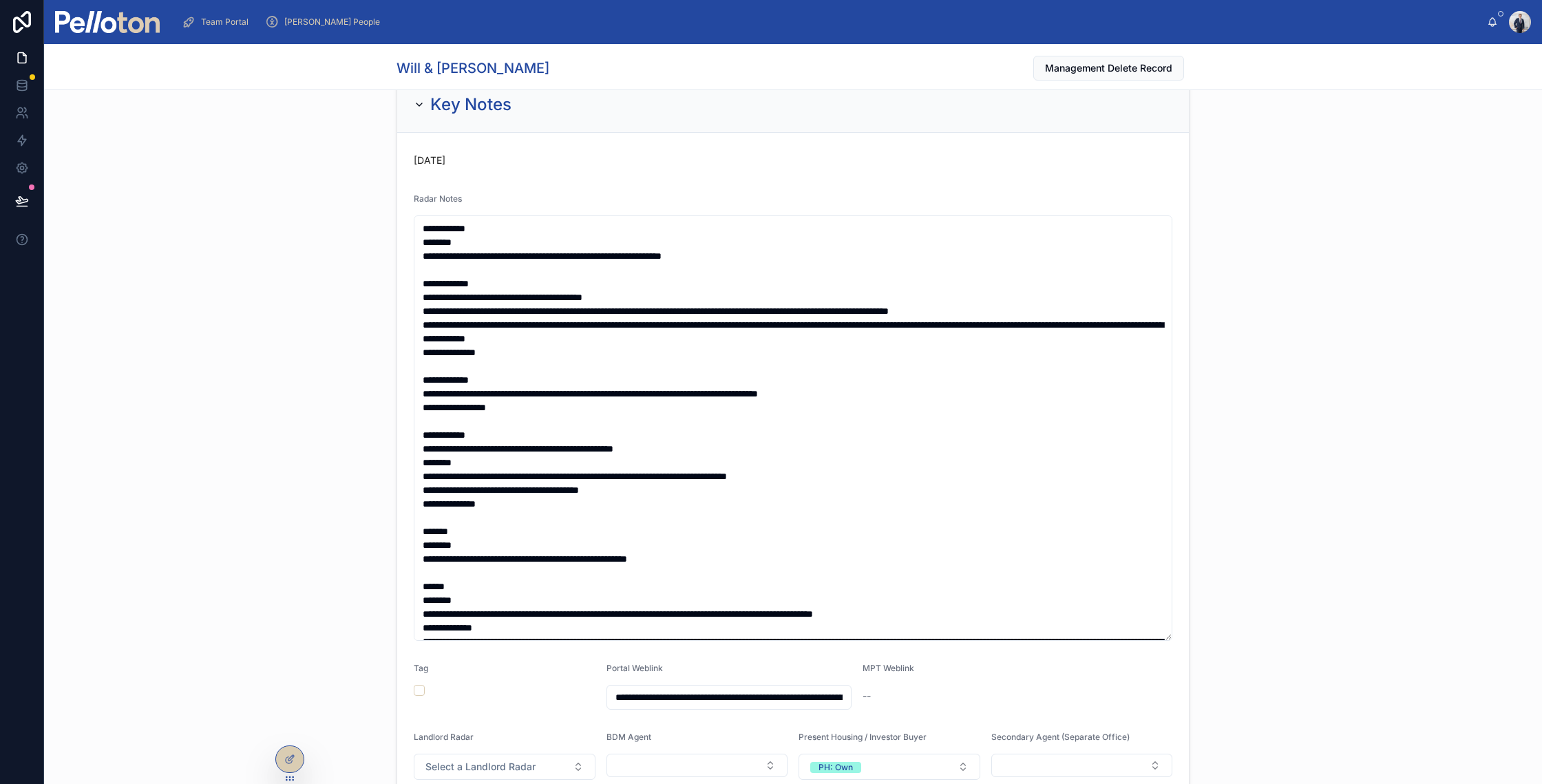
scroll to position [313, 0]
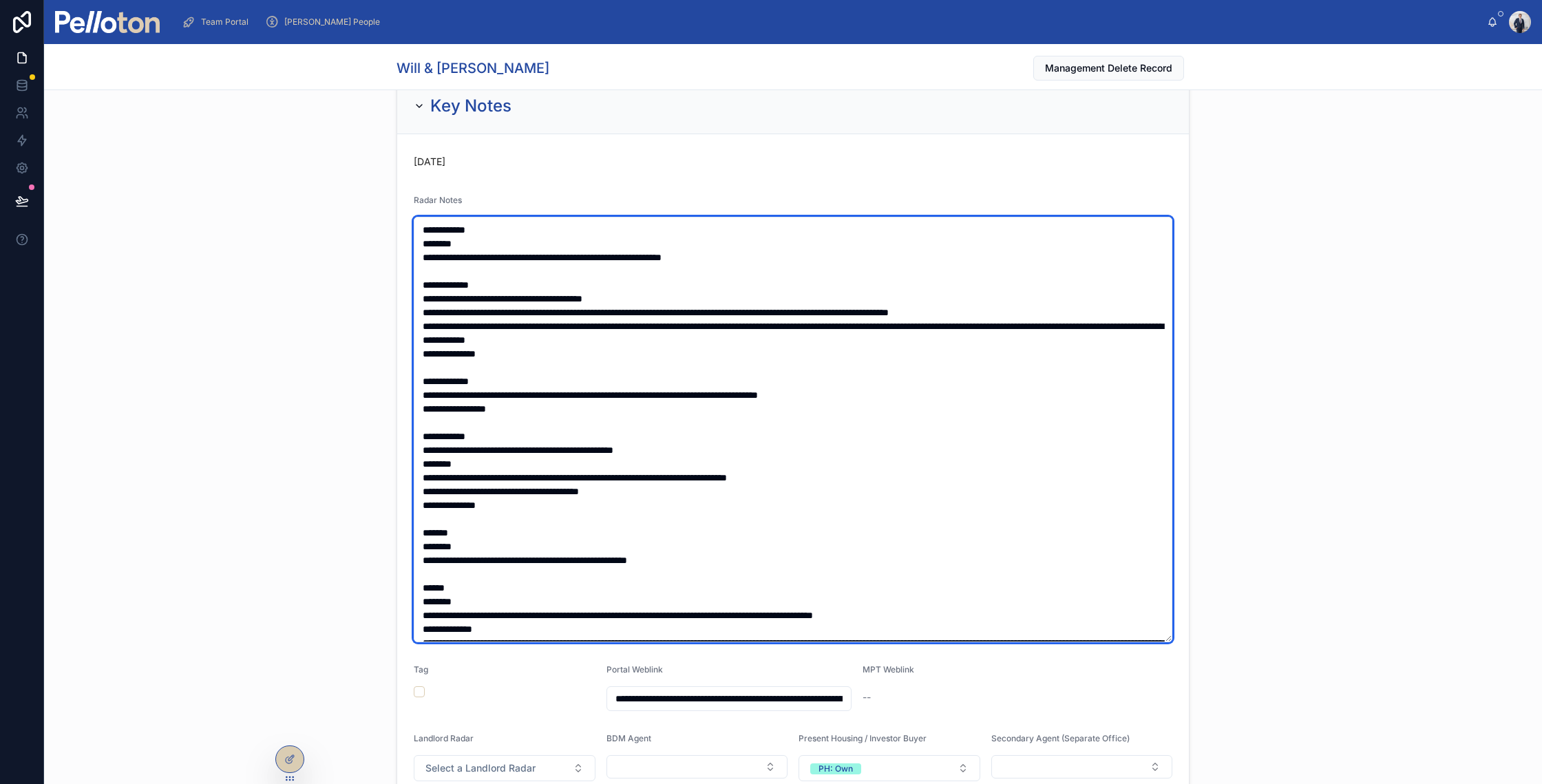
click at [779, 254] on textarea at bounding box center [793, 429] width 758 height 425
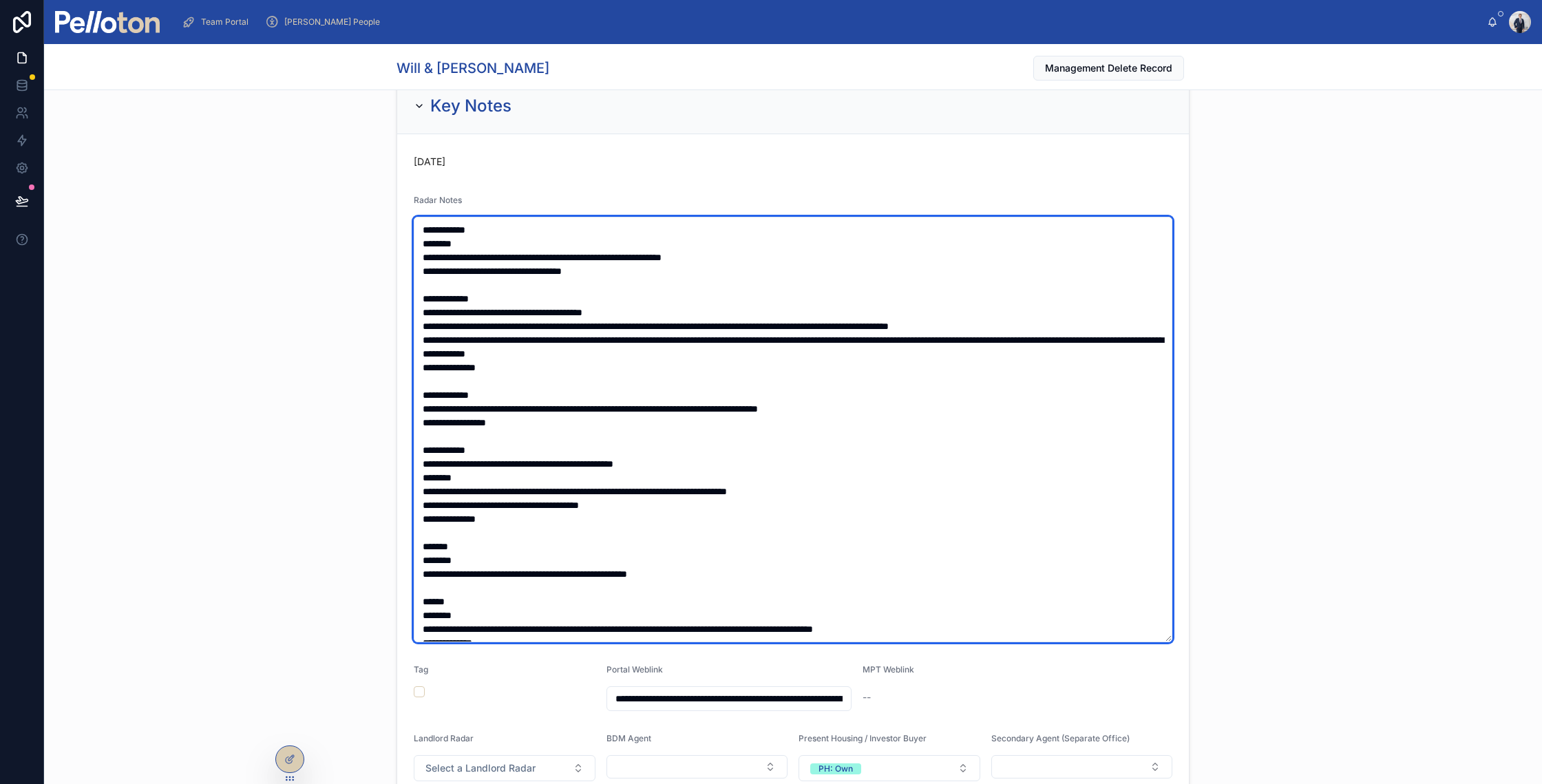
click at [469, 256] on textarea at bounding box center [793, 429] width 758 height 425
type textarea "**********"
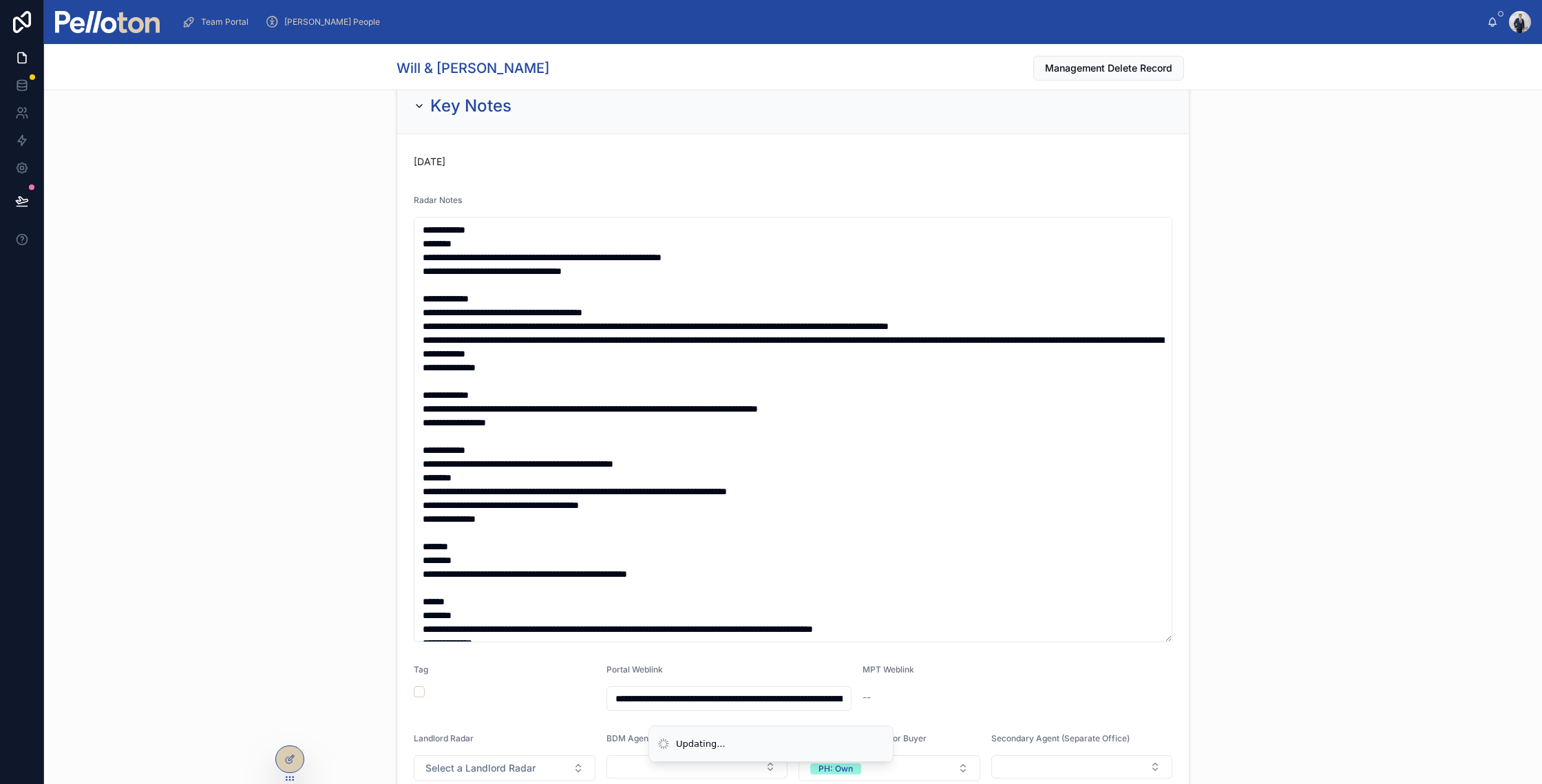
click at [329, 243] on div "**********" at bounding box center [793, 471] width 1498 height 799
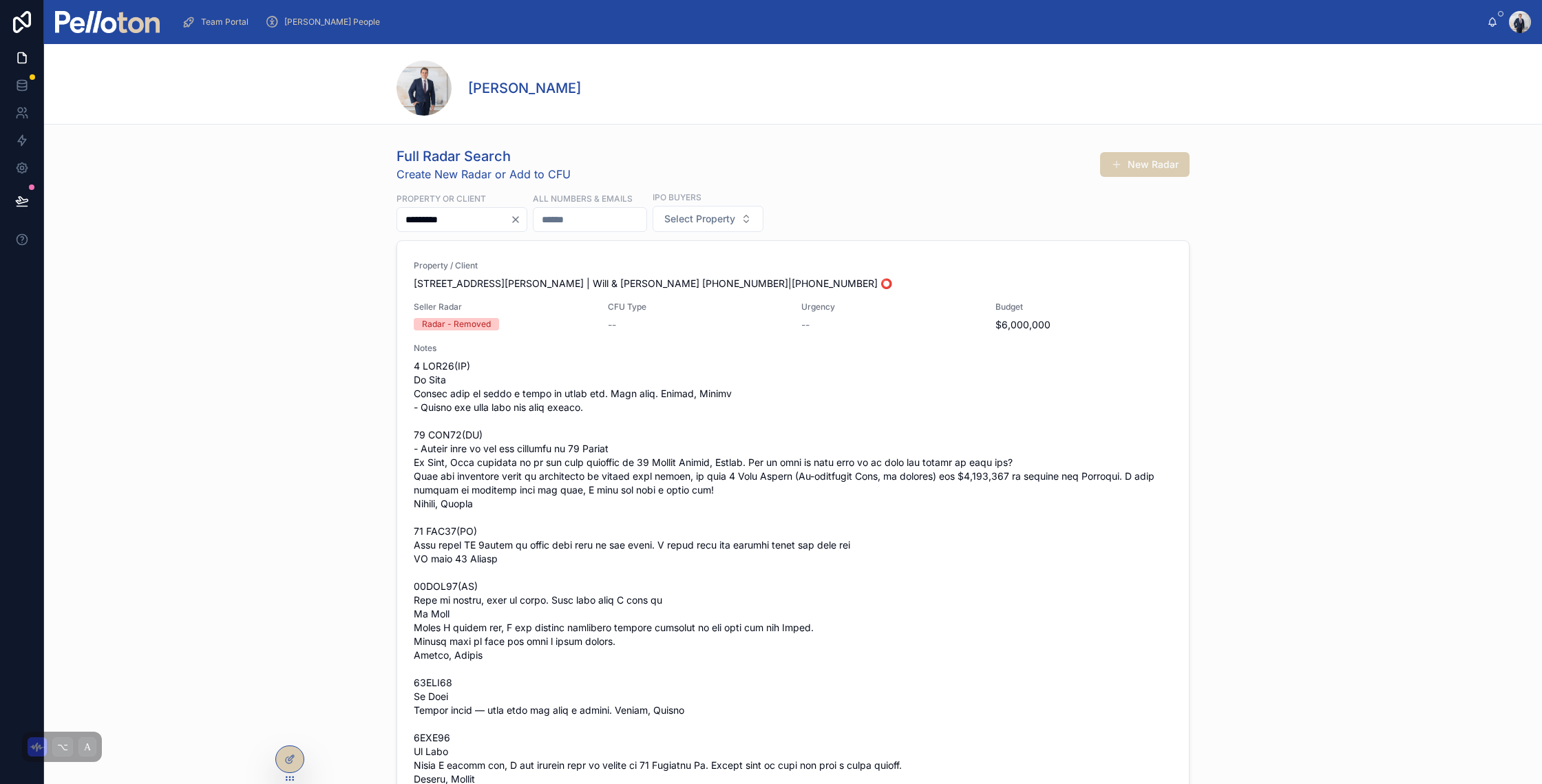
click at [135, 16] on img at bounding box center [107, 22] width 105 height 22
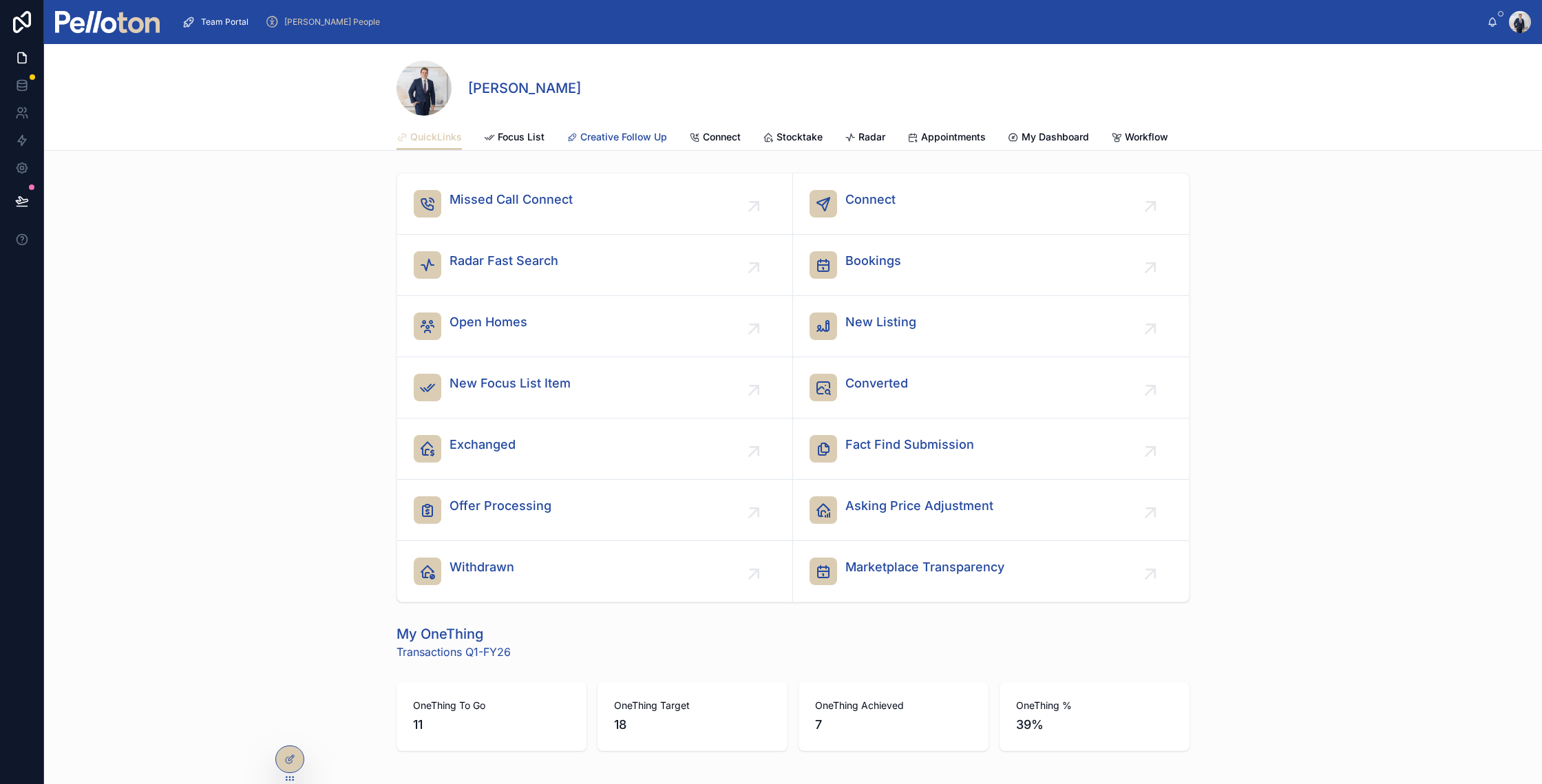
click at [628, 135] on span "Creative Follow Up" at bounding box center [624, 136] width 87 height 14
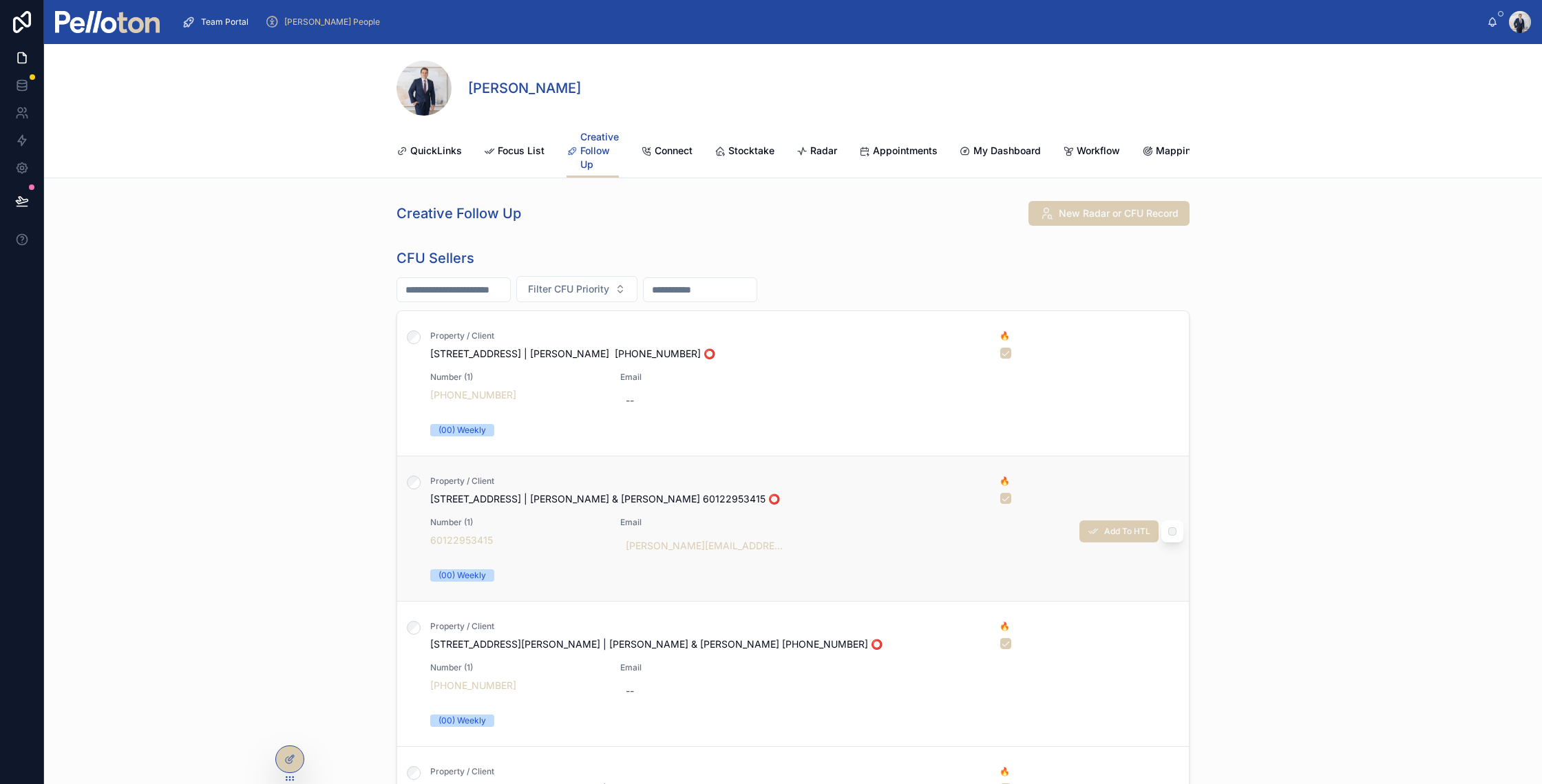
scroll to position [144, 0]
click at [500, 507] on span "[STREET_ADDRESS][PERSON_NAME] | [PERSON_NAME] & [PERSON_NAME] [PHONE_NUMBER] ⭕️" at bounding box center [706, 500] width 553 height 14
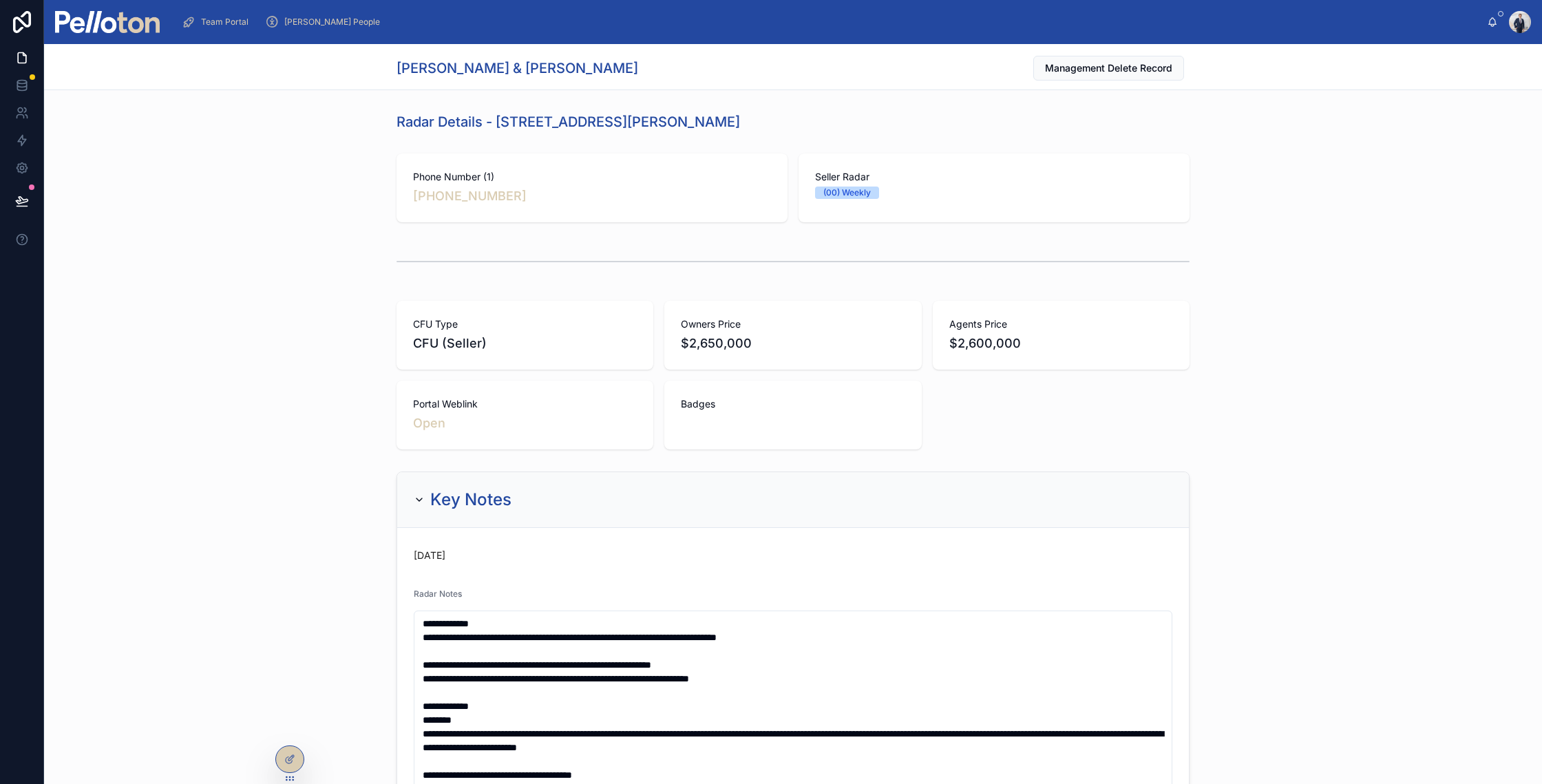
drag, startPoint x: 492, startPoint y: 119, endPoint x: 813, endPoint y: 129, distance: 321.2
click at [813, 129] on div "Radar Details - 5/53 Prince Albert Street, Mosman" at bounding box center [793, 122] width 793 height 19
copy h1 "5/53 Prince Albert Street, Mosman"
click at [123, 29] on img at bounding box center [107, 22] width 105 height 22
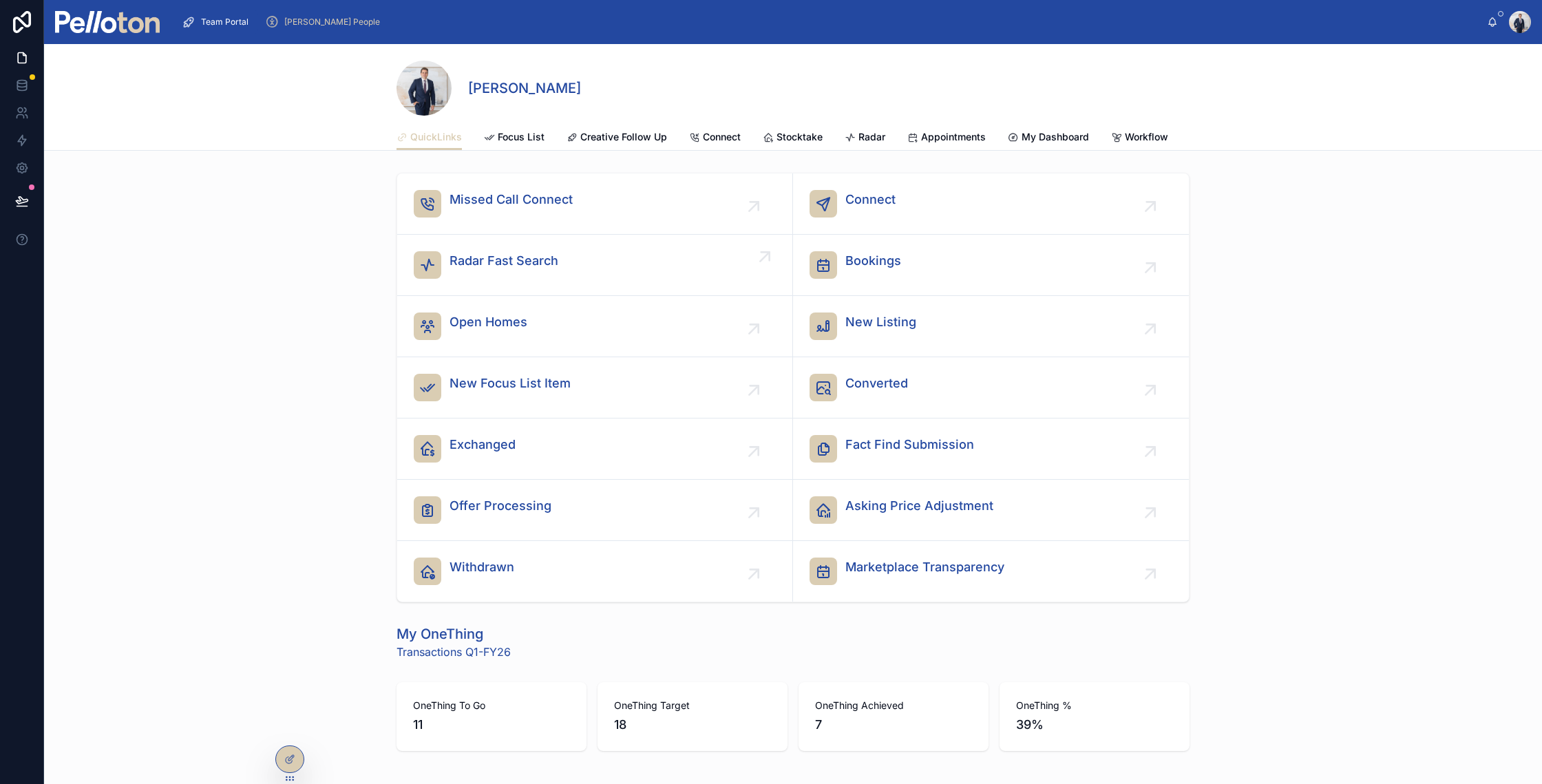
click at [508, 270] on span "Radar Fast Search" at bounding box center [504, 261] width 109 height 19
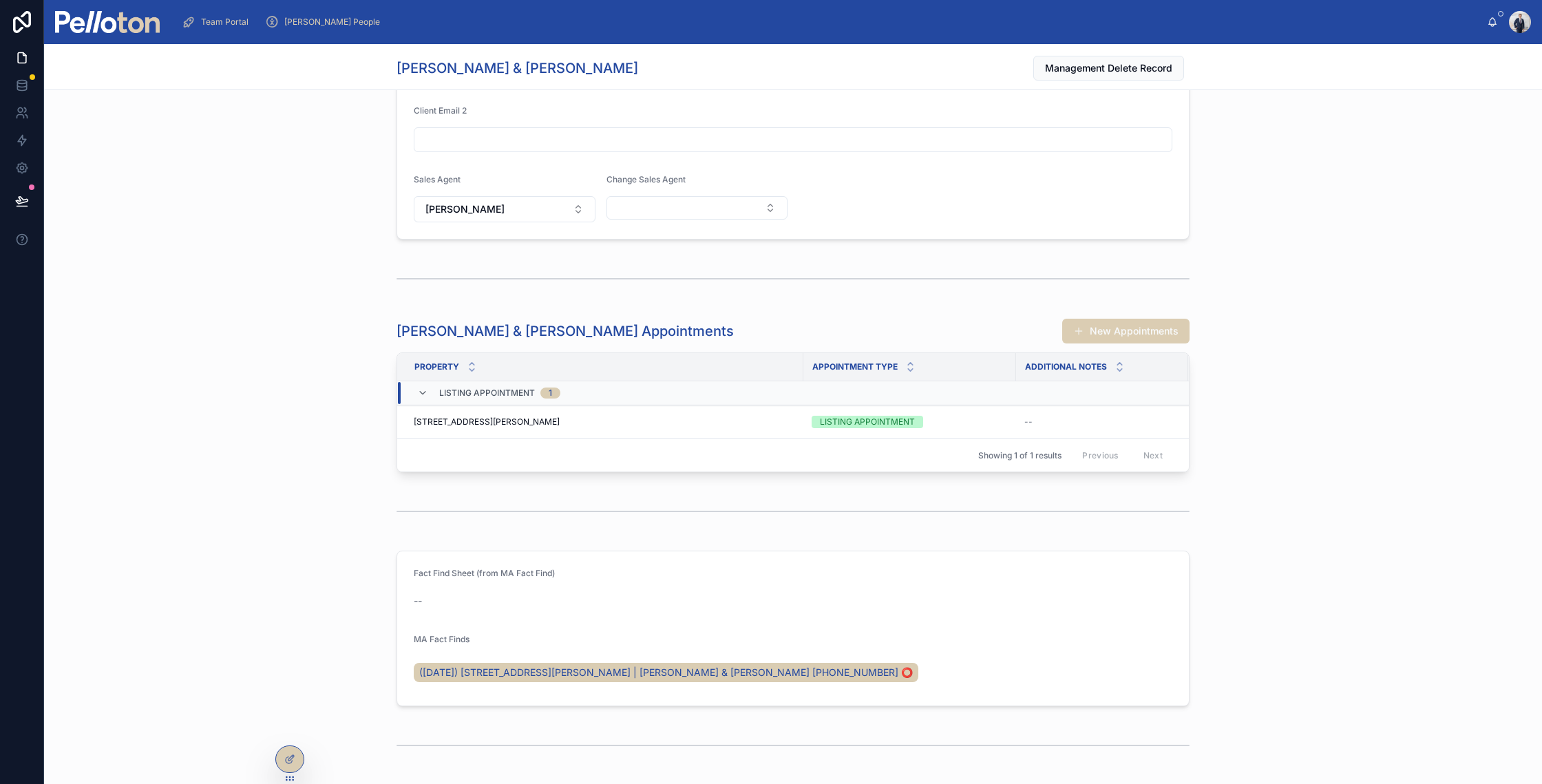
scroll to position [2899, 0]
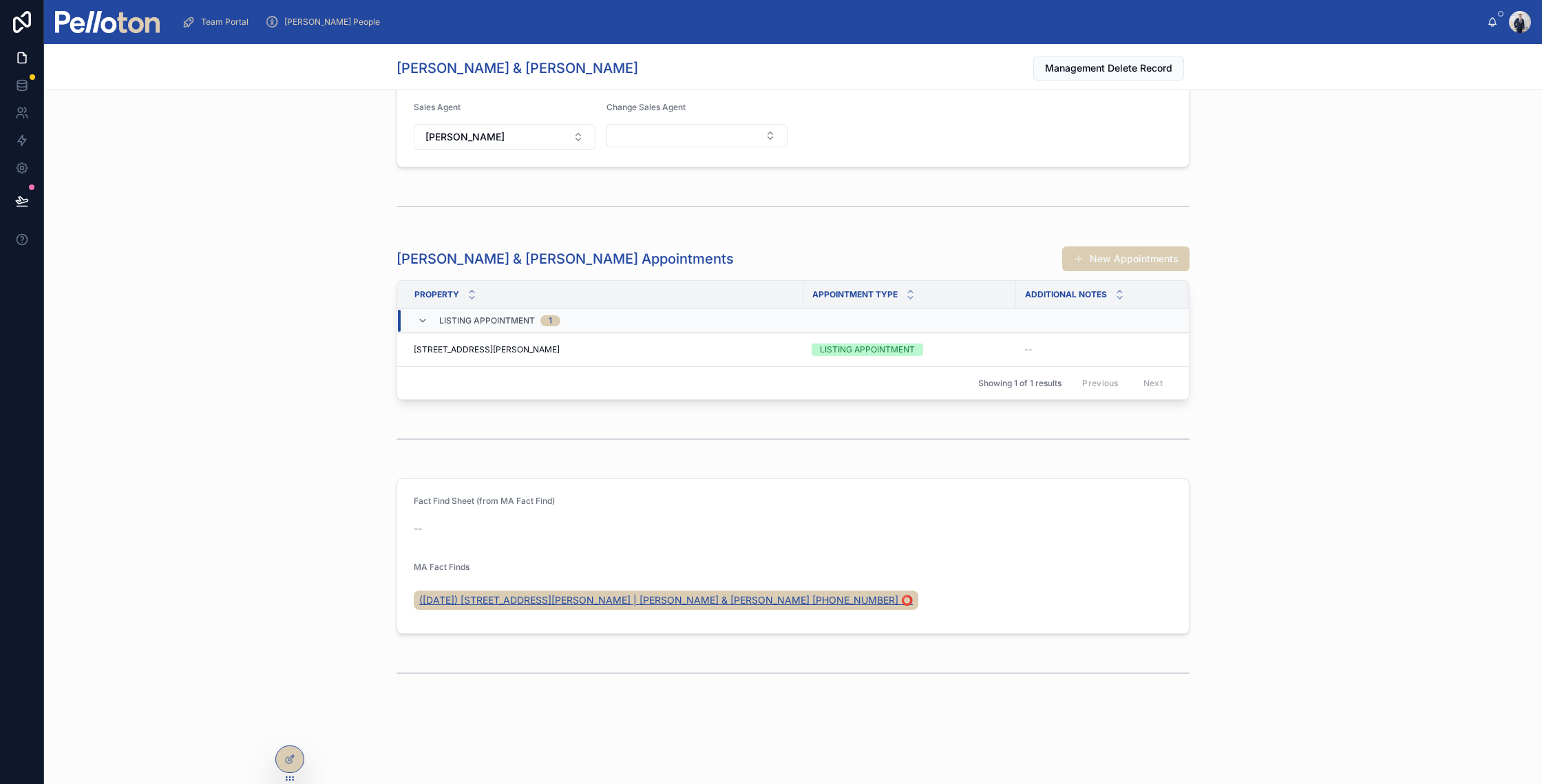
click at [578, 599] on span "(26 Aug 25) 5/53 Prince Albert Street, Mosman | Jane & Simon Lynch +61411513424…" at bounding box center [666, 600] width 494 height 14
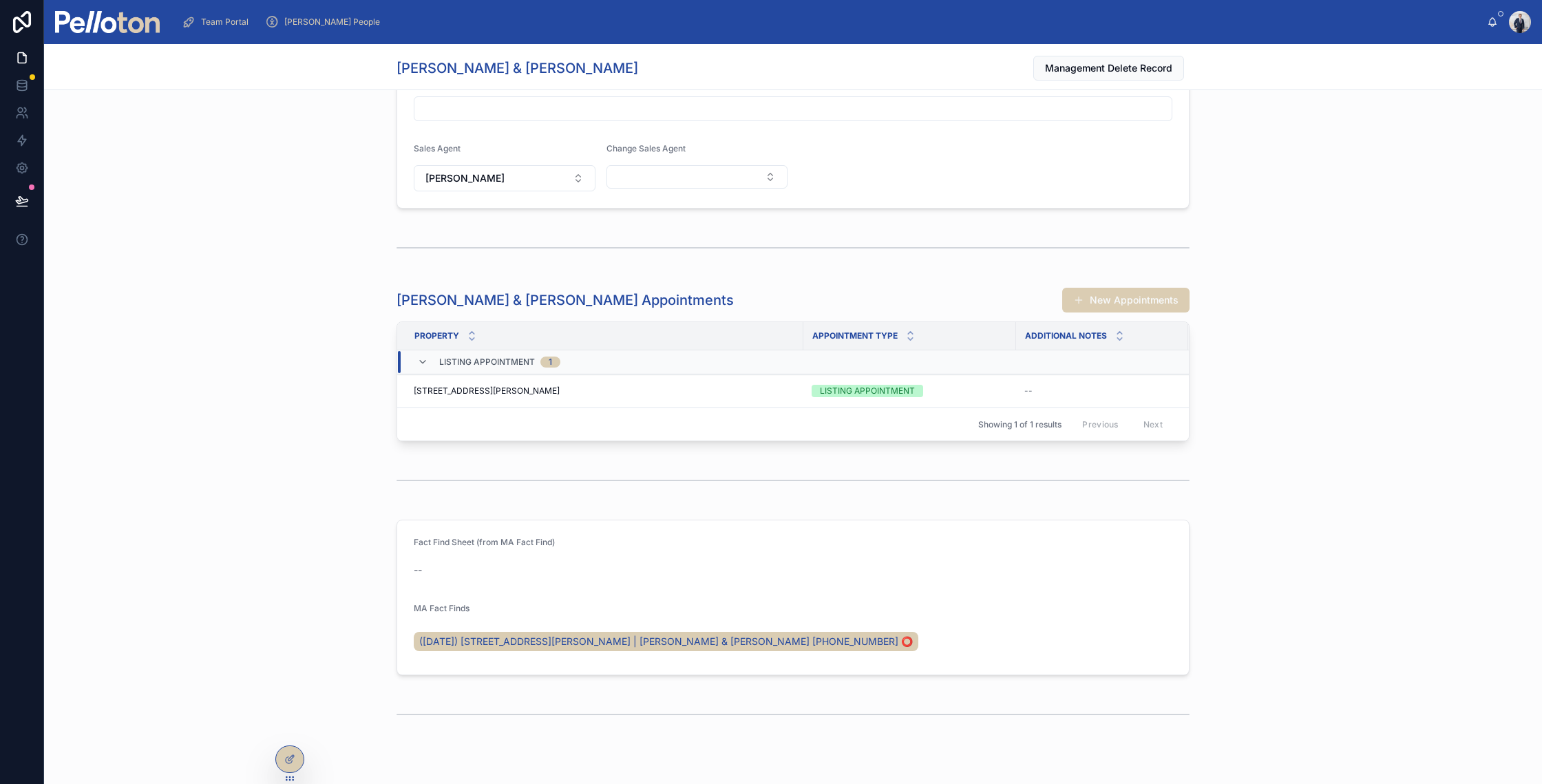
scroll to position [2736, 0]
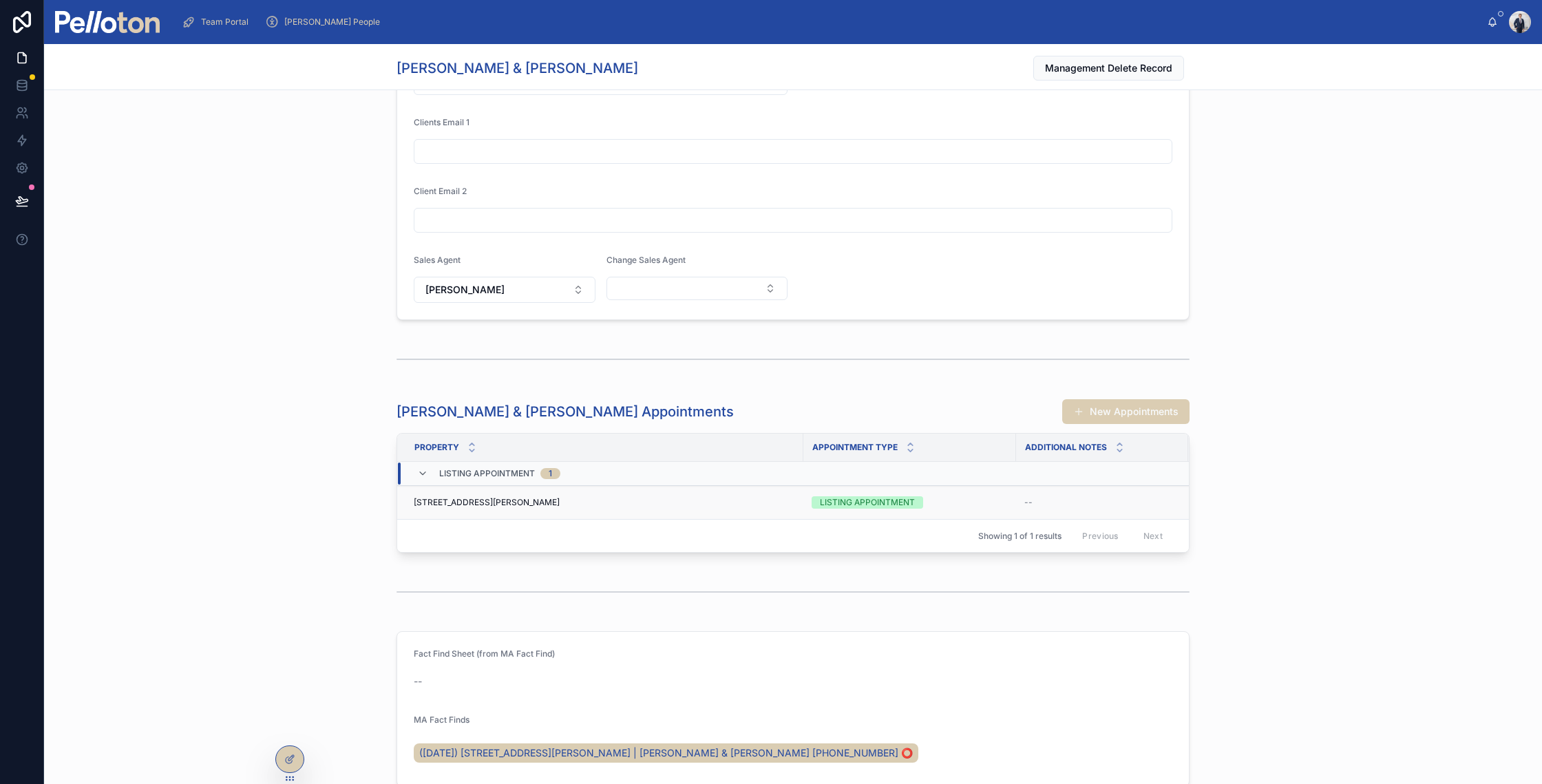
click at [440, 500] on span "5/53 Prince Albert Street, Mosman" at bounding box center [487, 502] width 146 height 11
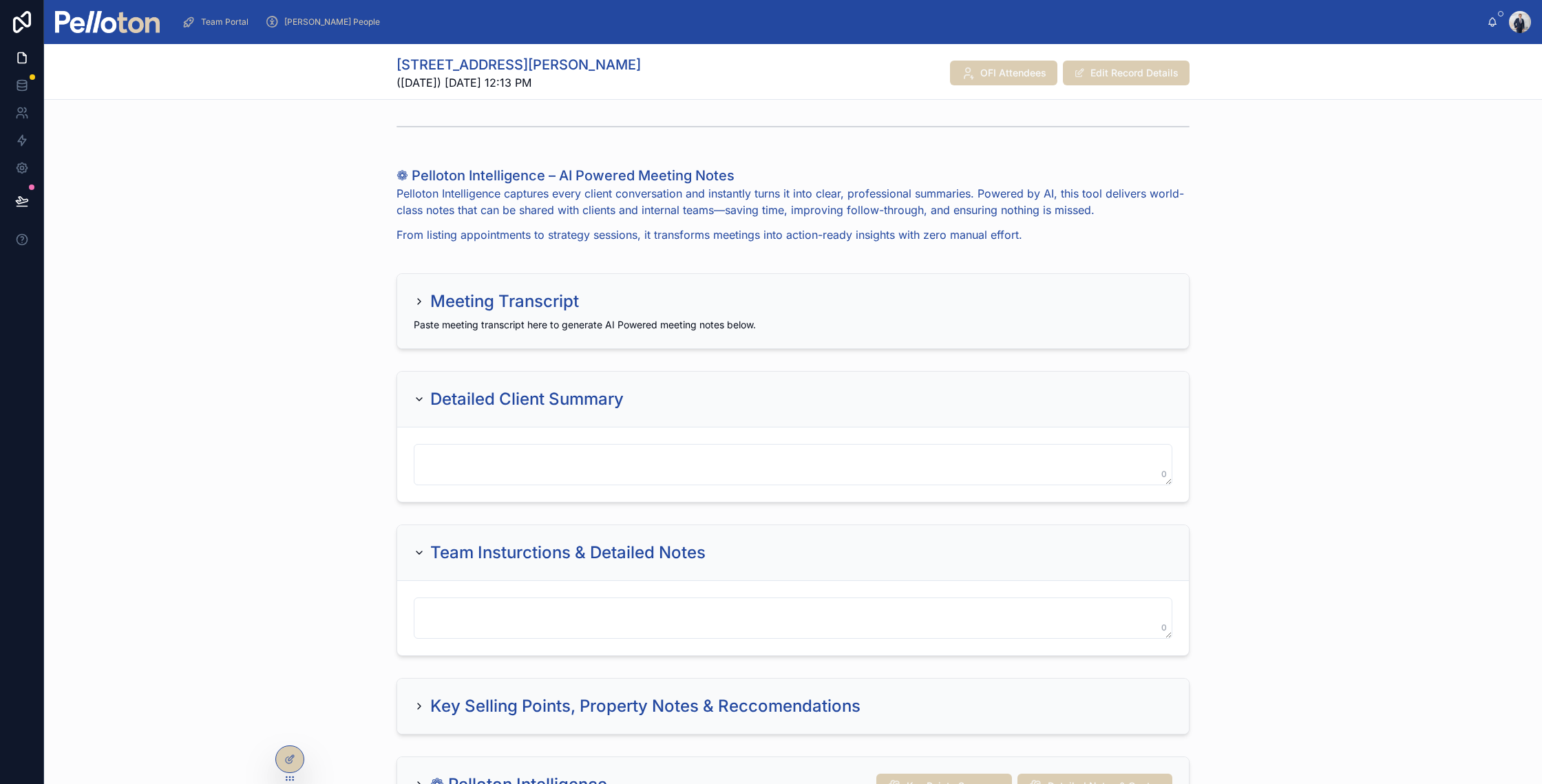
scroll to position [471, 0]
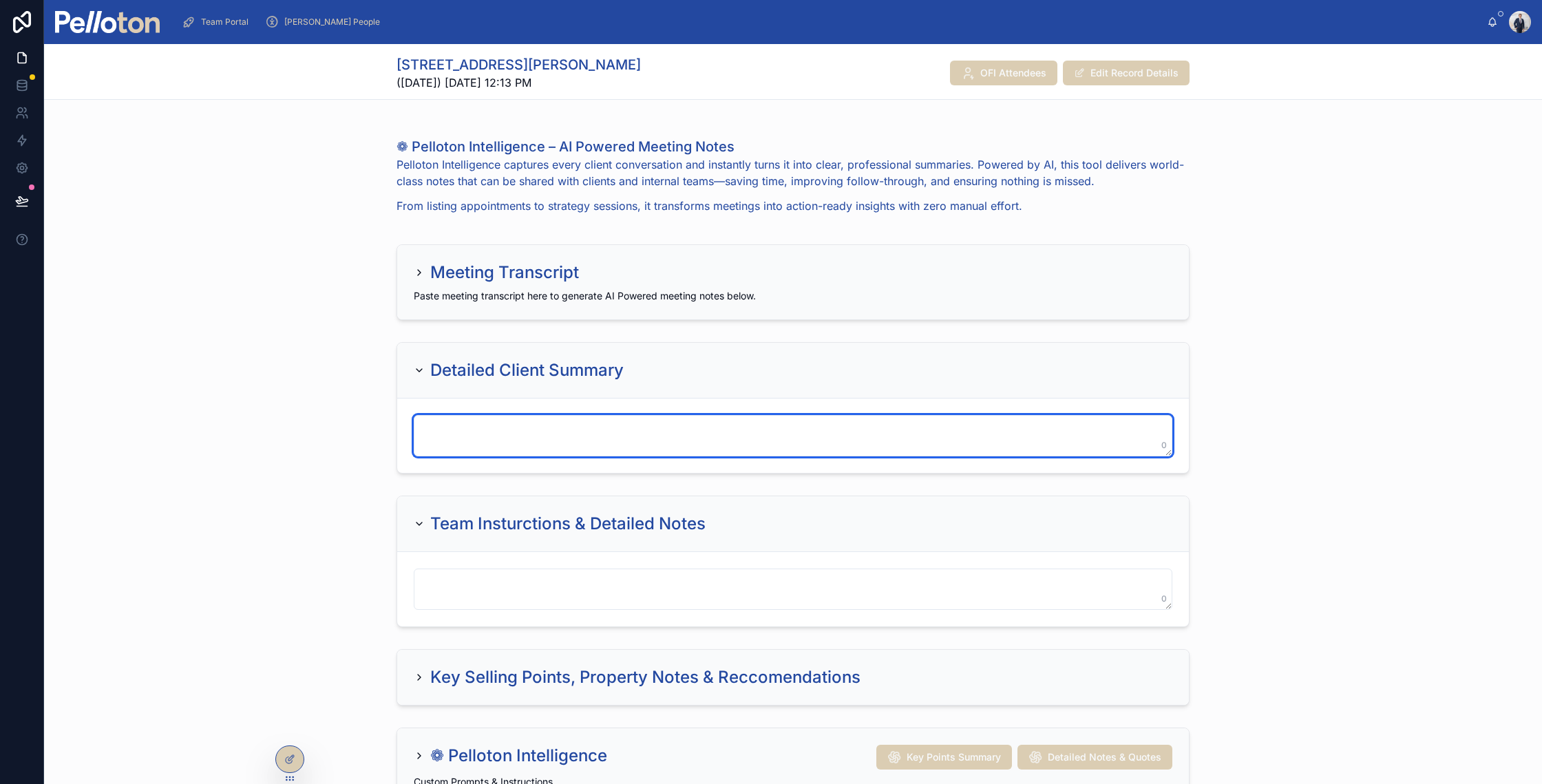
click at [469, 451] on textarea at bounding box center [793, 435] width 758 height 41
paste textarea "**********"
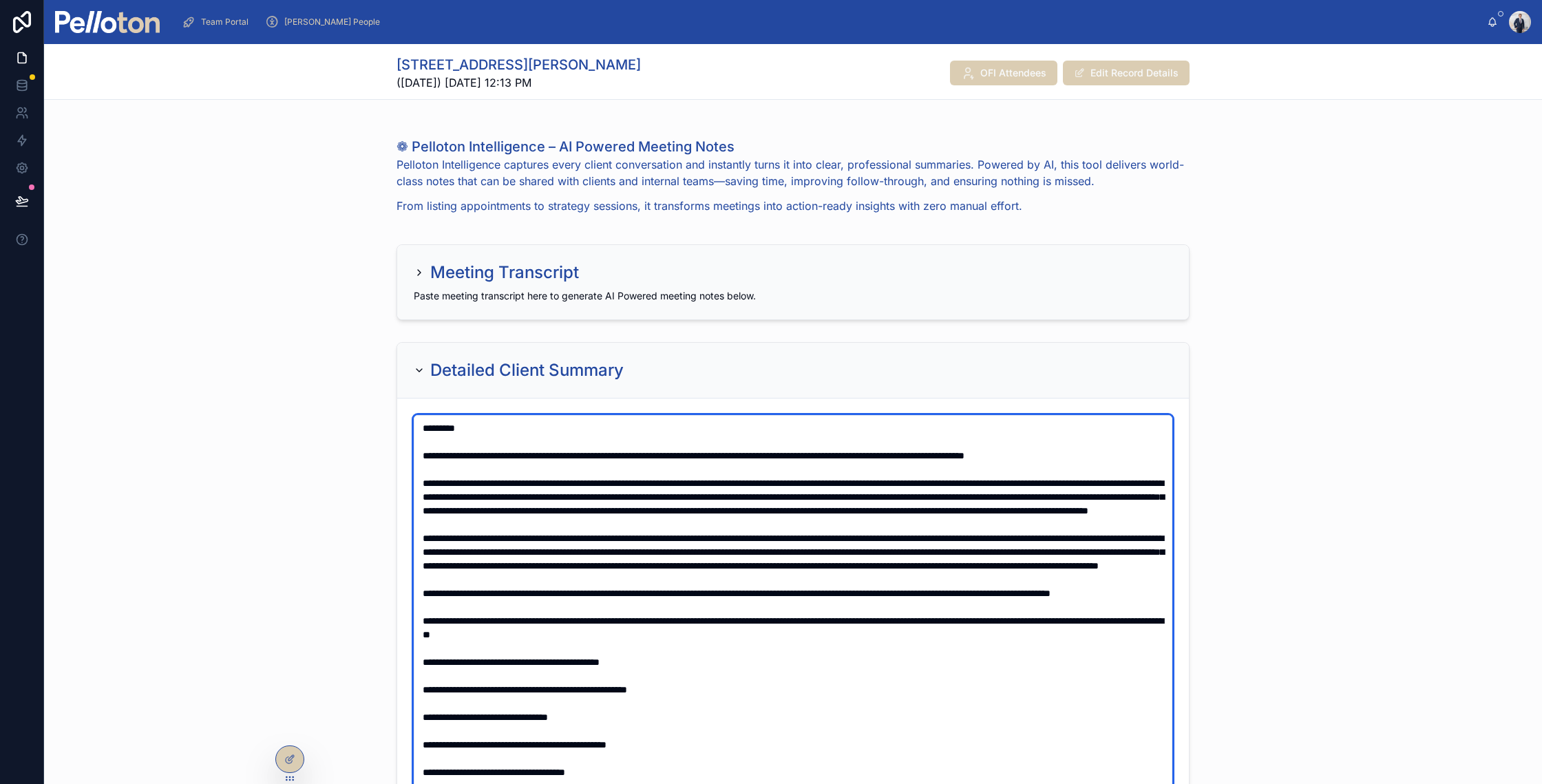
scroll to position [254, 0]
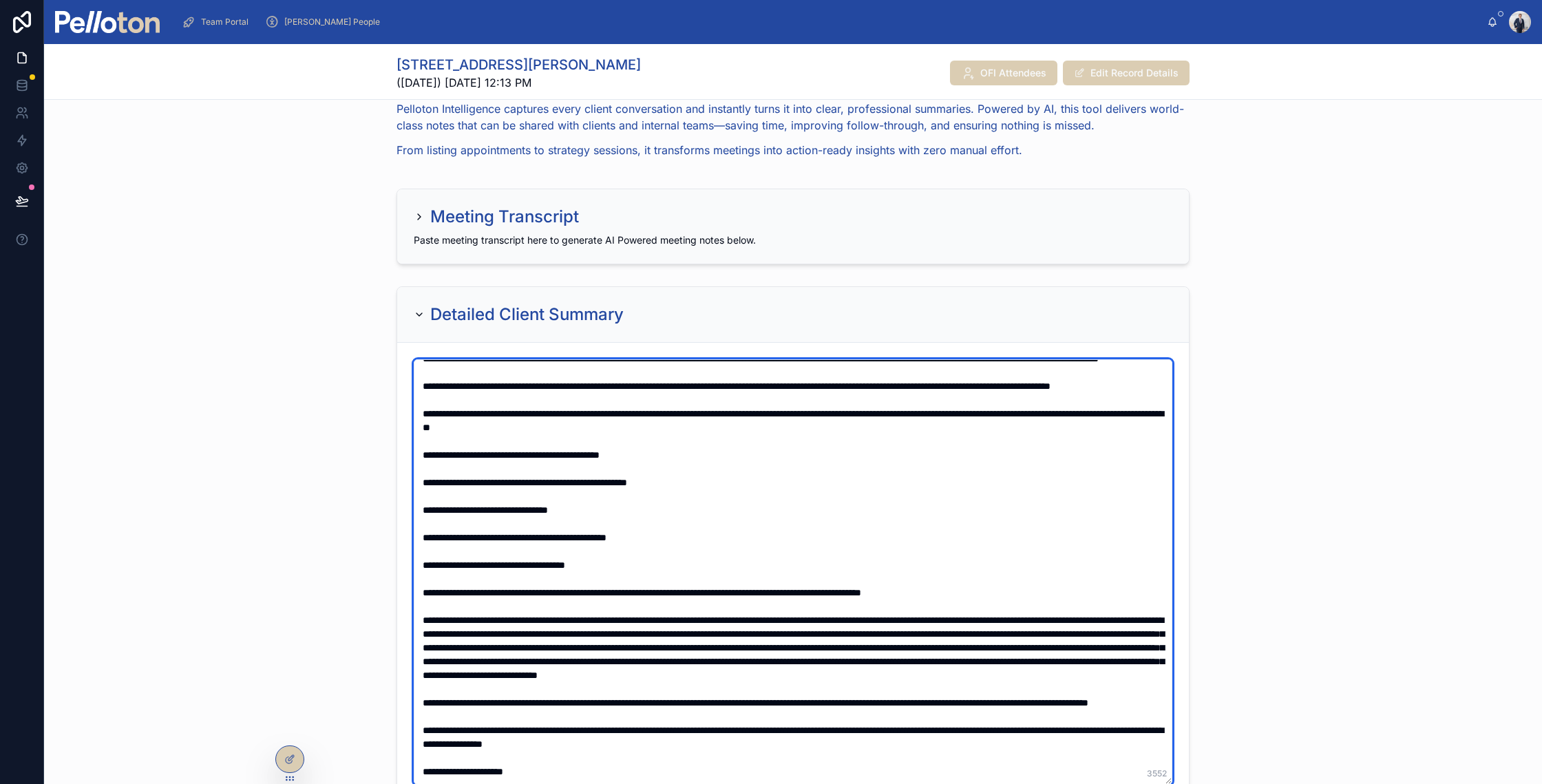
type textarea "**********"
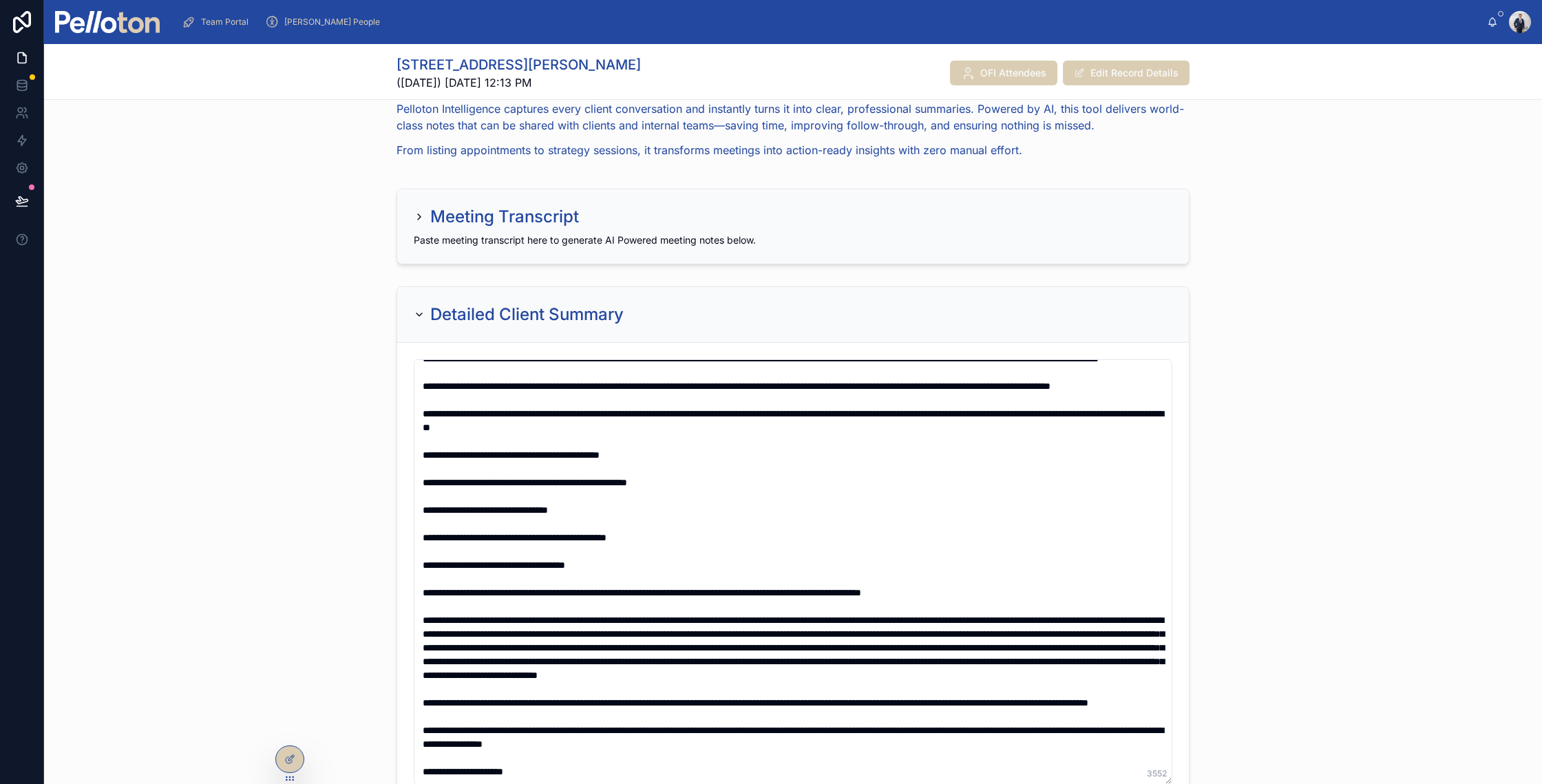
click at [327, 370] on div "Detailed Client Summary 3552" at bounding box center [793, 544] width 1498 height 527
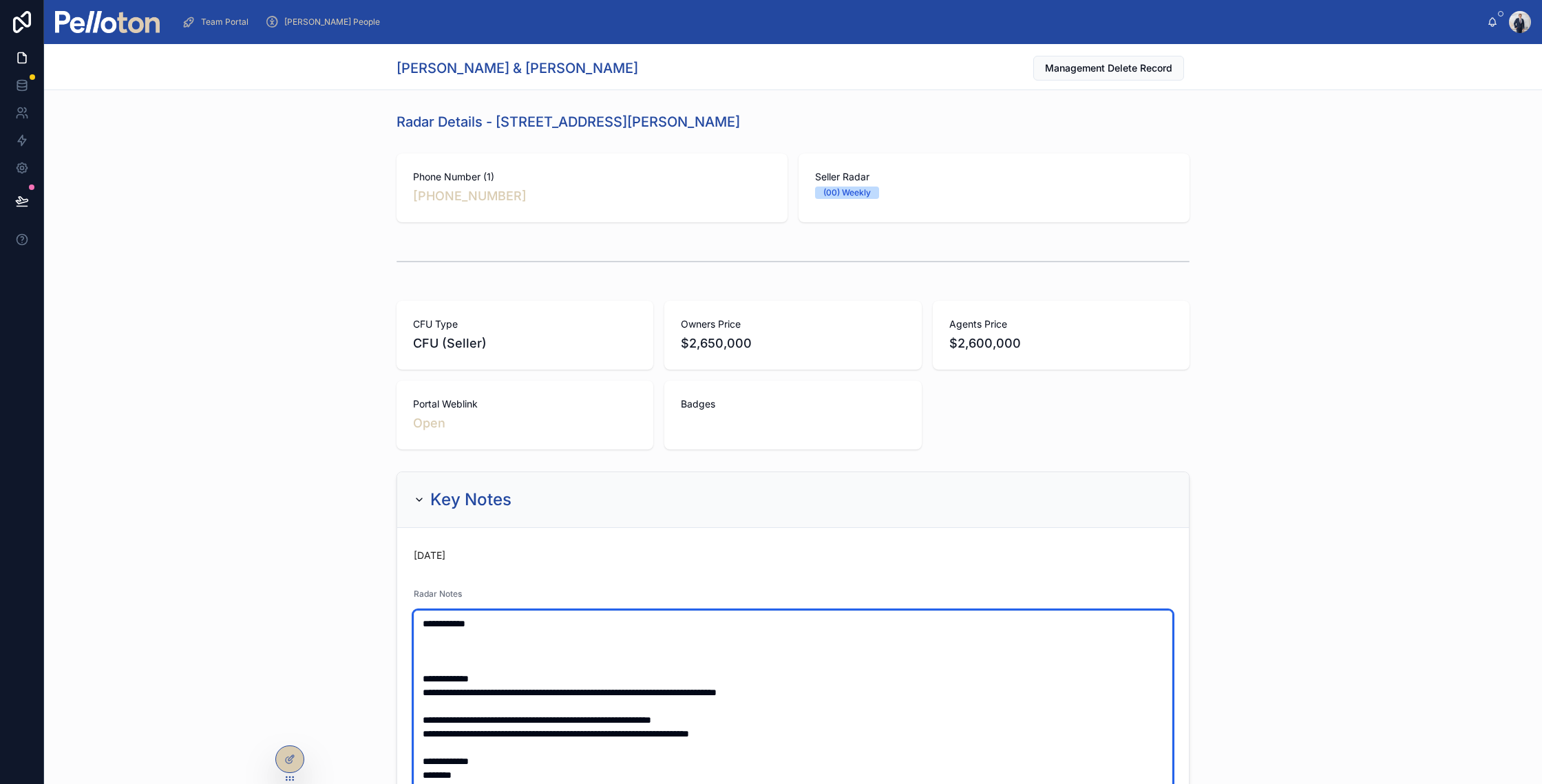
paste textarea "**********"
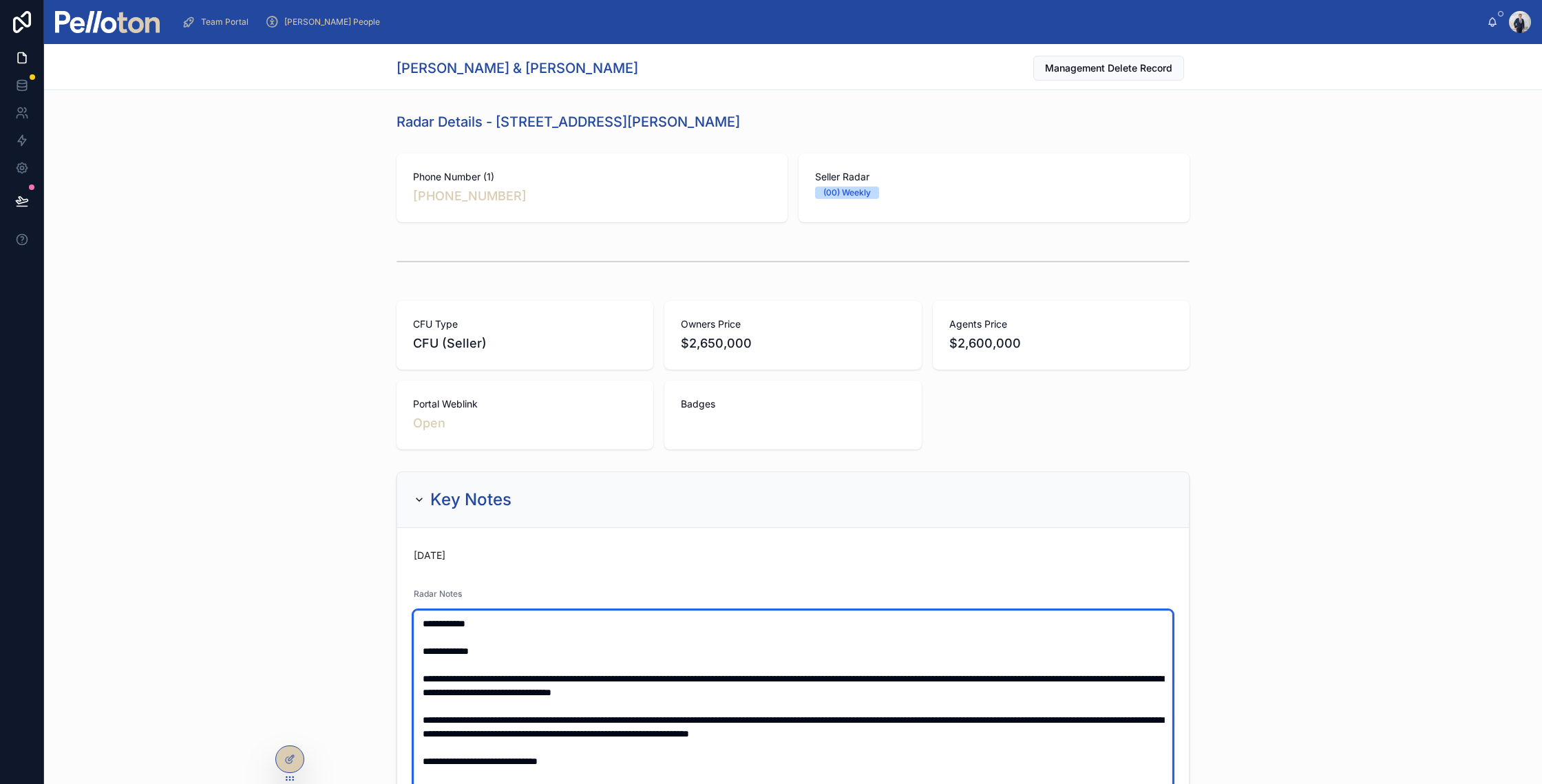
scroll to position [79, 0]
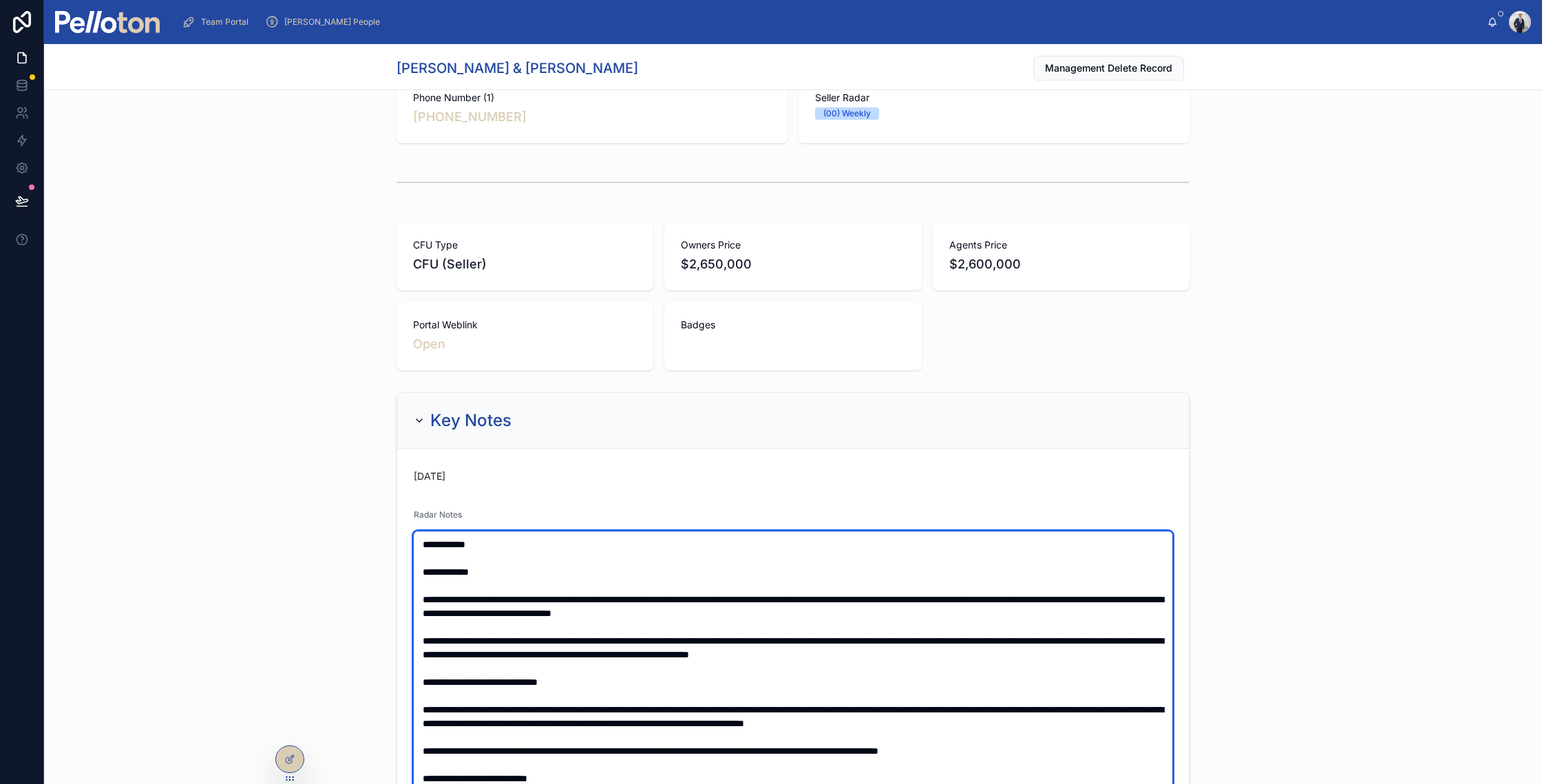
click at [440, 569] on textarea at bounding box center [793, 744] width 758 height 425
click at [440, 557] on textarea at bounding box center [793, 744] width 758 height 425
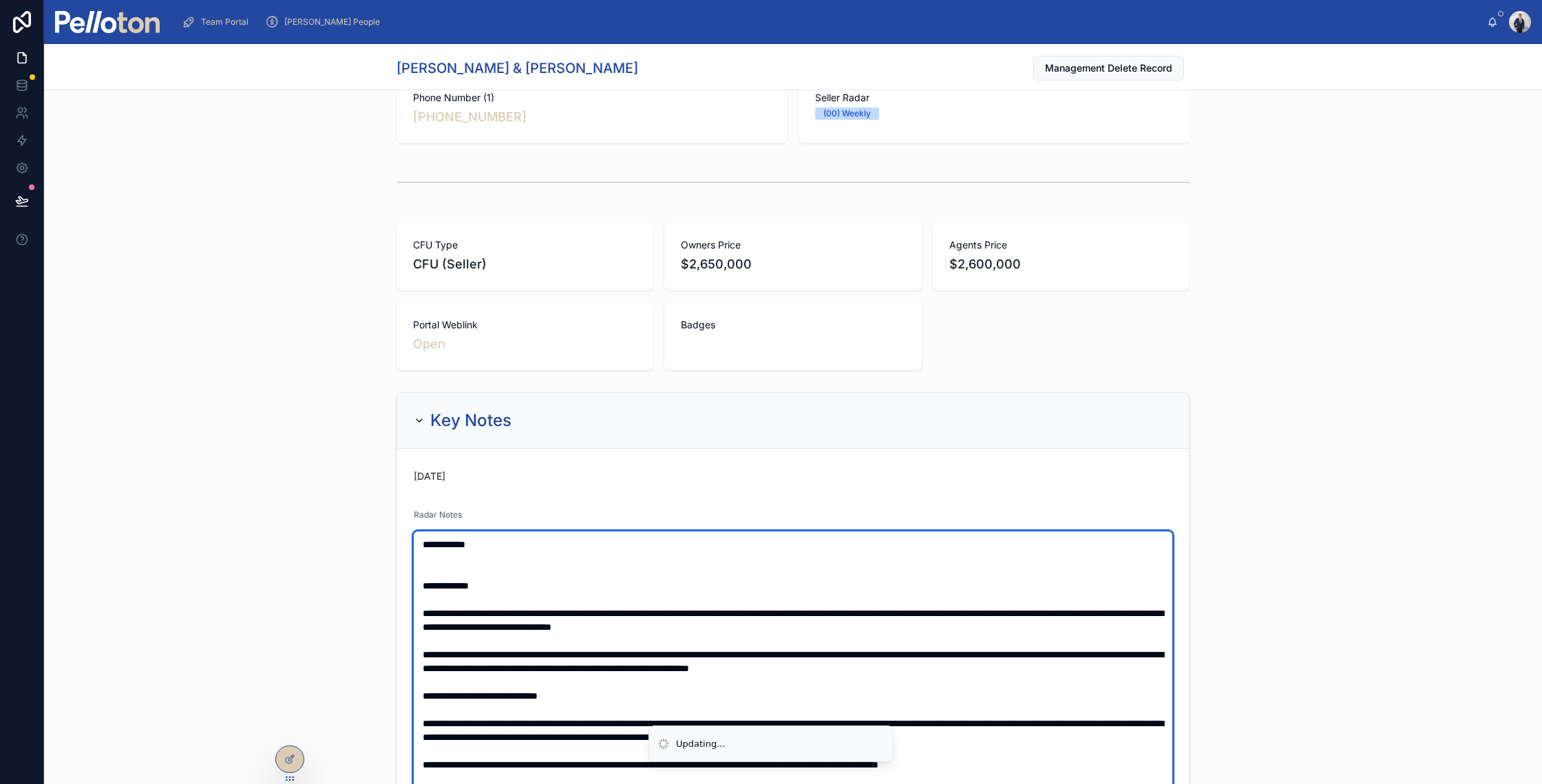
click at [440, 557] on textarea at bounding box center [793, 744] width 758 height 425
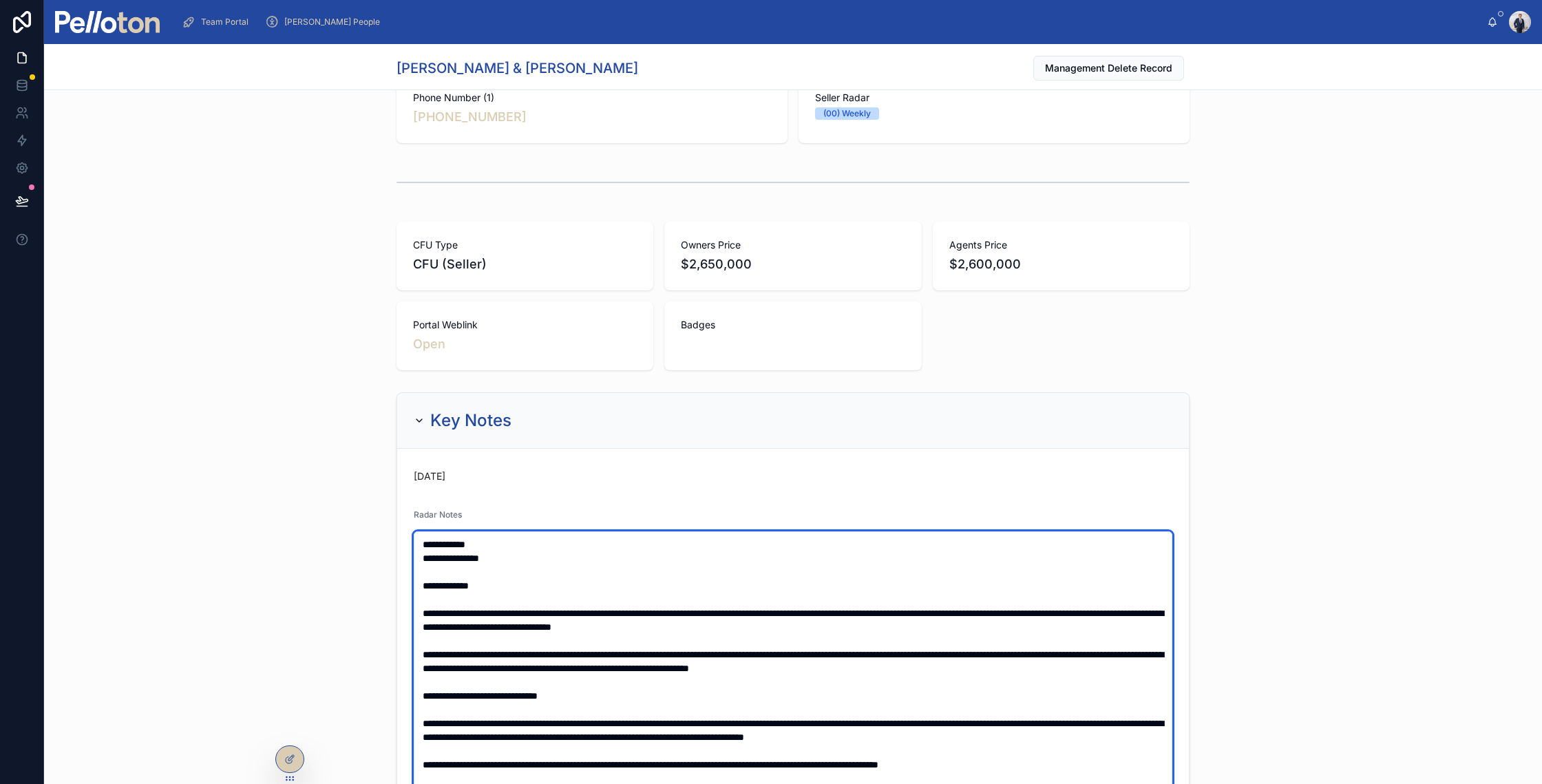
click at [496, 560] on textarea at bounding box center [793, 744] width 758 height 425
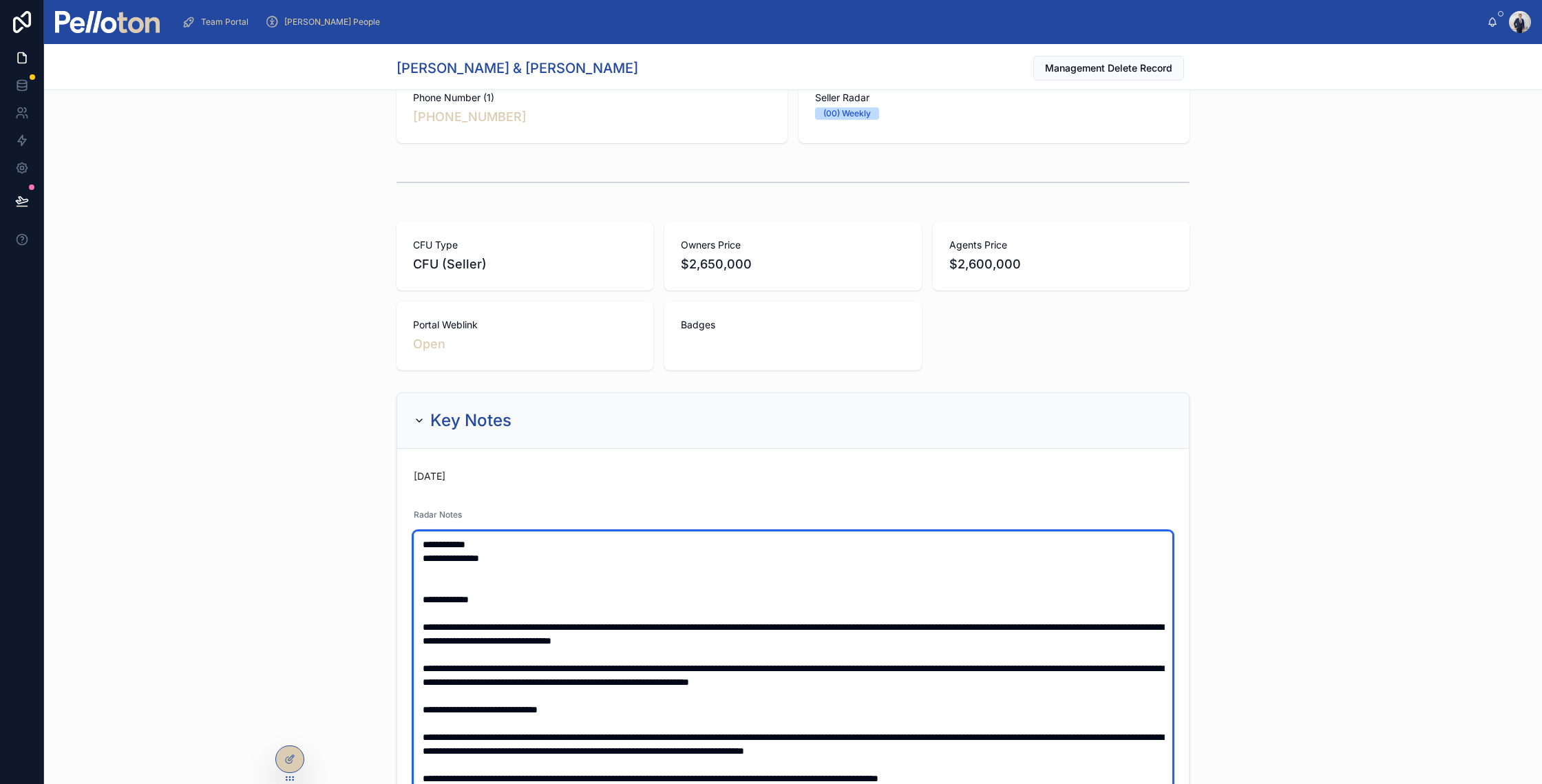
paste textarea "**********"
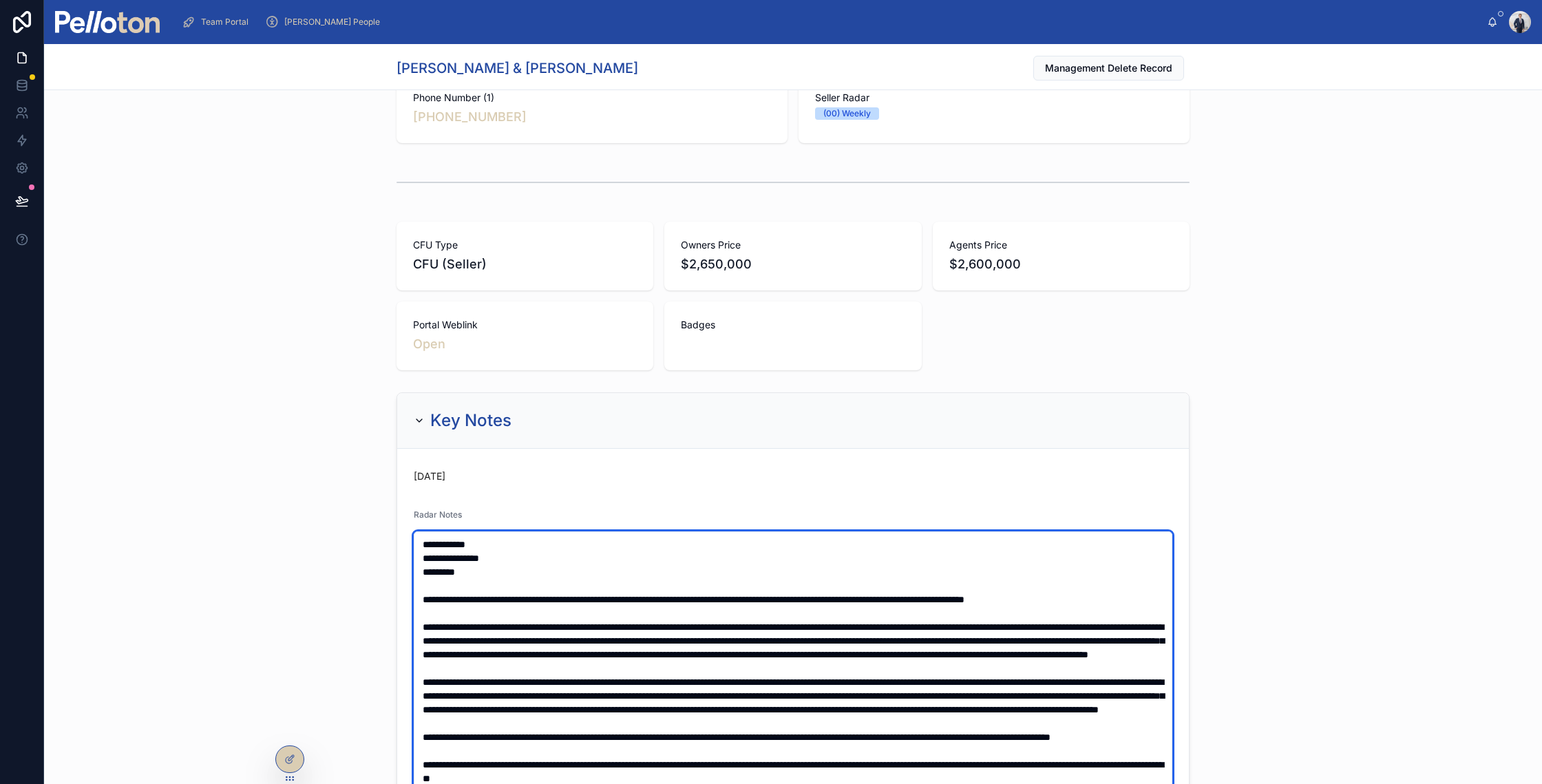
scroll to position [282, 0]
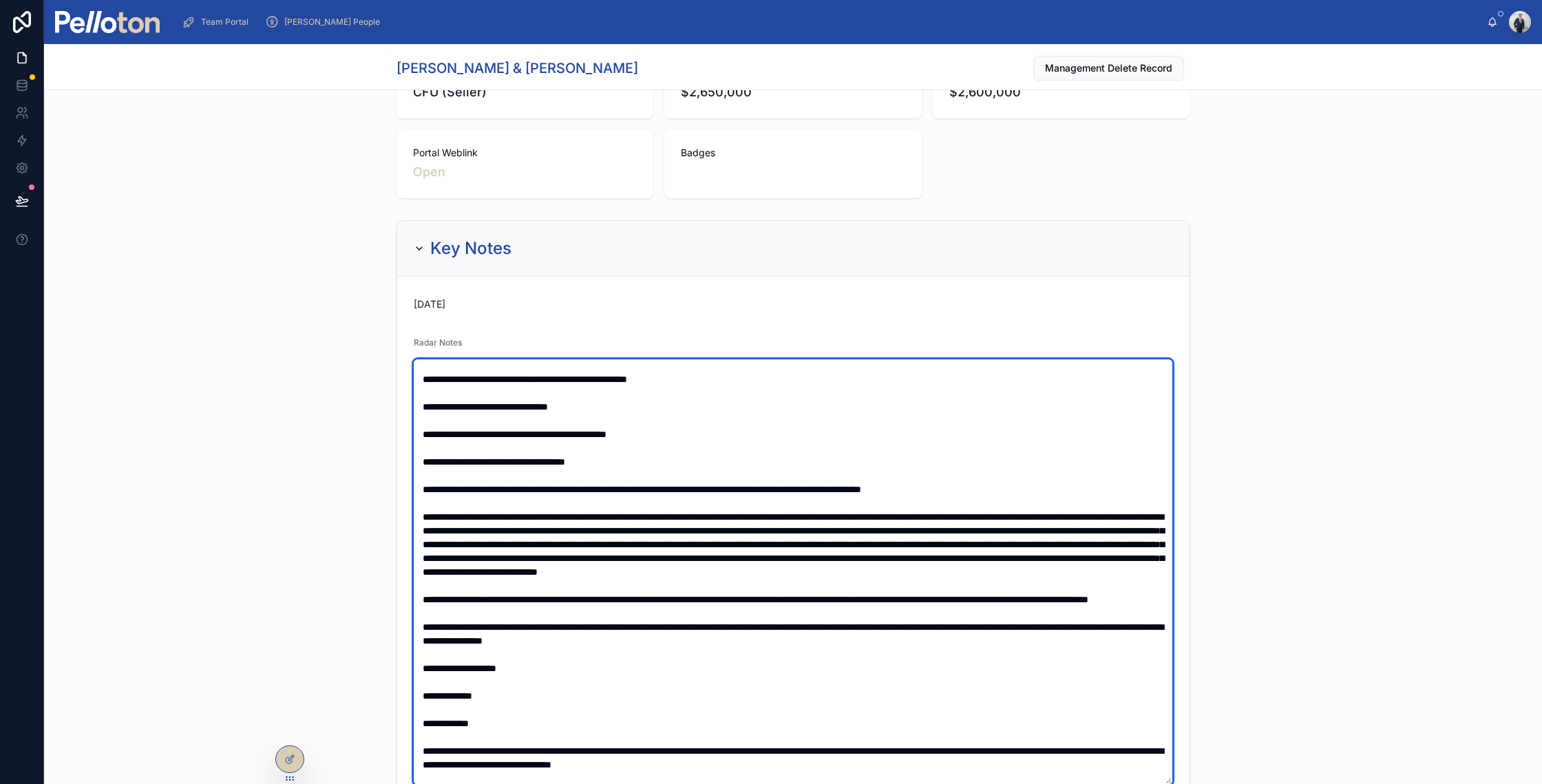
type textarea "**********"
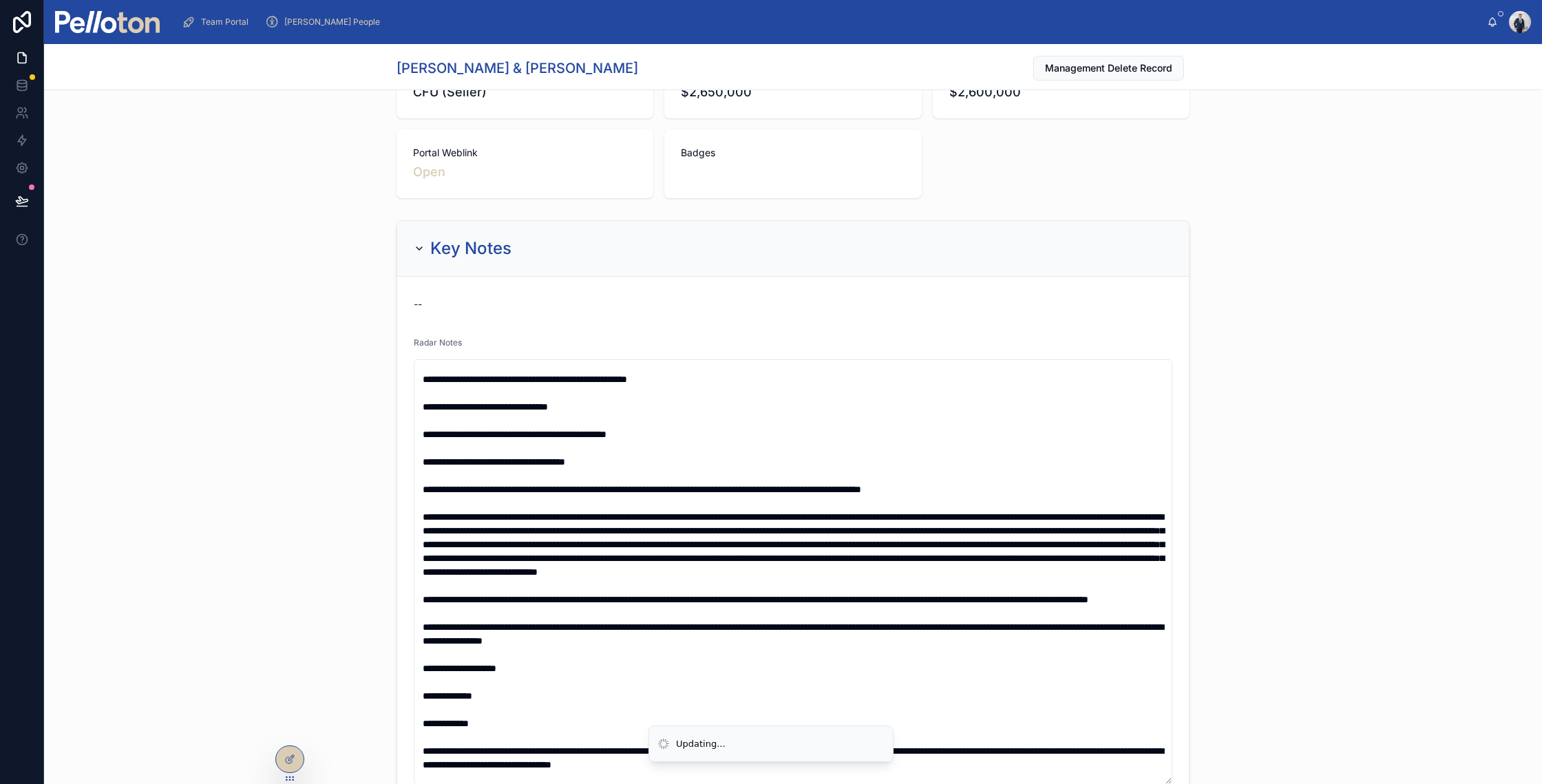
click at [292, 397] on div "**********" at bounding box center [793, 614] width 1498 height 799
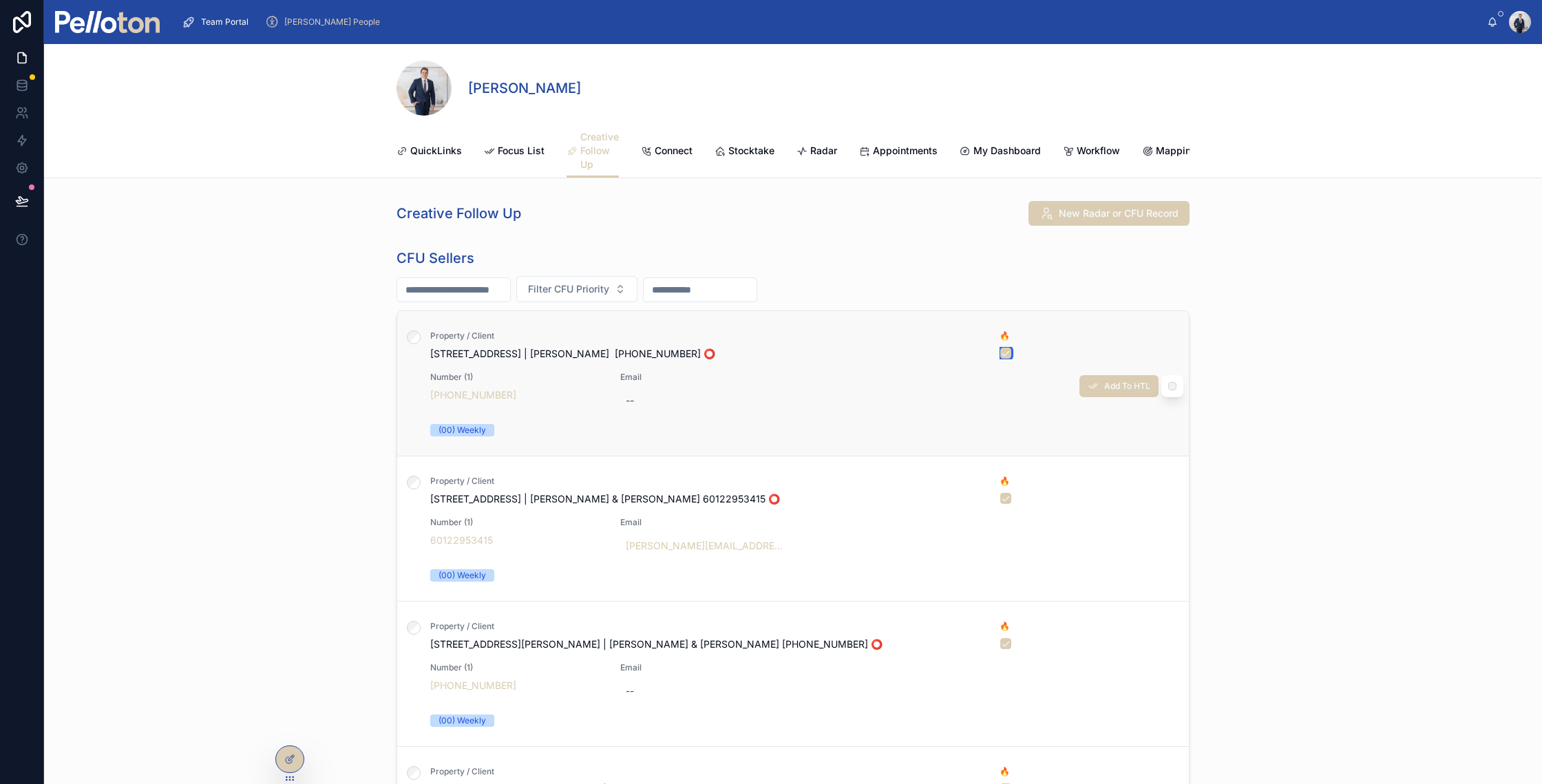
click at [1001, 359] on button "button" at bounding box center [1006, 352] width 11 height 11
click at [1001, 504] on button "button" at bounding box center [1006, 498] width 11 height 11
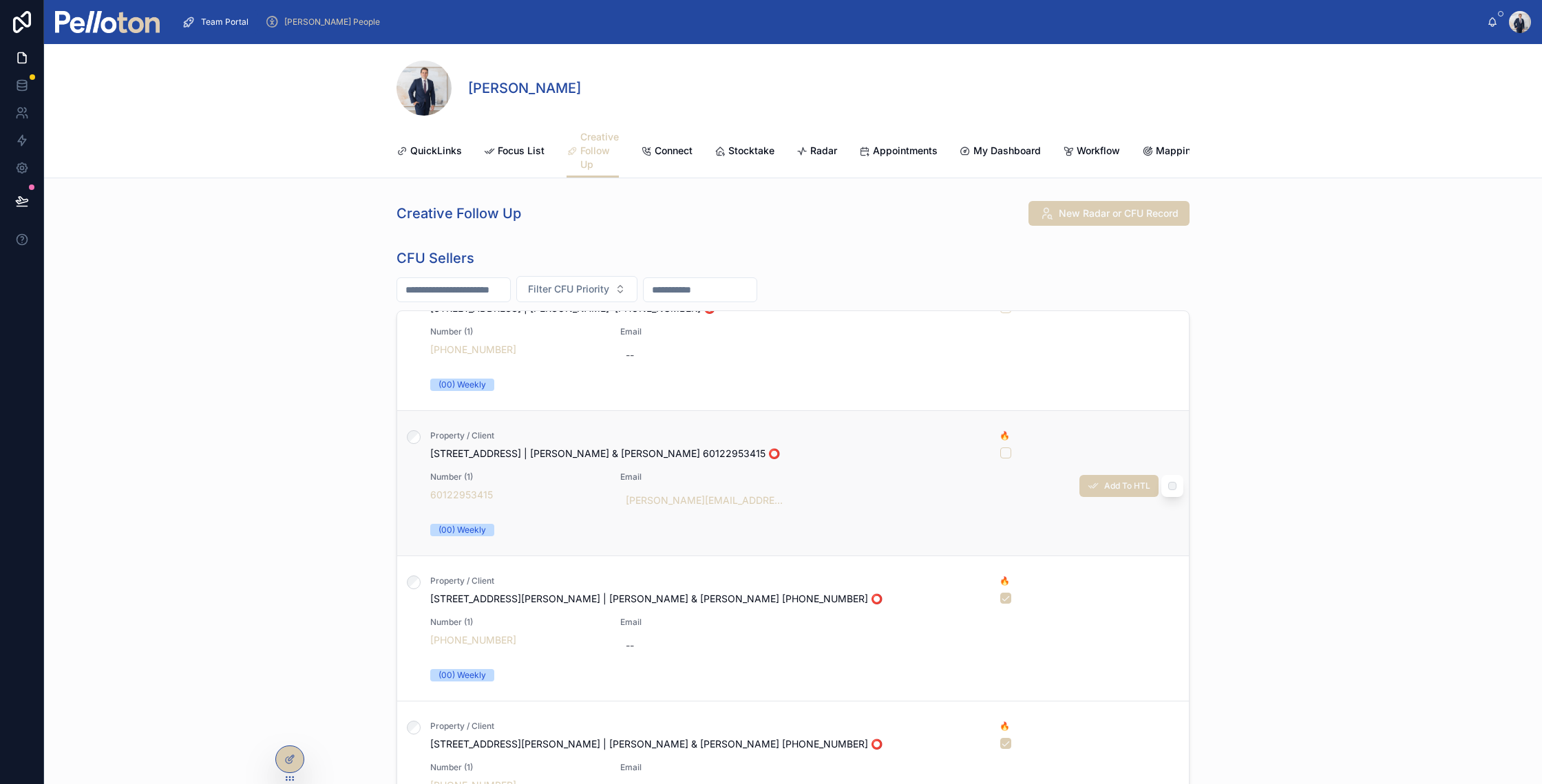
scroll to position [99, 0]
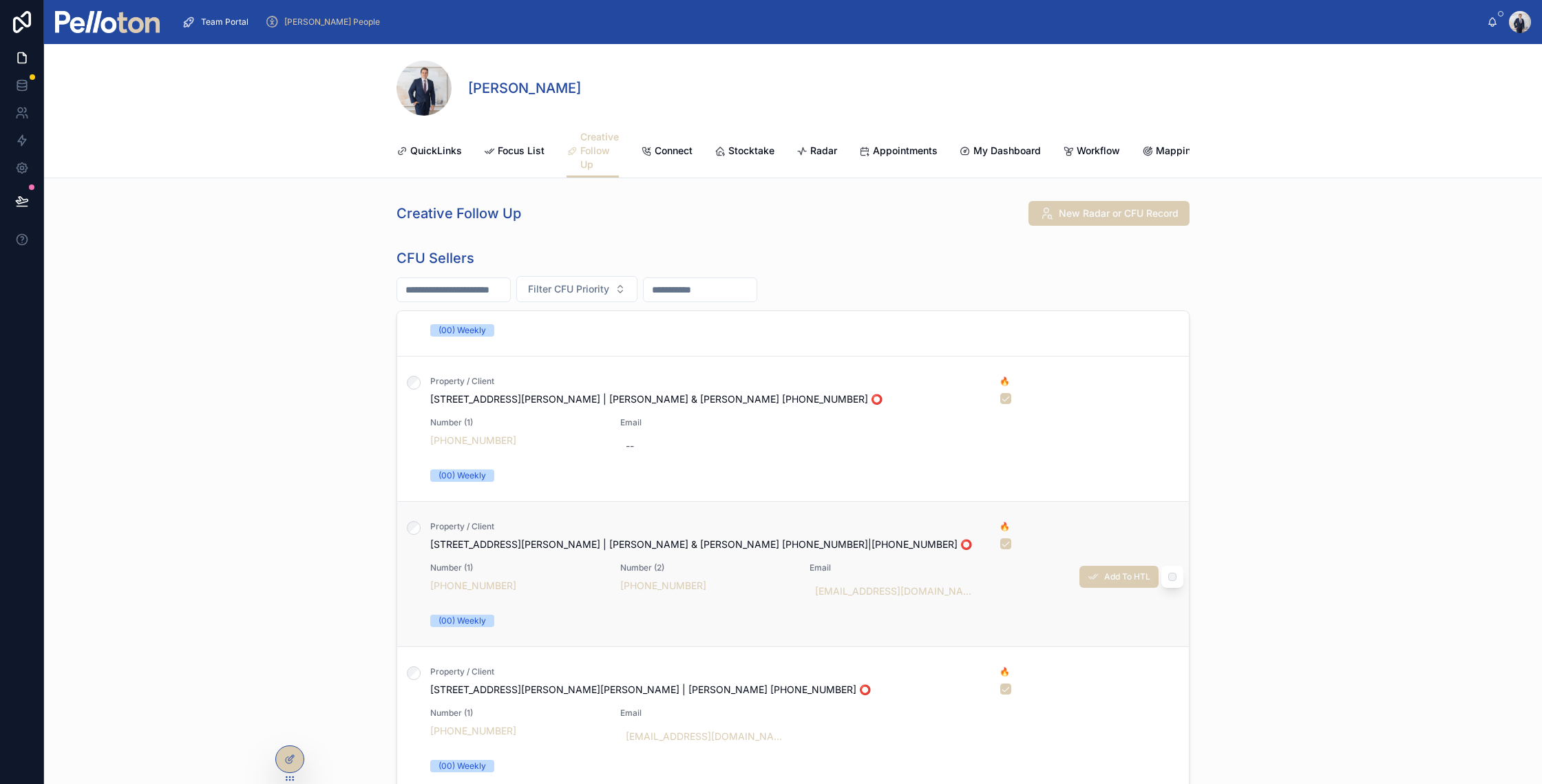
click at [1001, 549] on div at bounding box center [1086, 543] width 172 height 11
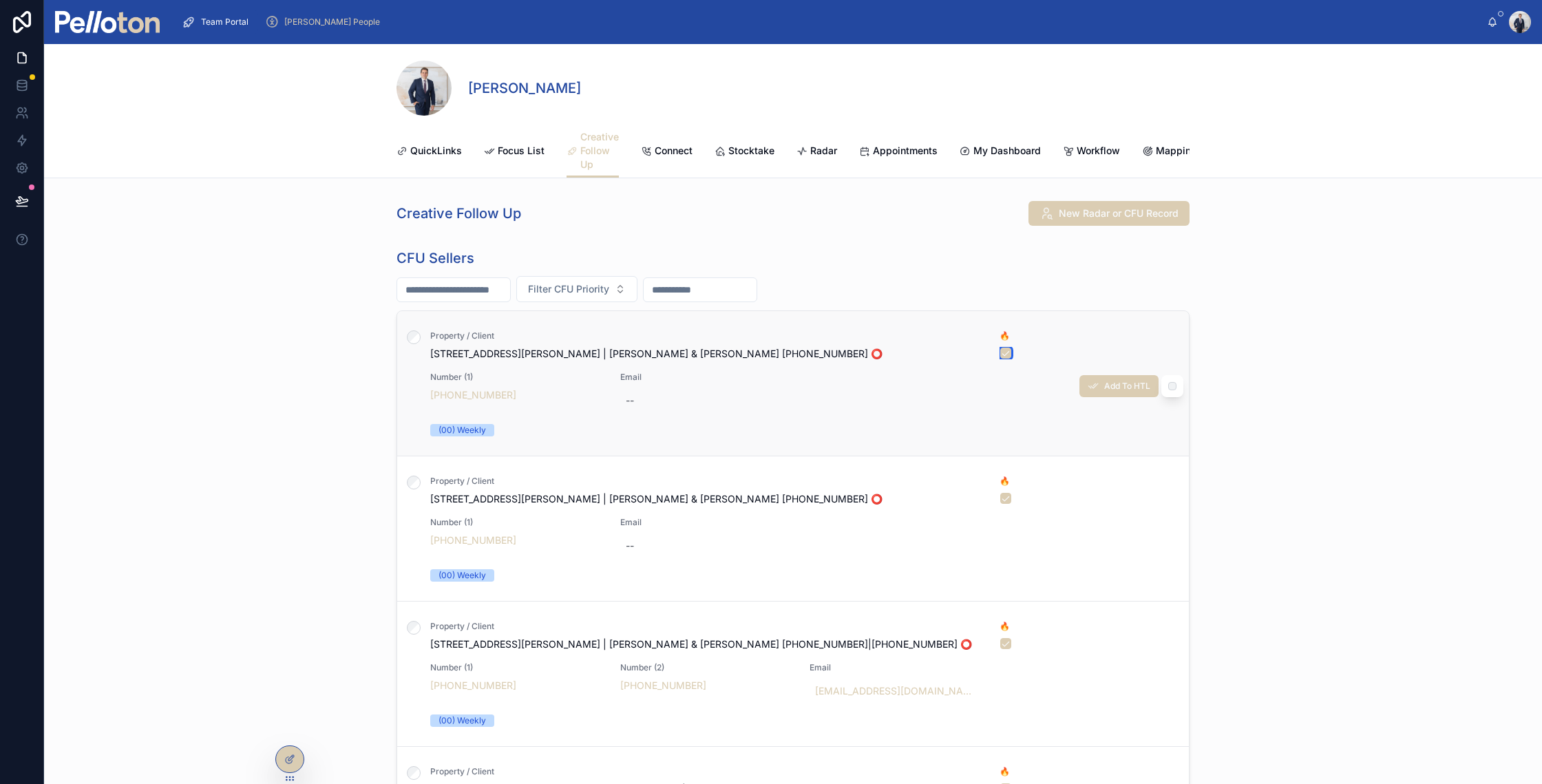
click at [1001, 359] on button "button" at bounding box center [1006, 352] width 11 height 11
click at [879, 356] on div "Property / Client 5/53 Prince Albert Street, Mosman | Jane & Simon Lynch +61411…" at bounding box center [706, 345] width 553 height 30
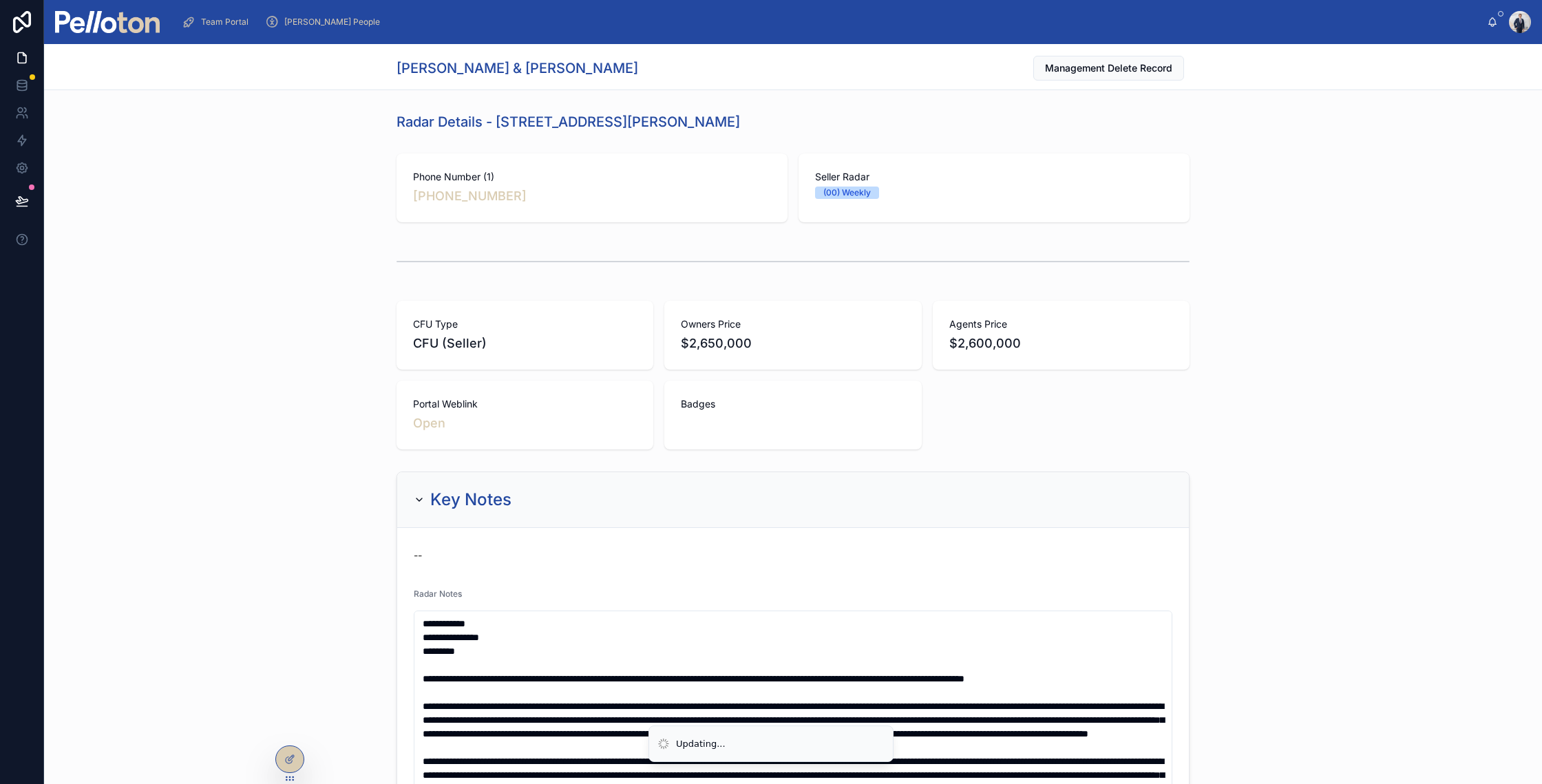
click at [737, 342] on span "$2,650,000" at bounding box center [792, 343] width 223 height 19
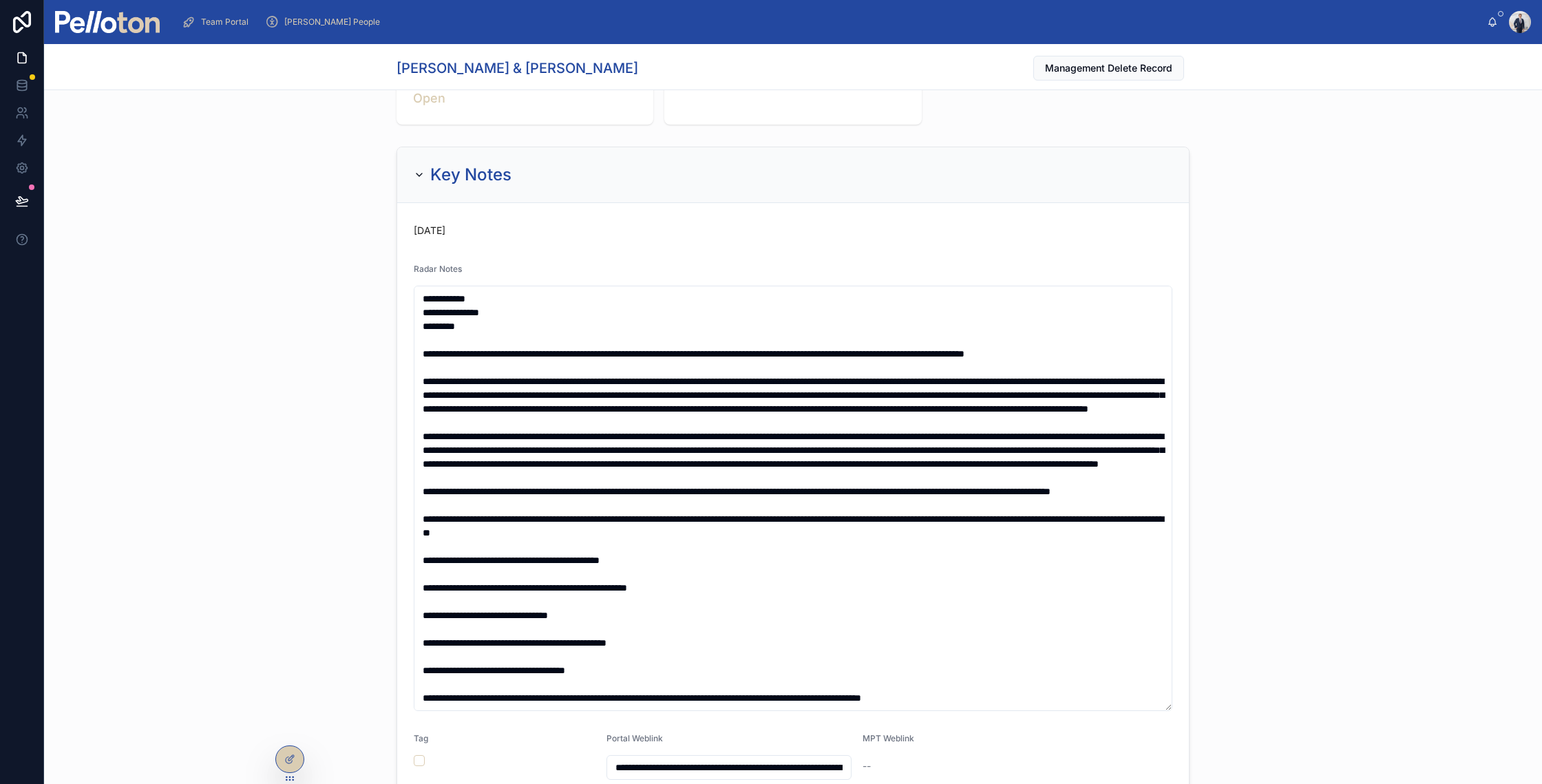
scroll to position [324, 0]
click at [149, 20] on img at bounding box center [107, 22] width 105 height 22
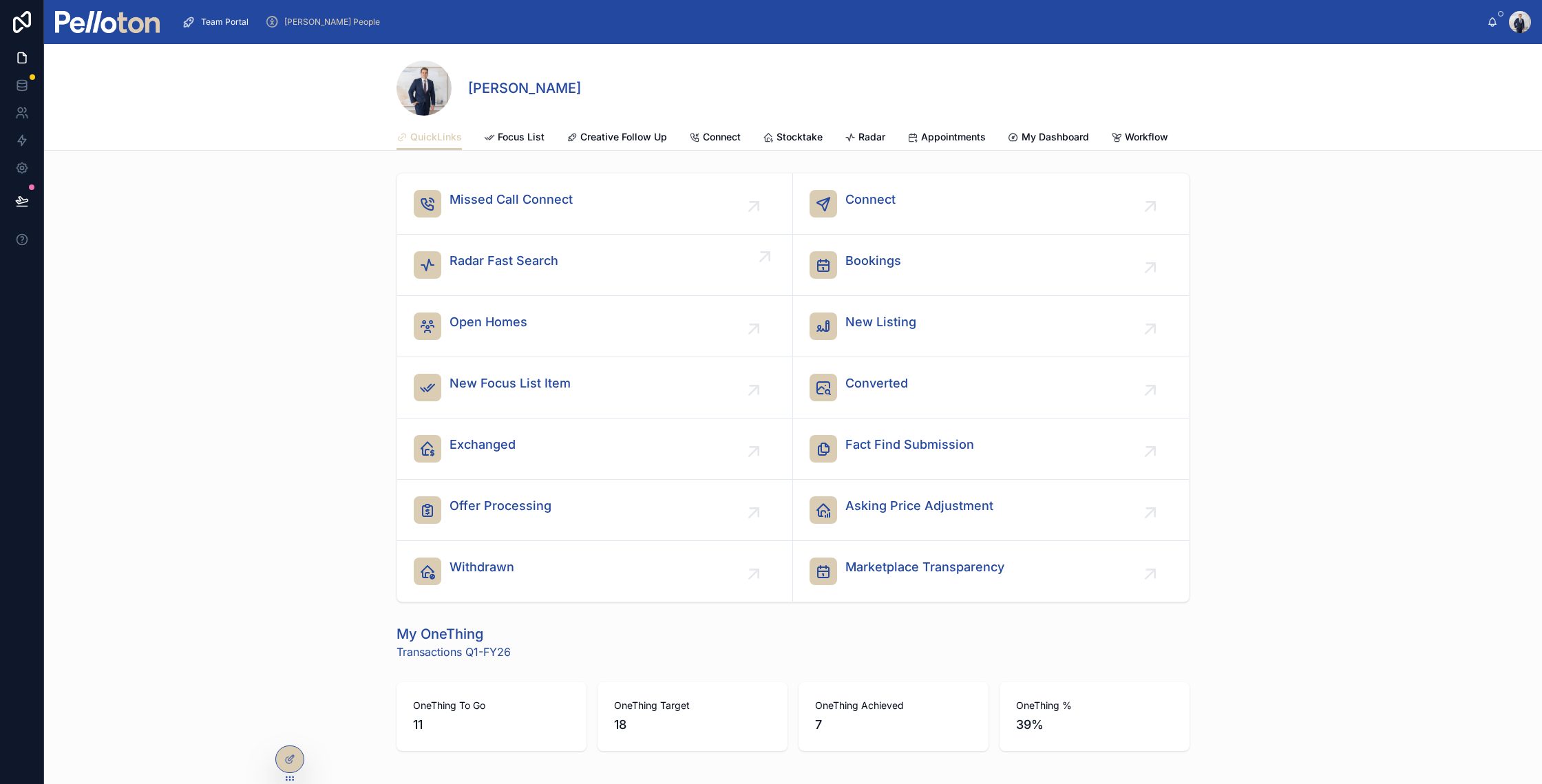
click at [450, 264] on span "Radar Fast Search" at bounding box center [504, 261] width 109 height 19
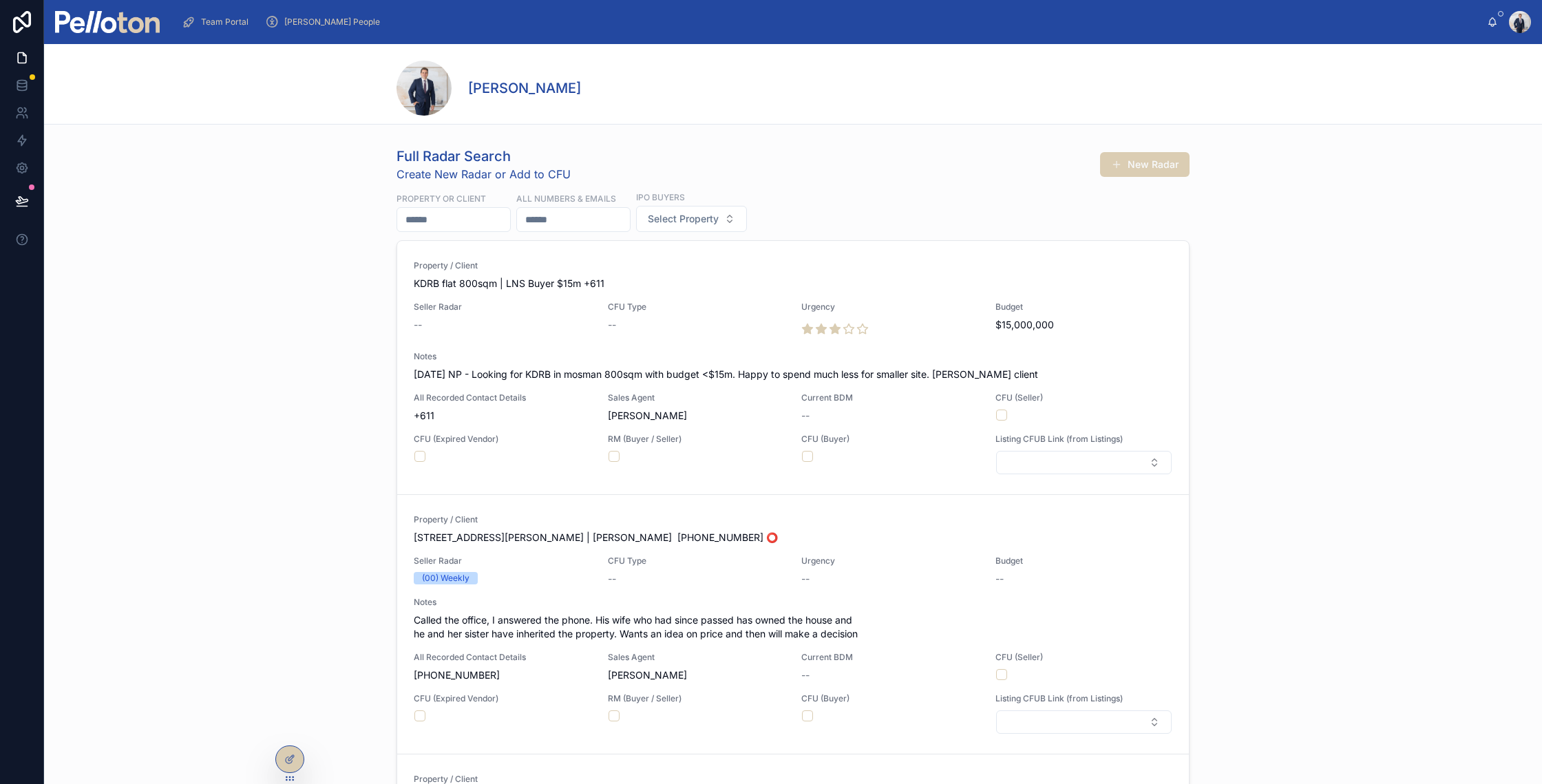
click at [463, 220] on input "text" at bounding box center [453, 219] width 113 height 19
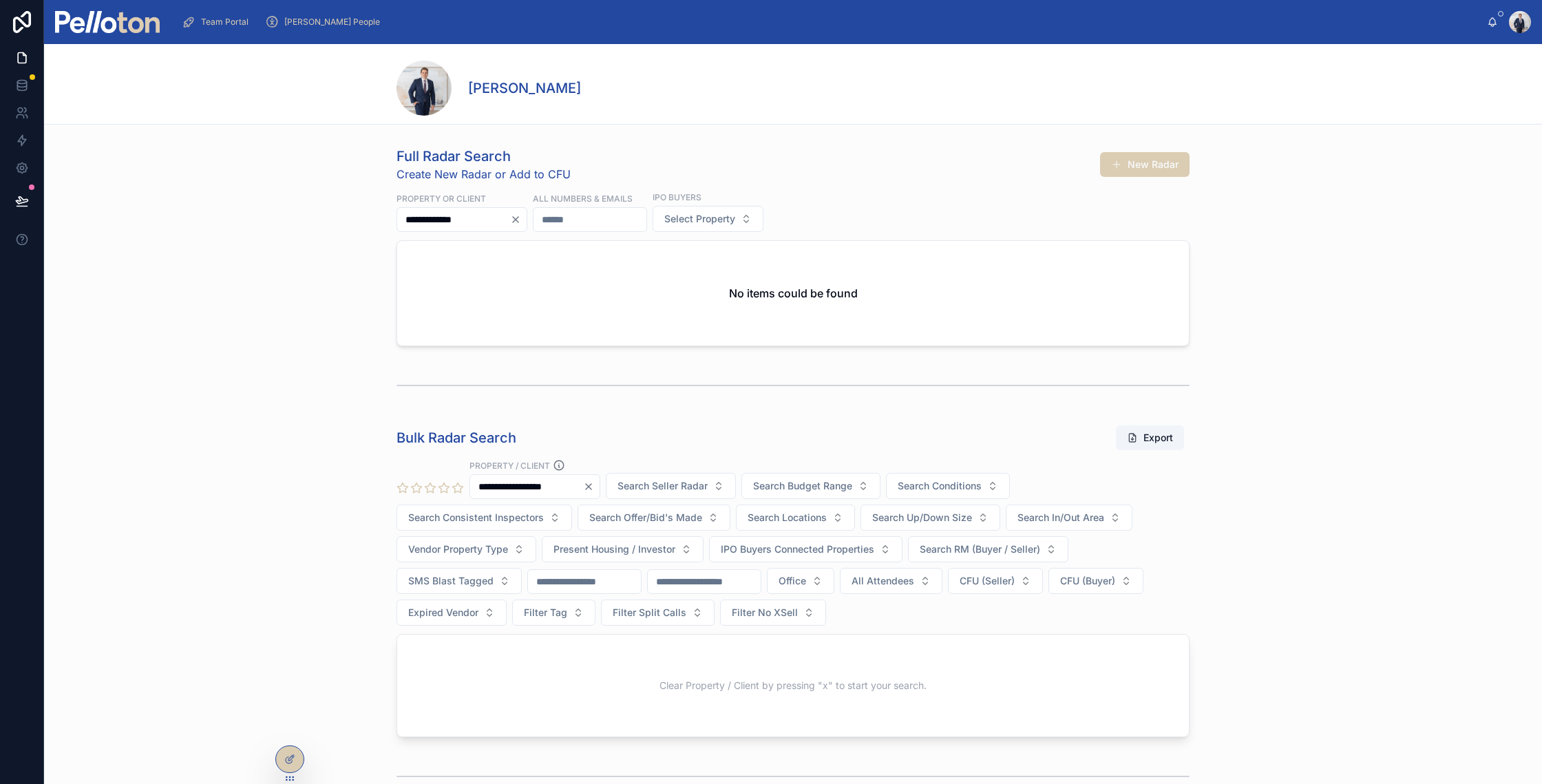
drag, startPoint x: 481, startPoint y: 221, endPoint x: 280, endPoint y: 197, distance: 202.4
click at [280, 197] on div "**********" at bounding box center [793, 246] width 1498 height 210
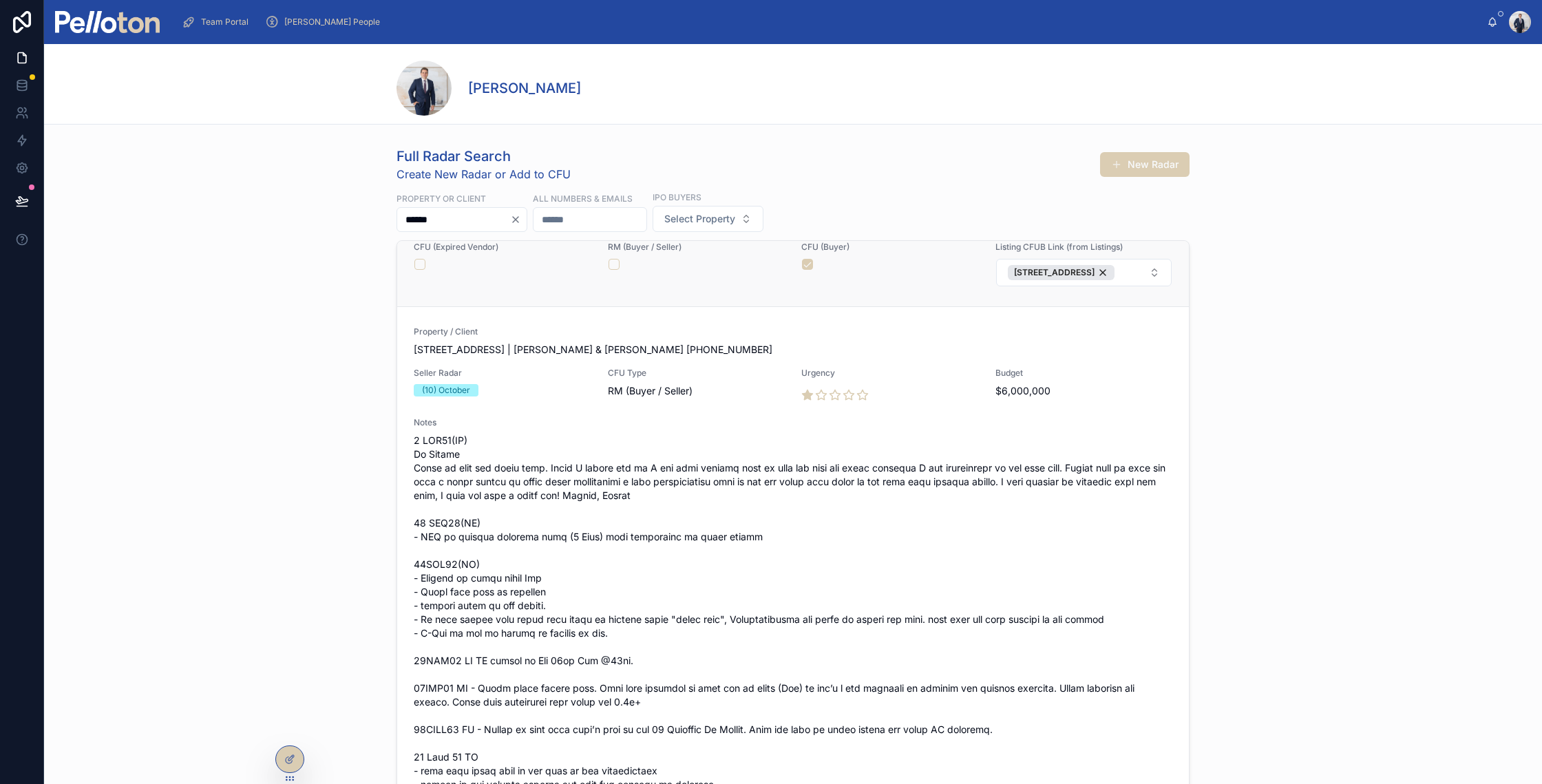
scroll to position [291, 0]
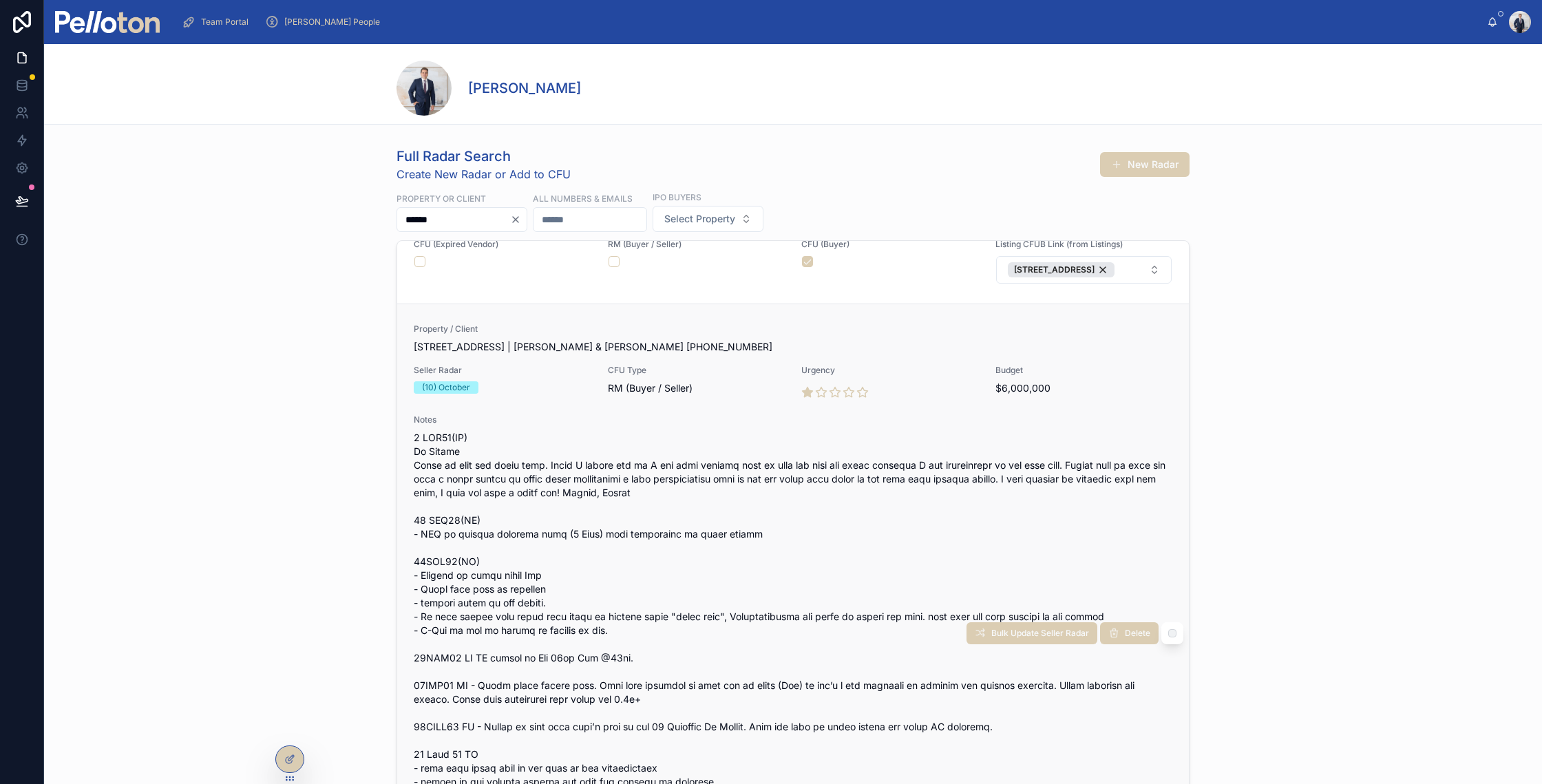
type input "******"
click at [523, 455] on span at bounding box center [793, 637] width 758 height 413
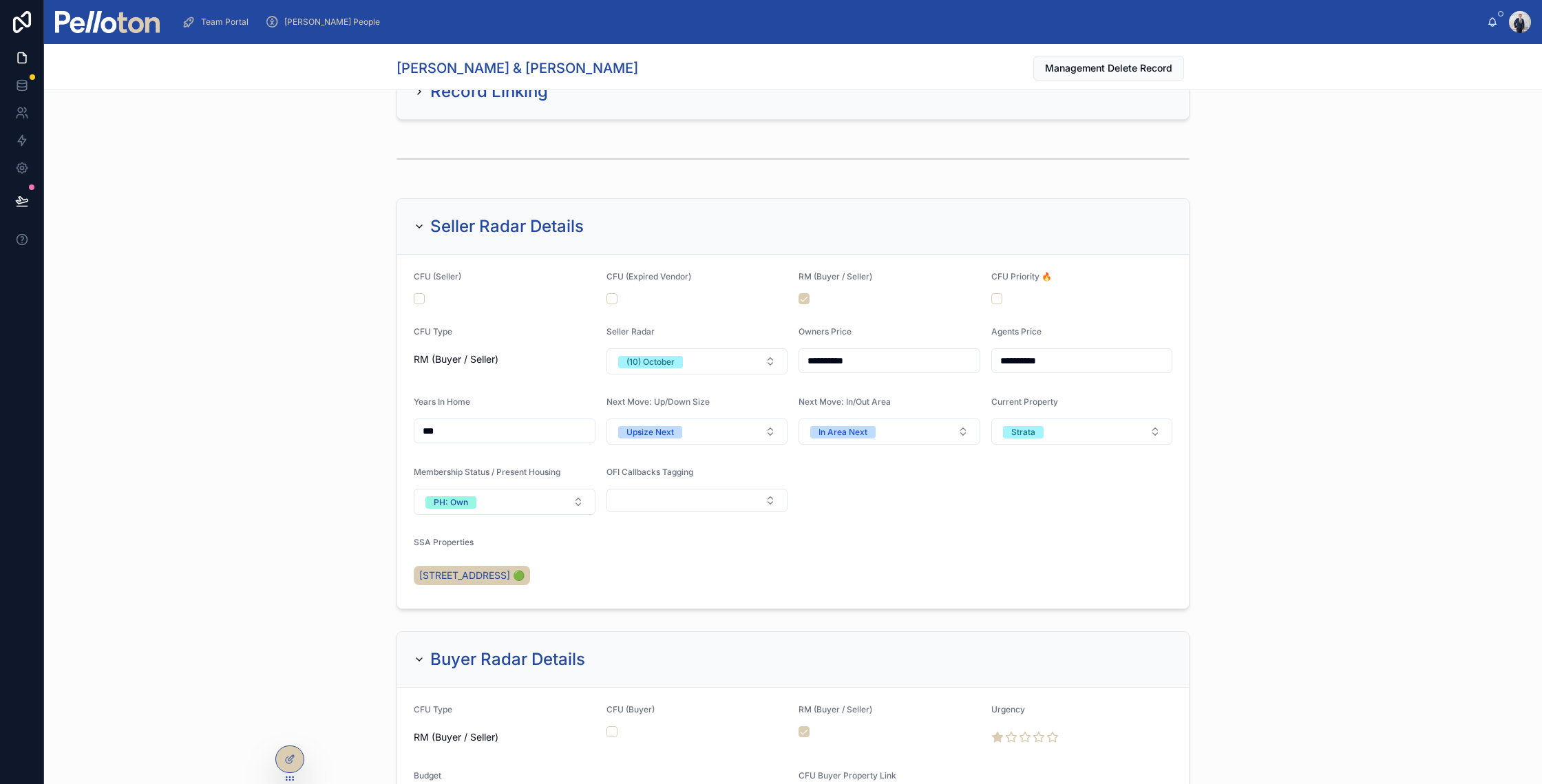
scroll to position [1252, 0]
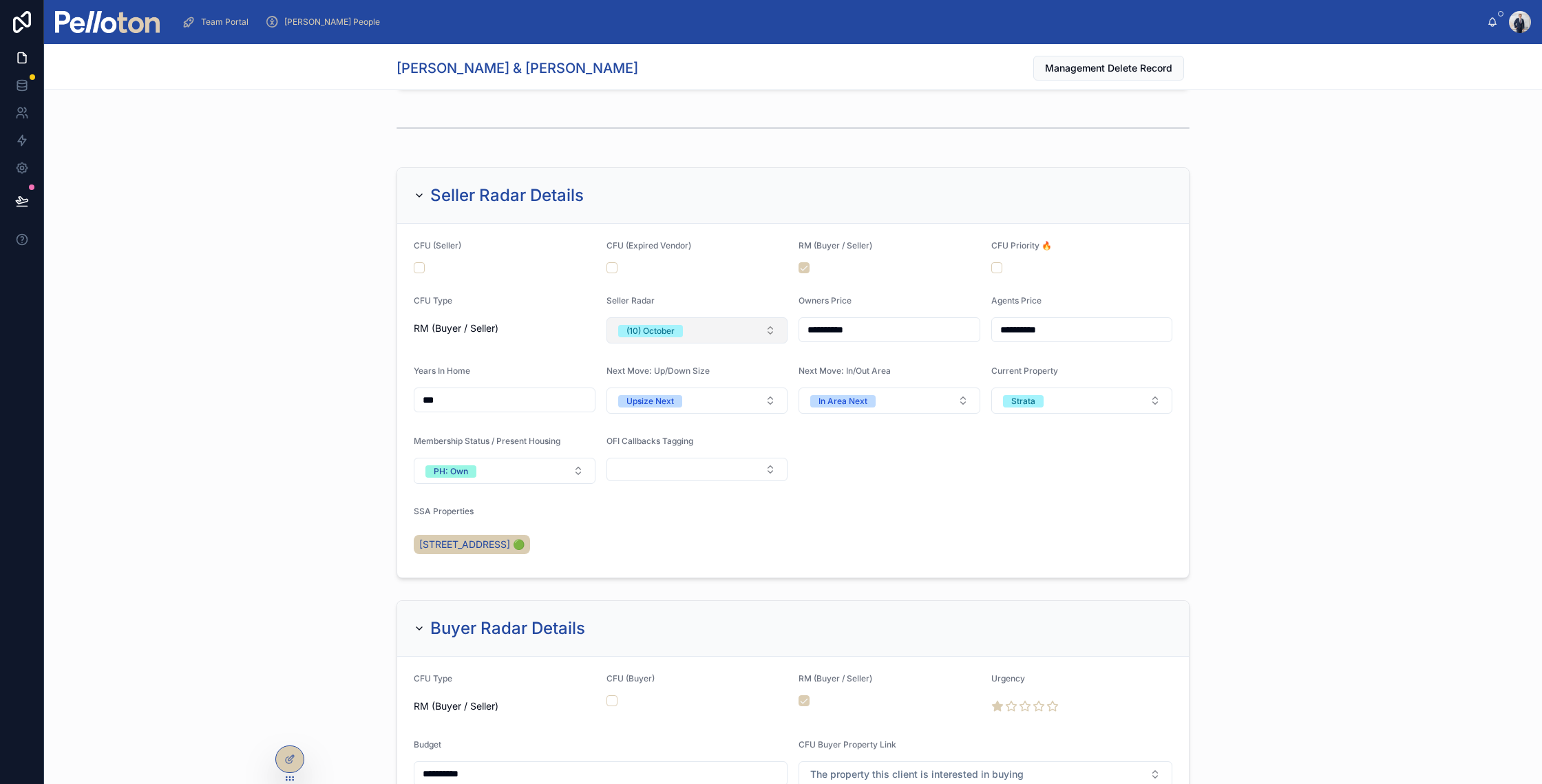
click at [630, 330] on div "(10) October" at bounding box center [650, 331] width 48 height 12
click at [634, 398] on div "(00) Weekly" at bounding box center [691, 406] width 175 height 21
click at [414, 269] on button "button" at bounding box center [419, 267] width 11 height 11
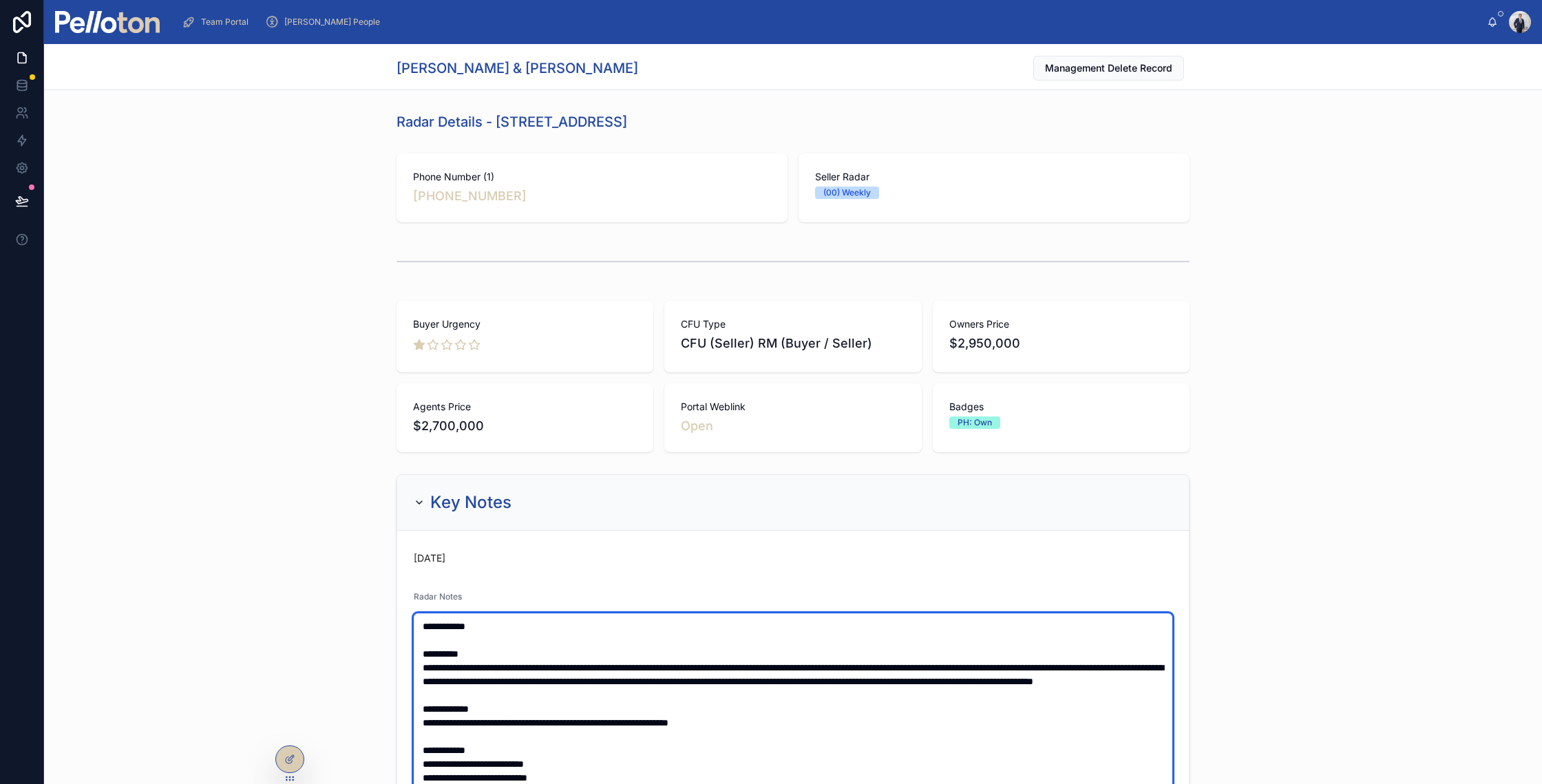
paste textarea "**********"
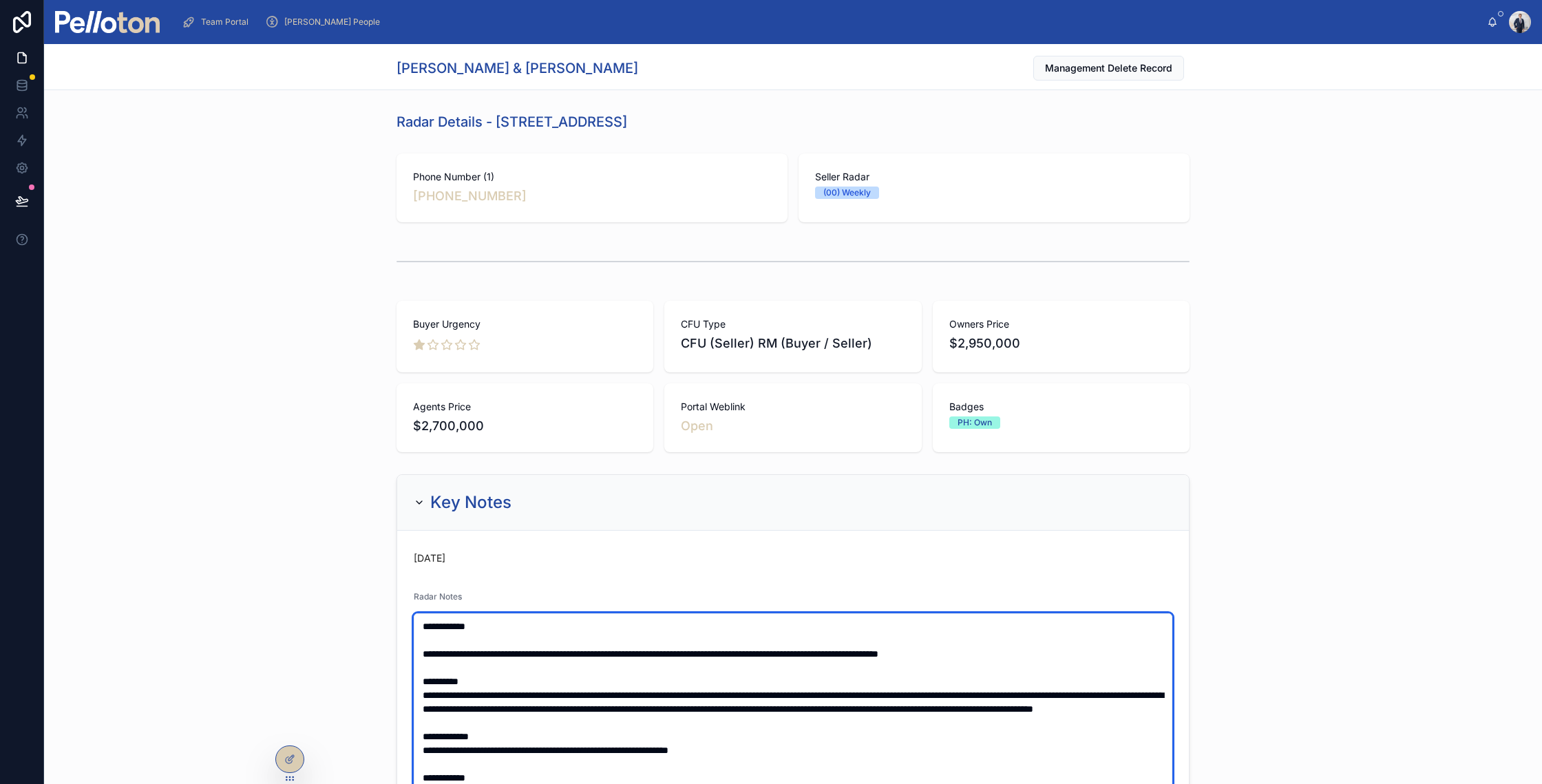
paste textarea "**********"
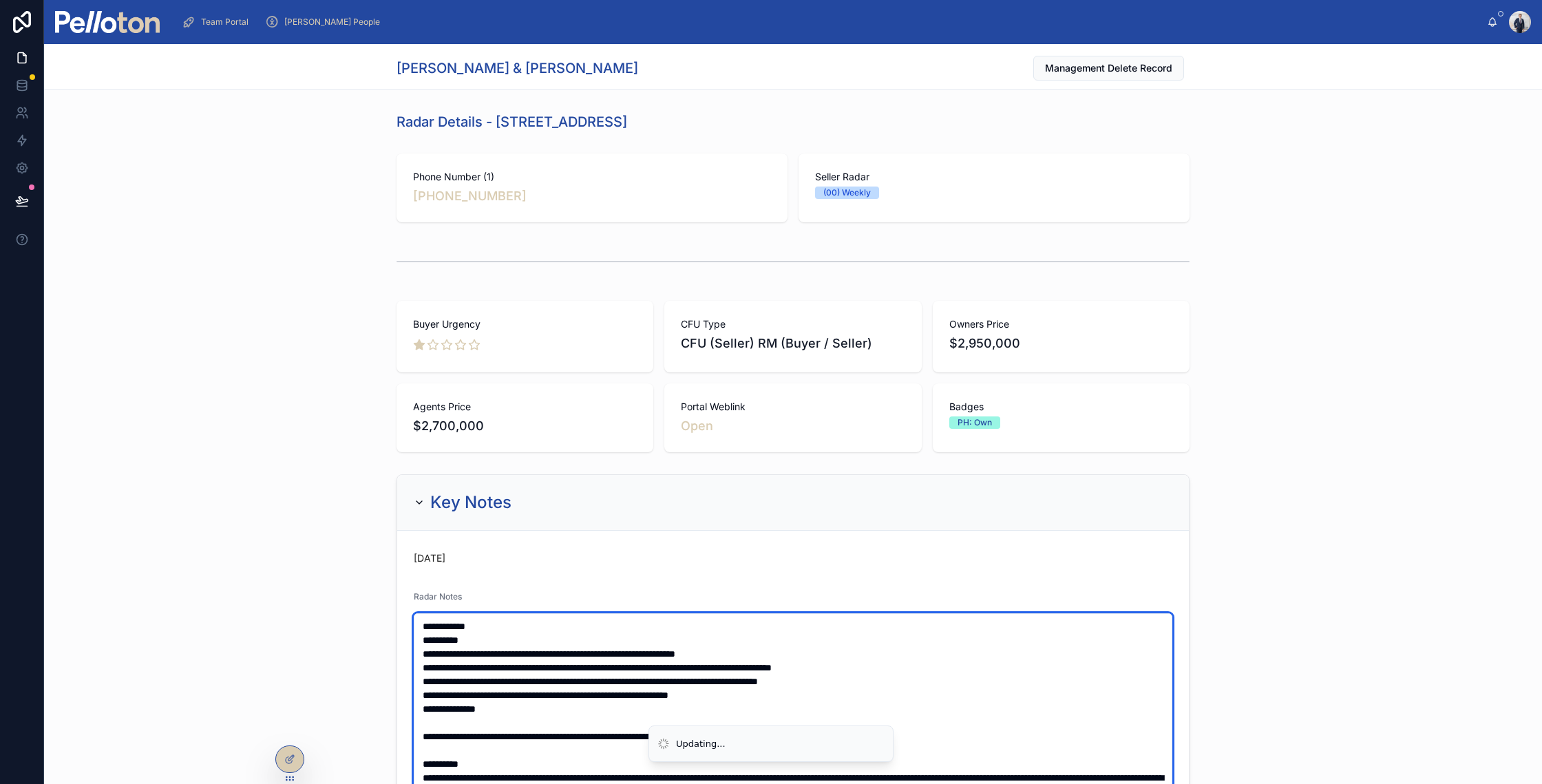
type textarea "**********"
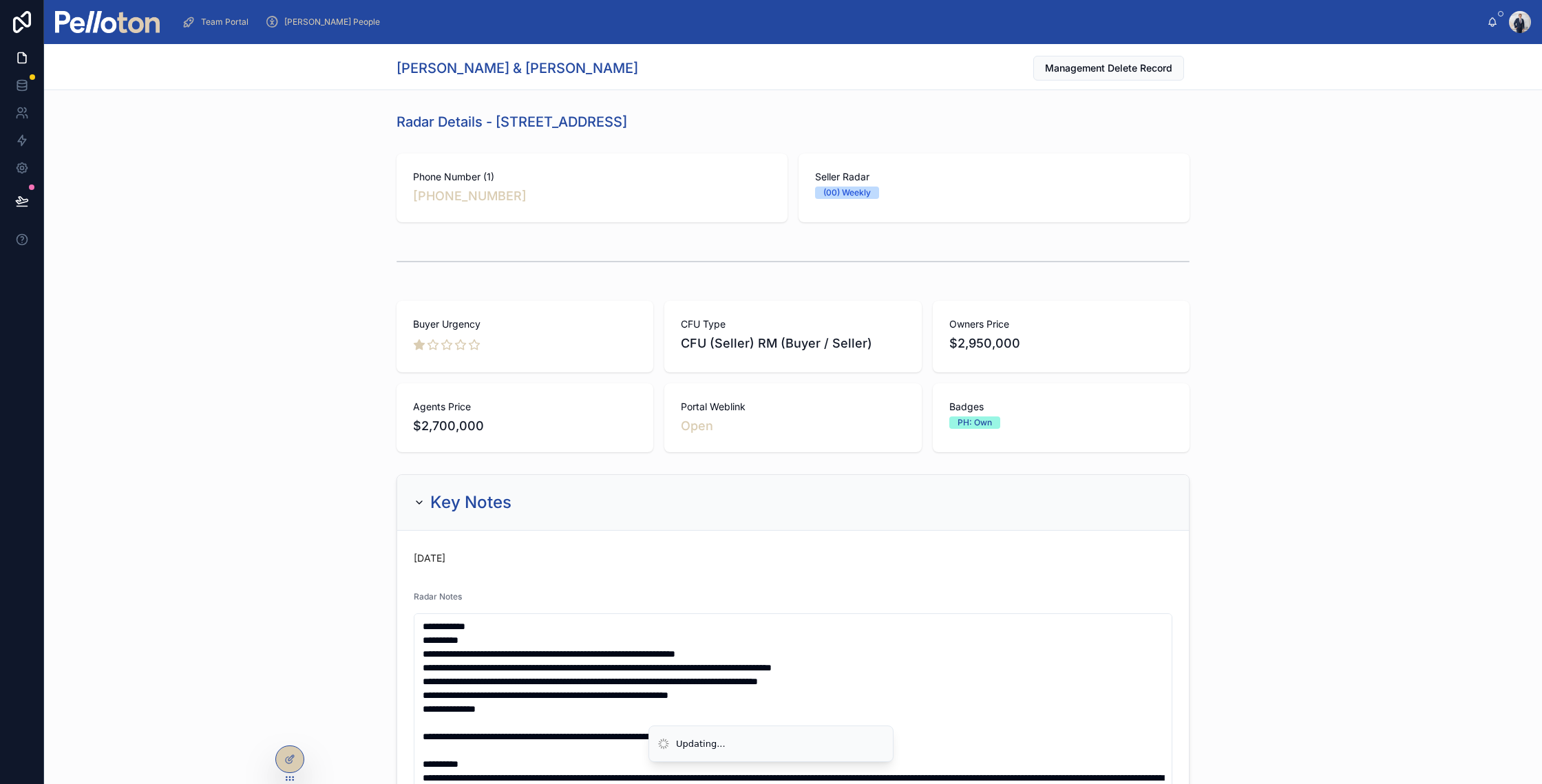
click at [92, 253] on div at bounding box center [793, 261] width 1498 height 45
click at [136, 22] on img at bounding box center [107, 22] width 105 height 22
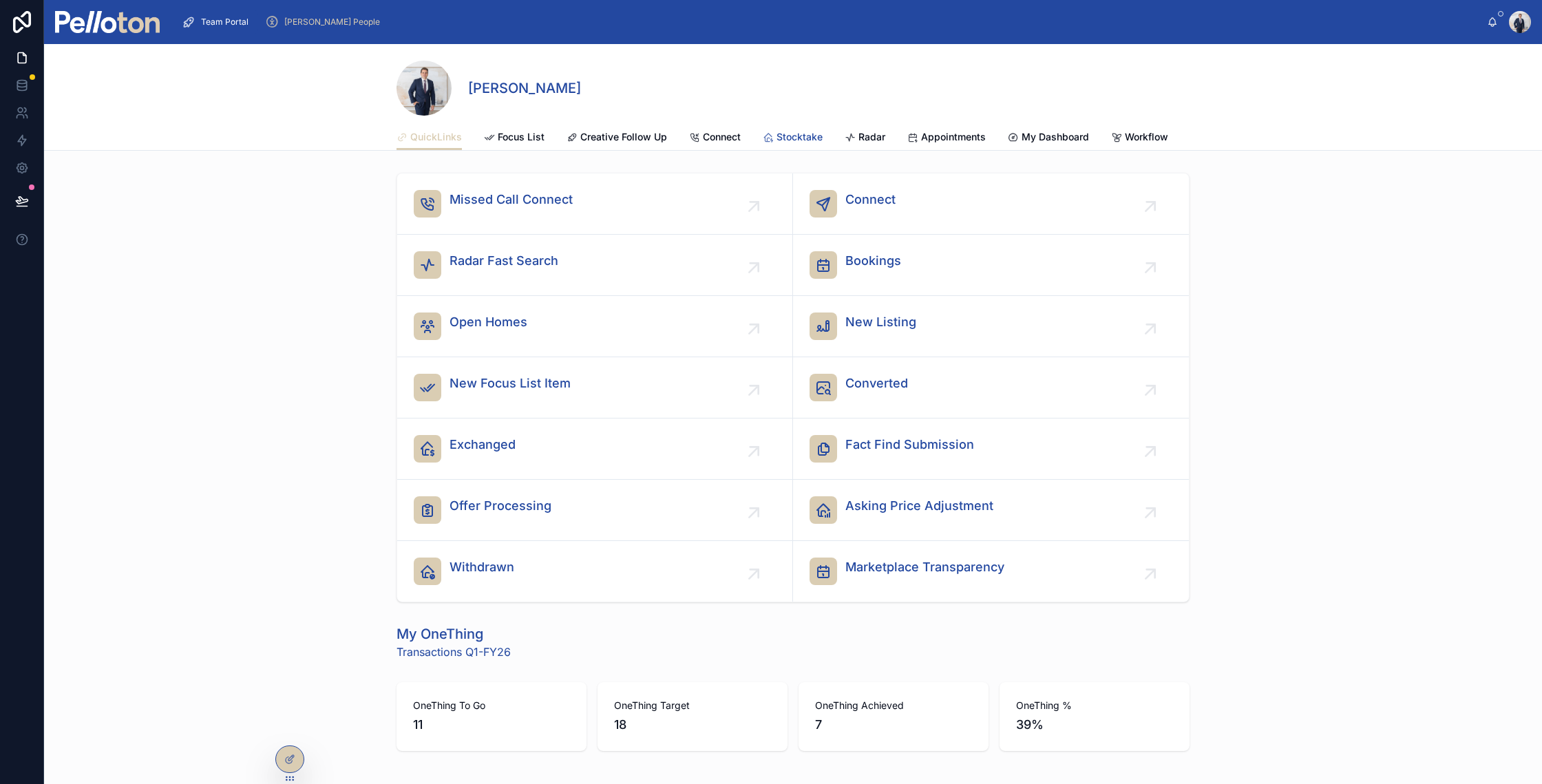
click at [815, 145] on link "Stocktake" at bounding box center [792, 138] width 60 height 27
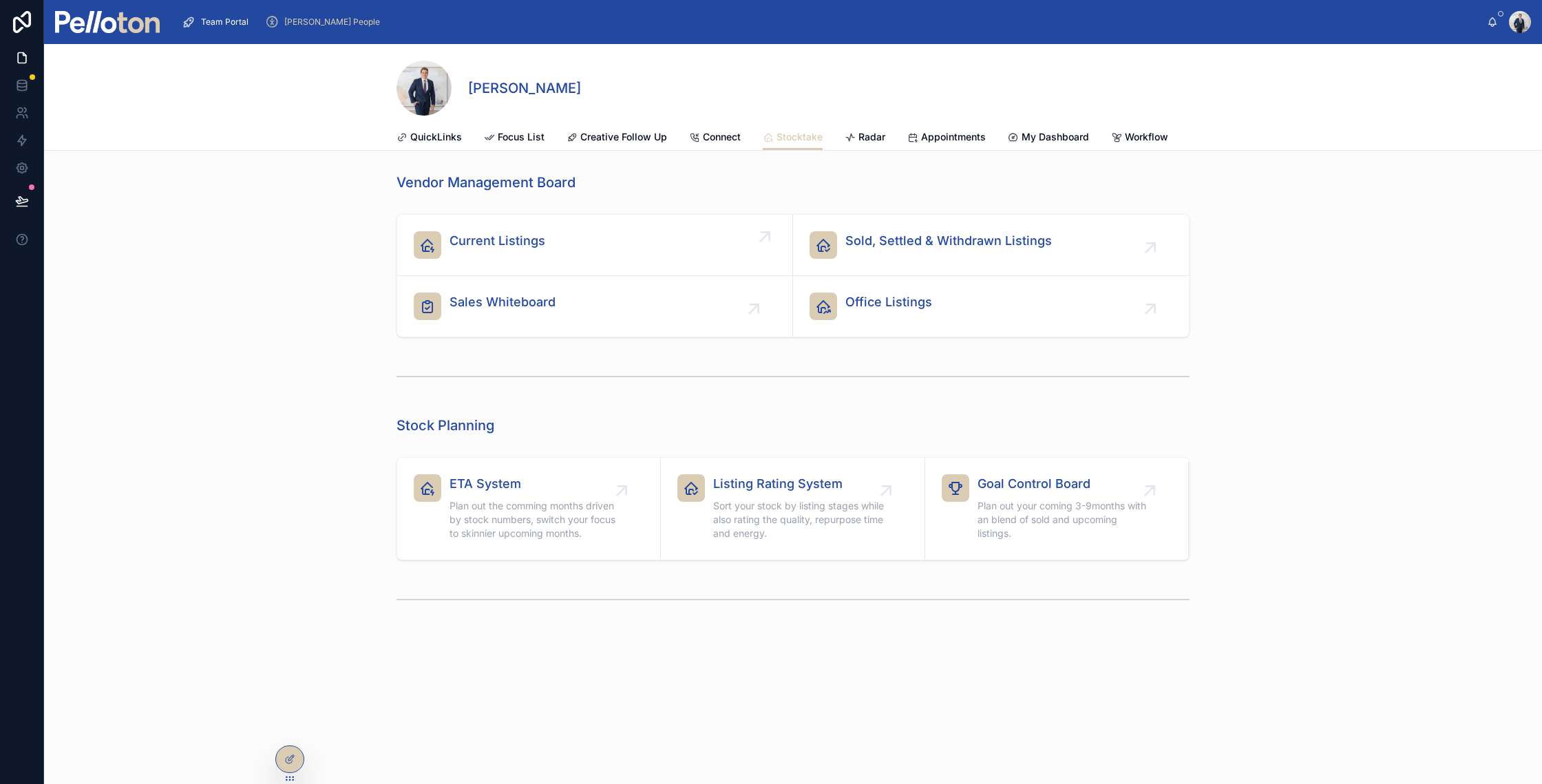
click at [515, 251] on span "Current Listings" at bounding box center [497, 241] width 96 height 19
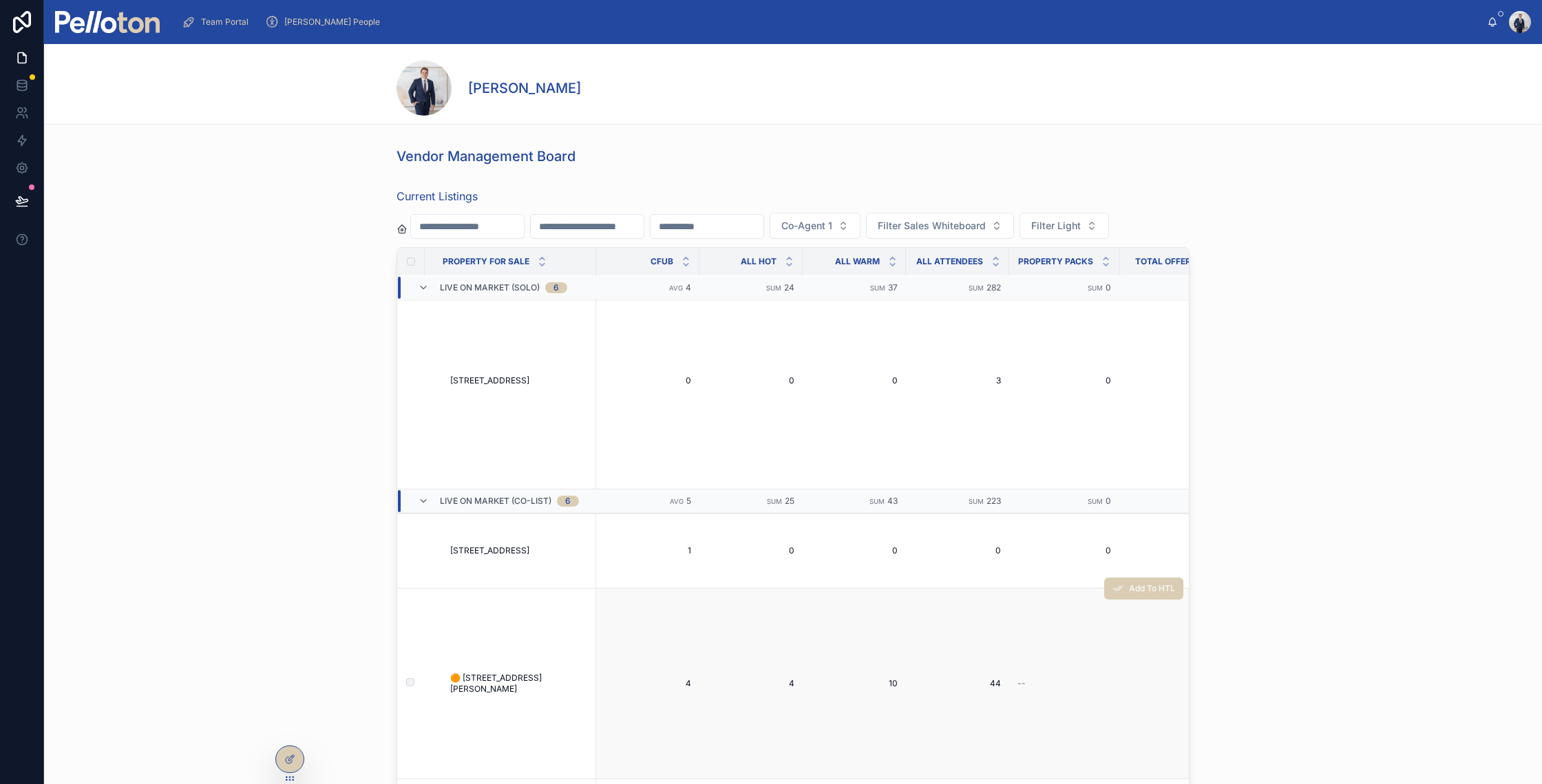
scroll to position [1045, 0]
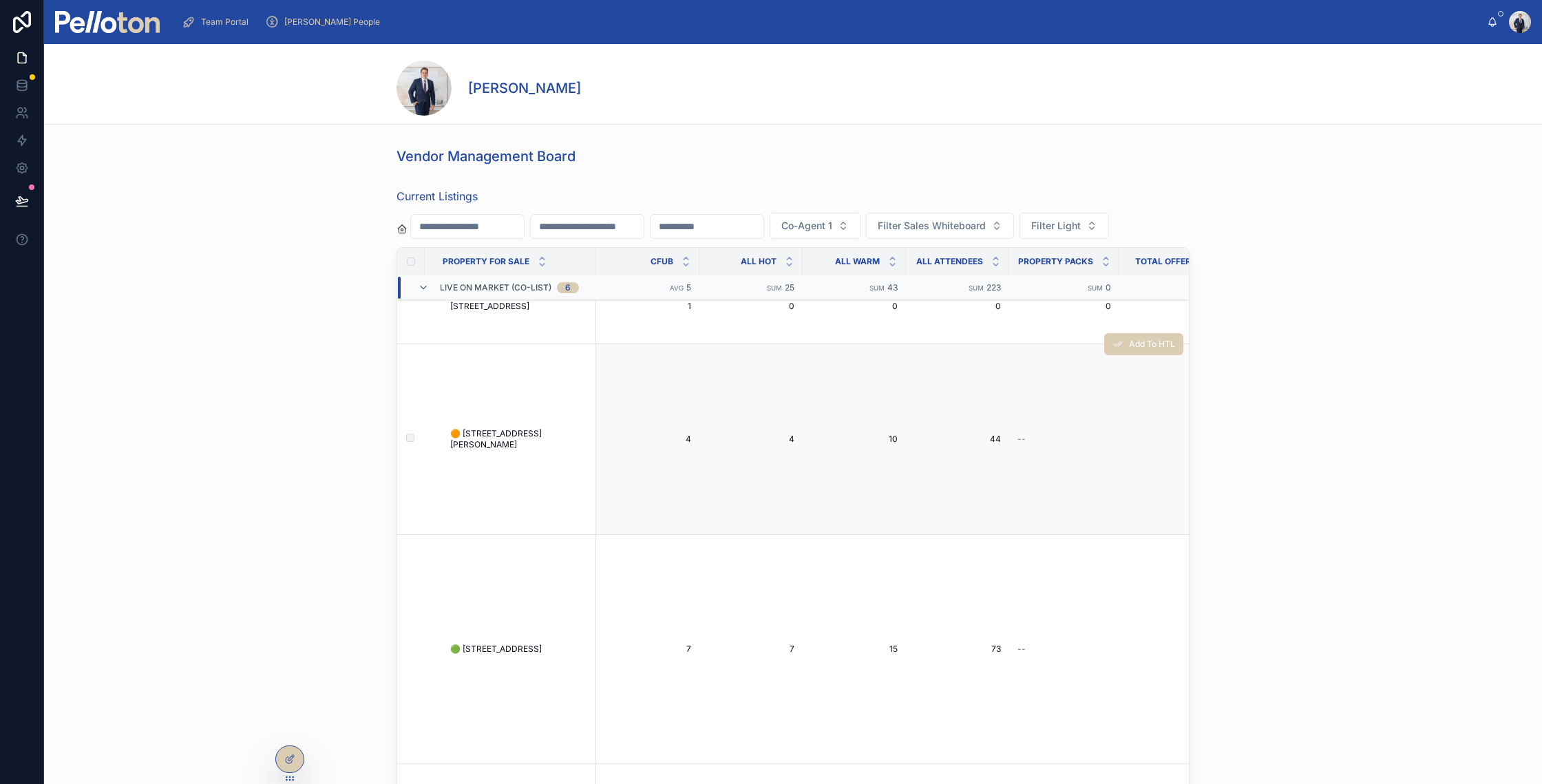
click at [470, 429] on span "🟠 2/30 Harriette Street, Neutral Bay" at bounding box center [519, 439] width 138 height 22
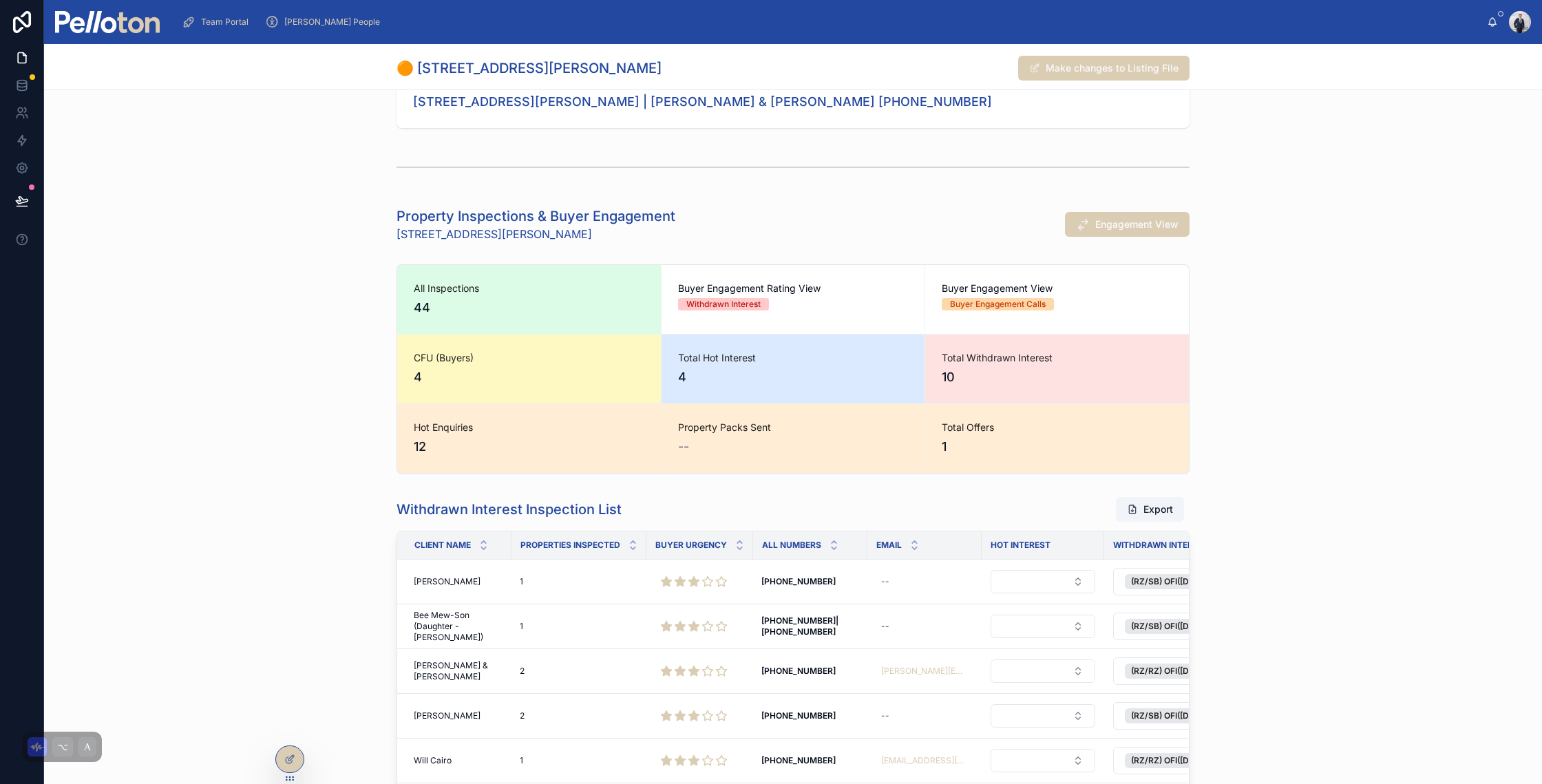
scroll to position [535, 0]
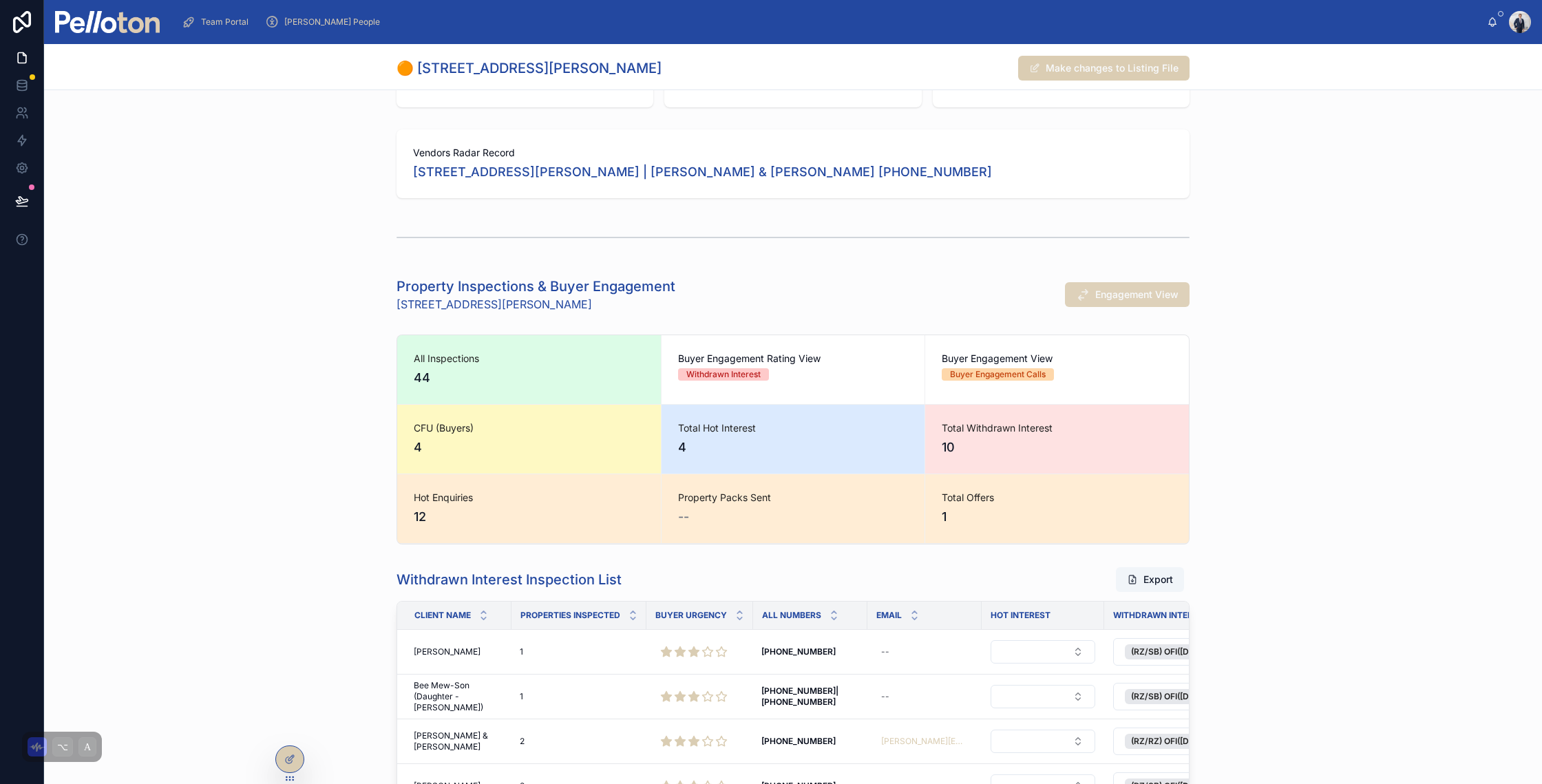
click at [1114, 288] on span "Engagement View" at bounding box center [1137, 294] width 84 height 14
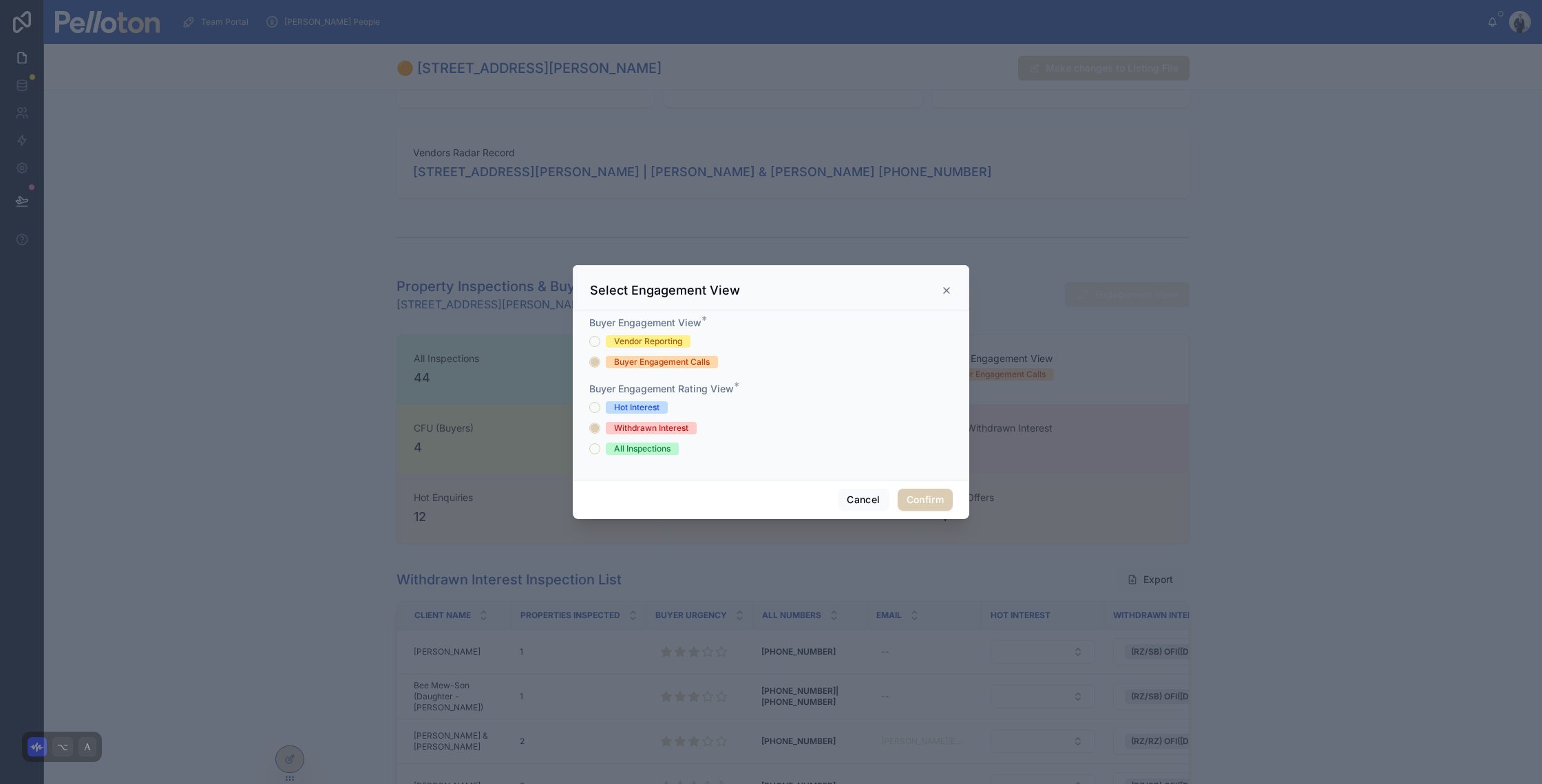
click at [604, 419] on div "Hot Interest Withdrawn Interest All Inspections" at bounding box center [771, 428] width 363 height 53
click at [603, 408] on div "Hot Interest" at bounding box center [771, 407] width 363 height 12
click at [596, 408] on button "Hot Interest" at bounding box center [594, 407] width 11 height 11
click at [931, 496] on button "Confirm" at bounding box center [925, 499] width 55 height 22
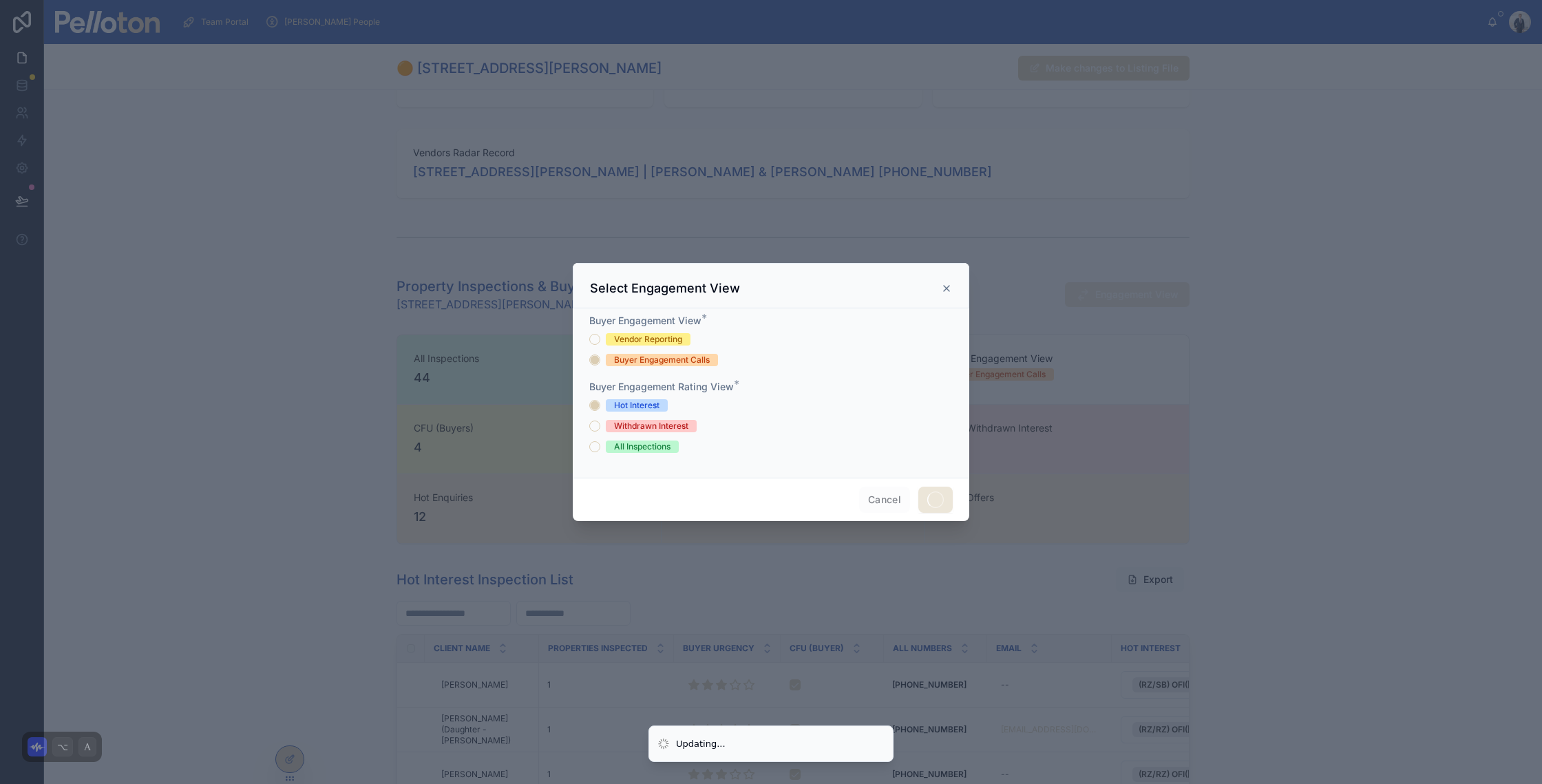
click at [309, 455] on div at bounding box center [771, 392] width 1542 height 784
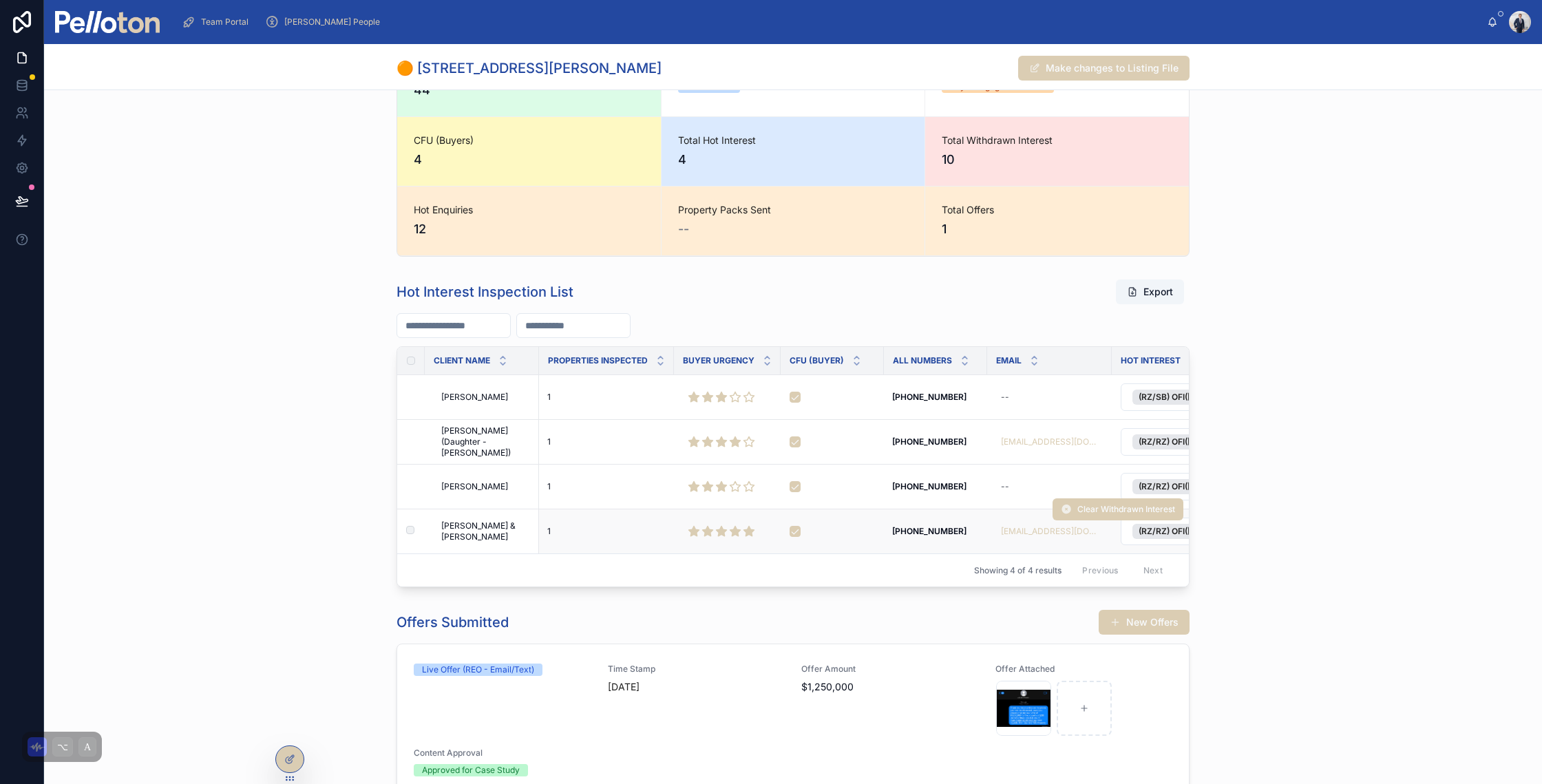
scroll to position [823, 0]
click at [305, 354] on div "Hot Interest Inspection List Export Client Name Properties Inspected Buyer Urge…" at bounding box center [793, 432] width 1498 height 319
click at [402, 280] on div "Hot Interest Inspection List Export" at bounding box center [793, 291] width 793 height 26
click at [396, 287] on h1 "Hot Interest Inspection List" at bounding box center [484, 291] width 177 height 19
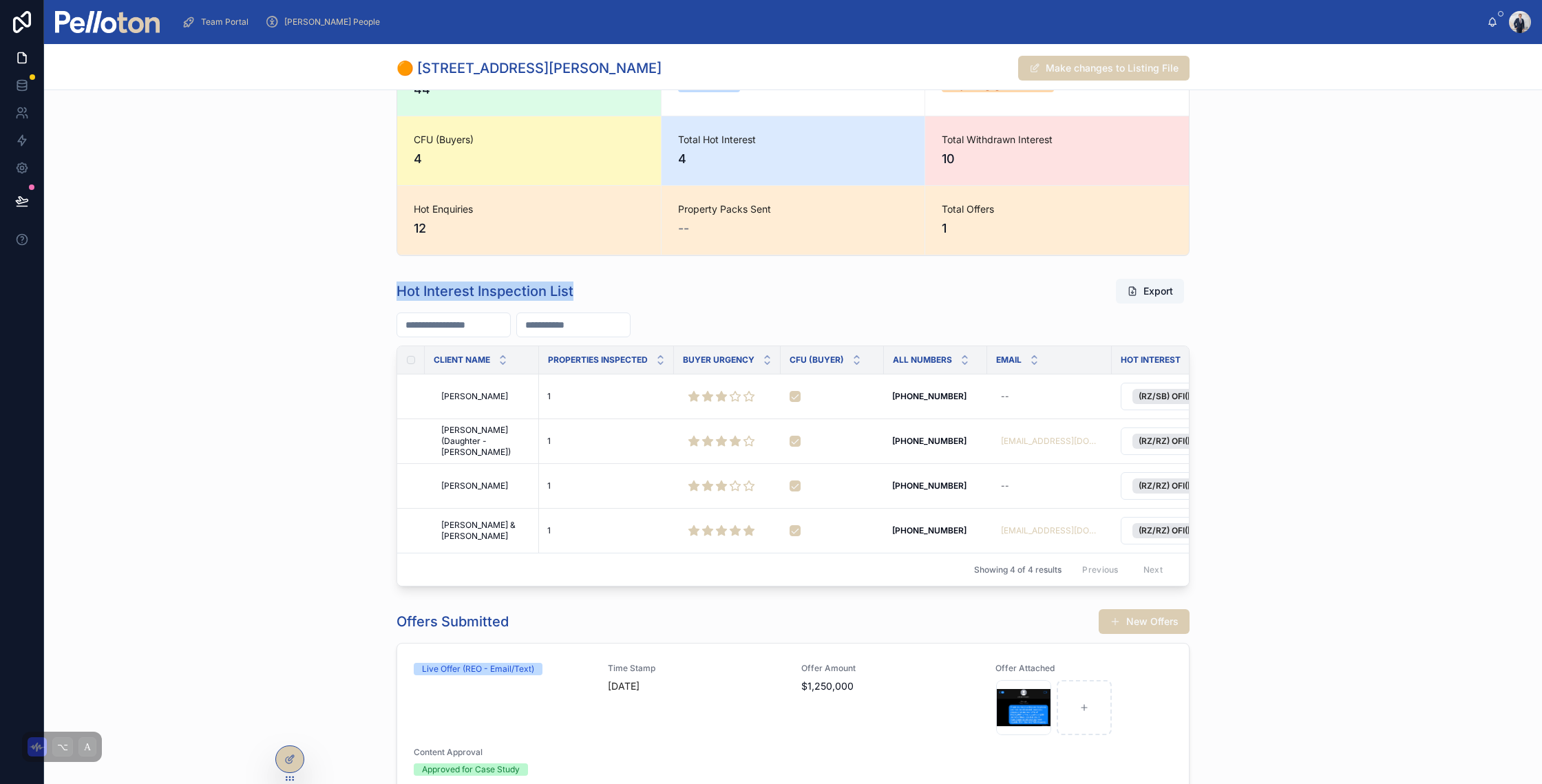
click at [396, 287] on h1 "Hot Interest Inspection List" at bounding box center [484, 291] width 177 height 19
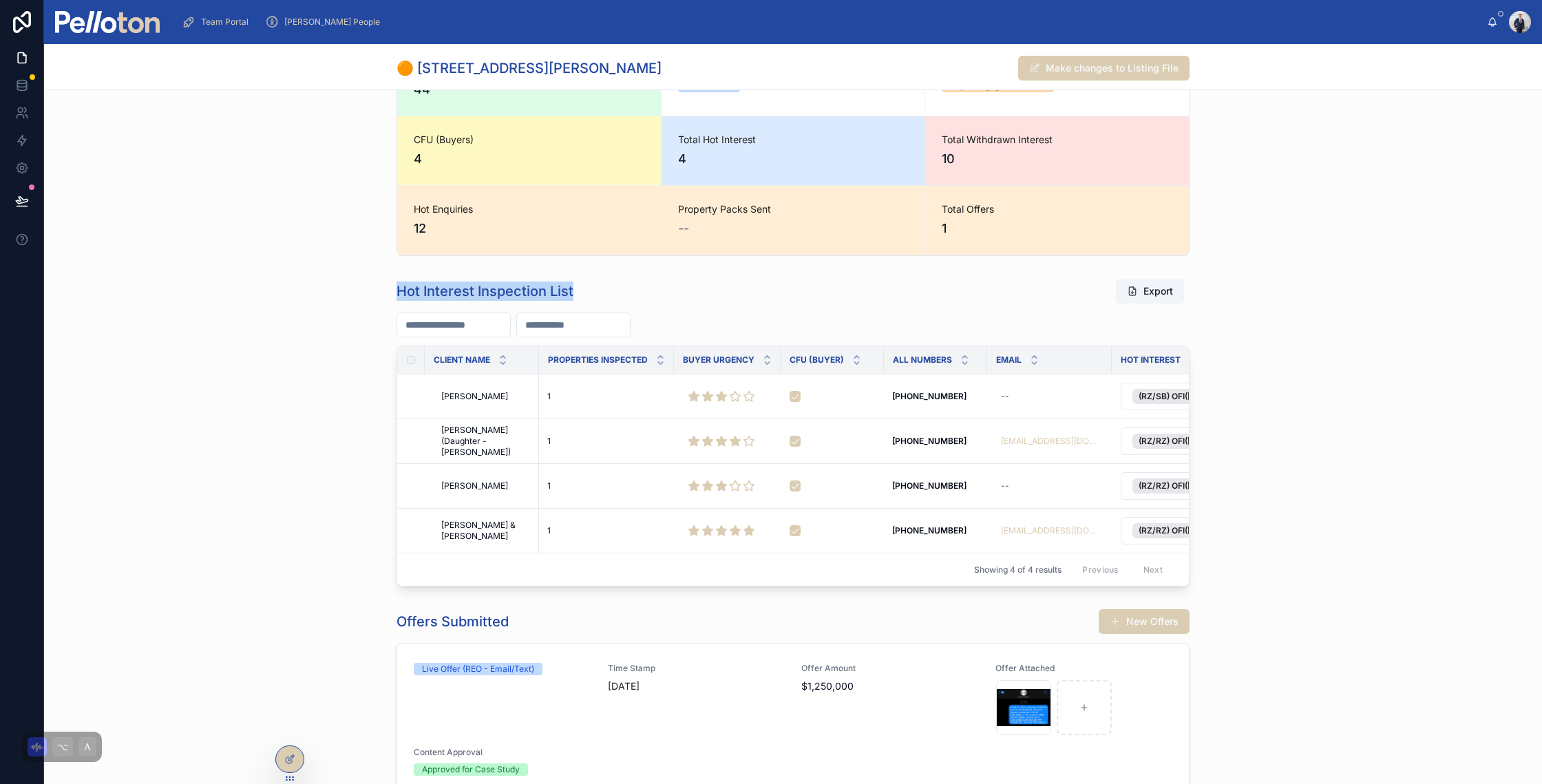
click at [396, 287] on h1 "Hot Interest Inspection List" at bounding box center [484, 291] width 177 height 19
click at [422, 275] on div "Hot Interest Inspection List Export Client Name Properties Inspected Buyer Urge…" at bounding box center [793, 432] width 1498 height 319
drag, startPoint x: 422, startPoint y: 228, endPoint x: 402, endPoint y: 135, distance: 95.1
click at [402, 135] on div "All Inspections 44 Buyer Engagement Rating View Hot Interest Buyer Engagement V…" at bounding box center [793, 151] width 793 height 210
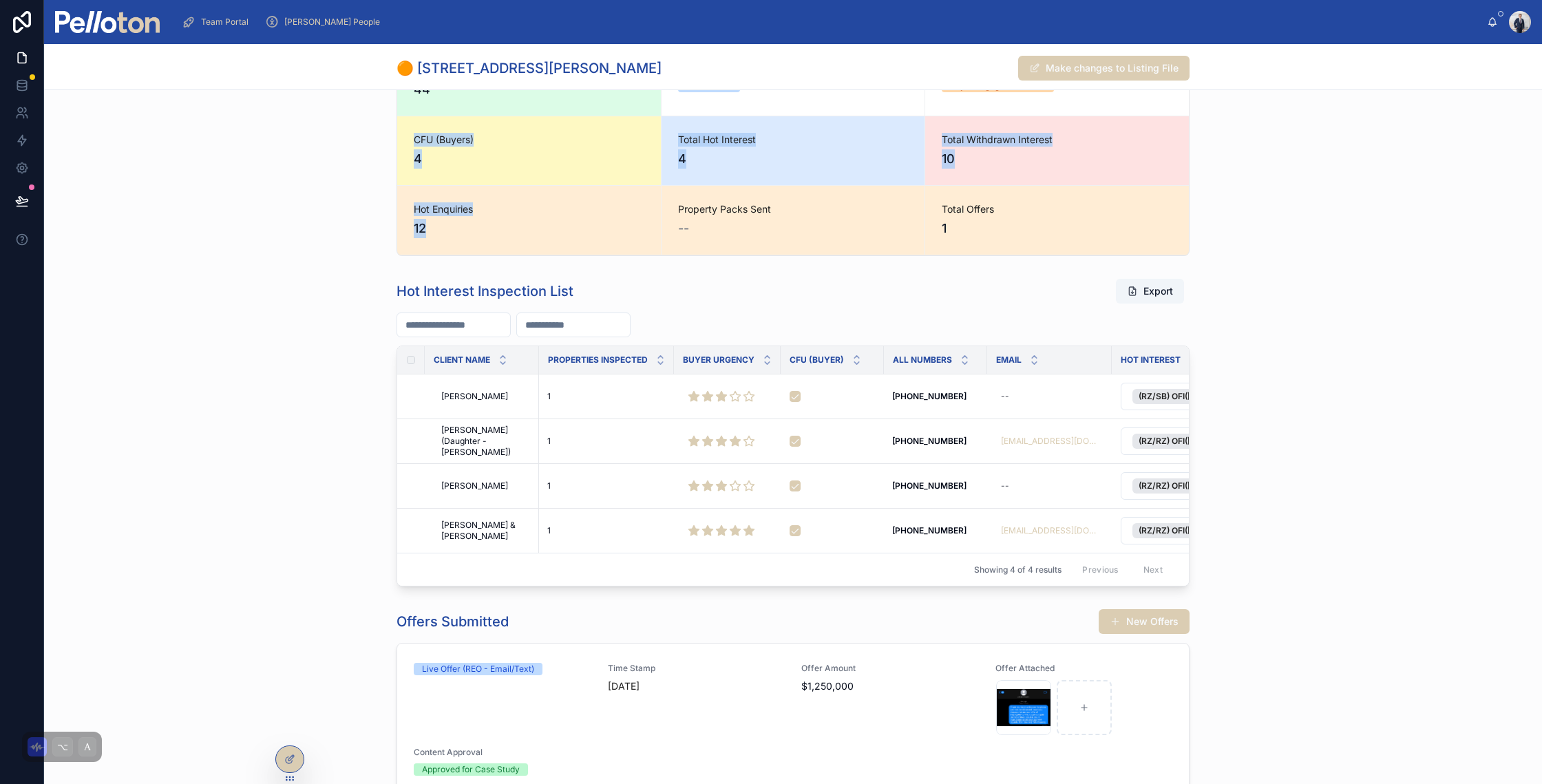
click at [402, 135] on div "CFU (Buyers) 4" at bounding box center [529, 150] width 264 height 68
click at [414, 163] on span "4" at bounding box center [529, 159] width 231 height 19
drag, startPoint x: 421, startPoint y: 231, endPoint x: 404, endPoint y: 129, distance: 103.4
click at [402, 130] on div "All Inspections 44 Buyer Engagement Rating View Hot Interest Buyer Engagement V…" at bounding box center [793, 151] width 793 height 210
click at [404, 129] on div "CFU (Buyers) 4" at bounding box center [529, 150] width 264 height 68
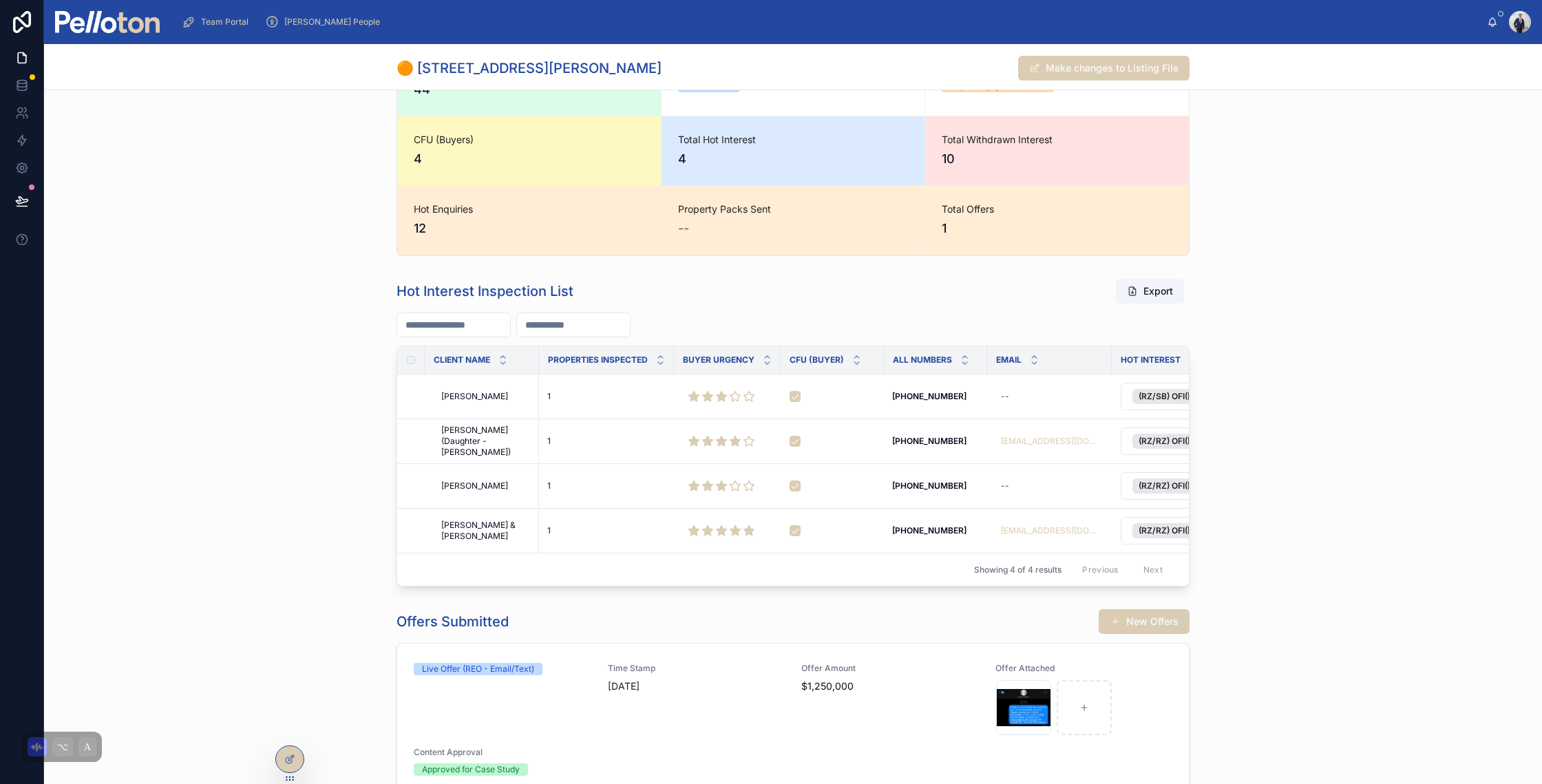
click at [418, 239] on div "Hot Enquiries 12" at bounding box center [529, 220] width 264 height 68
drag, startPoint x: 419, startPoint y: 216, endPoint x: 408, endPoint y: 133, distance: 83.7
click at [406, 134] on div "All Inspections 44 Buyer Engagement Rating View Hot Interest Buyer Engagement V…" at bounding box center [793, 151] width 793 height 210
click at [414, 133] on span "CFU (Buyers)" at bounding box center [529, 139] width 231 height 14
click at [404, 186] on div "Hot Enquiries 12" at bounding box center [529, 220] width 264 height 68
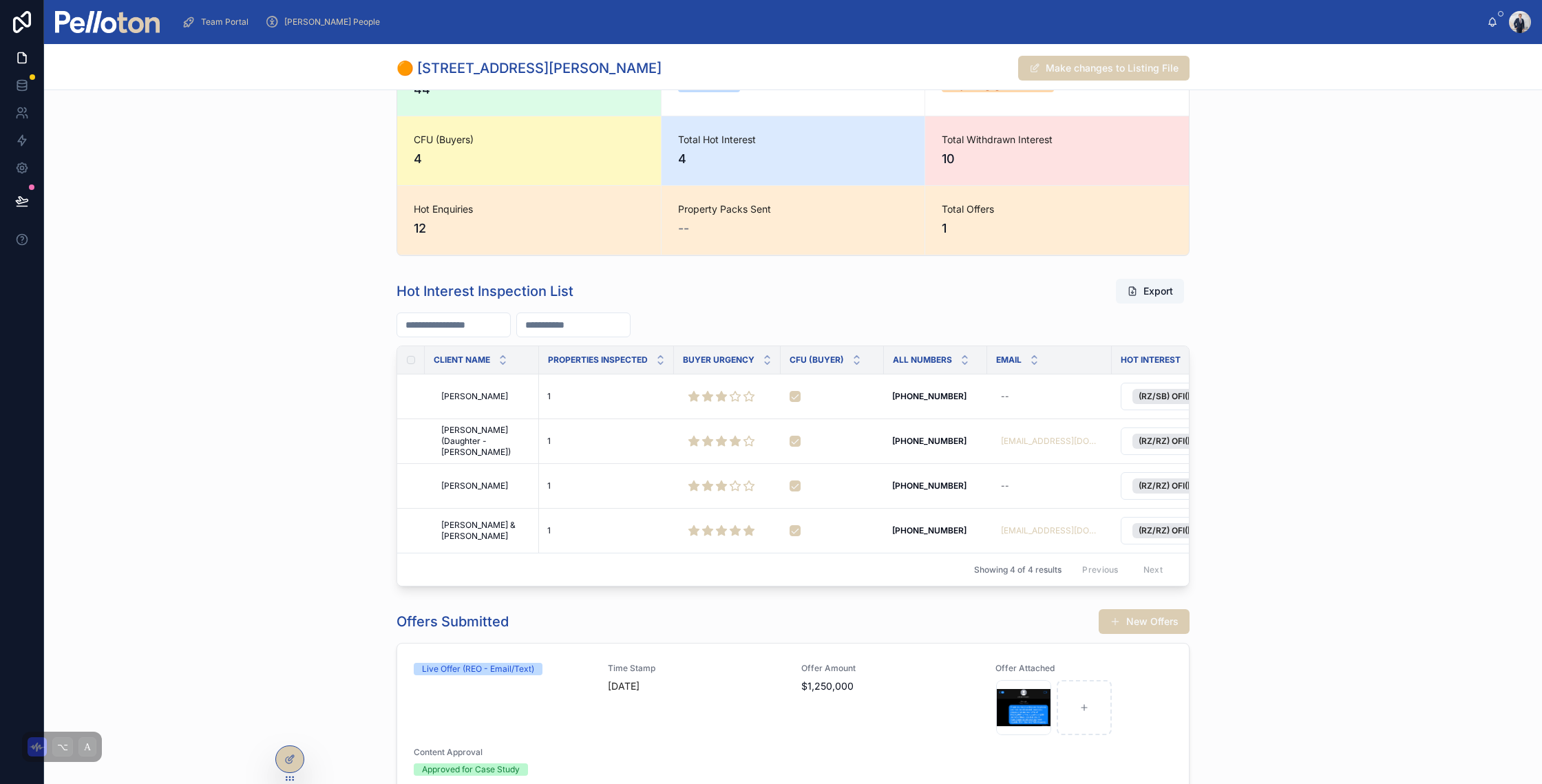
click at [96, 33] on div at bounding box center [107, 22] width 105 height 44
click at [104, 28] on img at bounding box center [107, 22] width 105 height 22
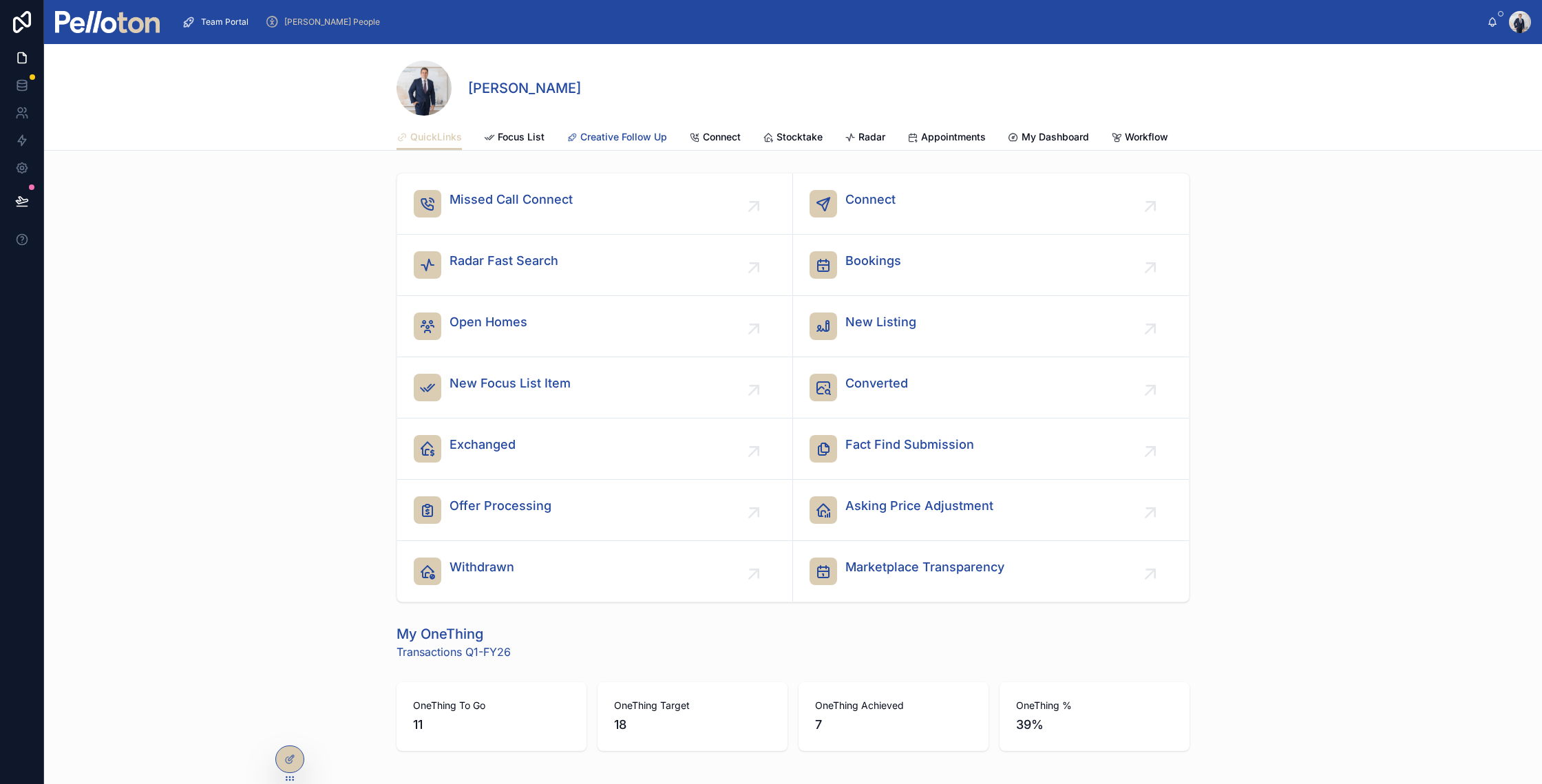
click at [593, 133] on span "Creative Follow Up" at bounding box center [624, 136] width 87 height 14
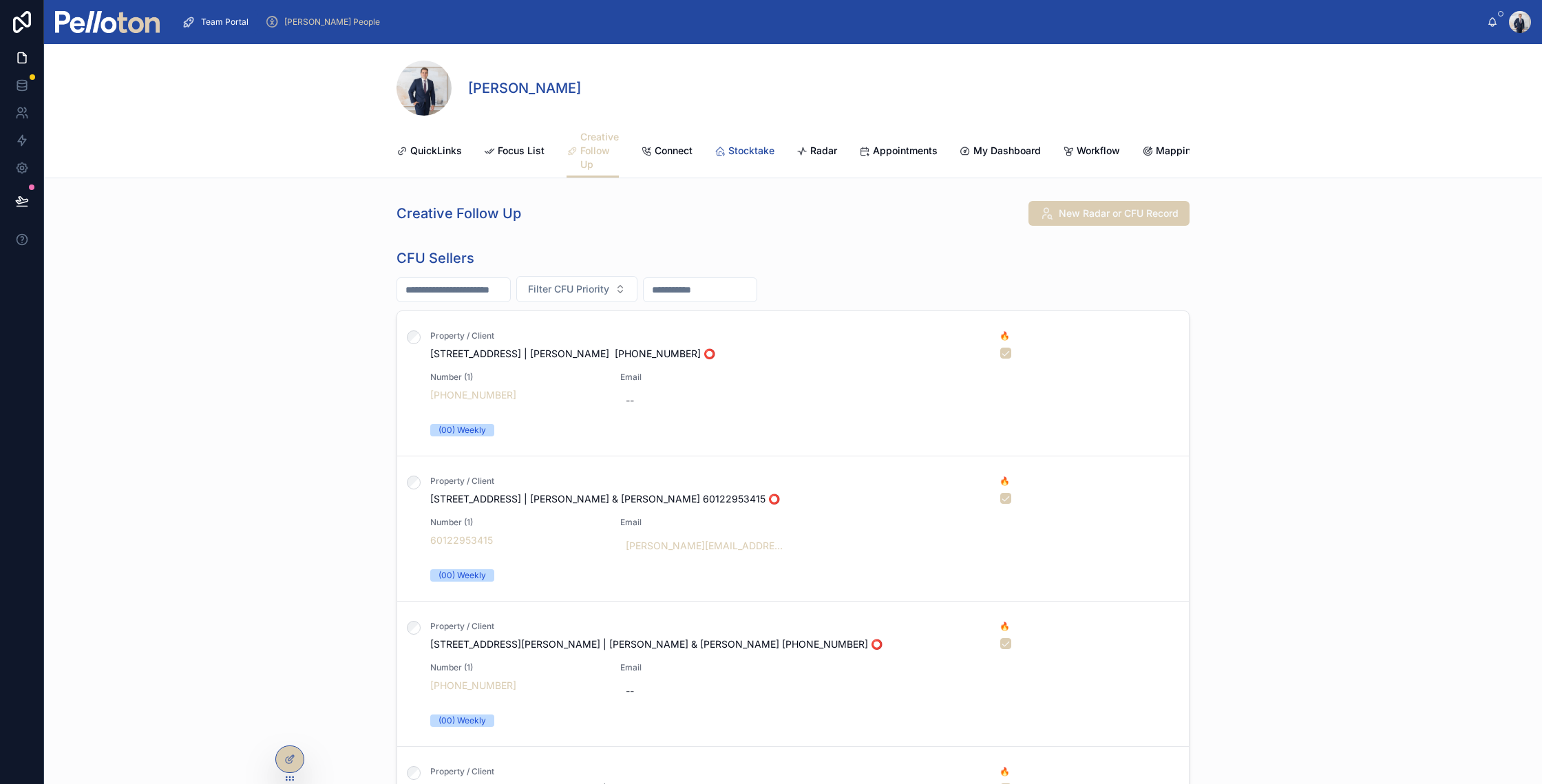
click at [754, 148] on span "Stocktake" at bounding box center [751, 151] width 46 height 14
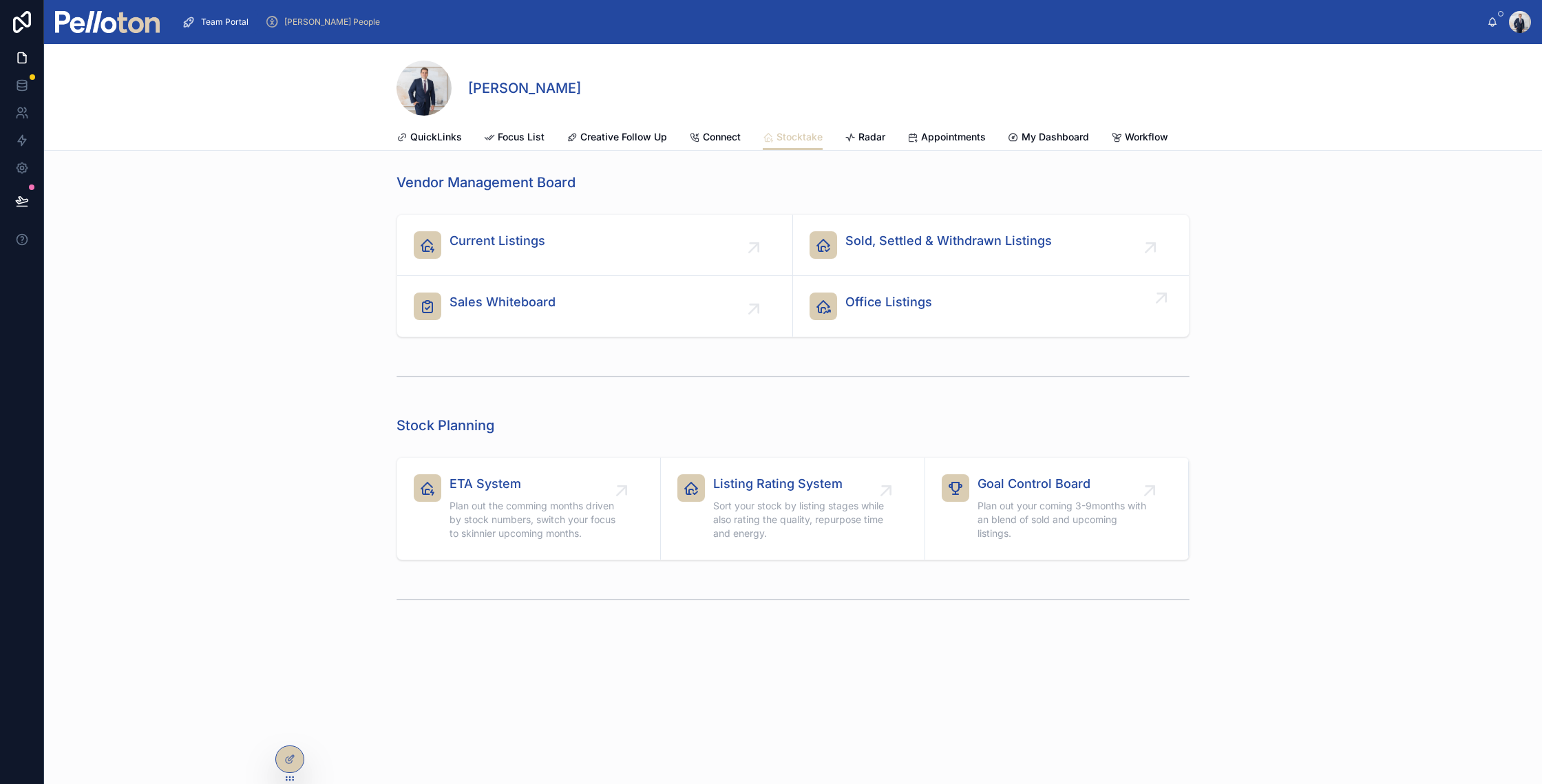
click at [838, 316] on div "Office Listings" at bounding box center [991, 306] width 363 height 27
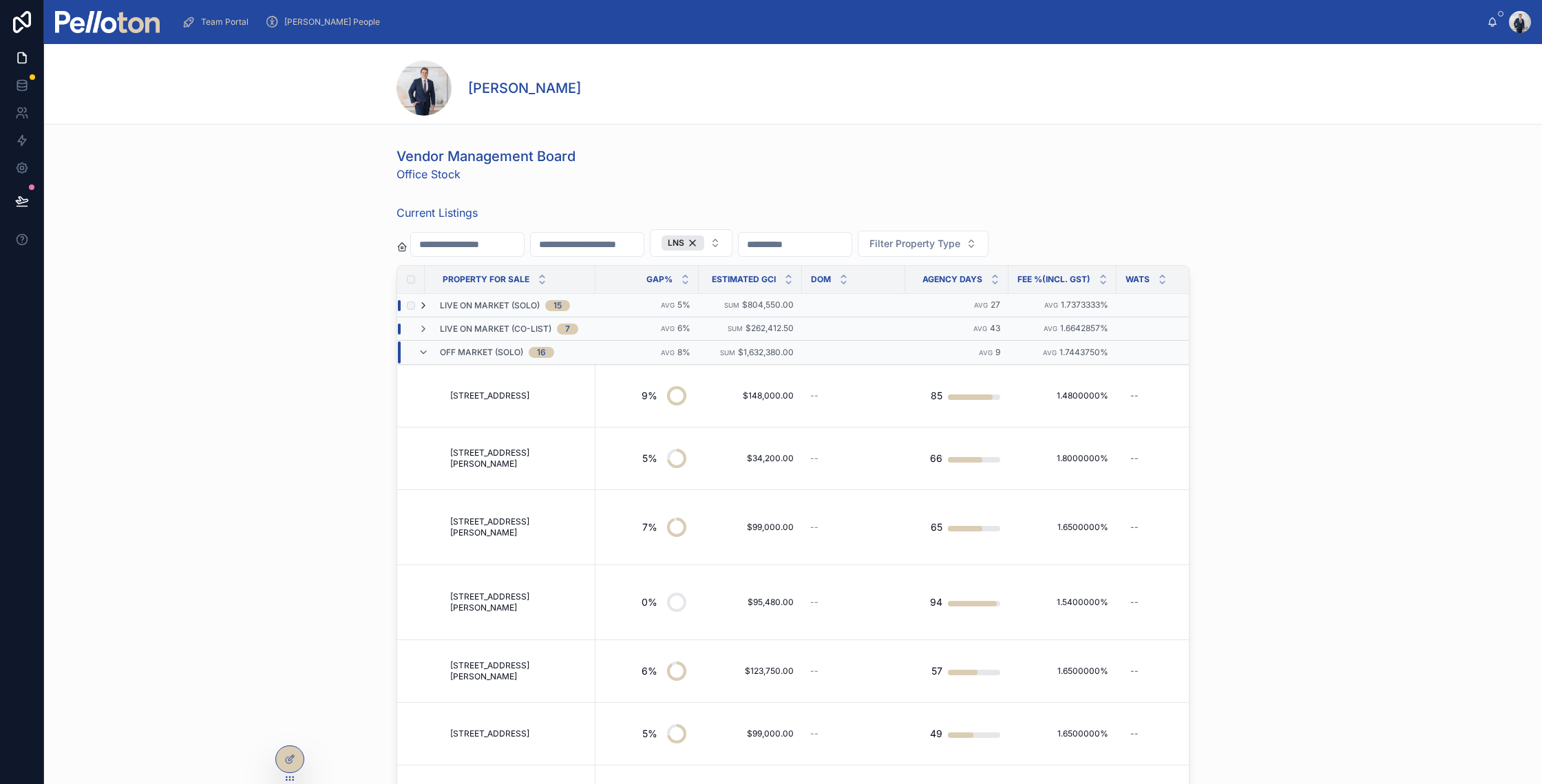
click at [418, 300] on icon at bounding box center [423, 305] width 11 height 11
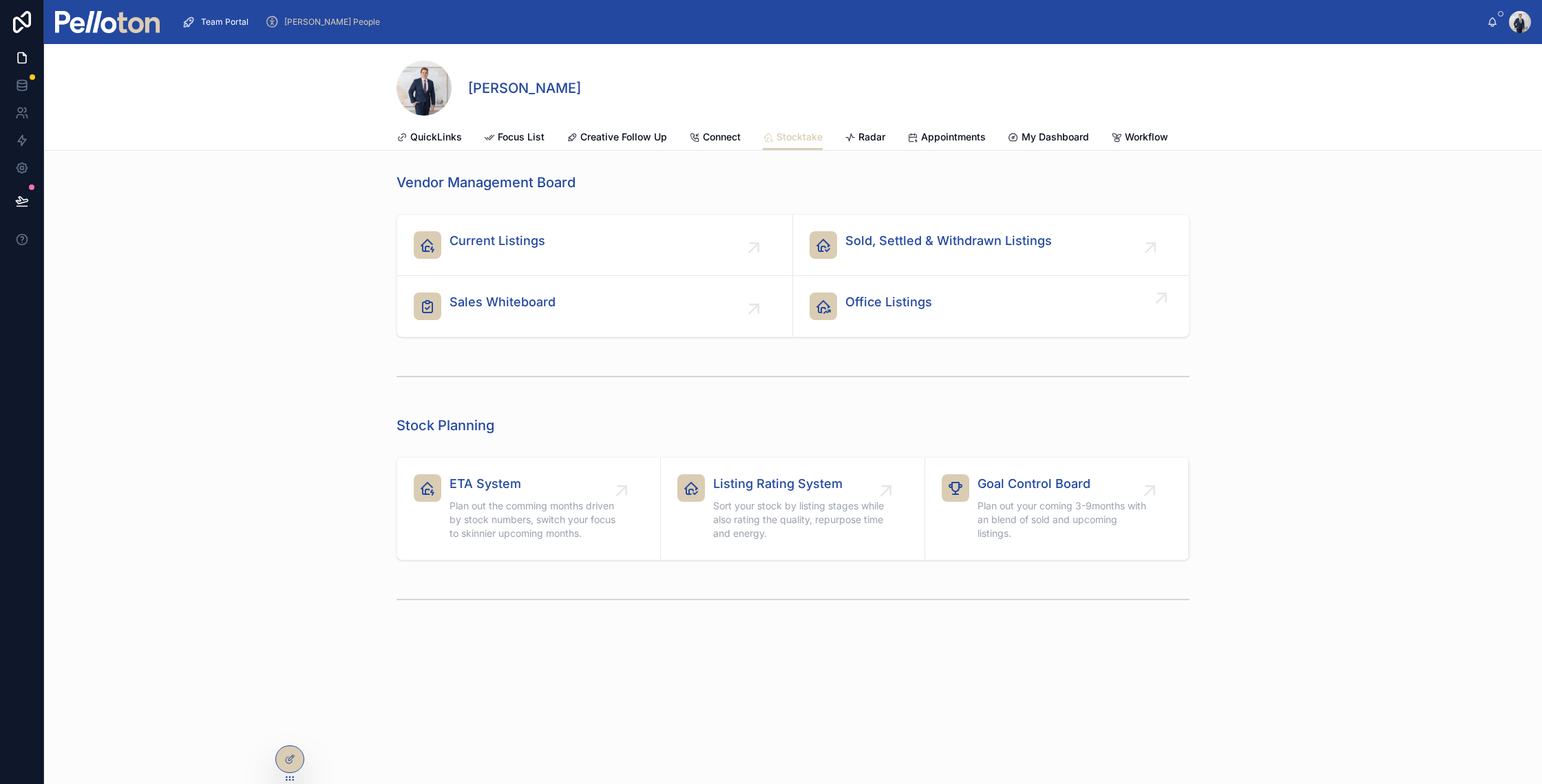
click at [870, 312] on span "Office Listings" at bounding box center [889, 302] width 87 height 19
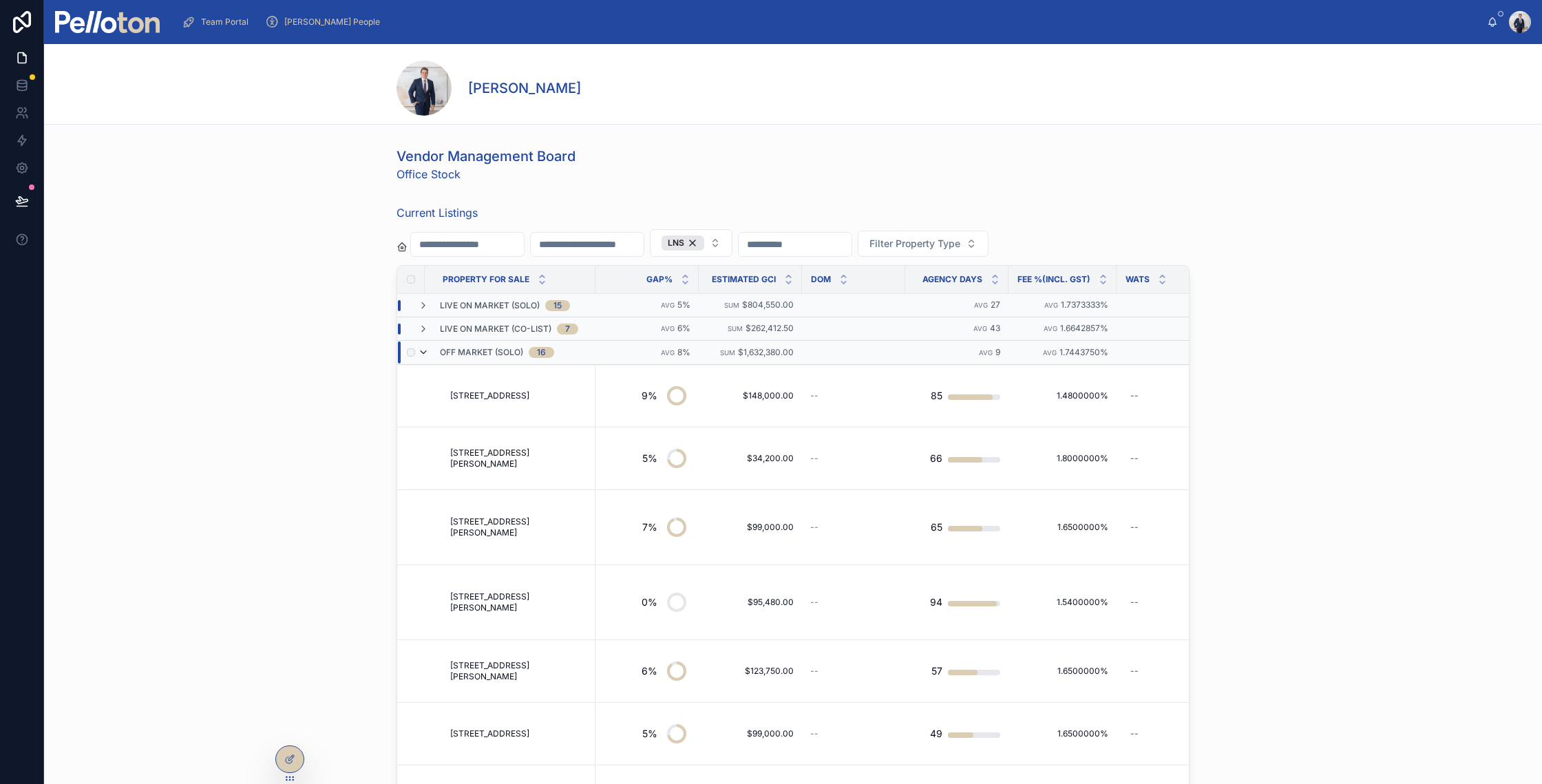
click at [418, 351] on icon at bounding box center [423, 352] width 11 height 11
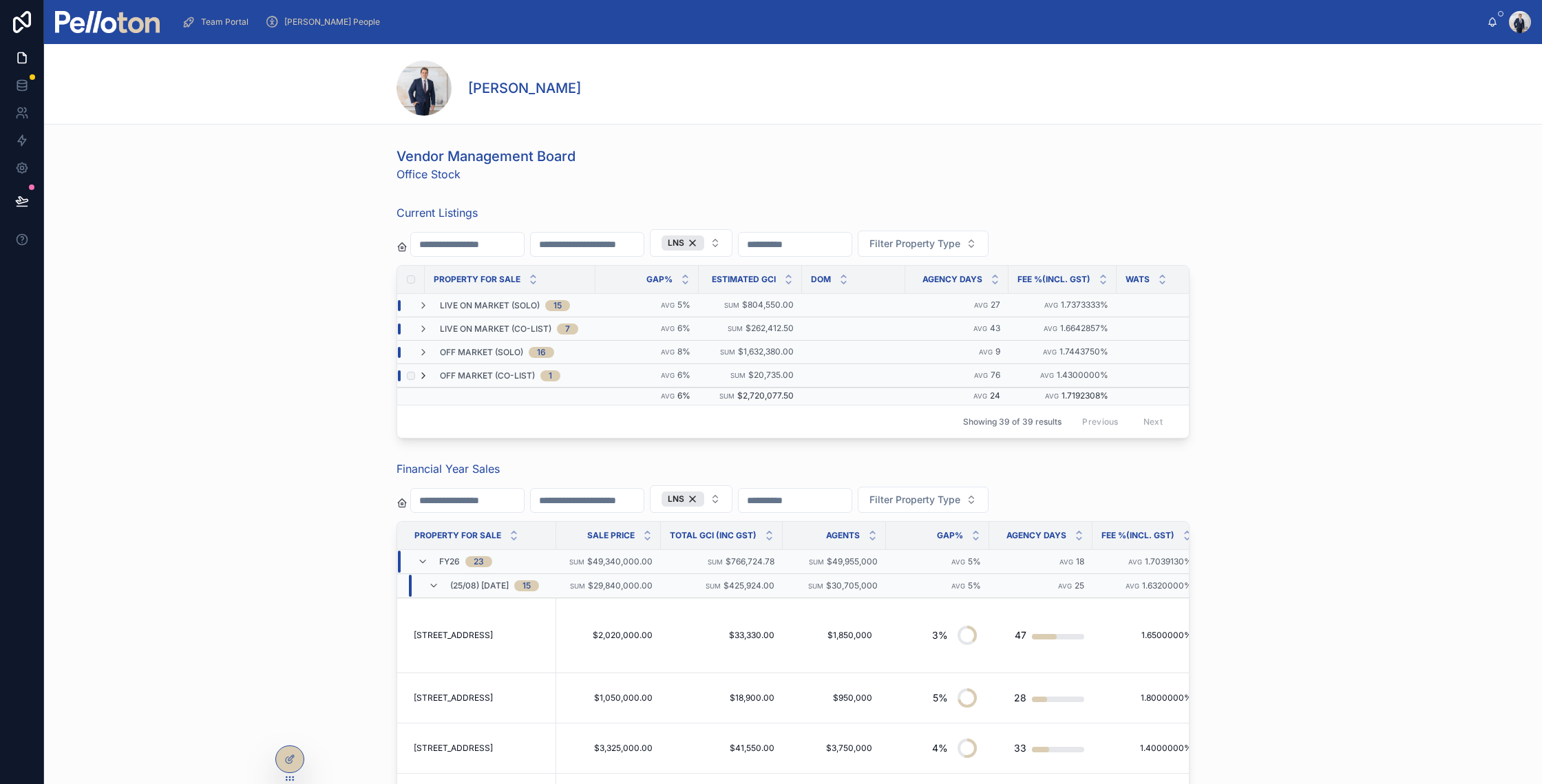
click at [418, 373] on icon at bounding box center [423, 375] width 11 height 11
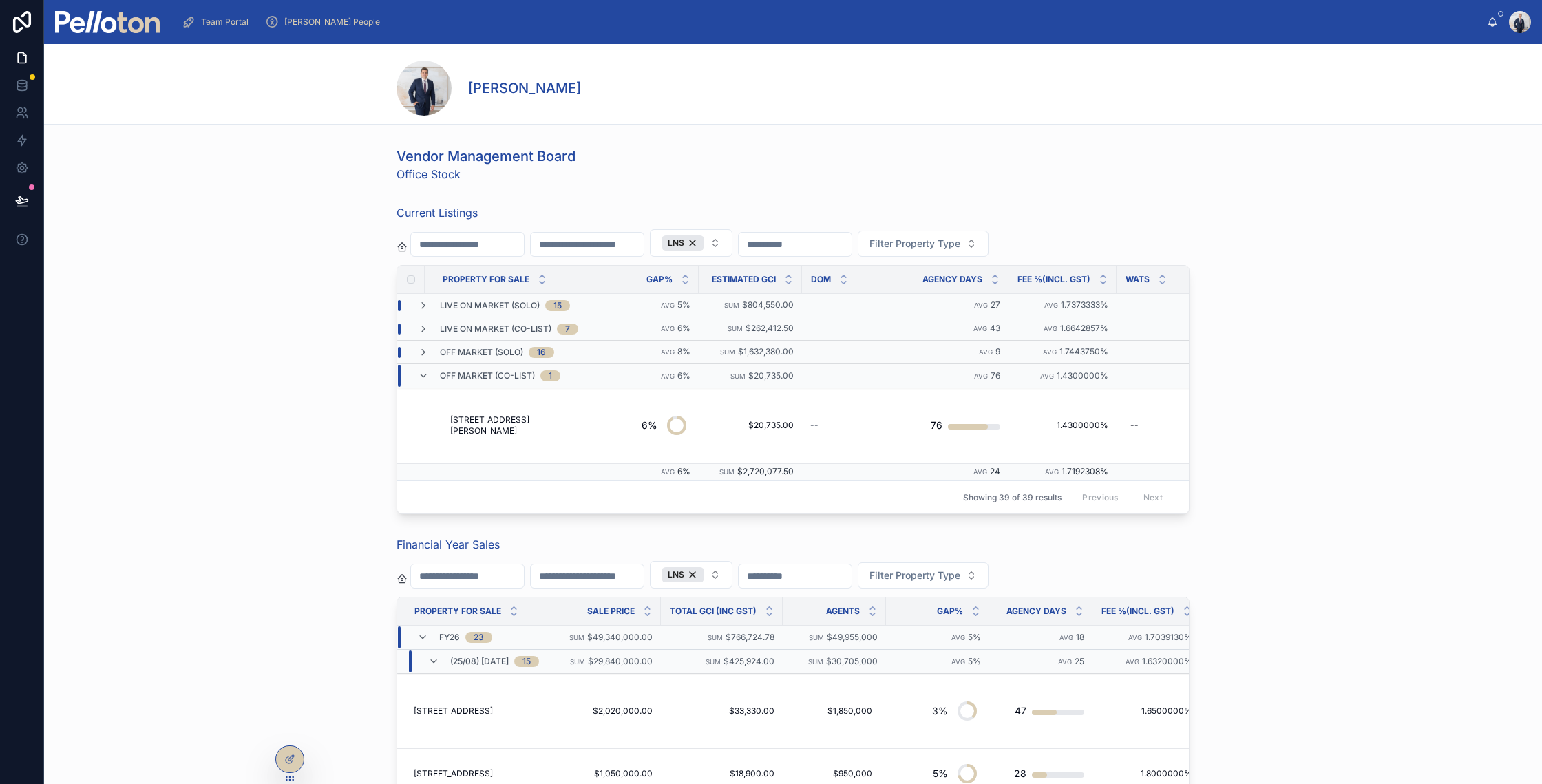
click at [418, 373] on icon at bounding box center [423, 375] width 11 height 11
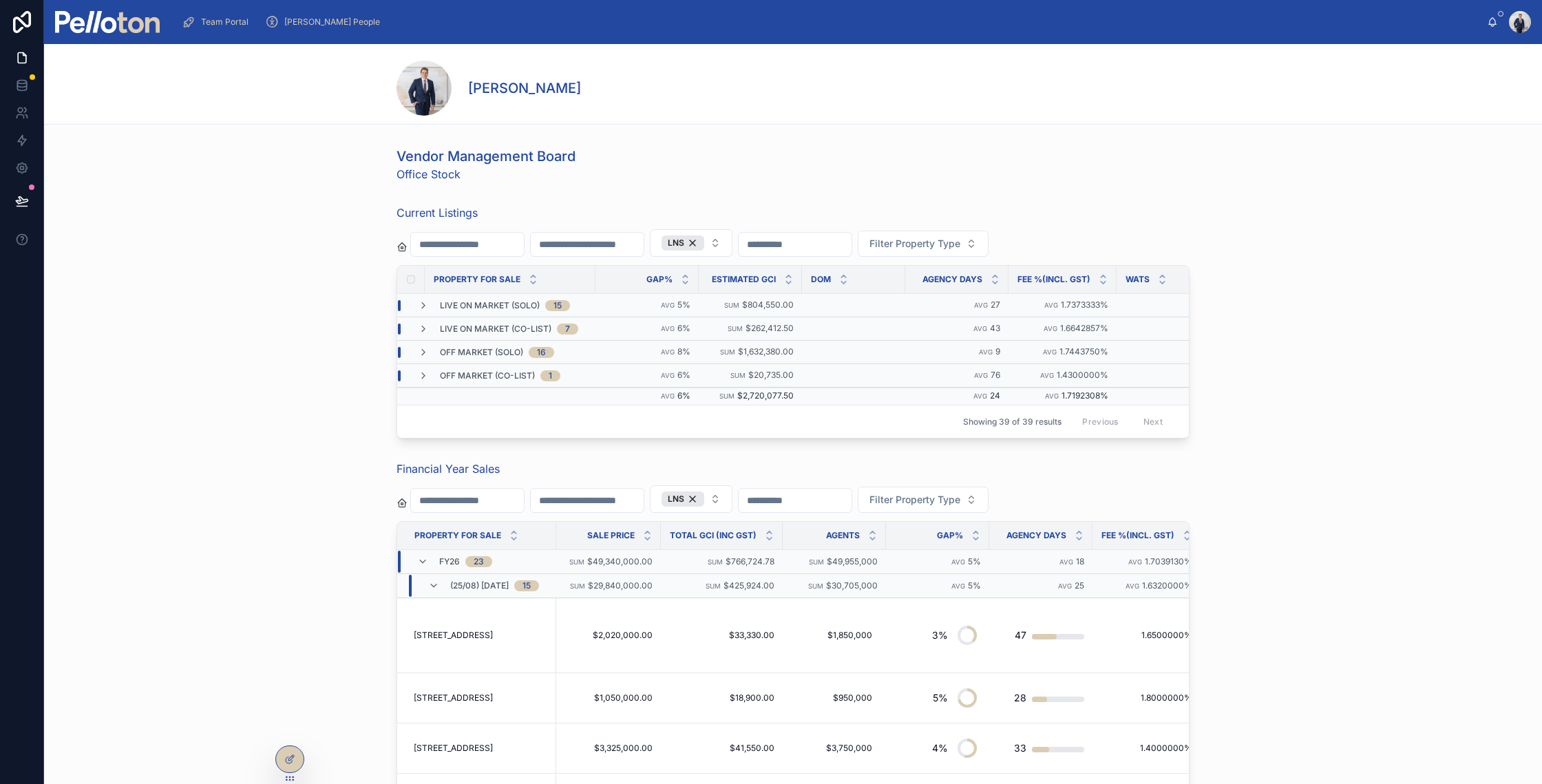
click at [293, 399] on div "Current Listings LNS Filter Property Type Property For Sale GAP% Estimated GCI …" at bounding box center [793, 321] width 1498 height 245
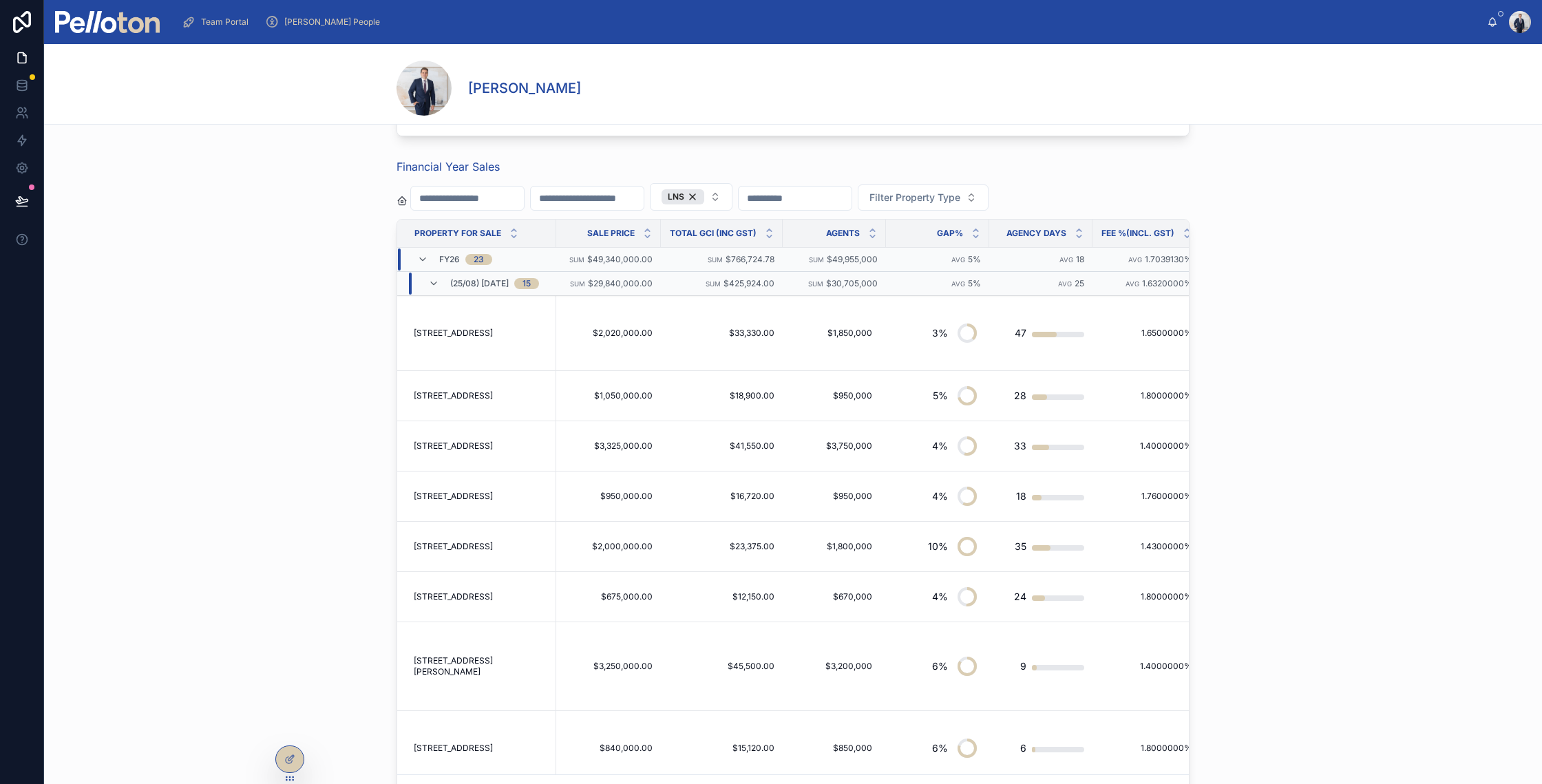
click at [201, 190] on div "Financial Year Sales LNS Filter Property Type Property For Sale Sale Price Tota…" at bounding box center [793, 483] width 1498 height 661
click at [329, 235] on div "Financial Year Sales LNS Filter Property Type Property For Sale Sale Price Tota…" at bounding box center [793, 483] width 1498 height 661
